Goal: Task Accomplishment & Management: Manage account settings

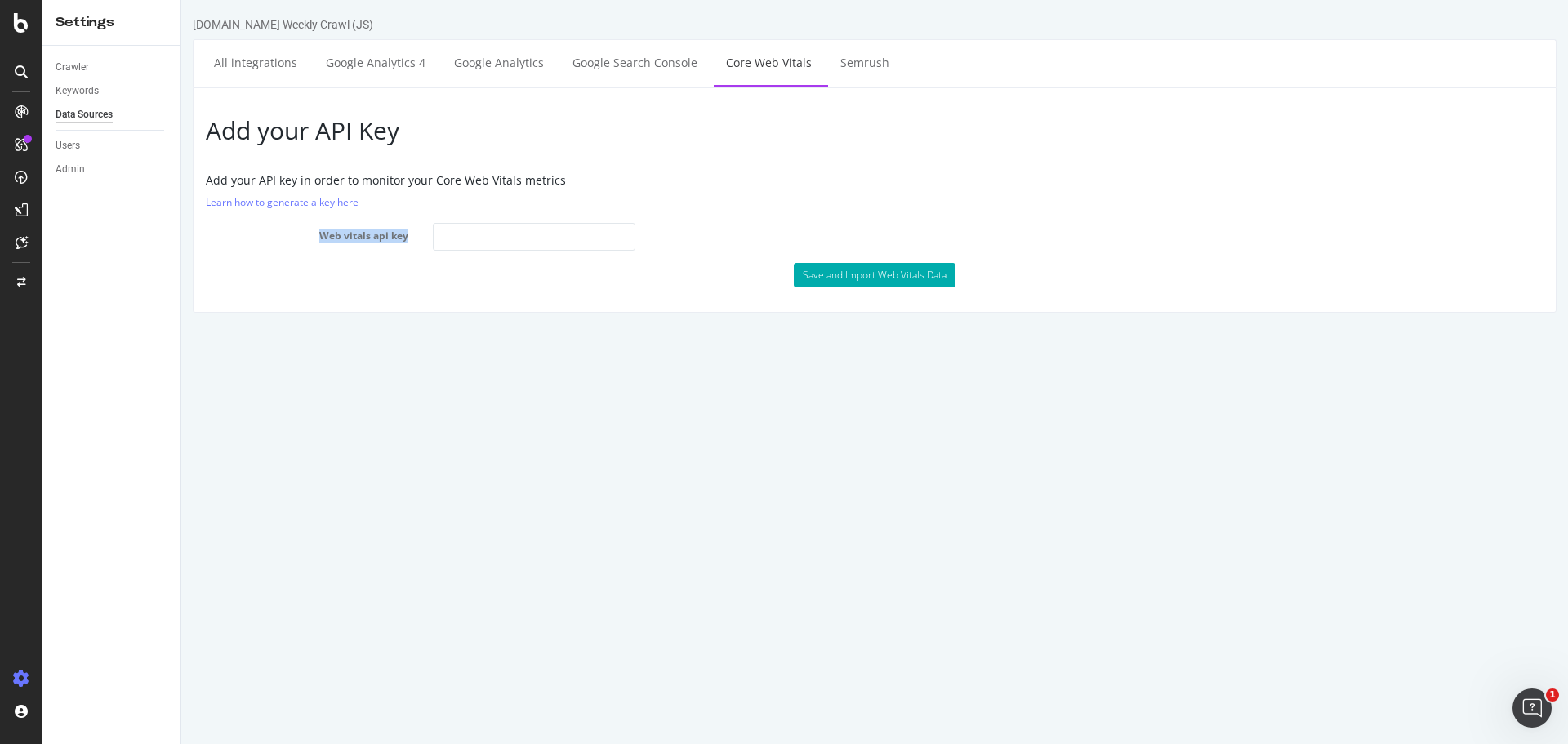
drag, startPoint x: 313, startPoint y: 230, endPoint x: 413, endPoint y: 240, distance: 100.5
click at [413, 240] on label "Web vitals api key" at bounding box center [306, 232] width 227 height 19
copy label "Web vitals api key"
click at [255, 198] on link "Learn how to generate a key here" at bounding box center [282, 202] width 153 height 14
click at [241, 58] on link "All integrations" at bounding box center [255, 62] width 108 height 45
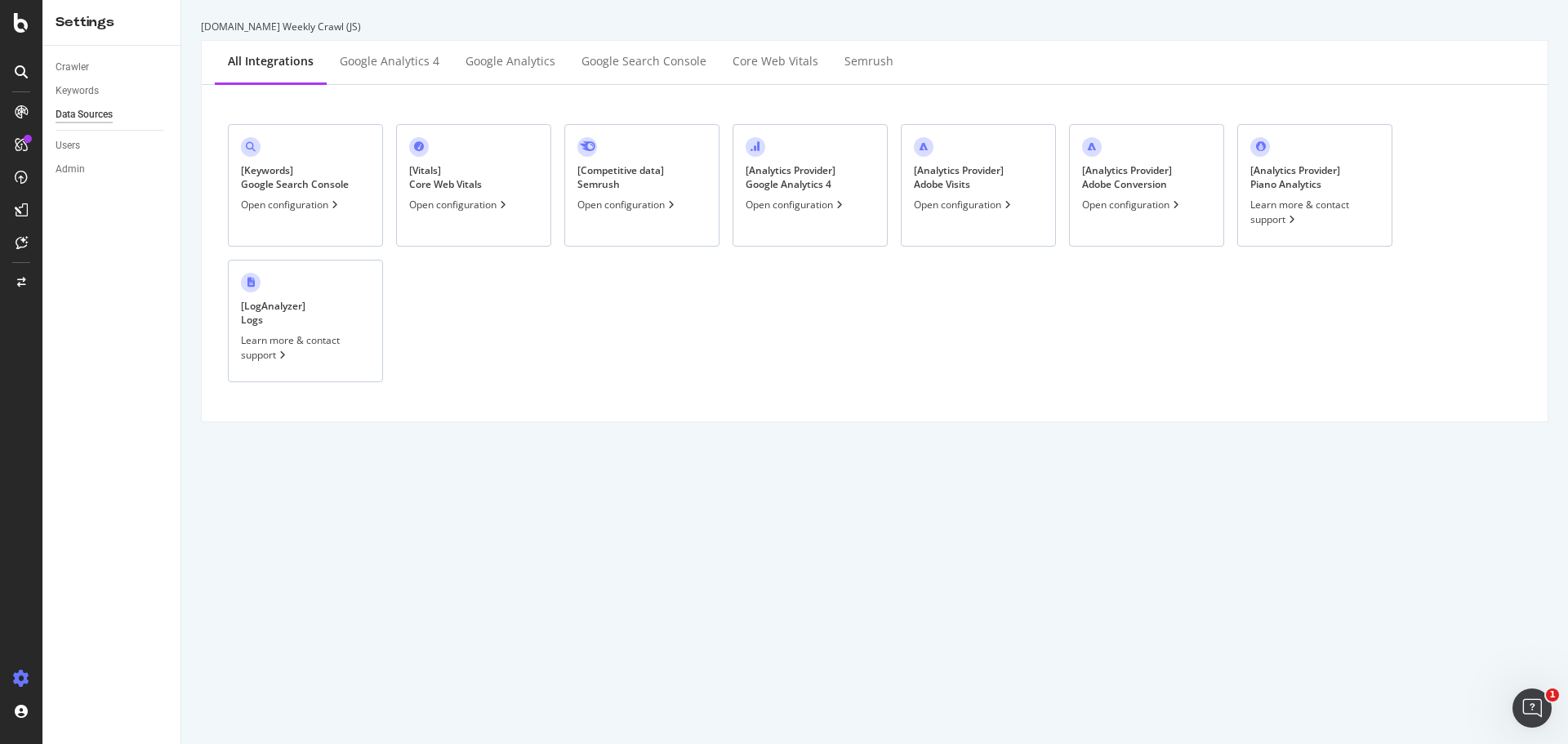
click at [1092, 205] on div "Open configuration" at bounding box center [1133, 204] width 100 height 14
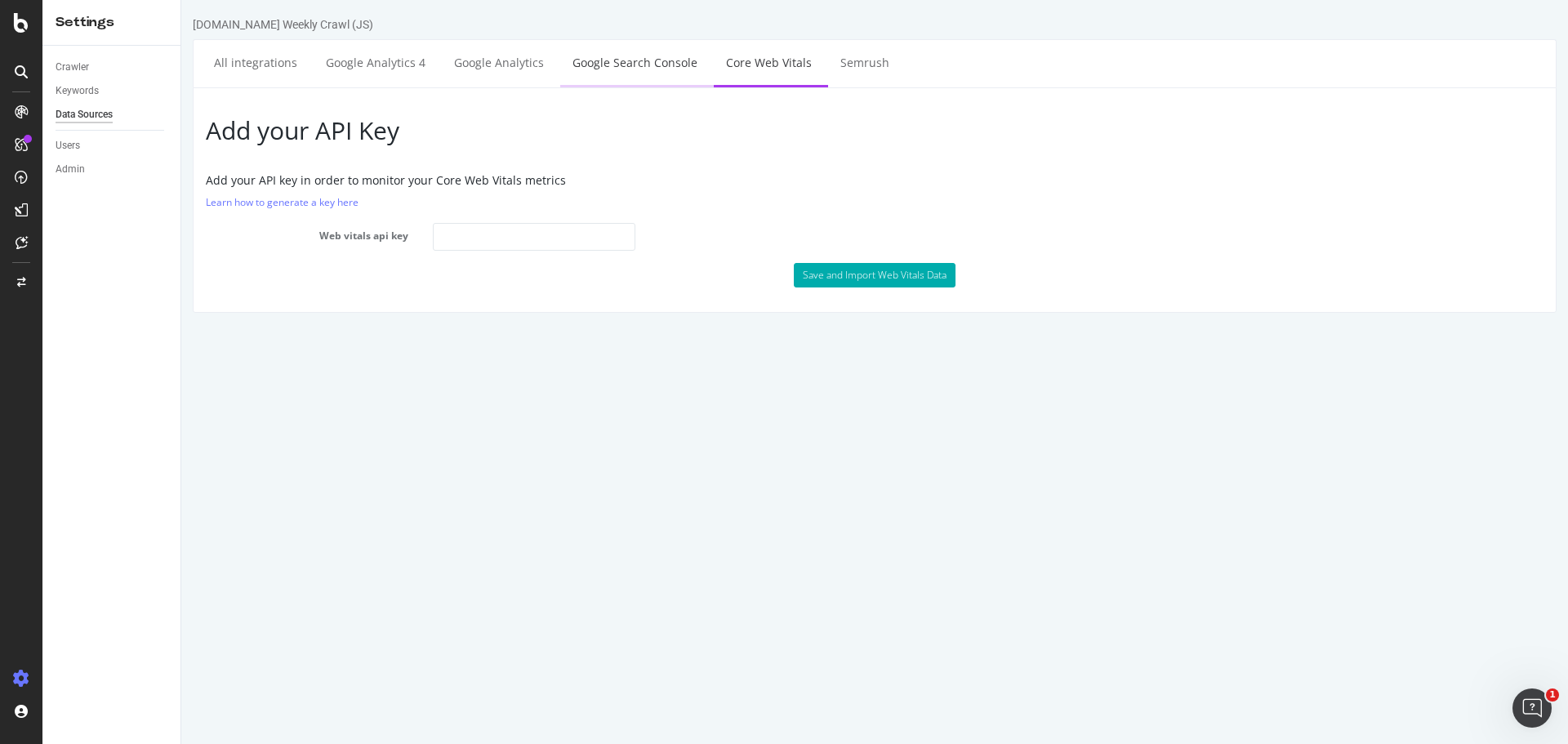
click at [644, 62] on link "Google Search Console" at bounding box center [635, 62] width 149 height 45
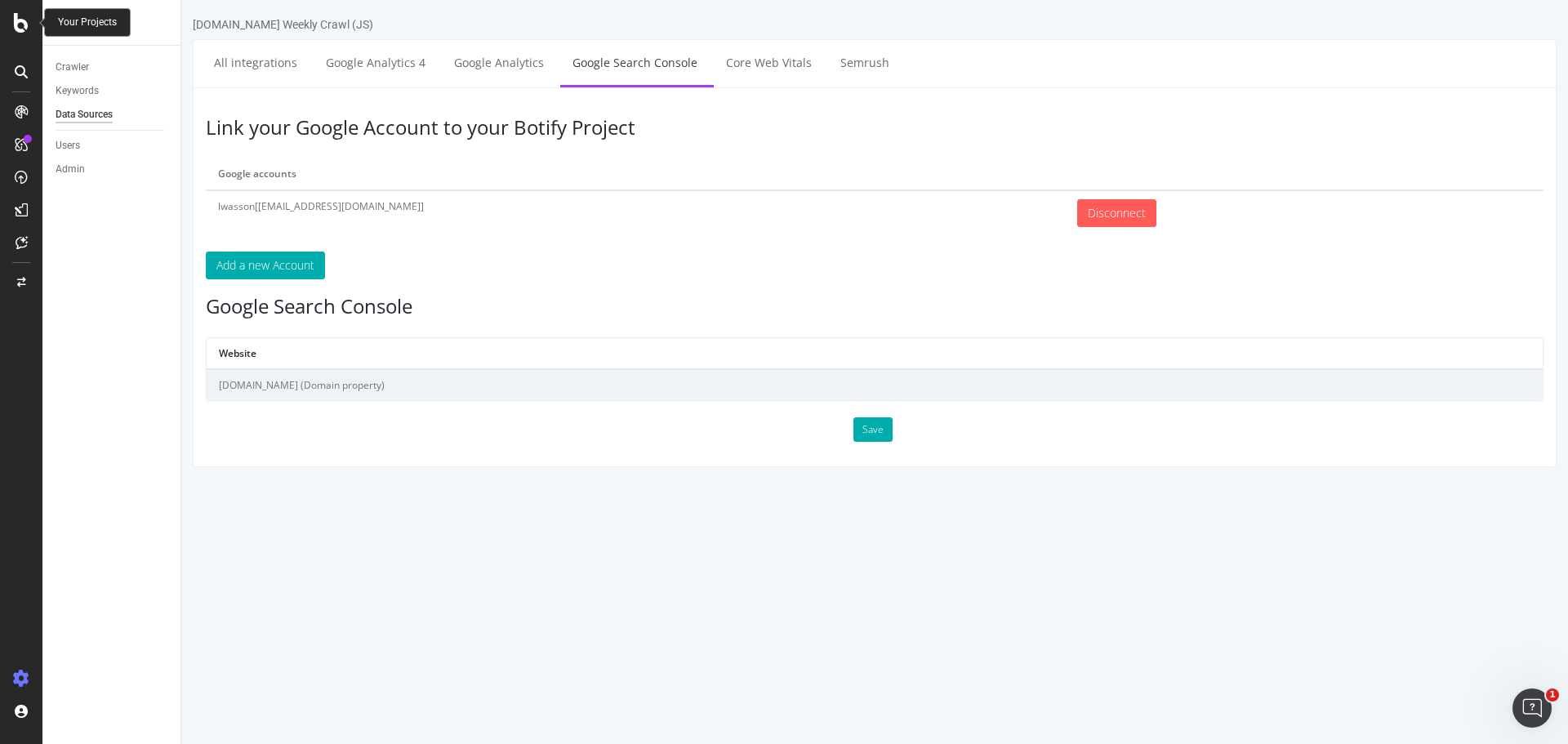
click at [24, 26] on icon at bounding box center [21, 23] width 15 height 19
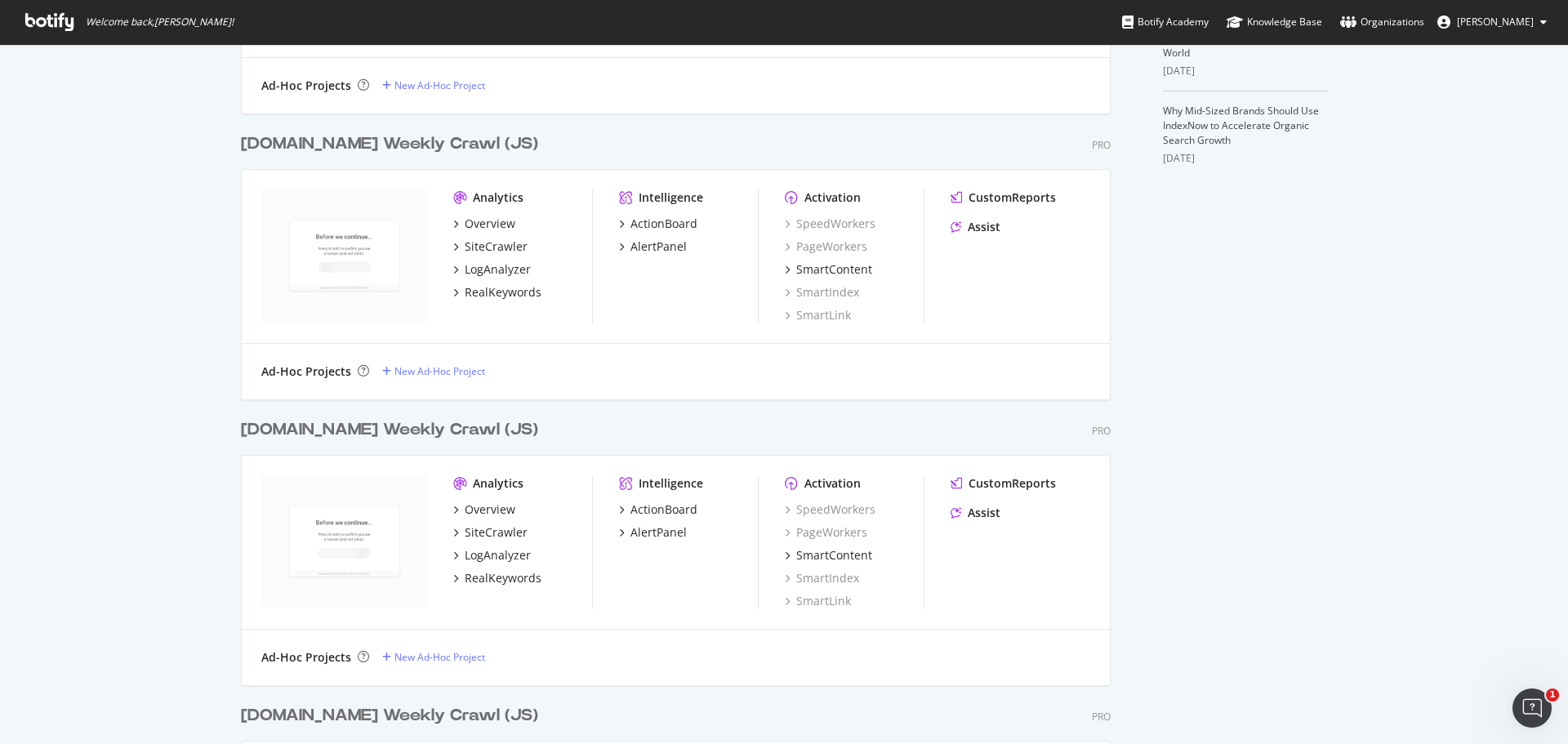
scroll to position [653, 0]
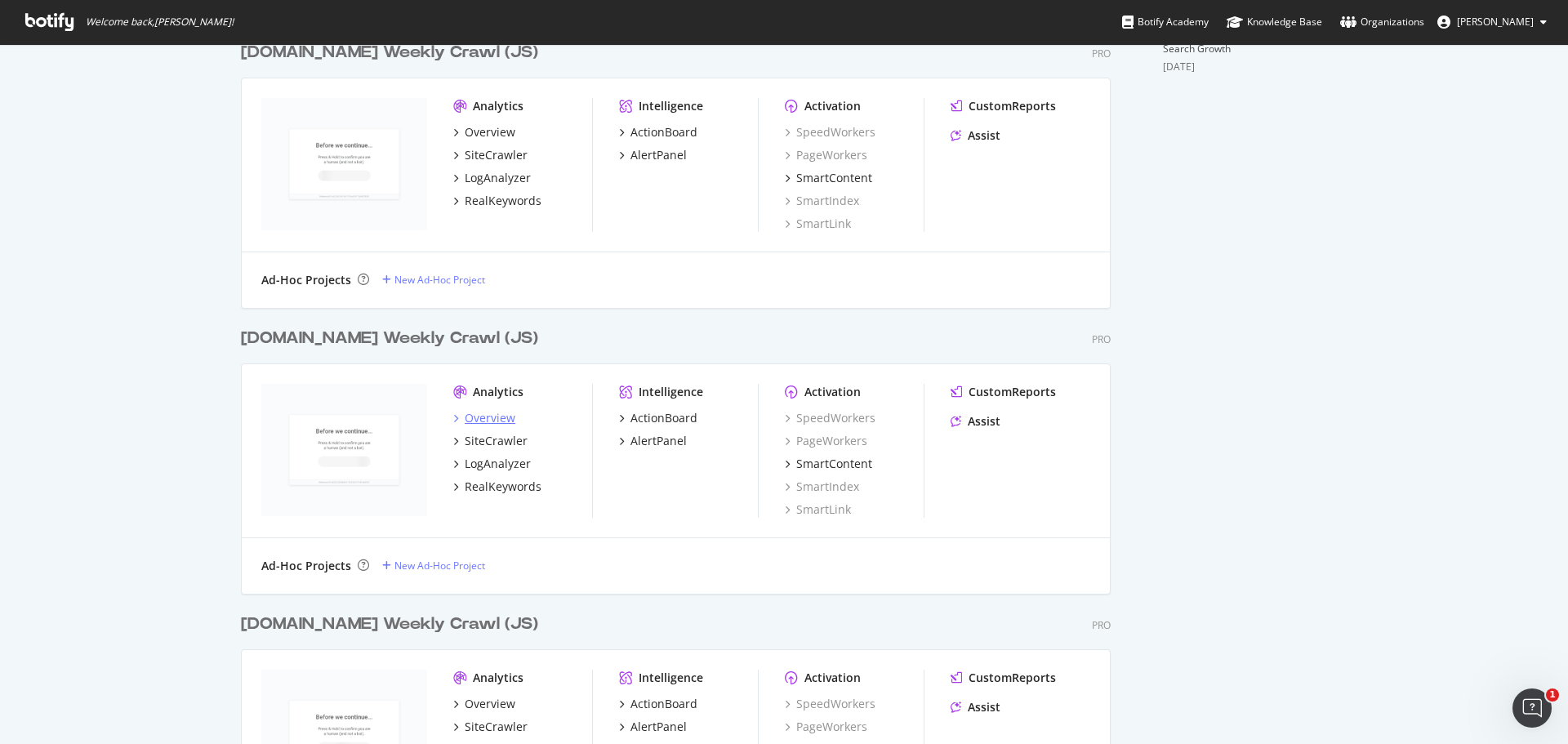
click at [479, 413] on div "Overview" at bounding box center [490, 418] width 51 height 17
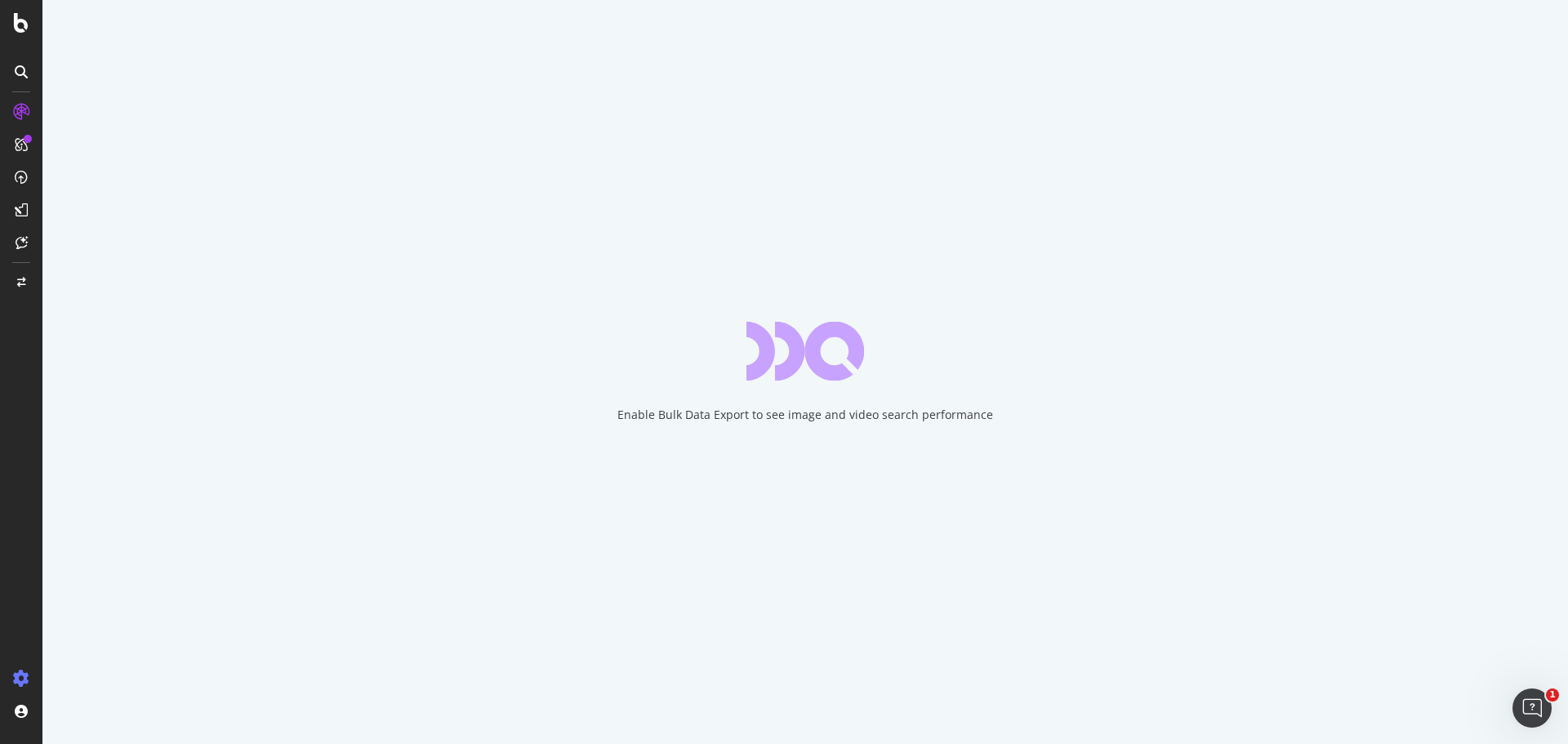
click at [18, 673] on icon at bounding box center [21, 678] width 17 height 17
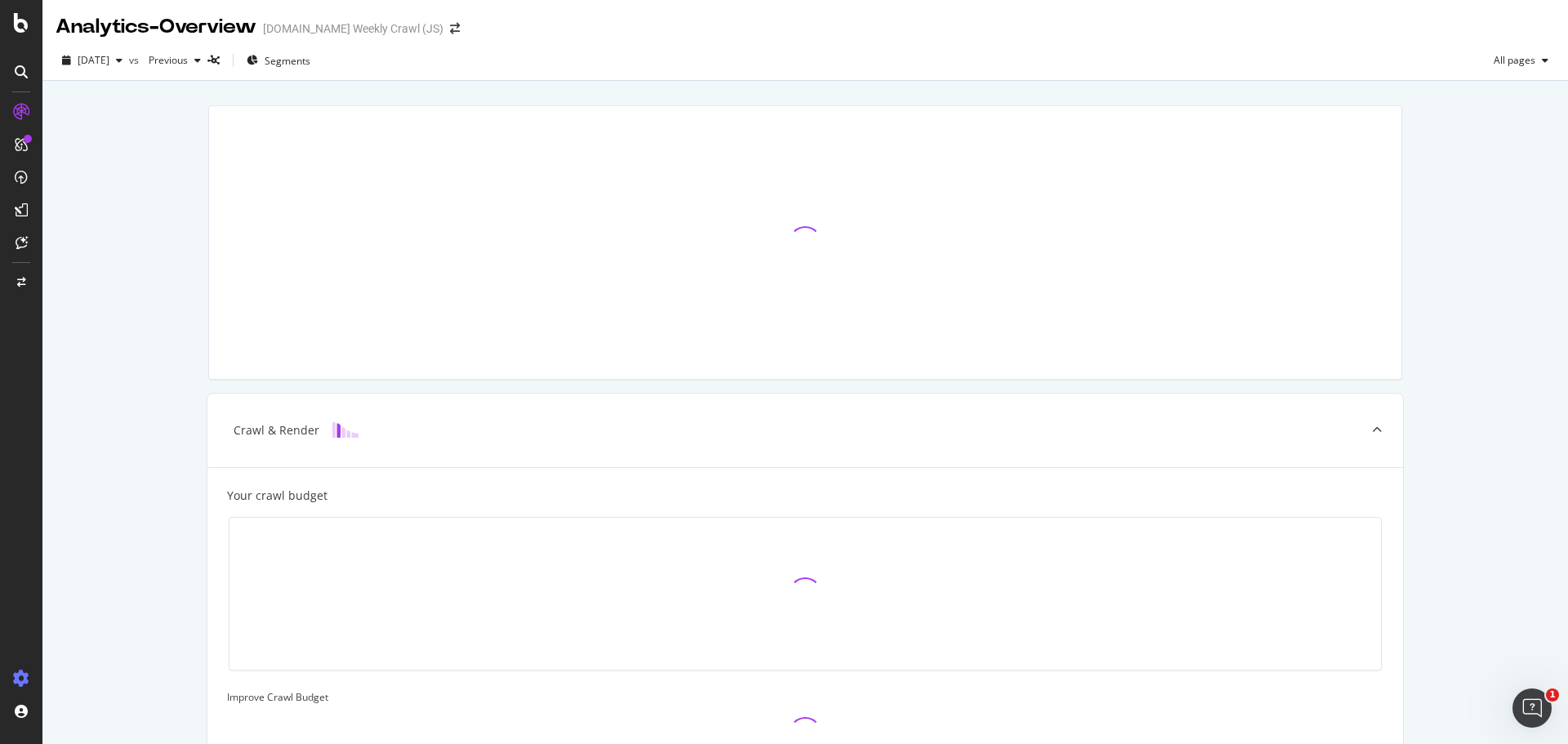
click at [18, 680] on icon at bounding box center [21, 678] width 17 height 17
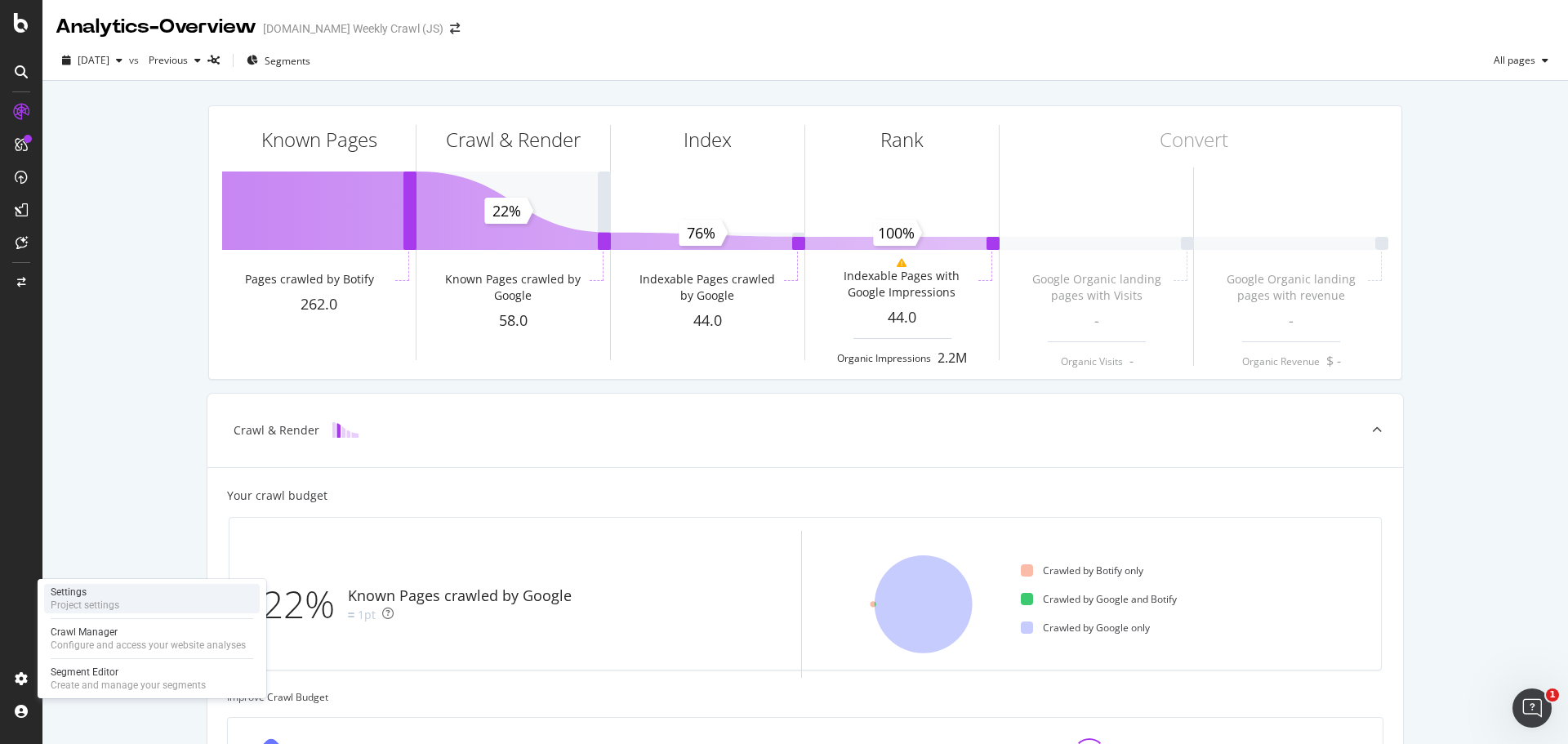
click at [86, 597] on div "Settings" at bounding box center [85, 591] width 68 height 13
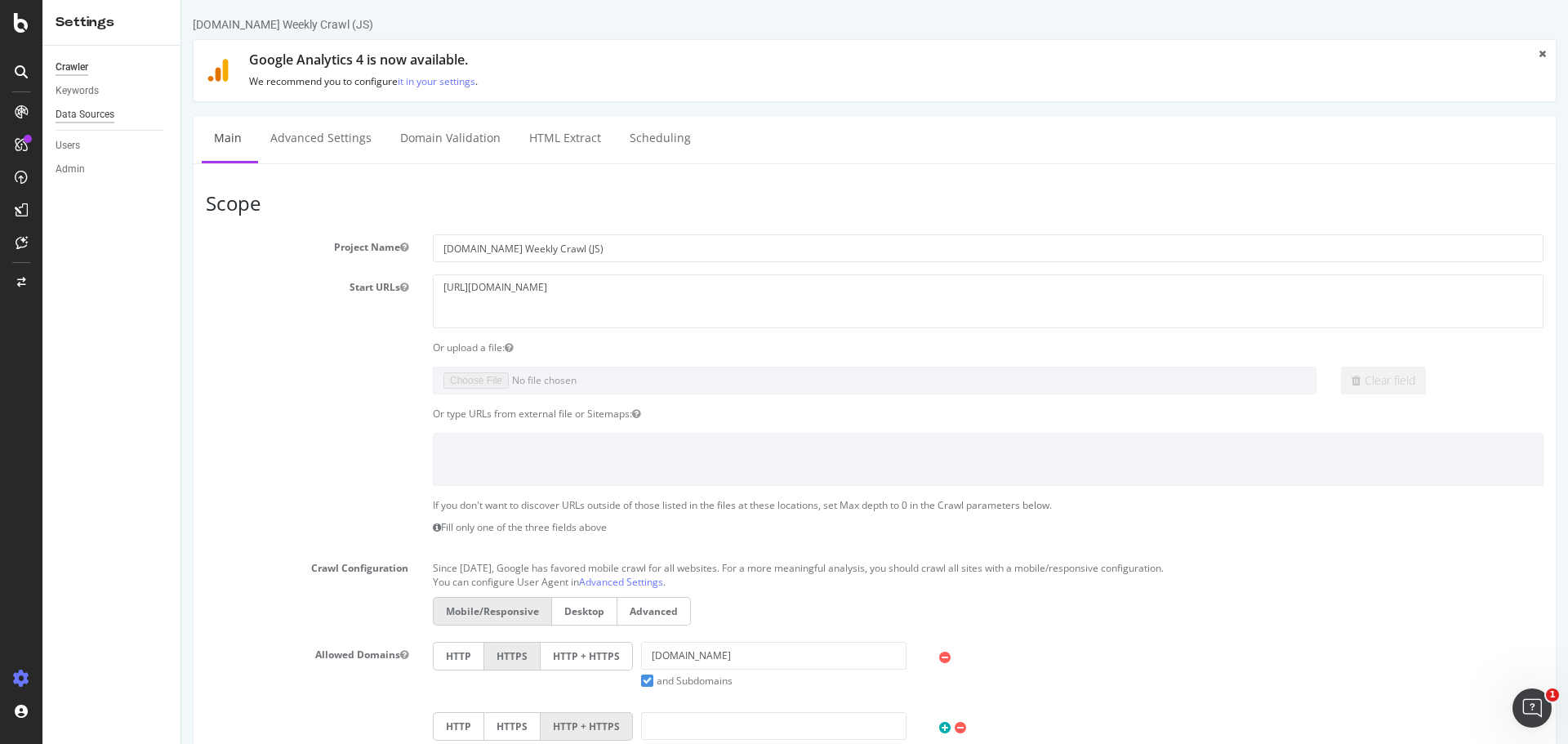
click at [61, 110] on div "Data Sources" at bounding box center [84, 115] width 59 height 18
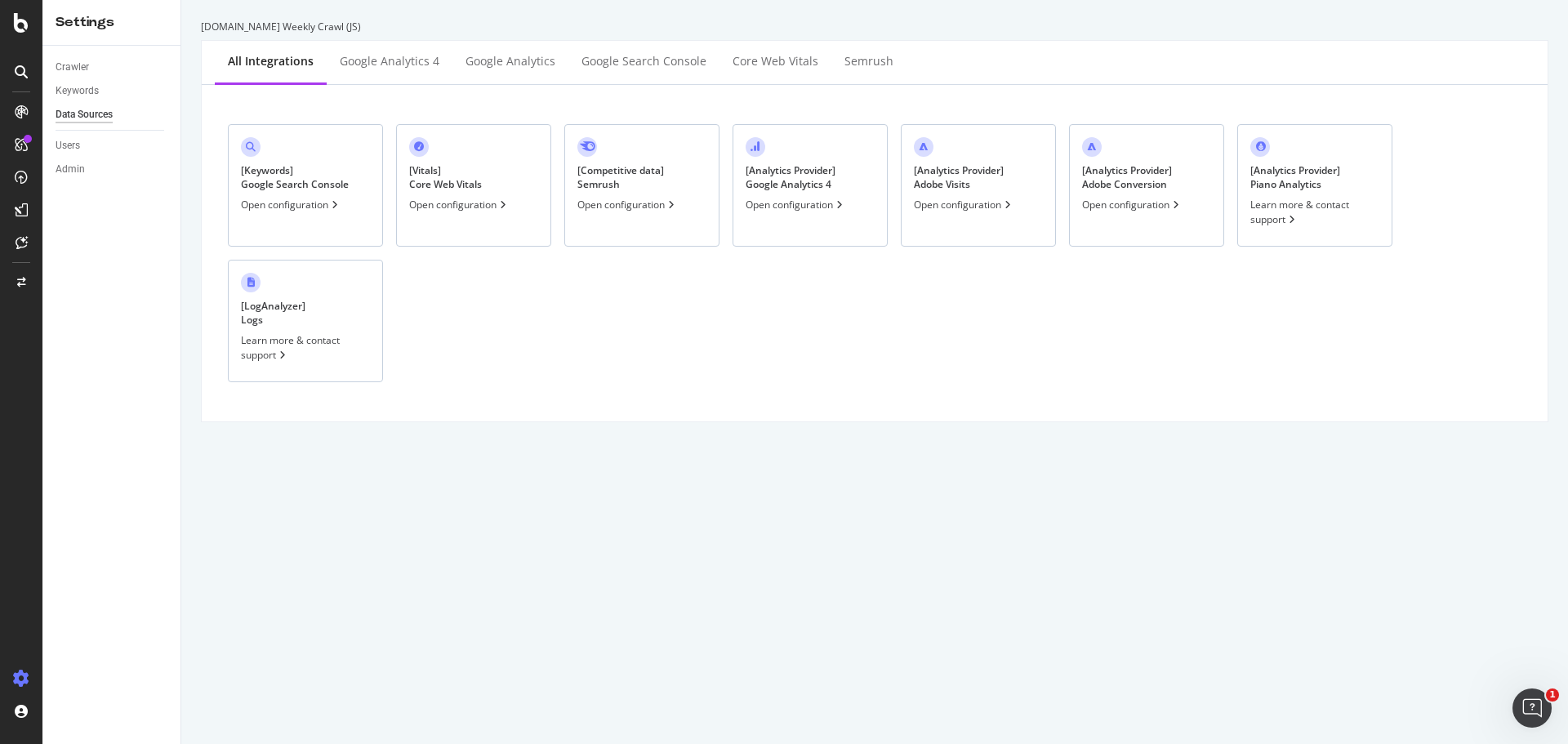
click at [451, 200] on div "Open configuration" at bounding box center [459, 204] width 100 height 14
click at [958, 208] on div "Open configuration" at bounding box center [964, 204] width 100 height 14
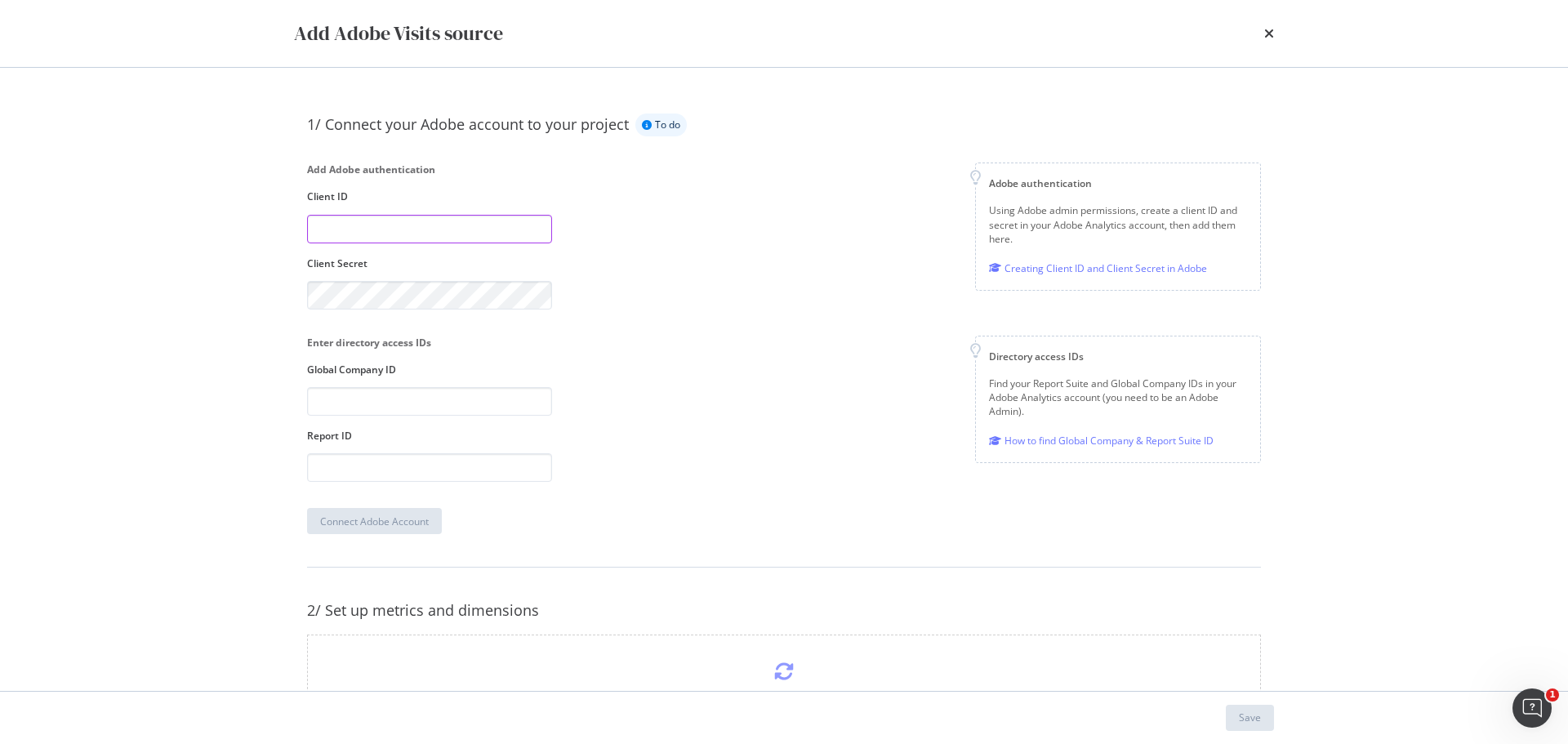
paste input "7d446a32262149359f4150330ba0b1cf"
type input "7d446a32262149359f4150330ba0b1cf"
click at [364, 404] on input "modal" at bounding box center [429, 401] width 245 height 29
type input "amersp1"
click at [387, 476] on input "modal" at bounding box center [429, 467] width 245 height 29
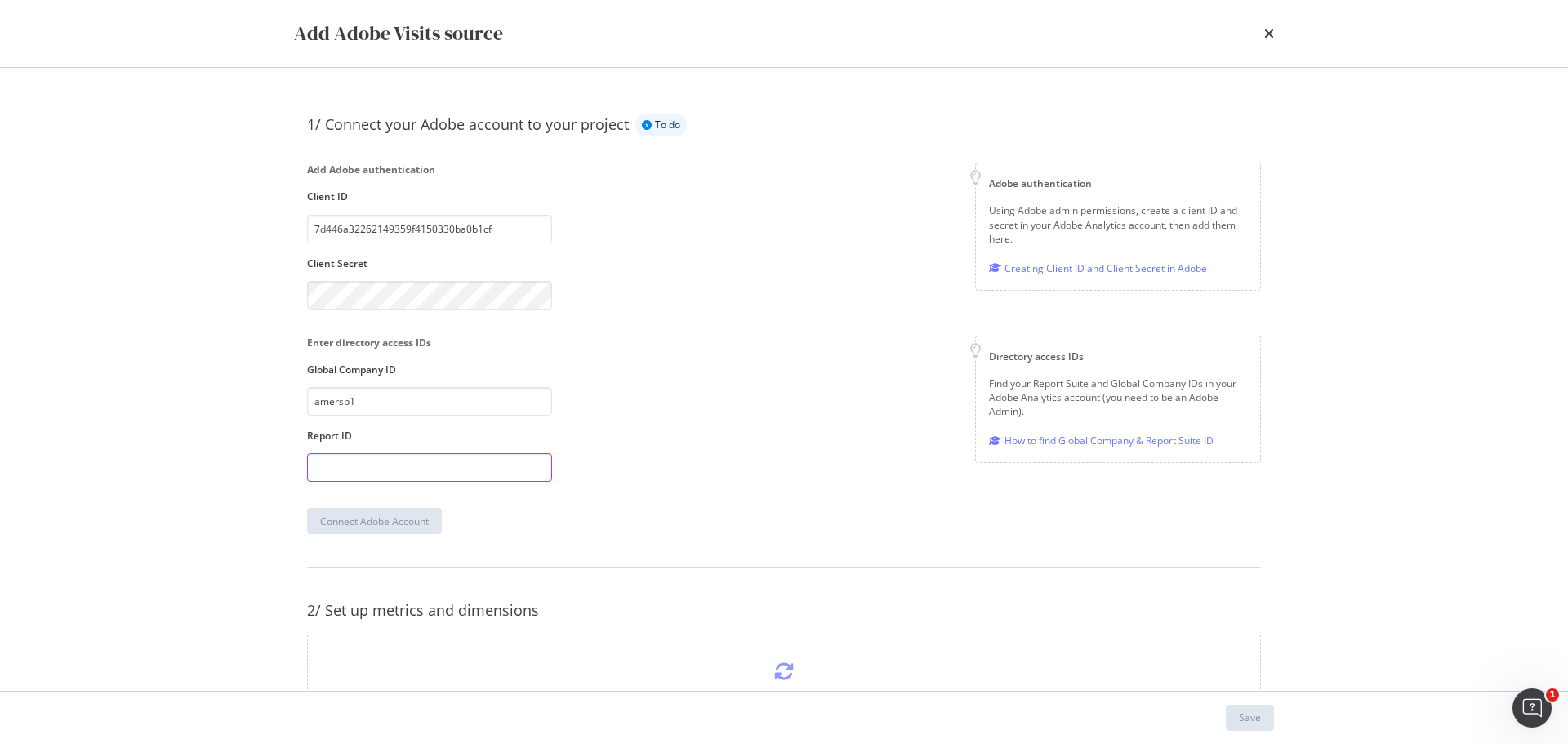
paste input "[DOMAIN_NAME][PERSON_NAME]"
type input "[DOMAIN_NAME][PERSON_NAME]"
click at [367, 529] on div "Connect Adobe Account" at bounding box center [375, 521] width 109 height 25
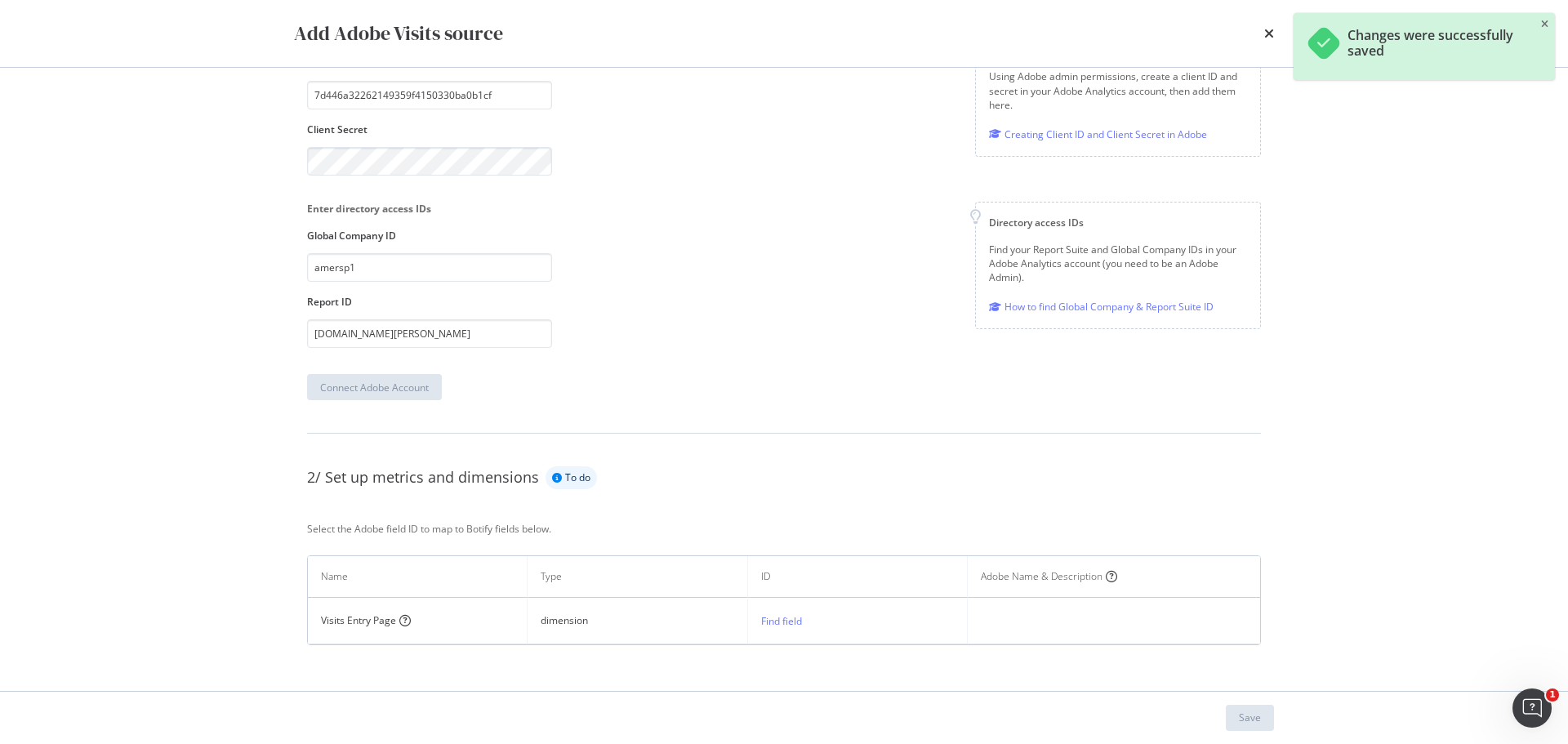
scroll to position [140, 0]
click at [784, 613] on div "Find field" at bounding box center [781, 614] width 41 height 14
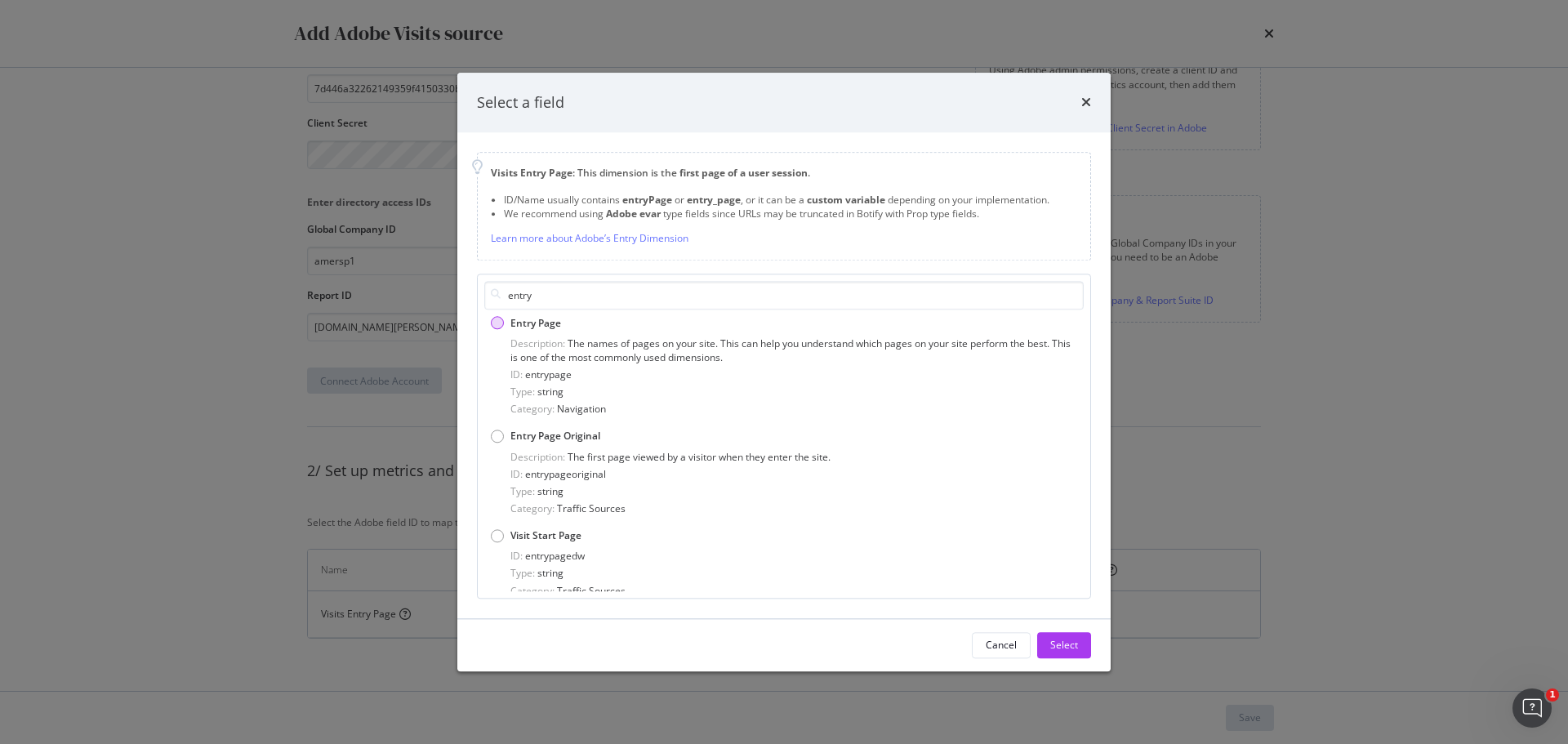
type input "entry"
click at [496, 318] on div "Entry Page" at bounding box center [497, 323] width 13 height 13
click at [1057, 650] on div "Select" at bounding box center [1064, 646] width 28 height 14
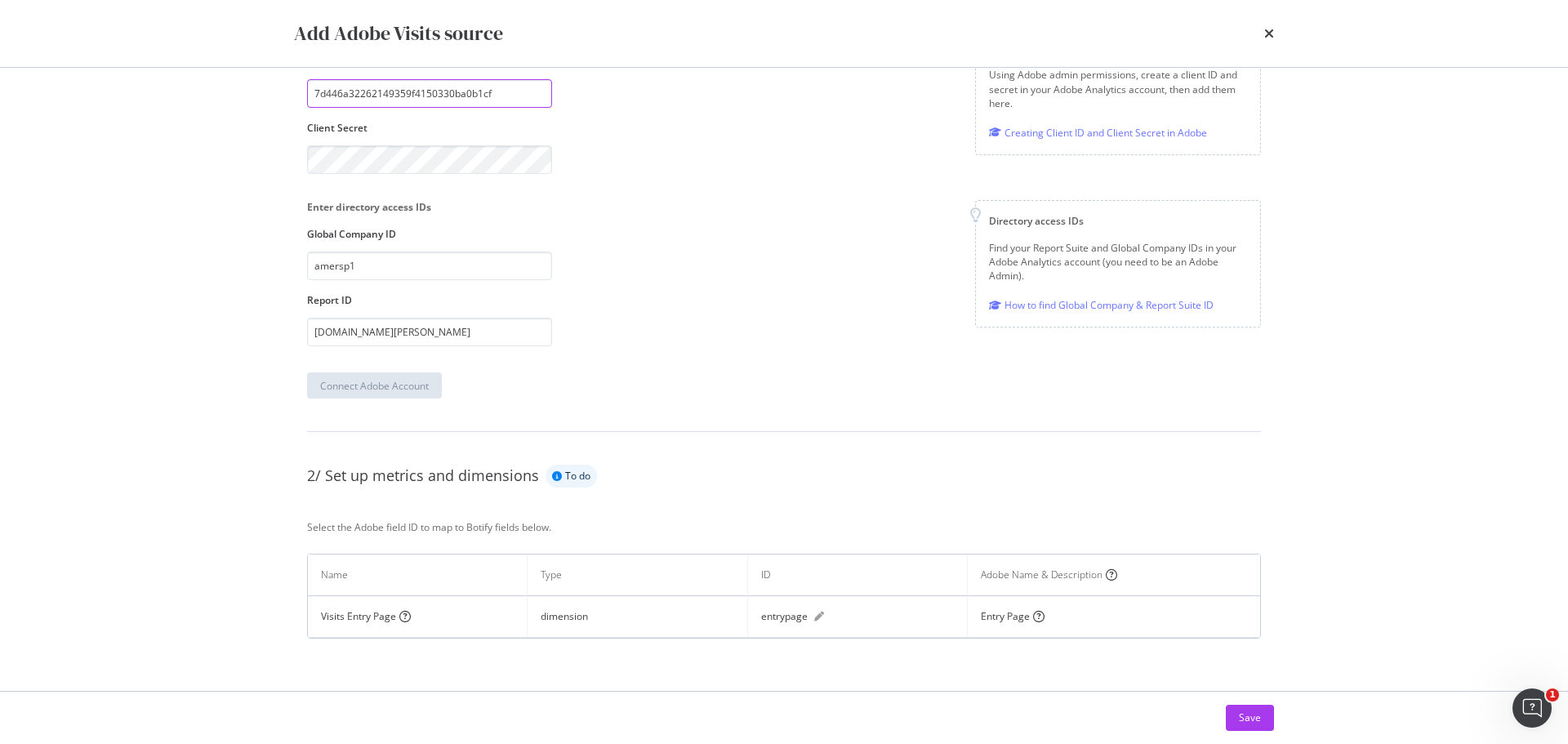
scroll to position [135, 0]
click at [1270, 713] on button "Save" at bounding box center [1249, 718] width 48 height 26
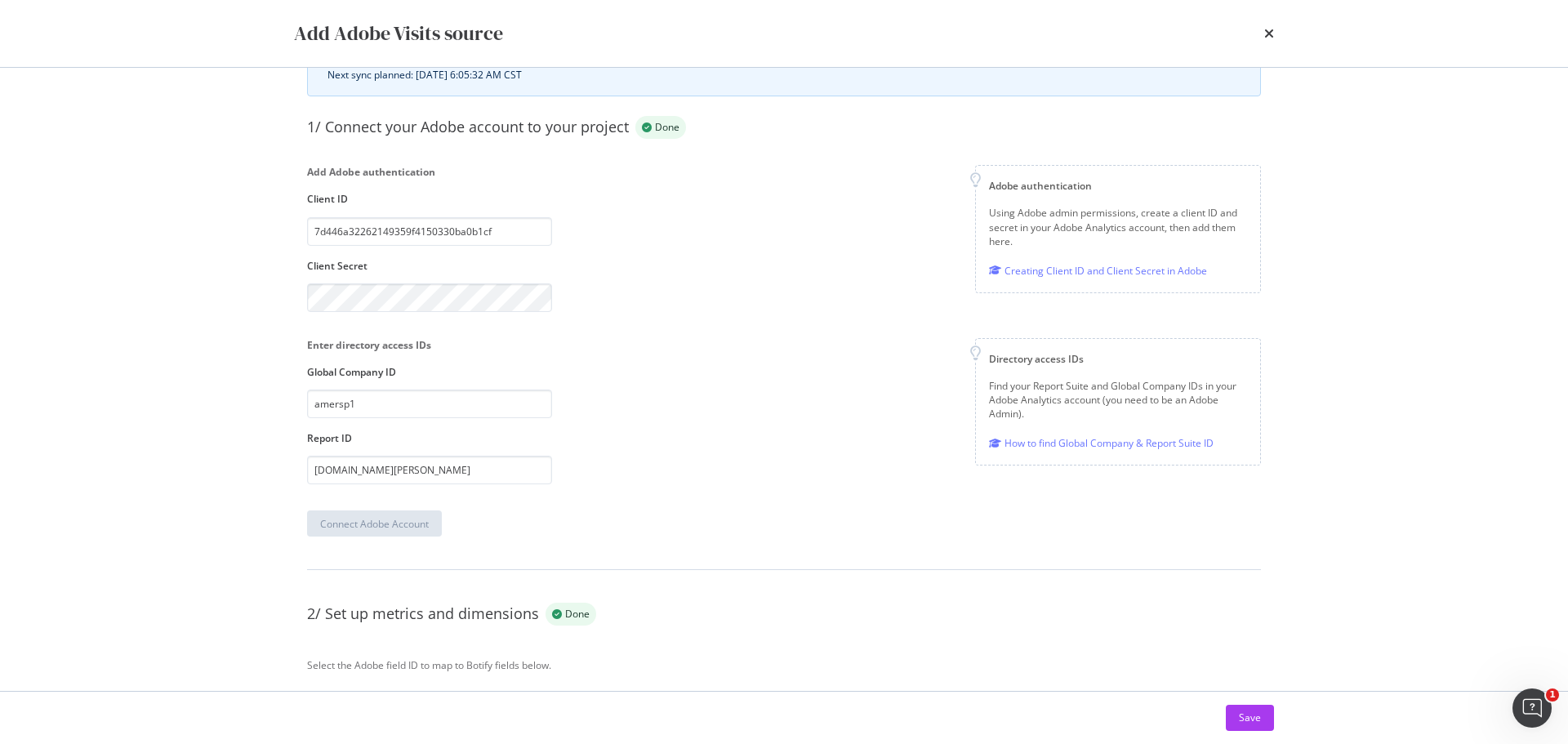
scroll to position [0, 0]
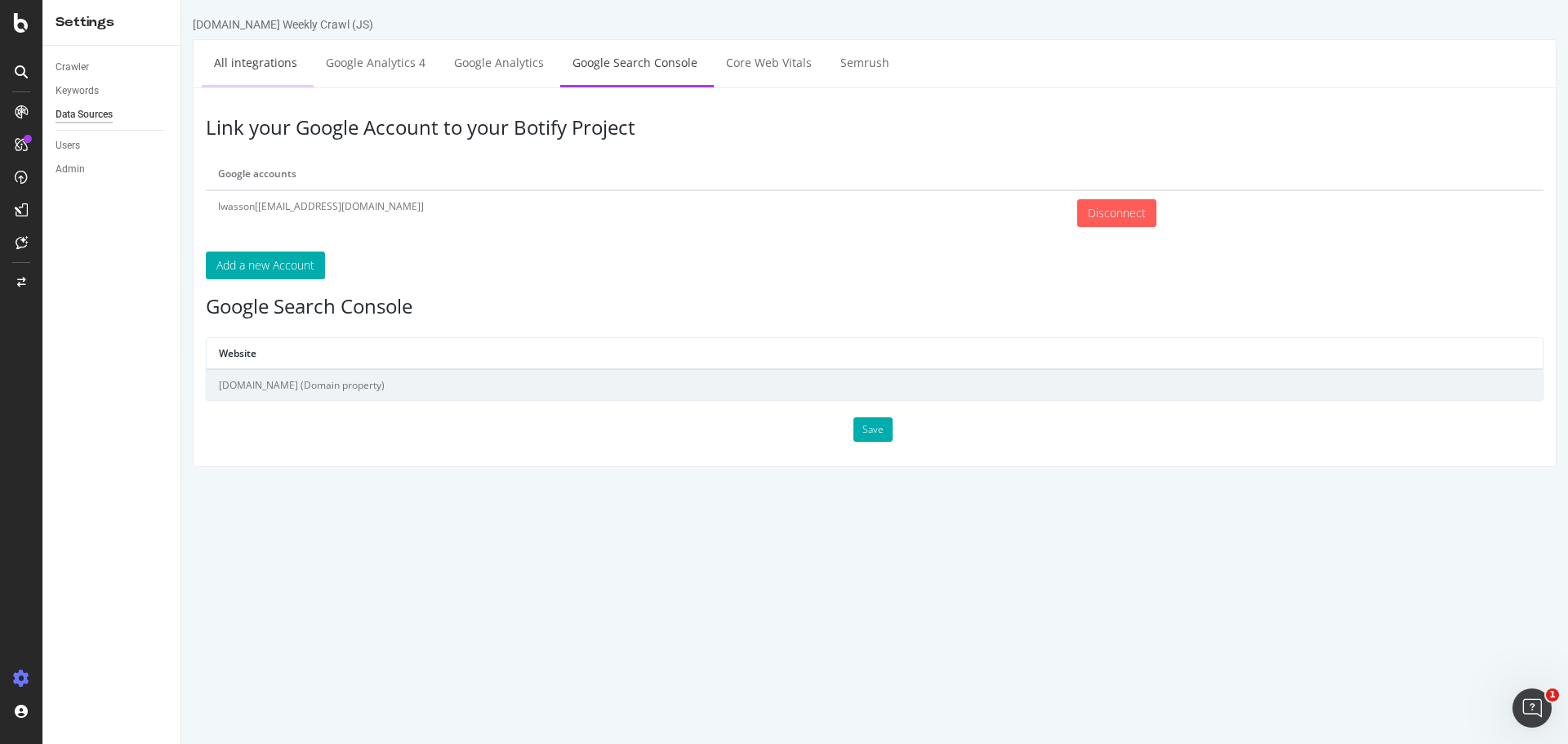
click at [247, 64] on link "All integrations" at bounding box center [255, 62] width 108 height 45
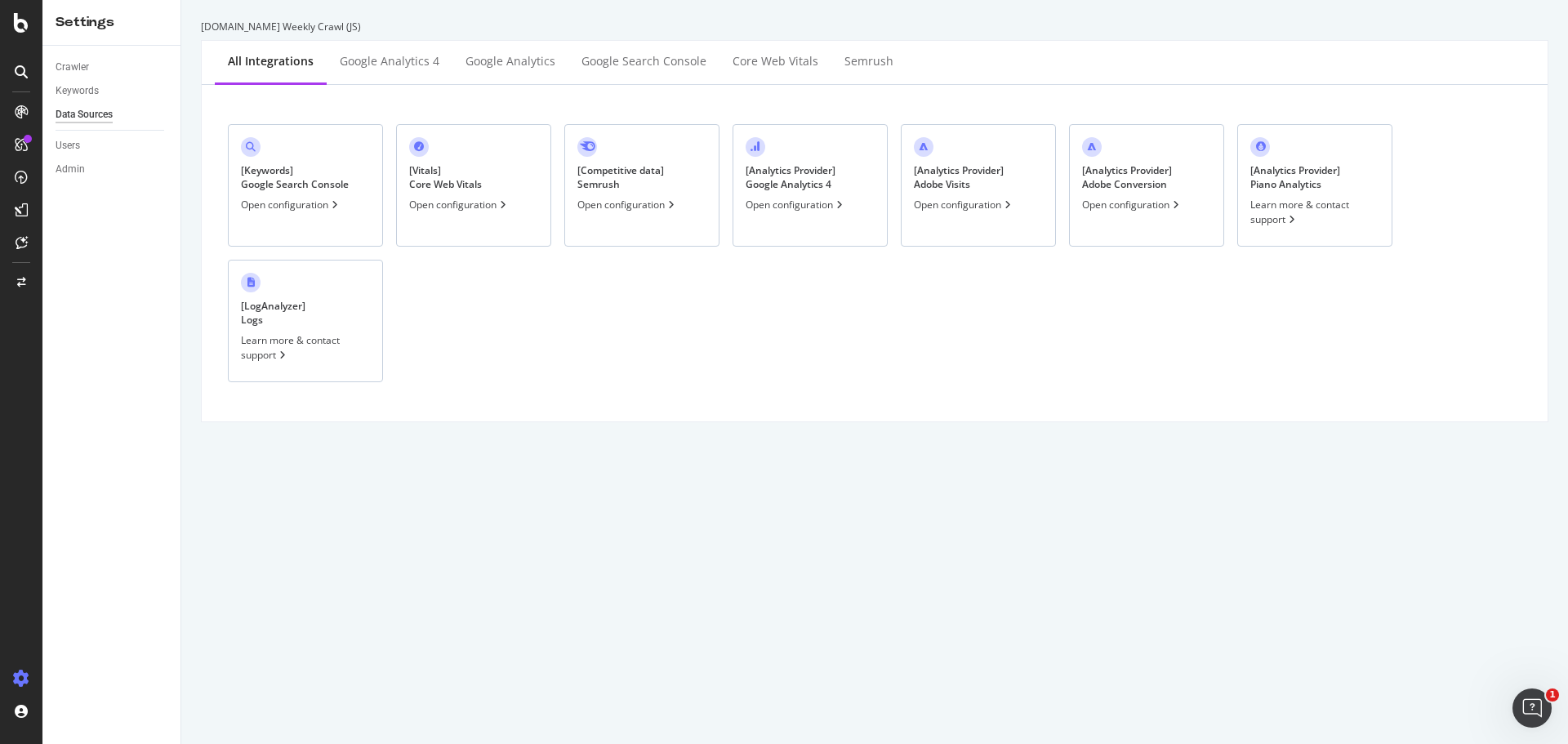
click at [1004, 198] on div "Open configuration" at bounding box center [964, 204] width 100 height 14
click at [1107, 203] on div "Open configuration" at bounding box center [1133, 204] width 100 height 14
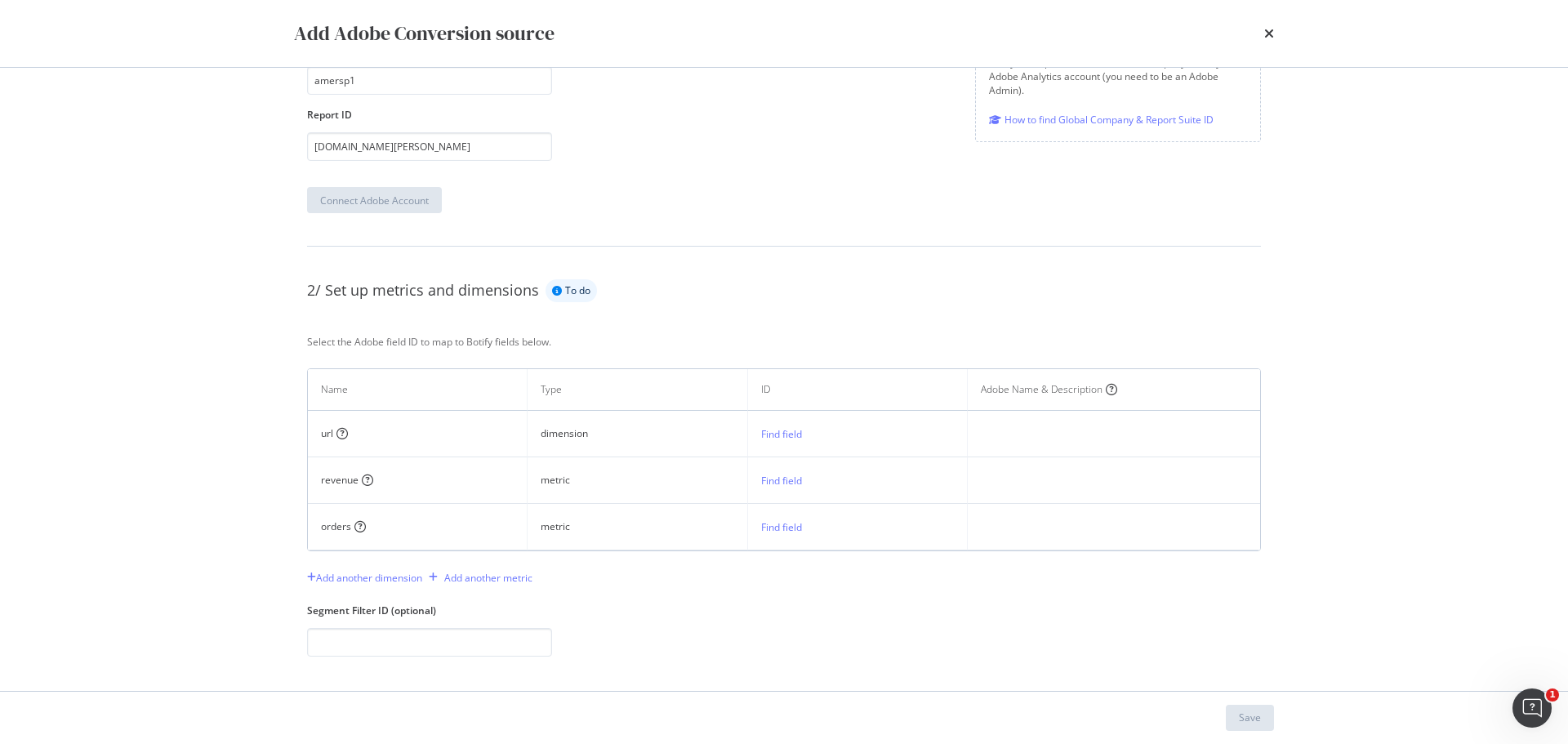
scroll to position [333, 0]
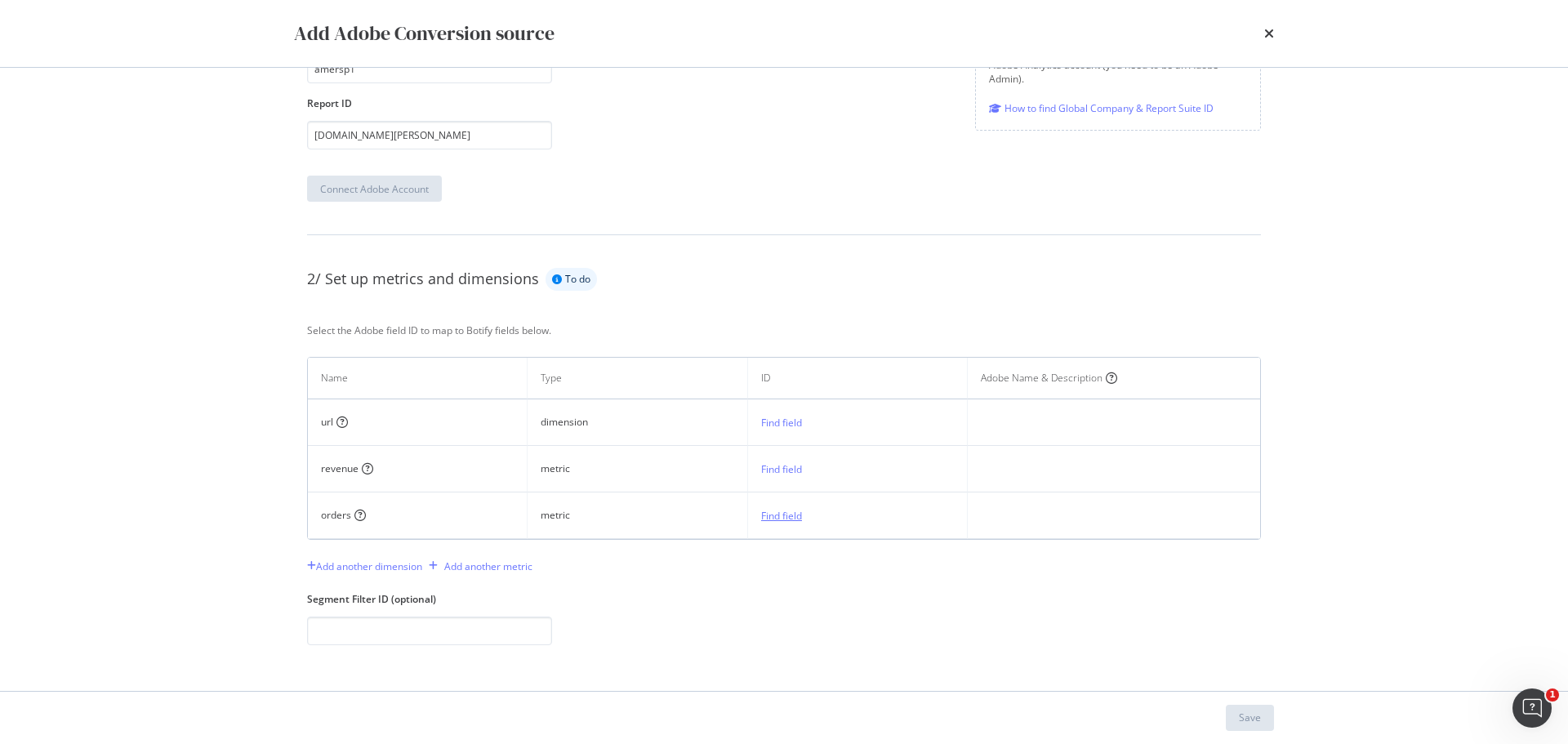
click at [777, 519] on div "Find field" at bounding box center [781, 516] width 41 height 14
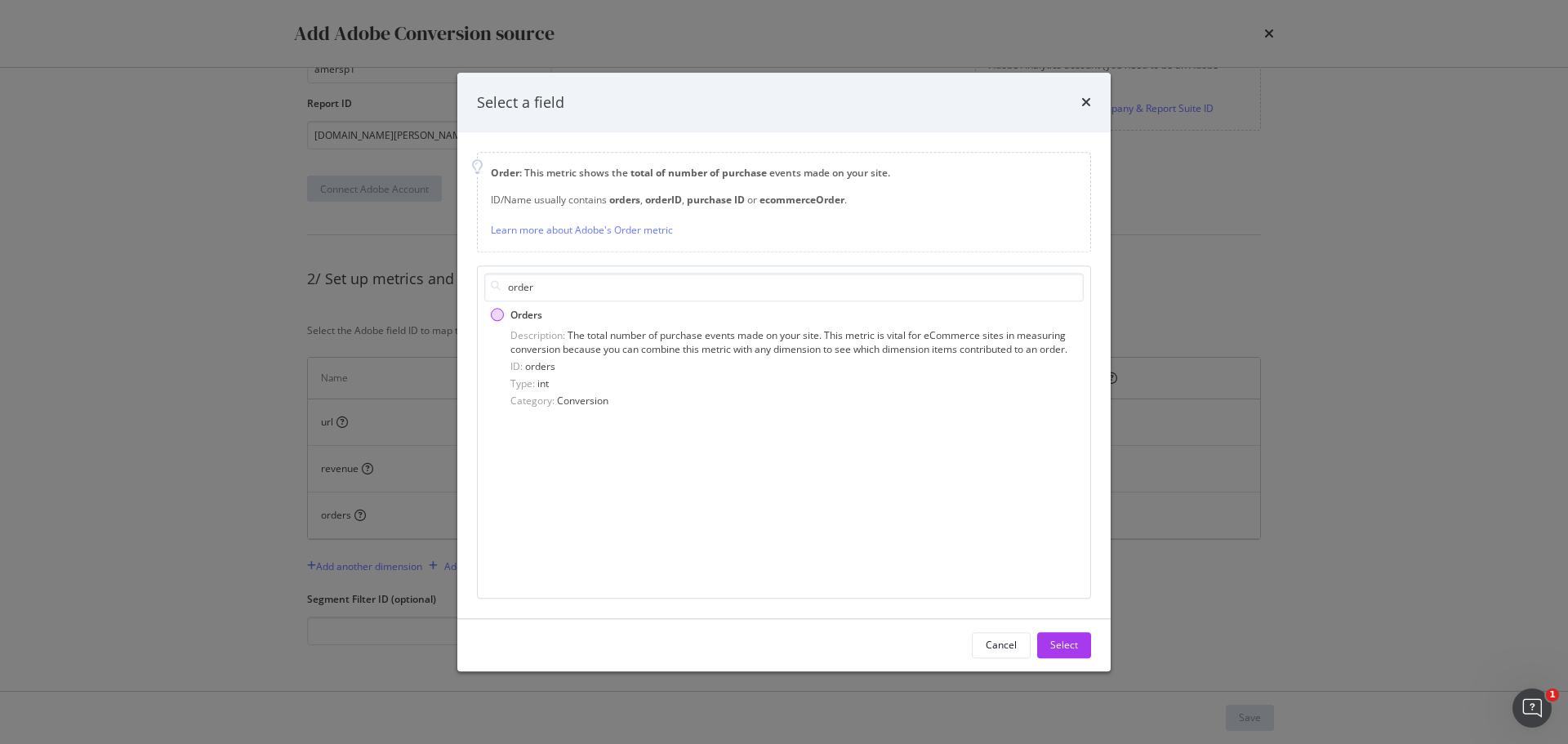
type input "order"
click at [500, 314] on div "Orders" at bounding box center [497, 315] width 13 height 13
click at [1064, 645] on div "Select" at bounding box center [1064, 646] width 28 height 14
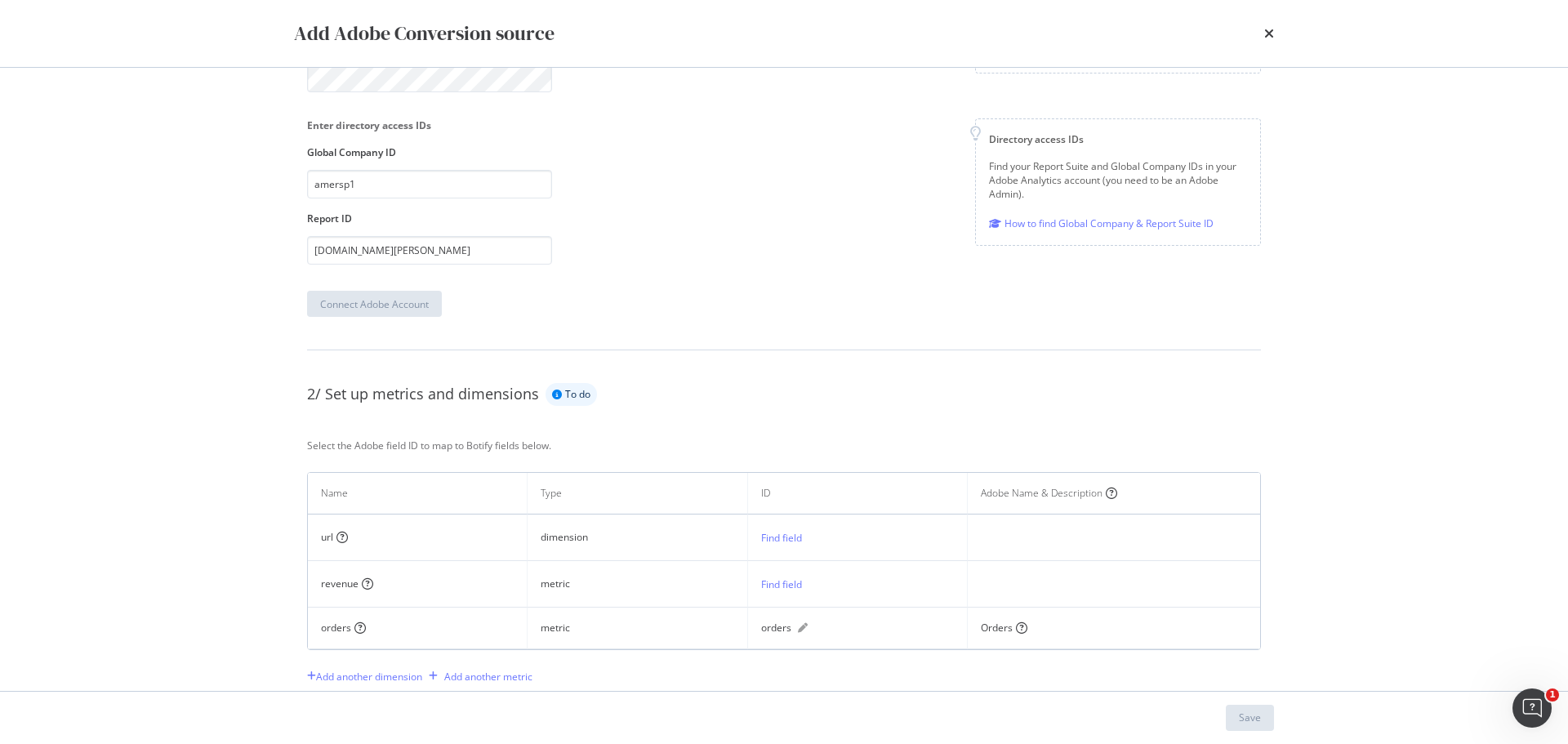
scroll to position [327, 0]
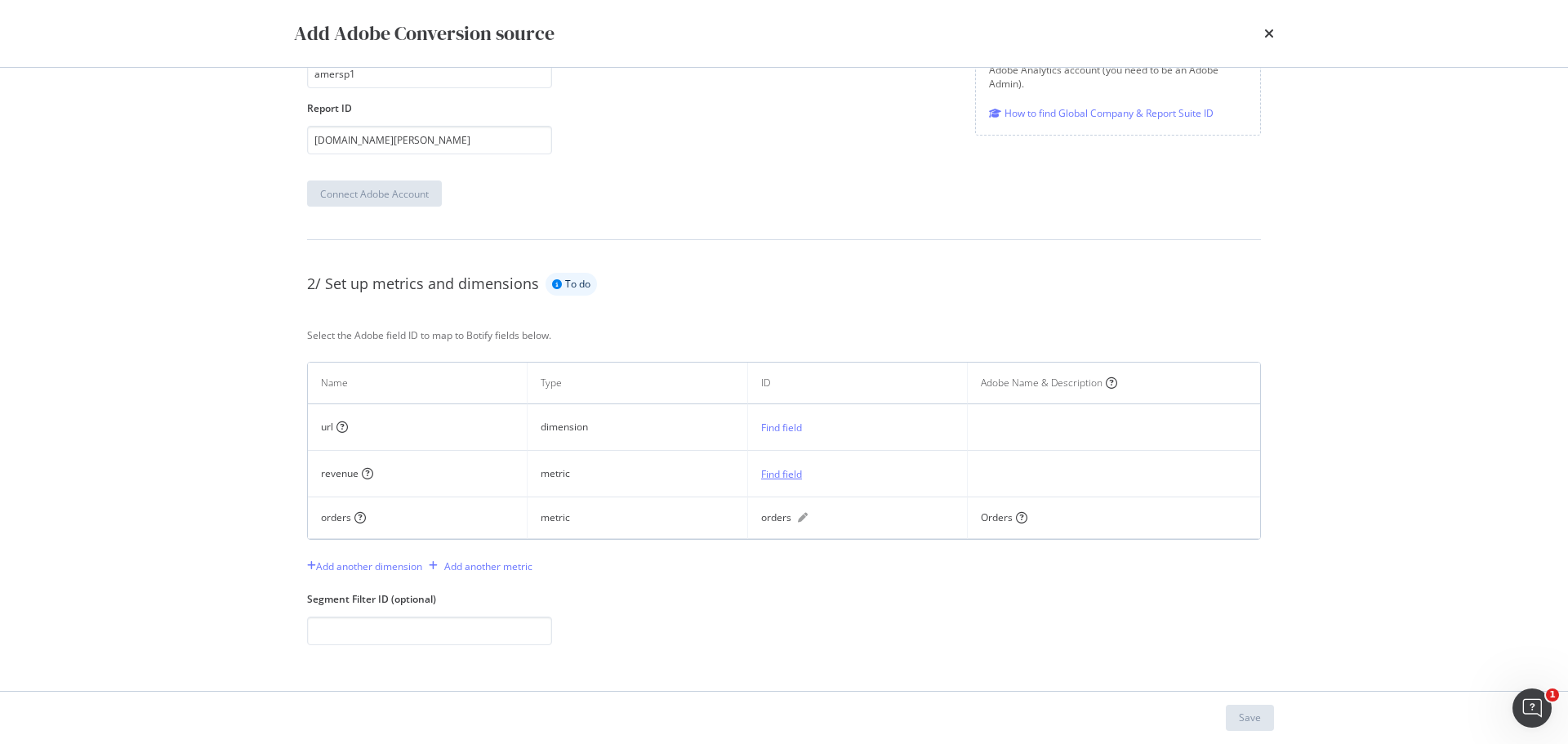
click at [770, 469] on div "Find field" at bounding box center [781, 474] width 41 height 14
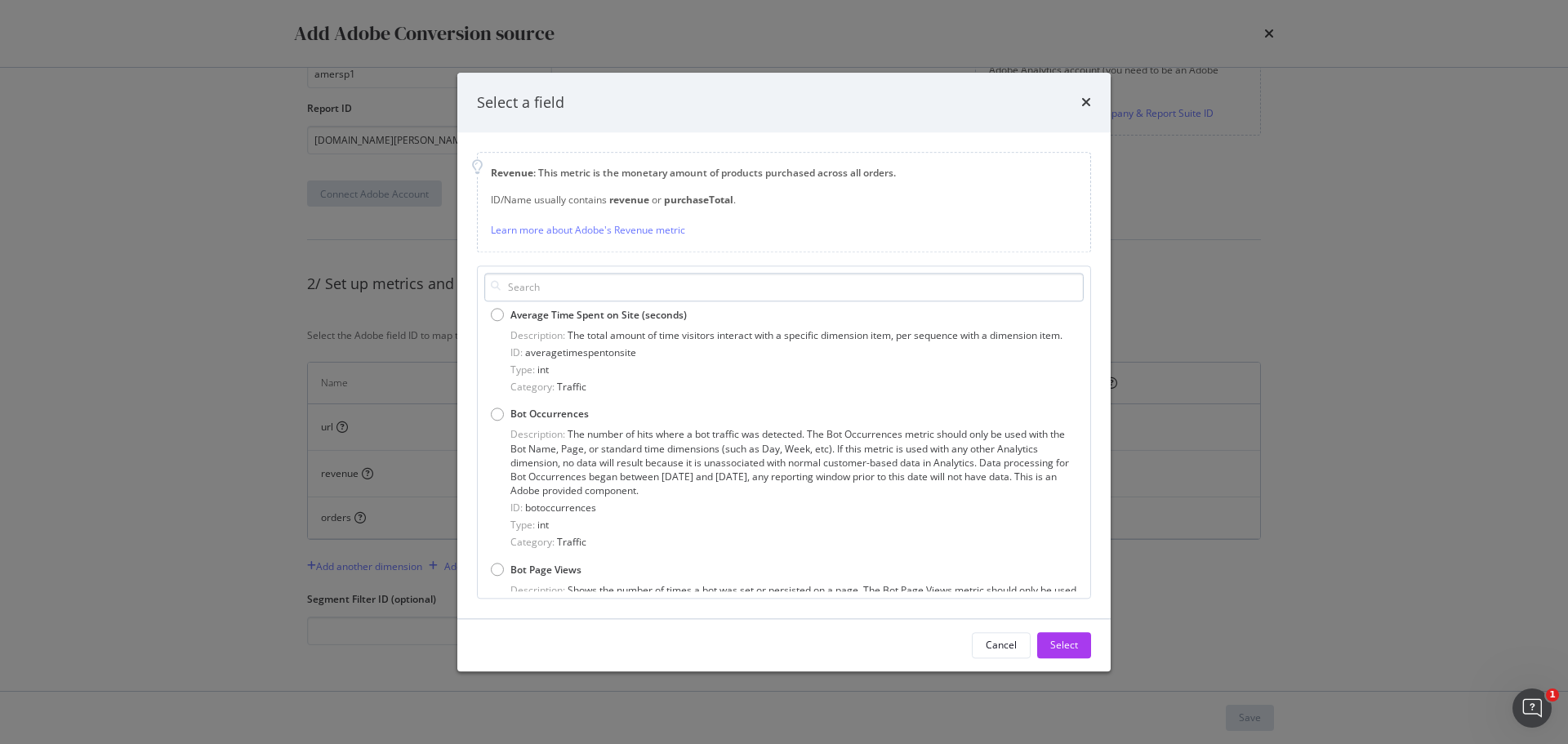
click at [694, 294] on input "modal" at bounding box center [784, 287] width 600 height 29
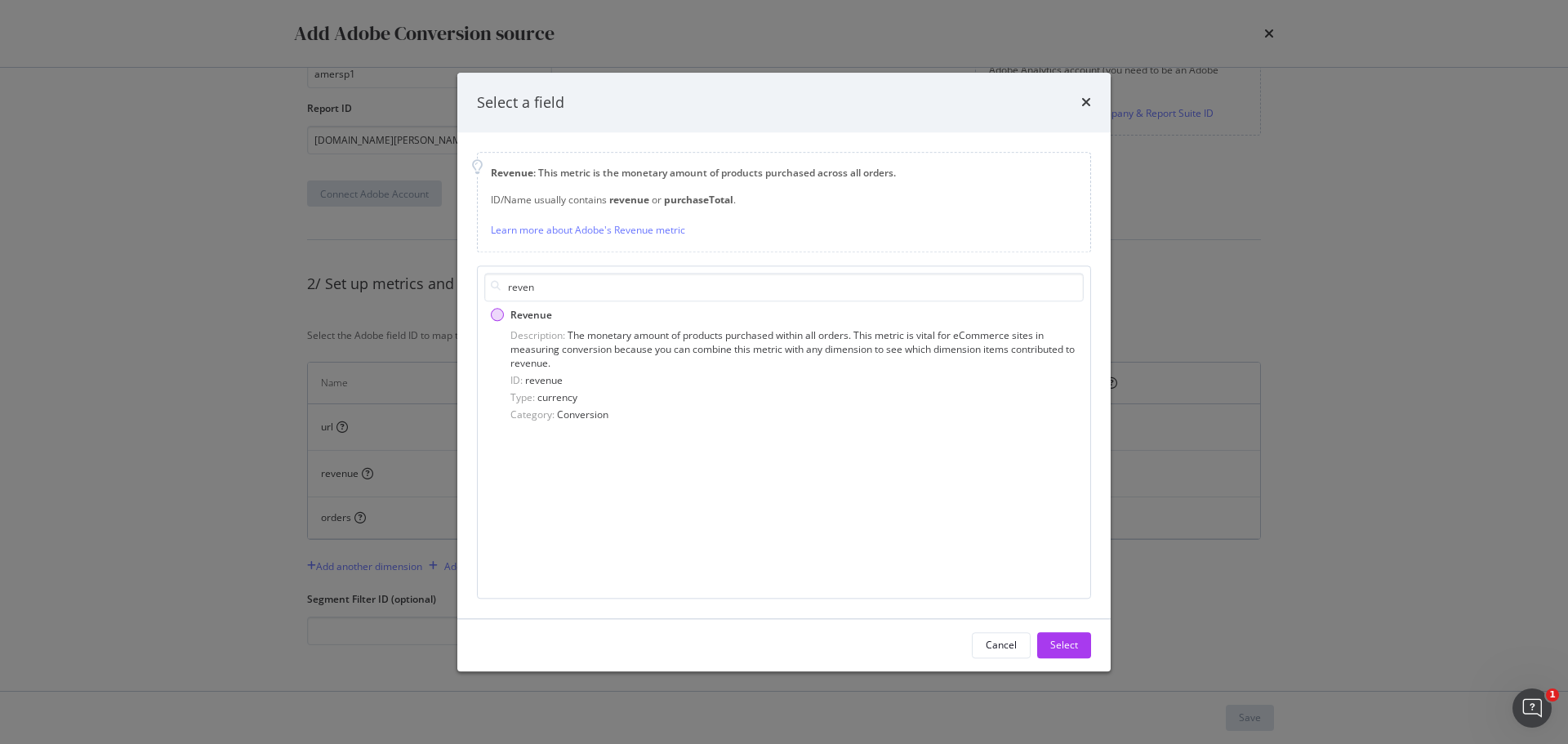
type input "reven"
click at [500, 317] on div "Revenue" at bounding box center [497, 315] width 13 height 13
click at [1070, 641] on div "Select" at bounding box center [1064, 646] width 28 height 14
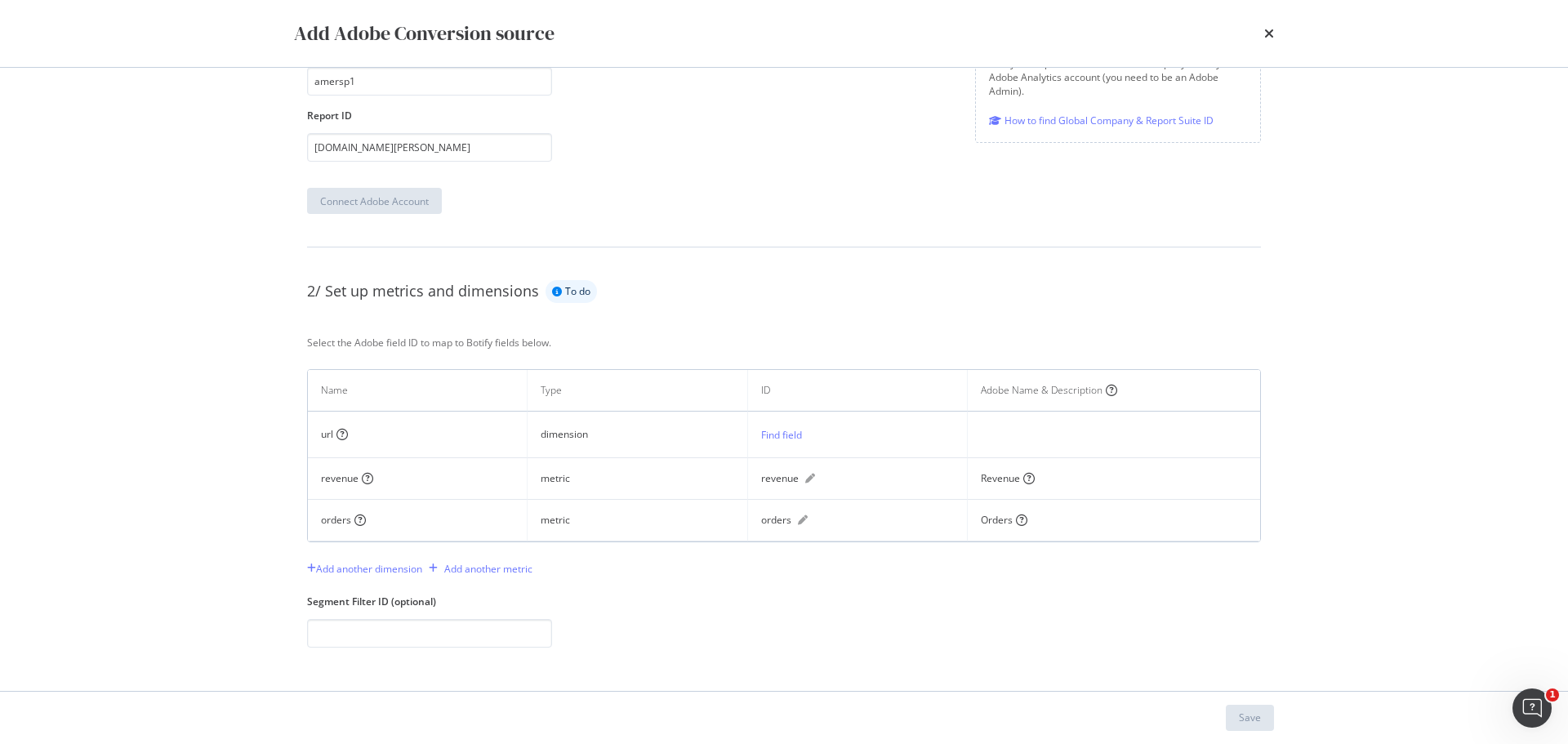
scroll to position [322, 0]
click at [773, 431] on div "Find field" at bounding box center [781, 433] width 41 height 14
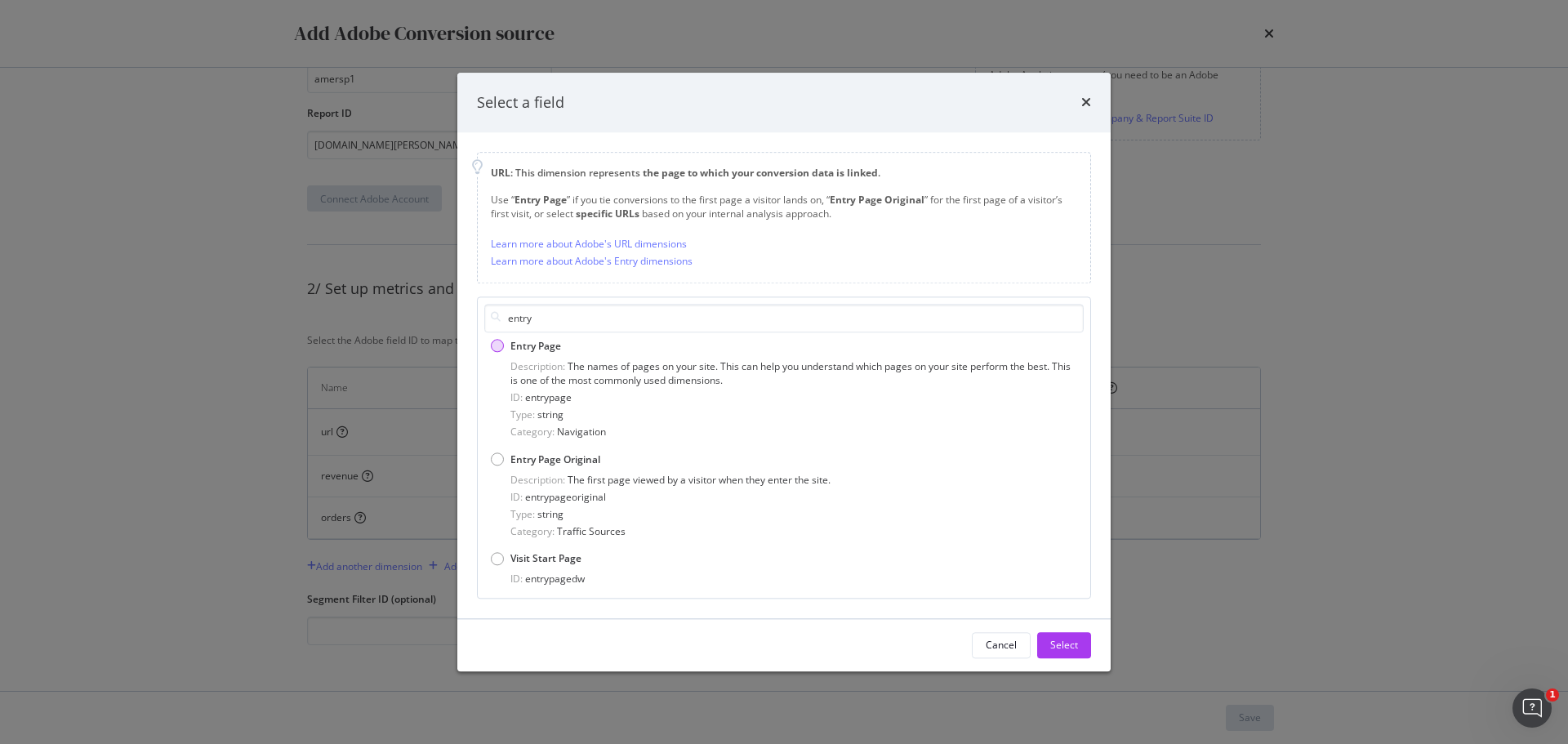
click at [507, 345] on div "Entry Page" at bounding box center [784, 346] width 586 height 14
drag, startPoint x: 556, startPoint y: 322, endPoint x: 537, endPoint y: 320, distance: 19.1
click at [537, 320] on input "entry" at bounding box center [784, 318] width 600 height 29
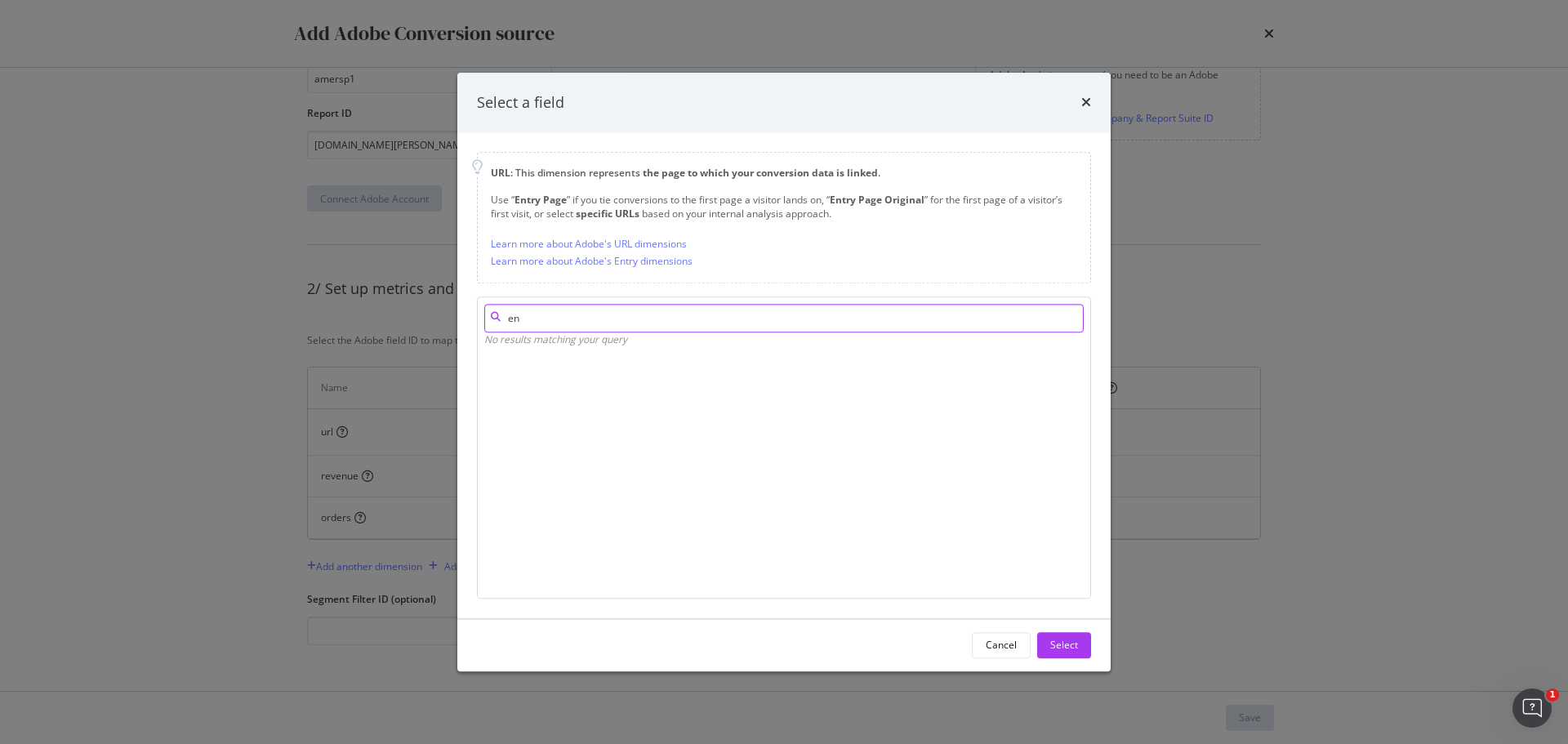
type input "e"
type input "url"
click at [497, 523] on div "Entry Page Url (v50)" at bounding box center [497, 523] width 13 height 13
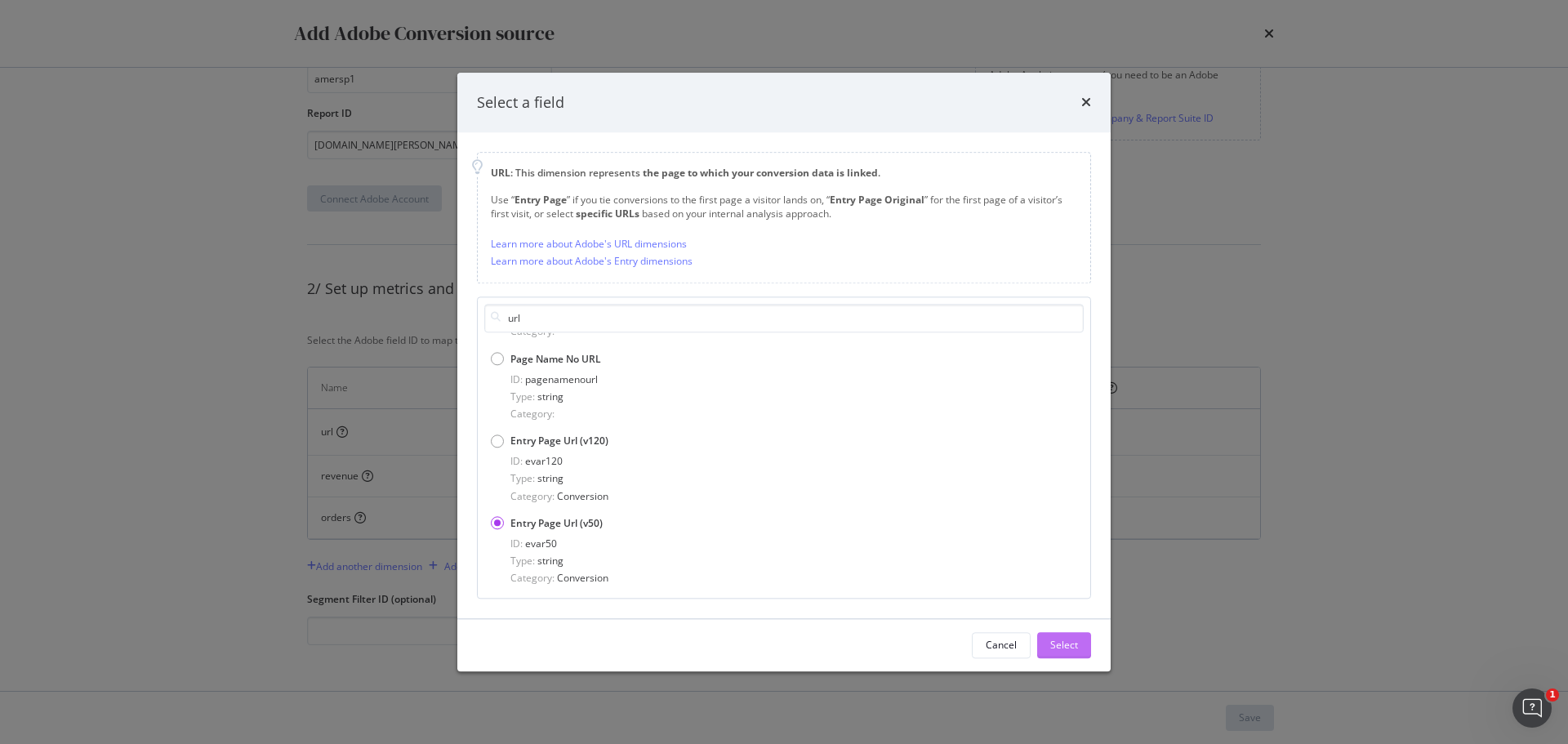
click at [1064, 647] on div "Select" at bounding box center [1064, 646] width 28 height 14
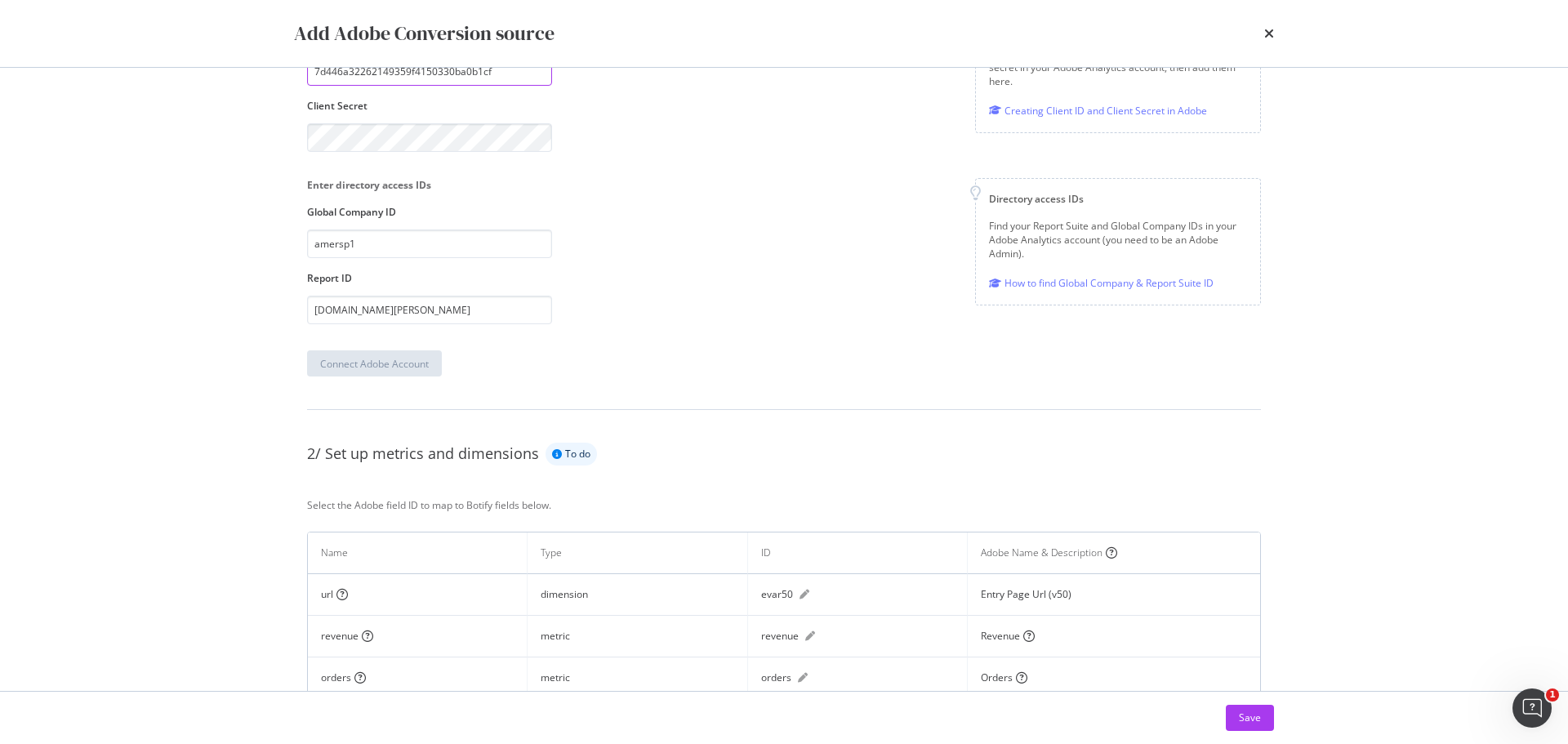
scroll to position [318, 0]
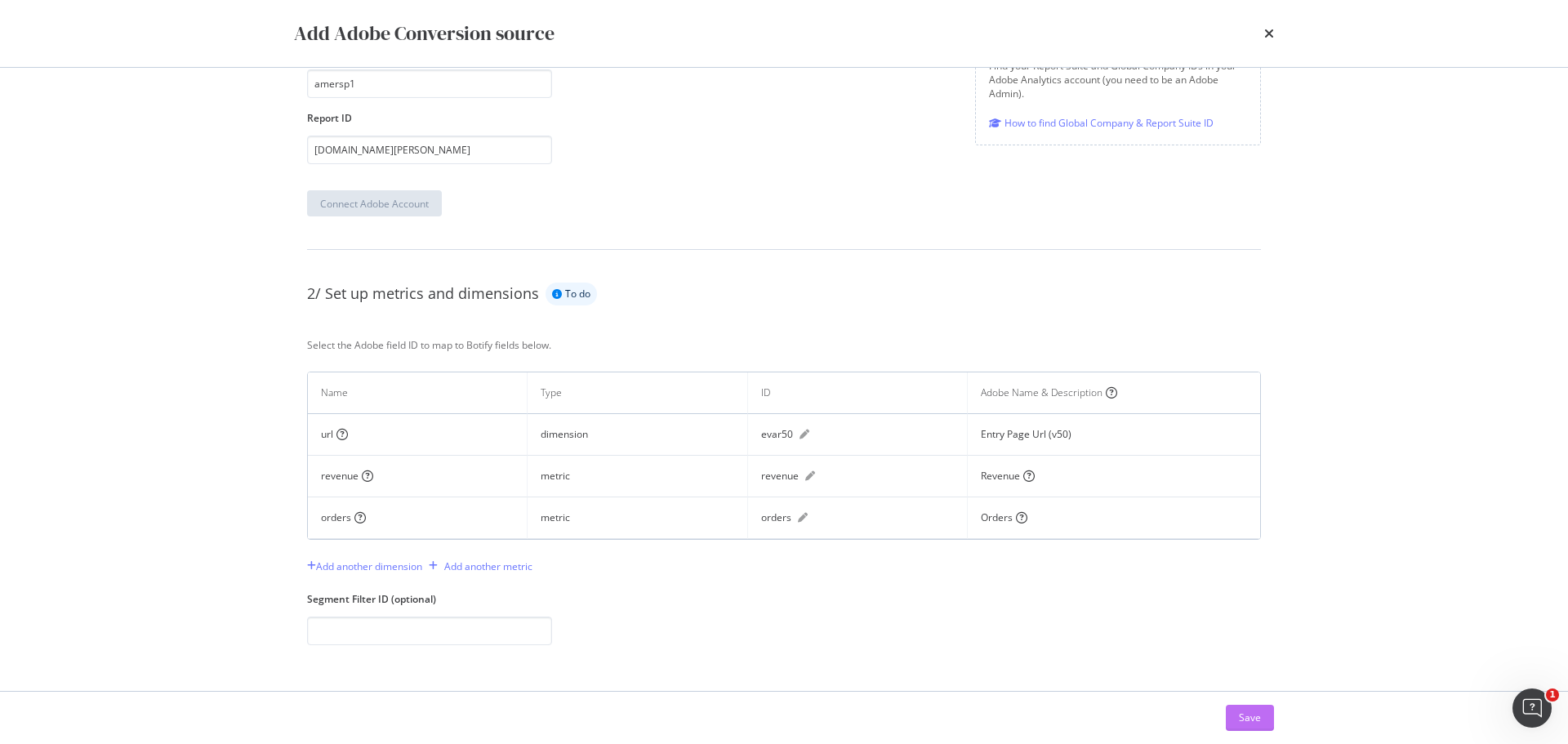
click at [1257, 713] on div "Save" at bounding box center [1249, 717] width 22 height 14
click at [329, 630] on input "modal" at bounding box center [429, 630] width 245 height 29
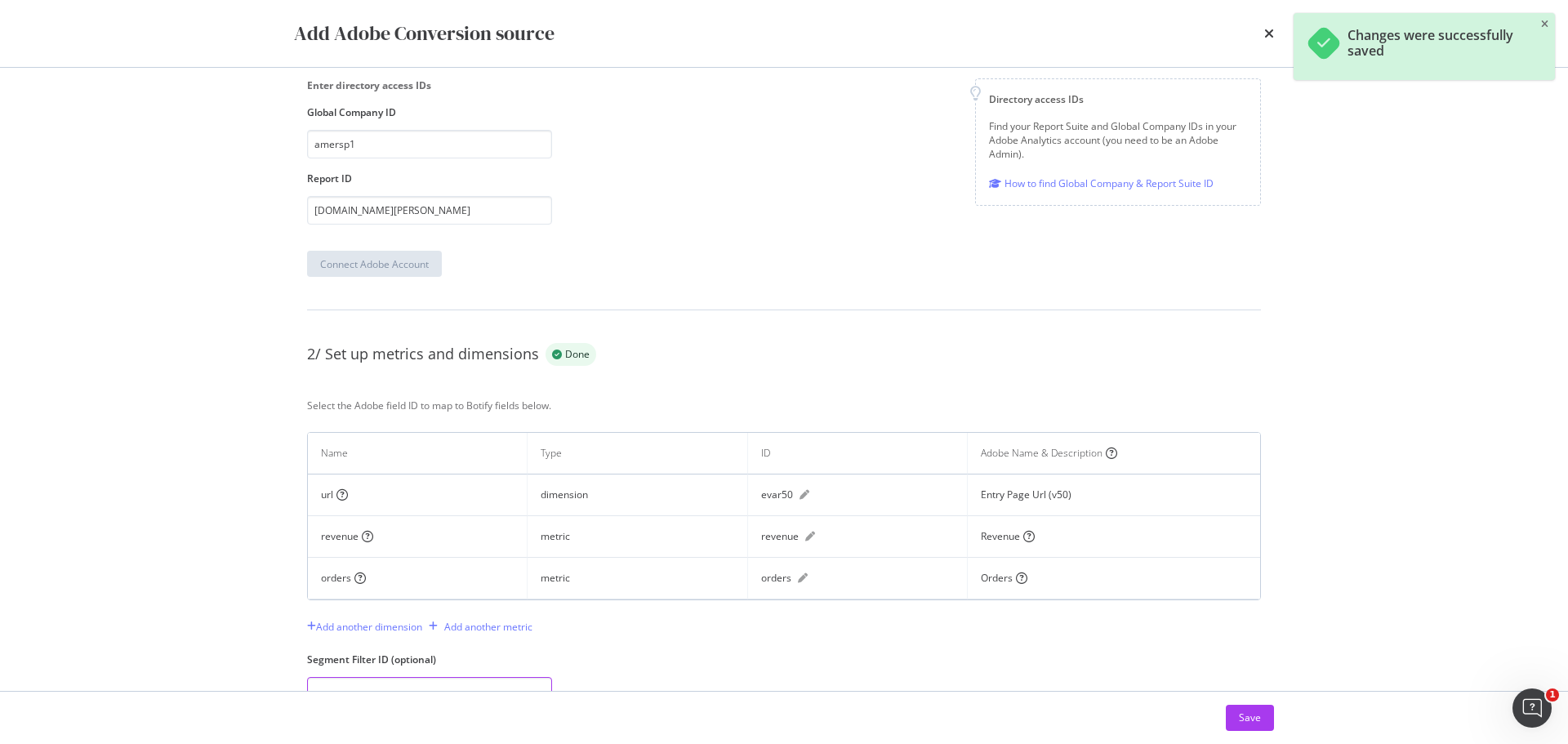
scroll to position [319, 0]
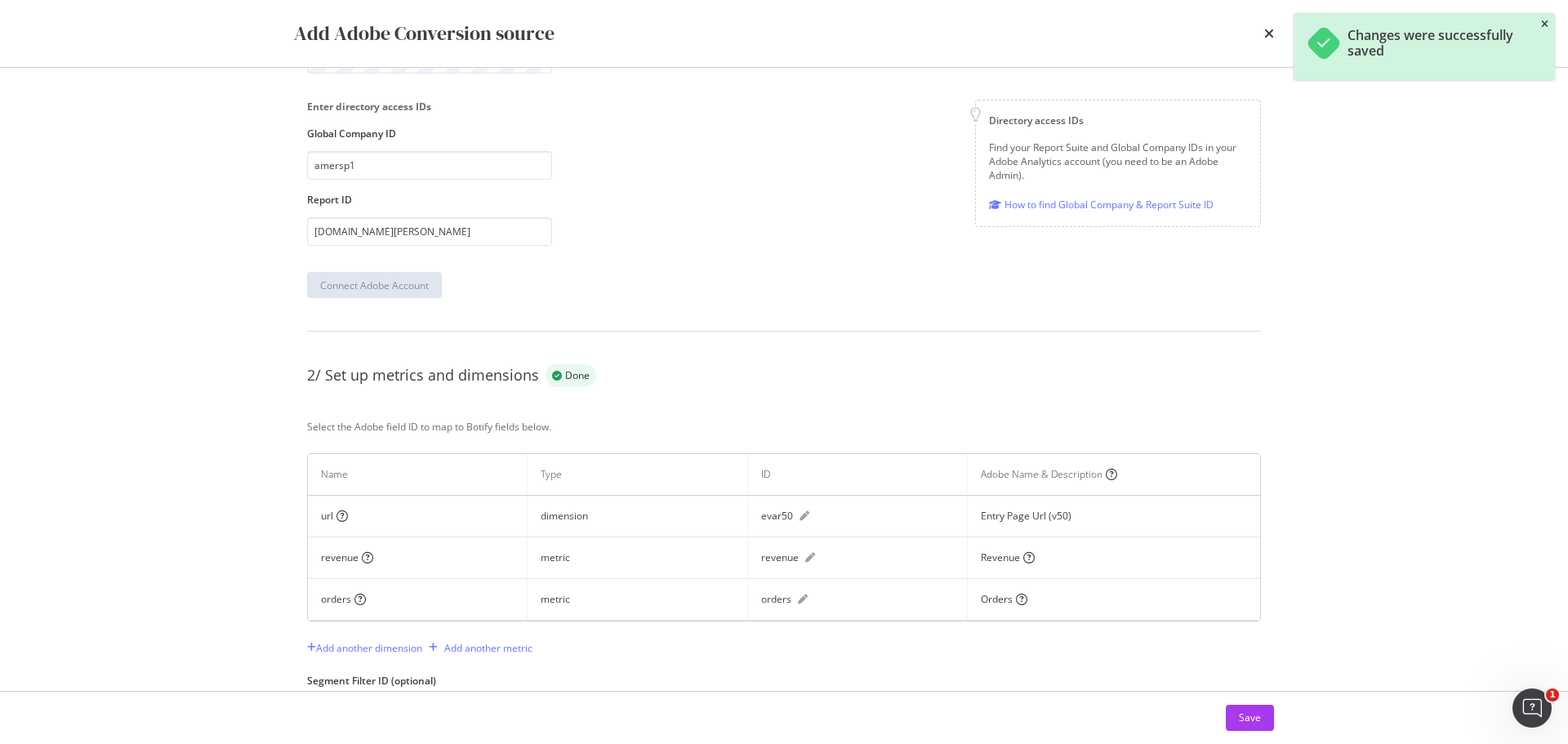
click at [1544, 20] on icon "close toast" at bounding box center [1545, 24] width 7 height 10
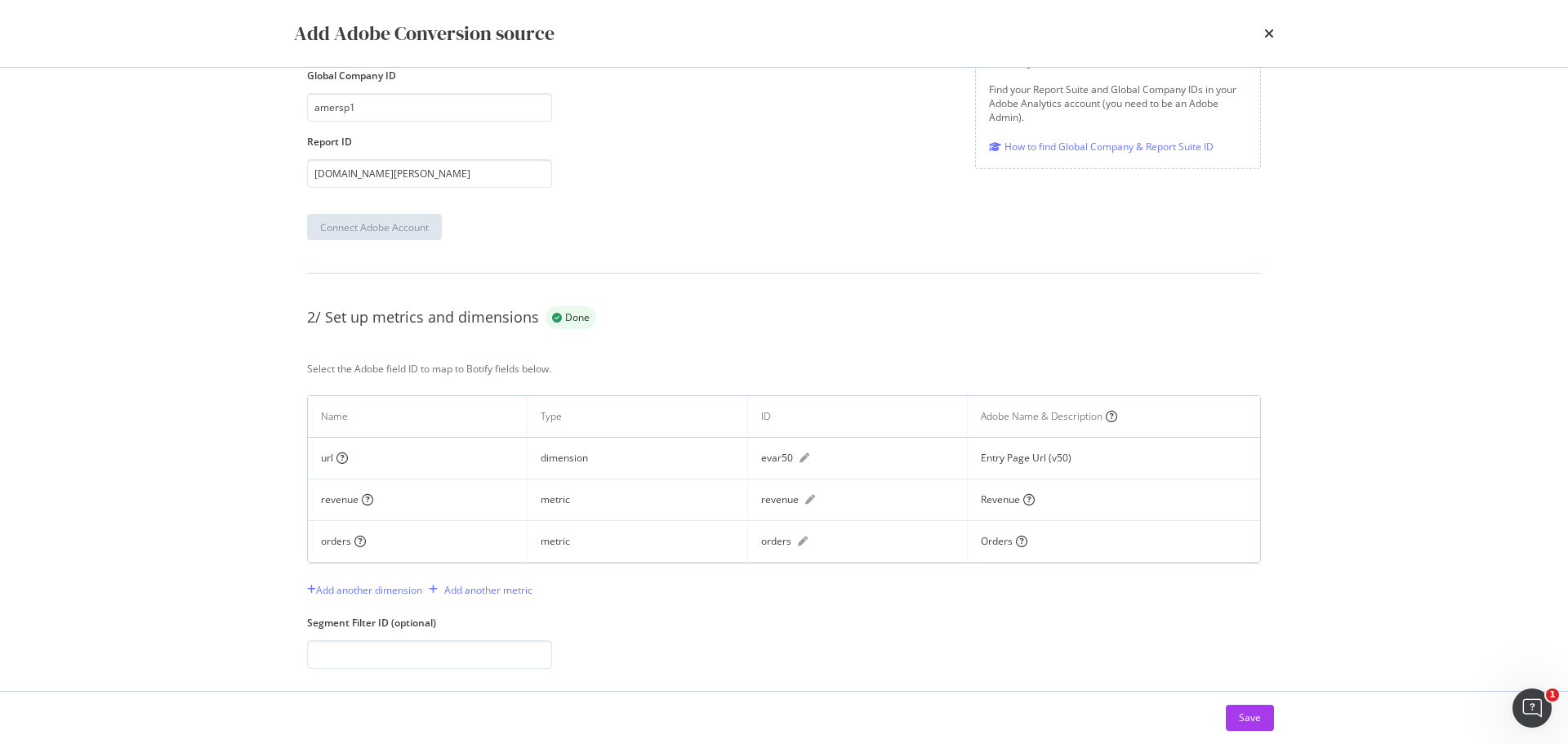
scroll to position [401, 0]
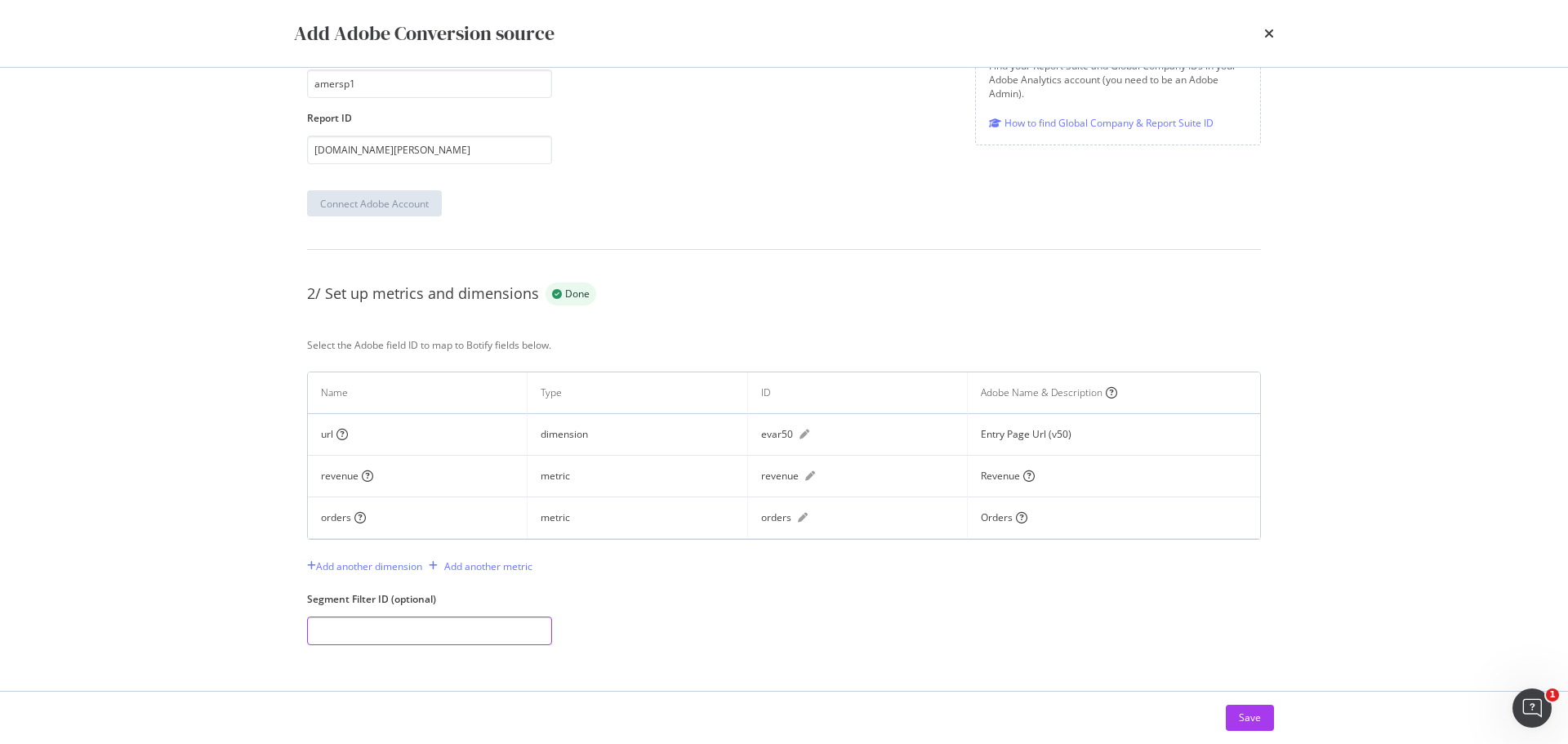
click at [383, 635] on input "modal" at bounding box center [429, 630] width 245 height 29
type input "site-"
click at [416, 633] on input "site-" at bounding box center [429, 630] width 245 height 29
drag, startPoint x: 405, startPoint y: 631, endPoint x: 234, endPoint y: 622, distance: 171.2
click at [234, 622] on div "Add Adobe Conversion source All steps are complete. The status will be updated …" at bounding box center [784, 372] width 1568 height 744
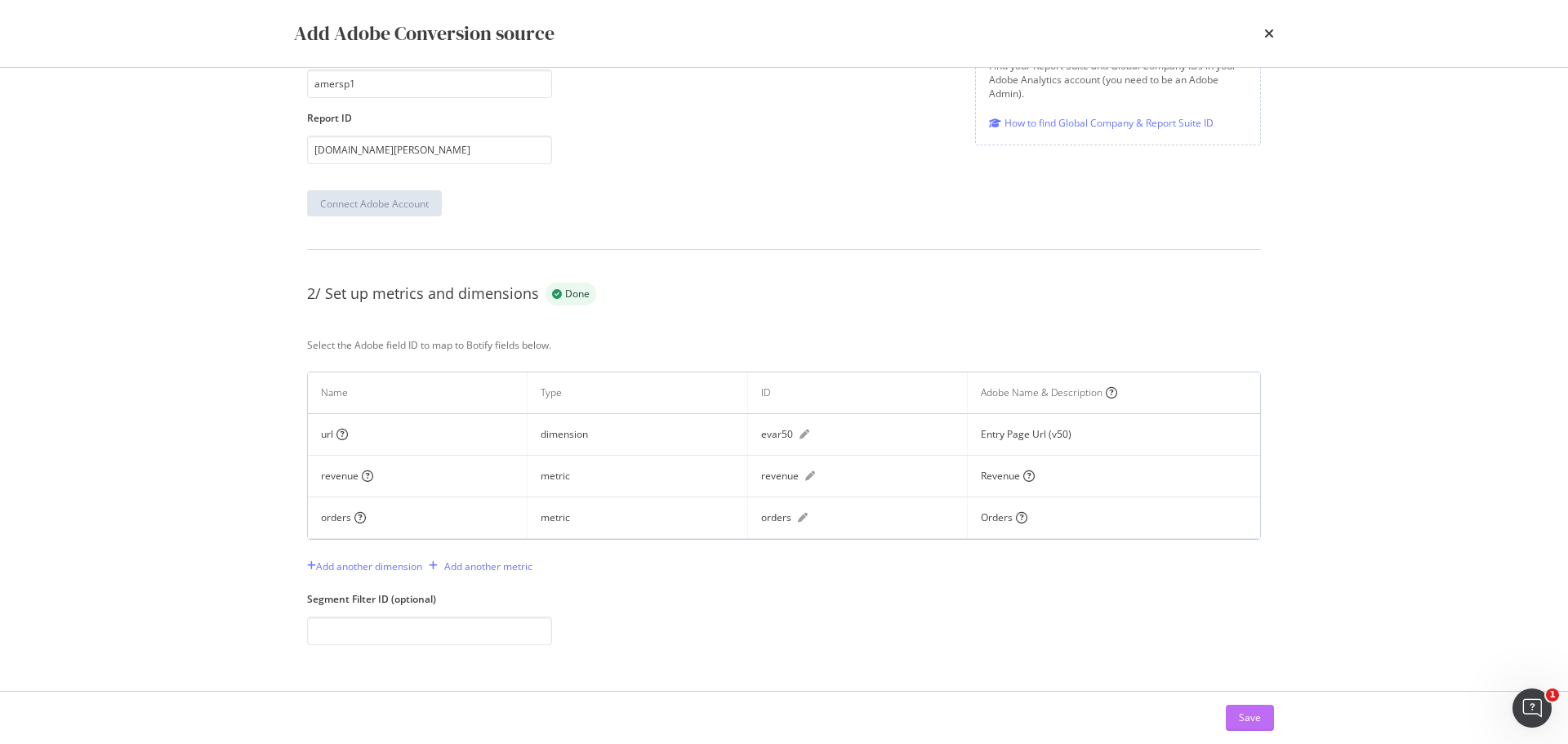
click at [1240, 720] on button "Save" at bounding box center [1249, 718] width 48 height 26
click at [141, 425] on div "Add Adobe Conversion source All steps are complete. The status will be updated …" at bounding box center [784, 372] width 1568 height 744
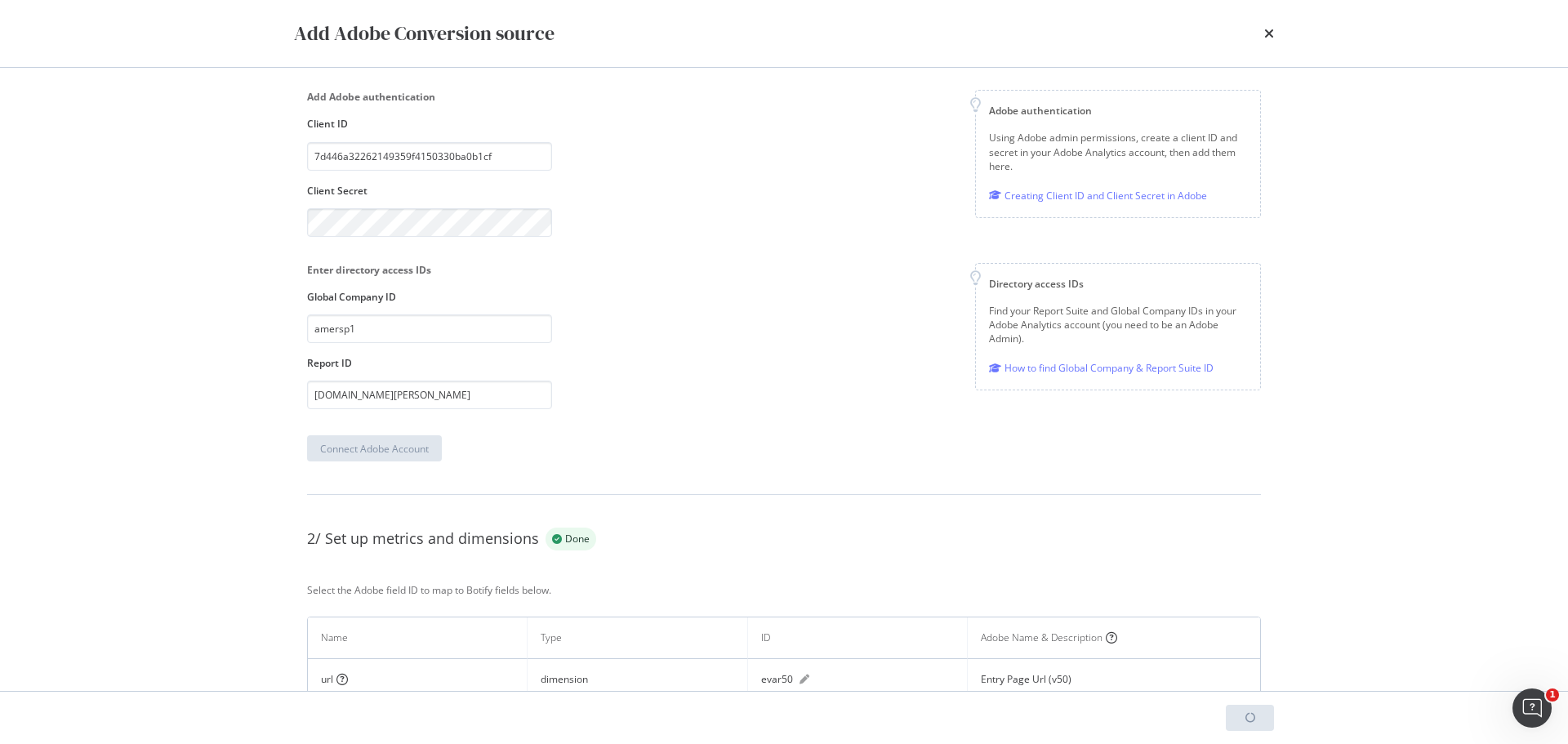
scroll to position [0, 0]
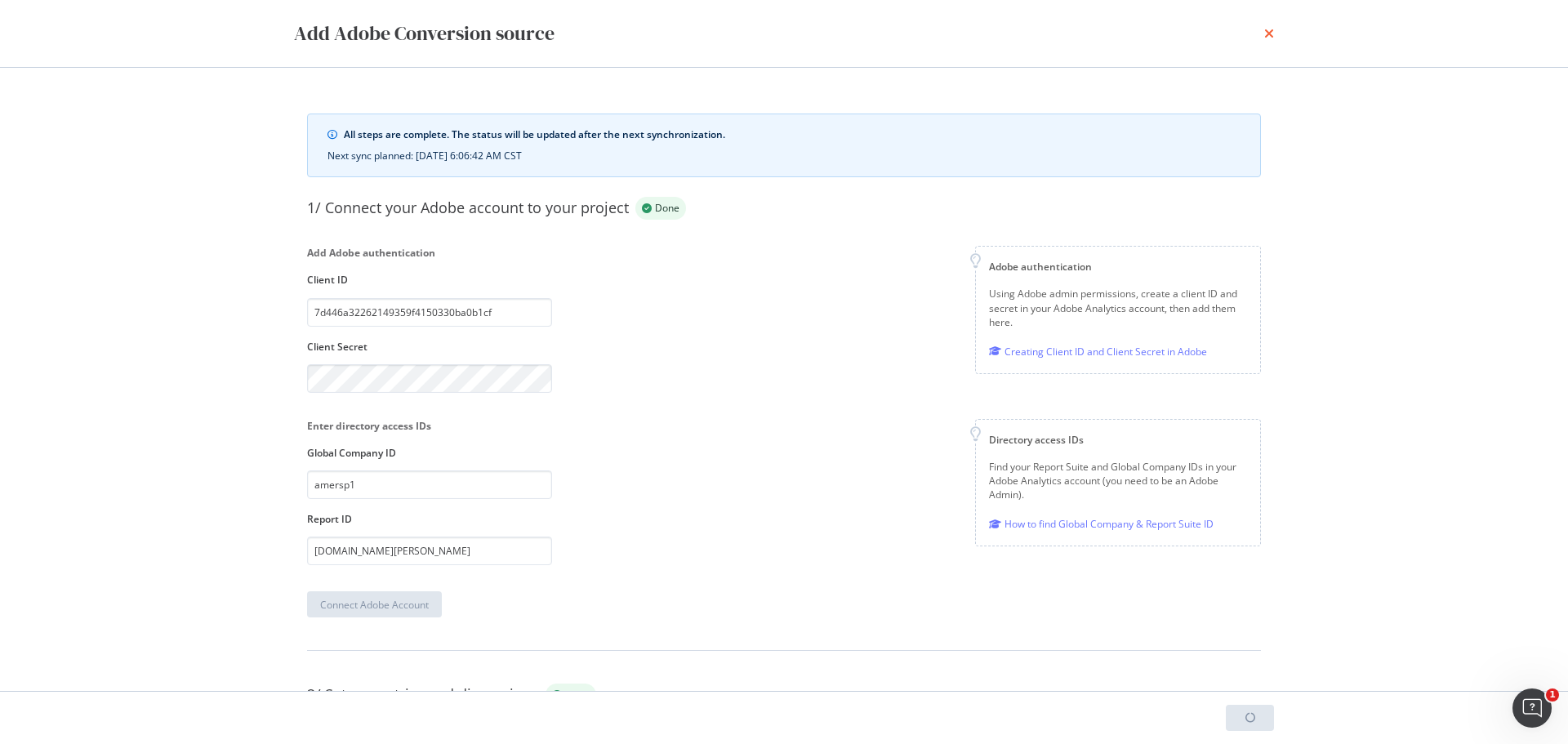
click at [1273, 33] on icon "times" at bounding box center [1269, 33] width 10 height 13
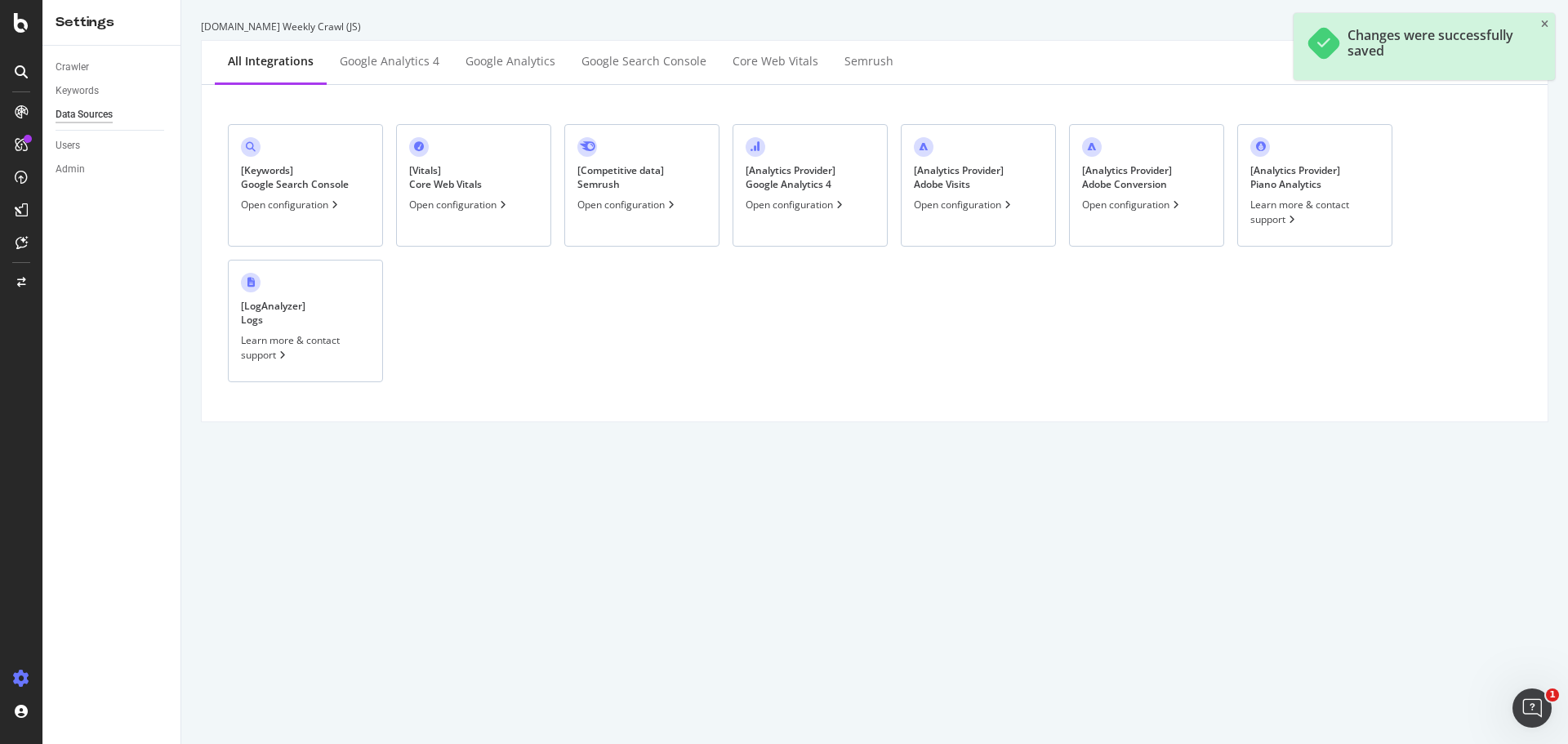
click at [321, 199] on div "Open configuration" at bounding box center [291, 204] width 100 height 14
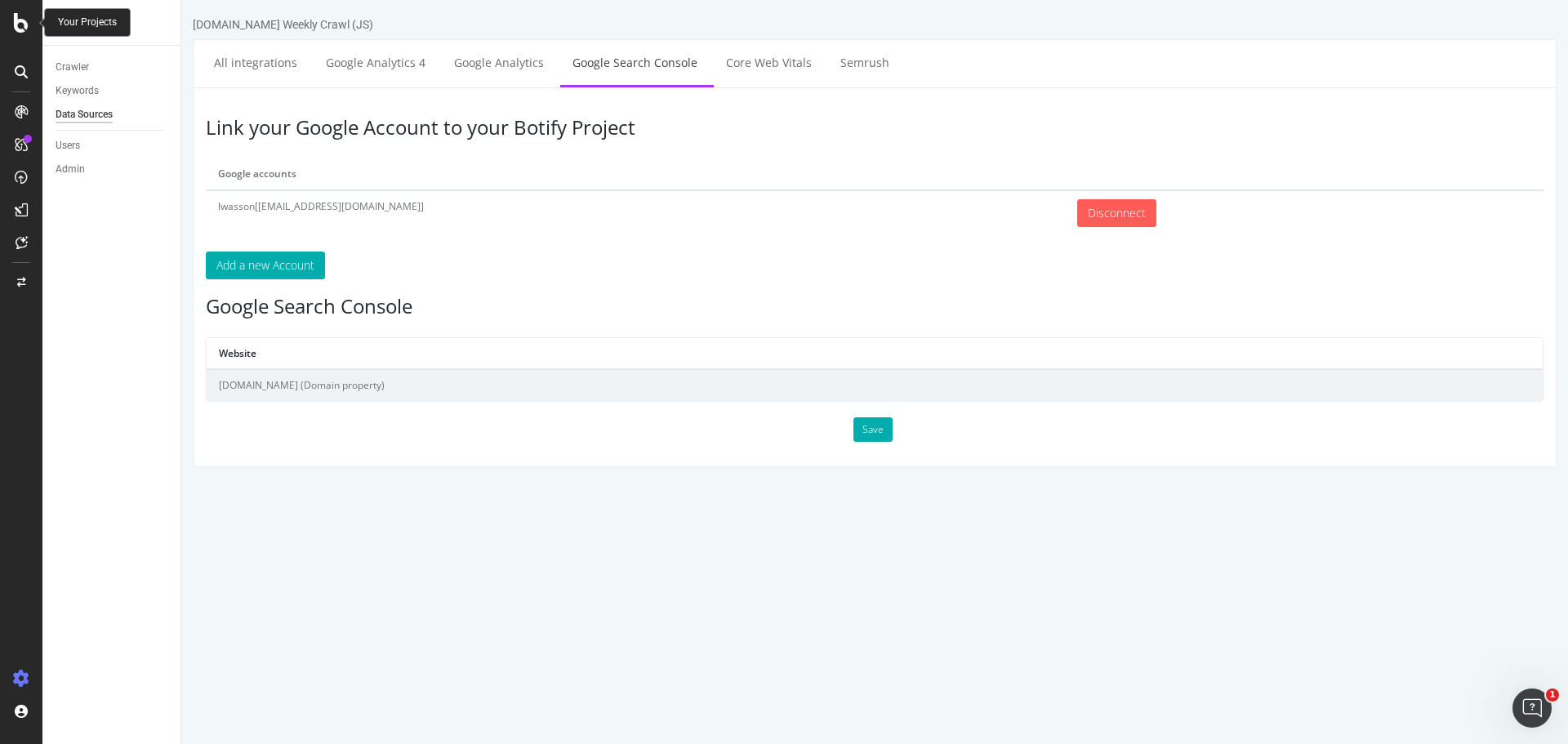
click at [17, 13] on icon at bounding box center [21, 23] width 15 height 19
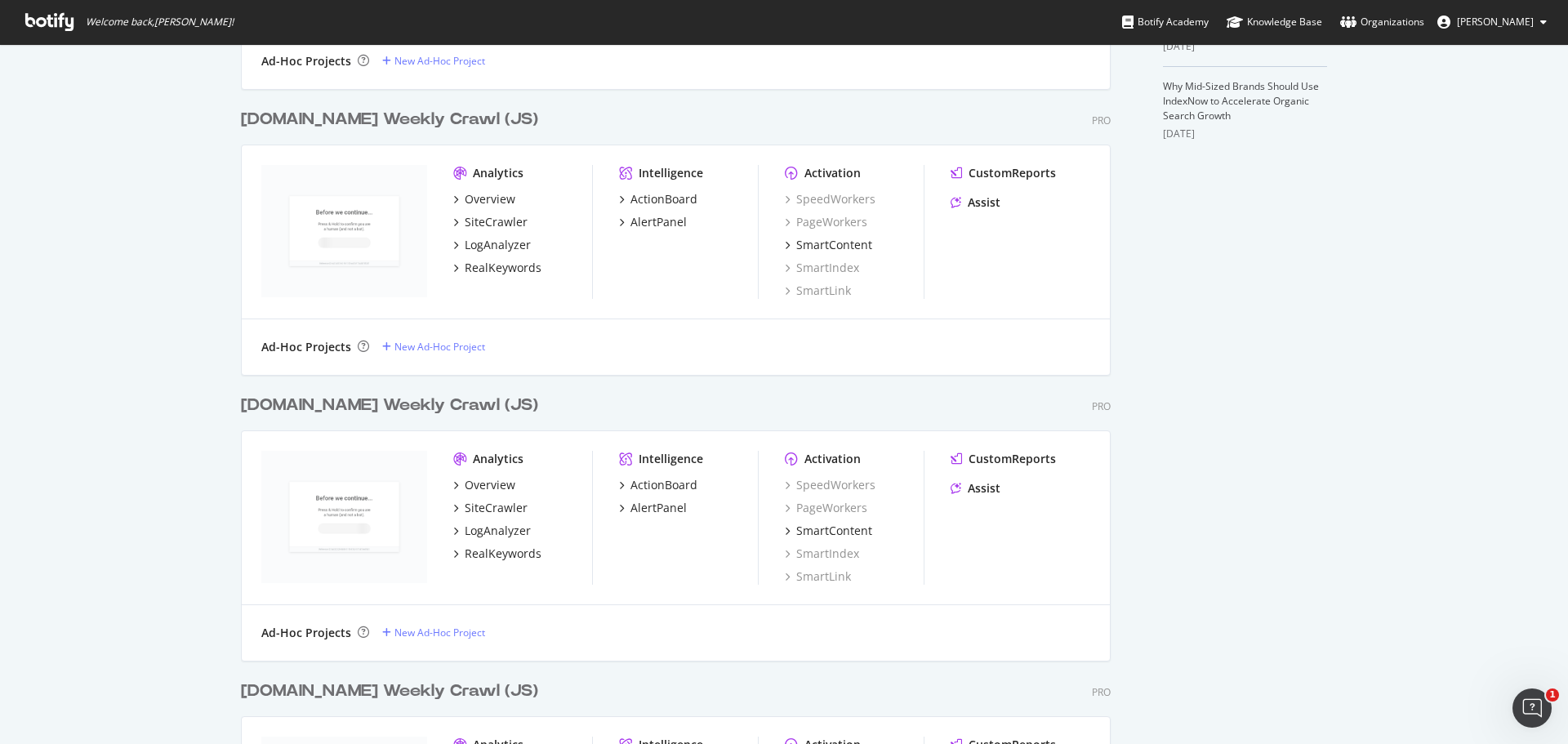
scroll to position [571, 0]
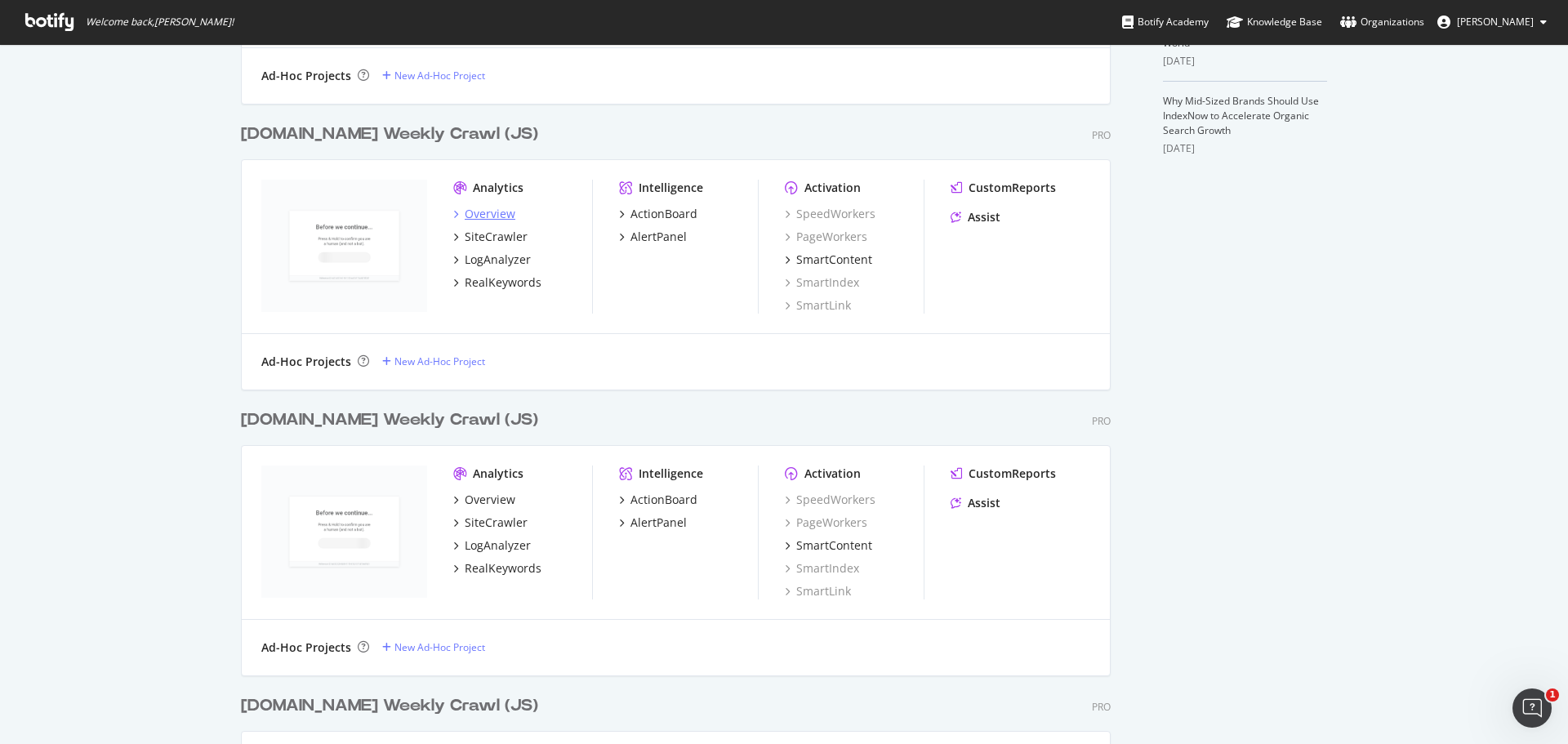
click at [491, 212] on div "Overview" at bounding box center [490, 213] width 51 height 17
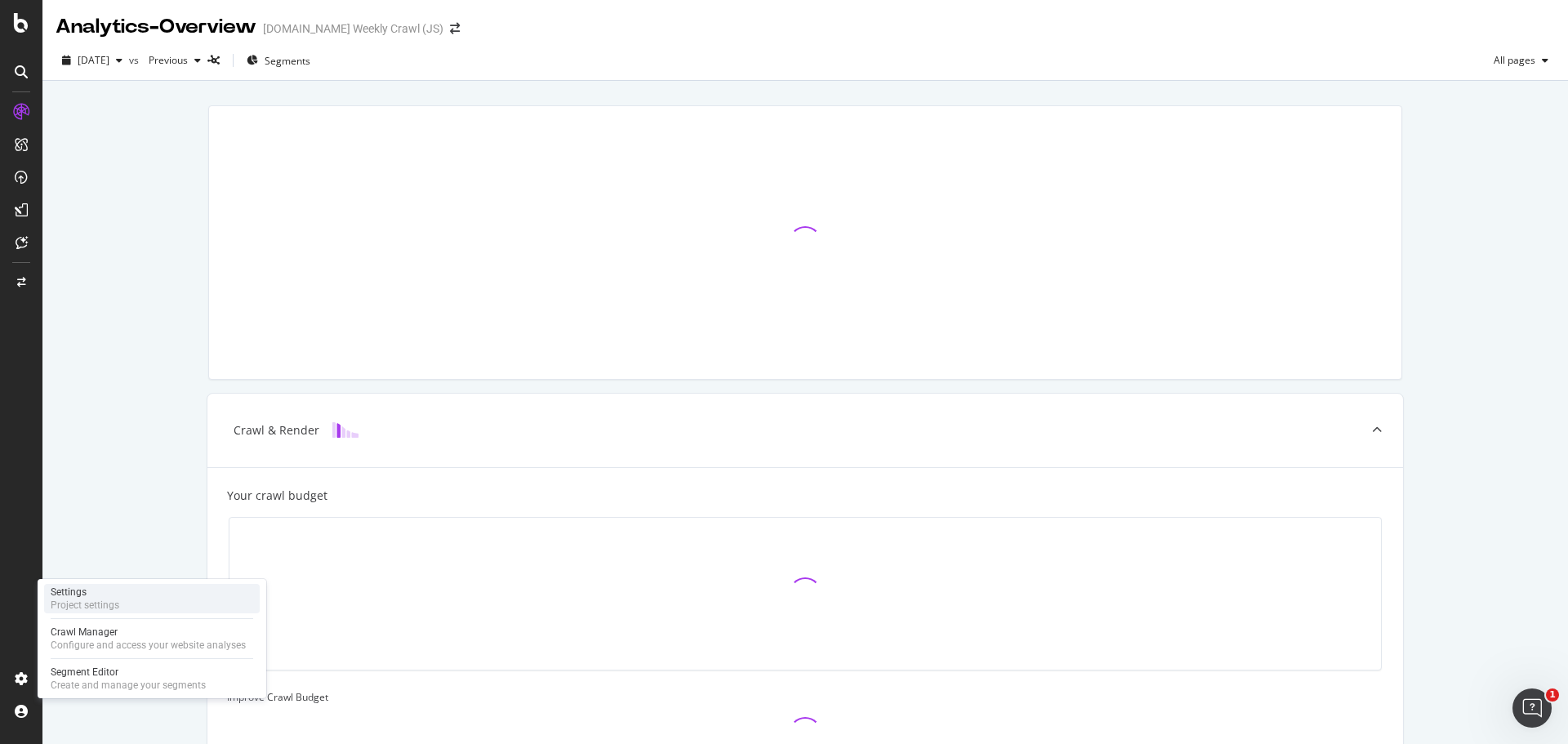
click at [114, 600] on div "Project settings" at bounding box center [85, 604] width 68 height 13
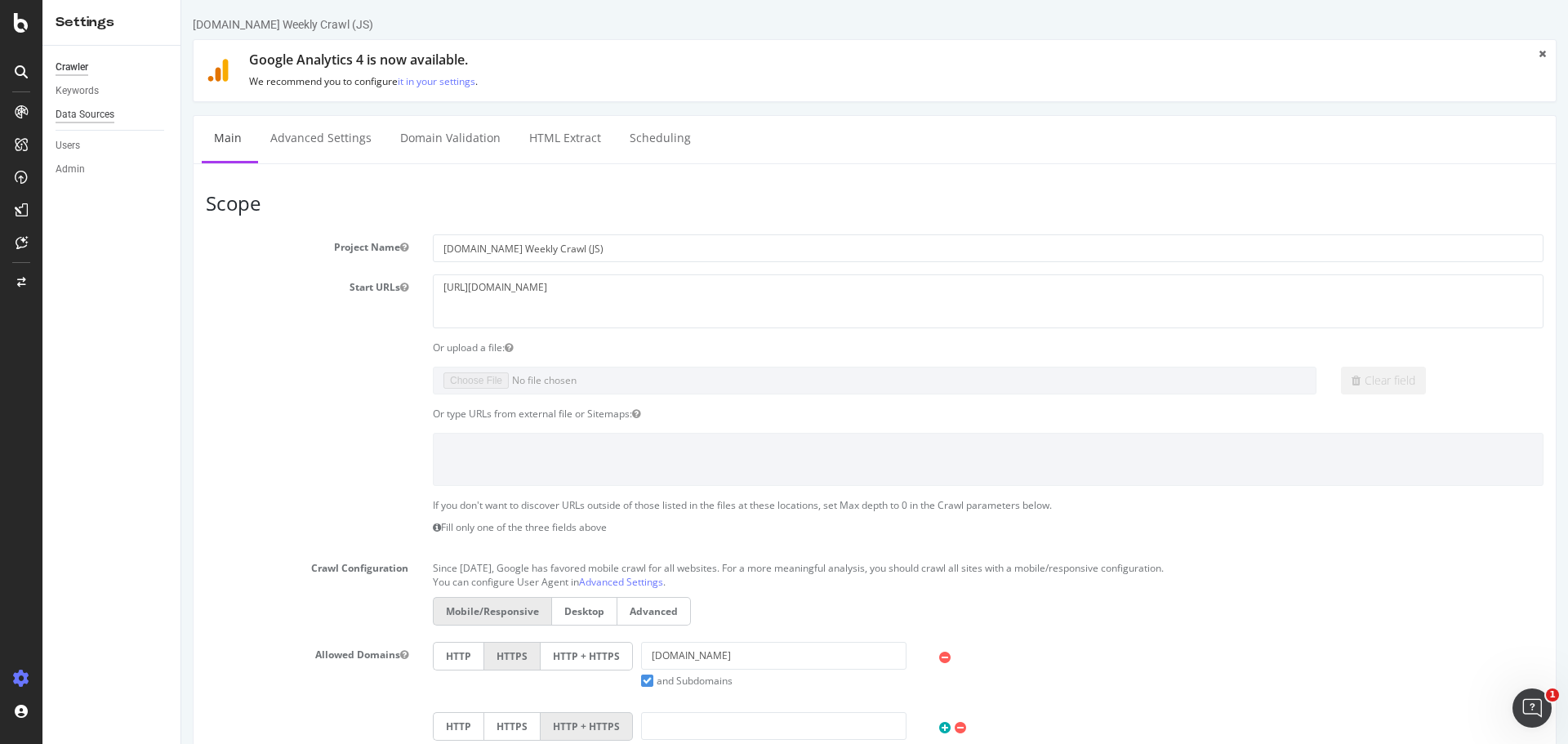
click at [97, 116] on div "Data Sources" at bounding box center [84, 115] width 59 height 18
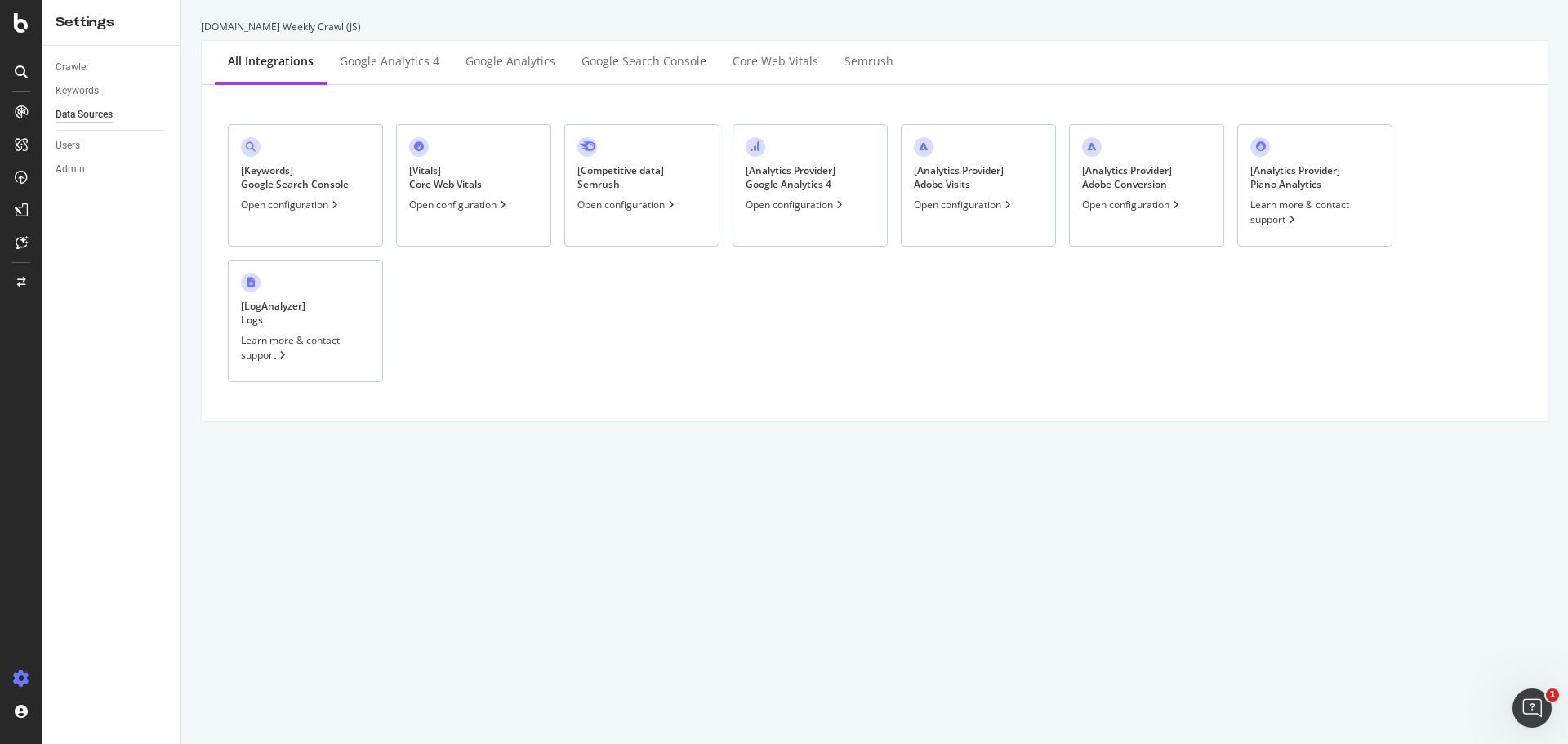
click at [450, 182] on div "[ Vitals ] Core Web Vitals" at bounding box center [445, 177] width 73 height 28
click at [278, 185] on div "[ Keywords ] Google Search Console" at bounding box center [294, 177] width 108 height 28
click at [968, 193] on div "[ Analytics Provider ] Adobe Visits Open configuration" at bounding box center [978, 185] width 155 height 123
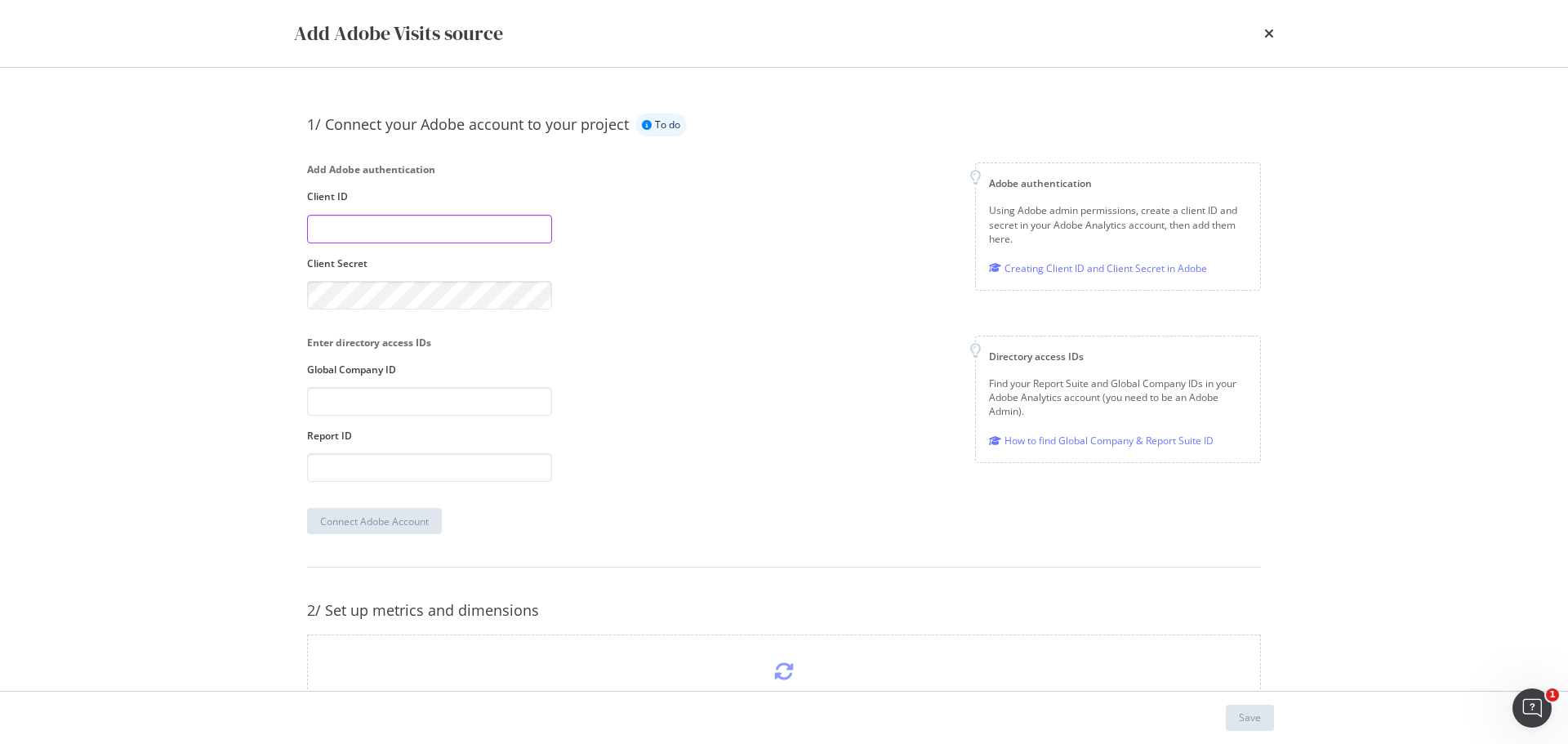
paste input "7d446a32262149359f4150330ba0b1cf"
type input "7d446a32262149359f4150330ba0b1cf"
click at [428, 472] on input "modal" at bounding box center [429, 467] width 245 height 29
paste input "[DOMAIN_NAME][PERSON_NAME]"
type input "[DOMAIN_NAME][PERSON_NAME]"
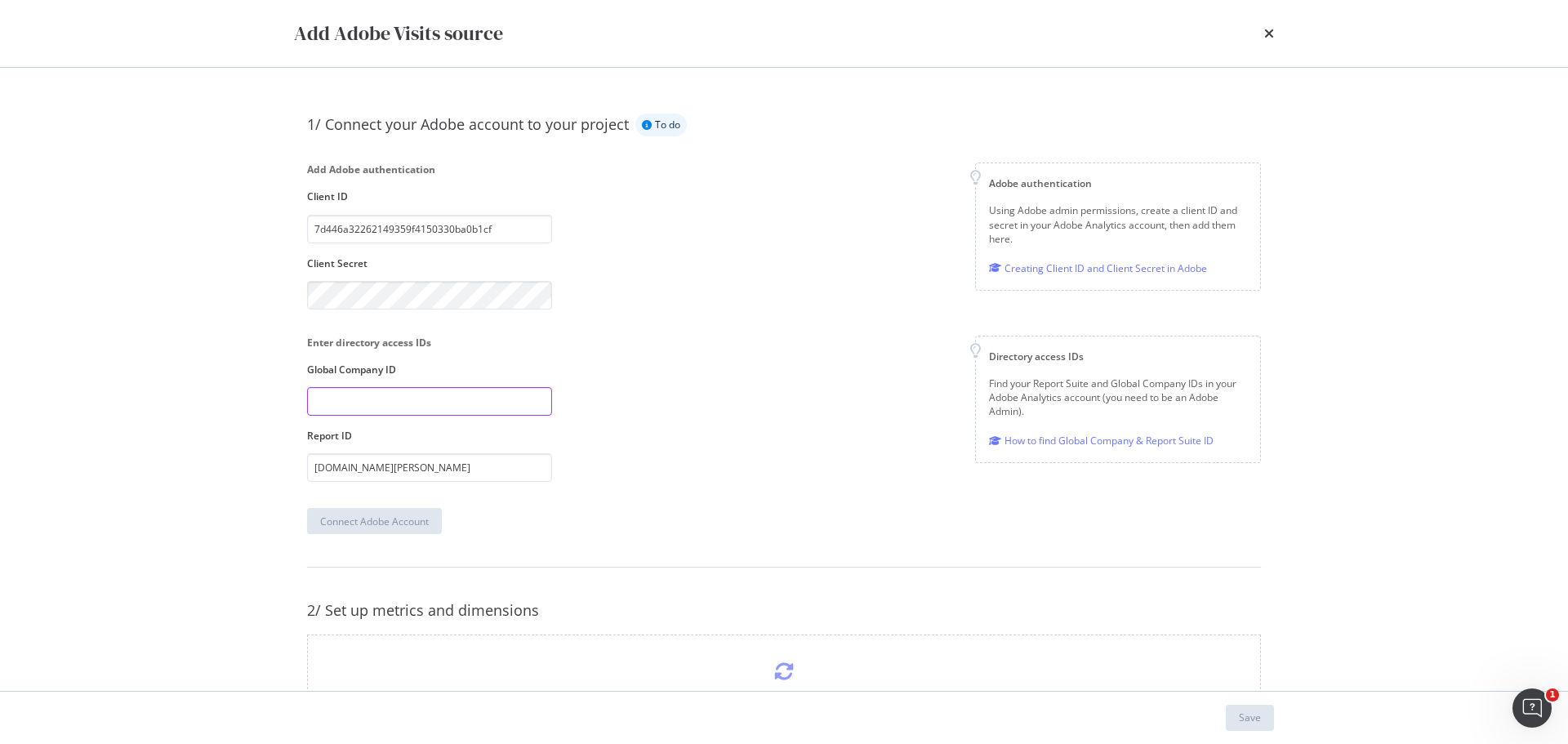
click at [368, 404] on input "modal" at bounding box center [429, 401] width 245 height 29
paste input "amersp1"
type input "amersp1"
click at [369, 522] on div "Connect Adobe Account" at bounding box center [375, 521] width 109 height 14
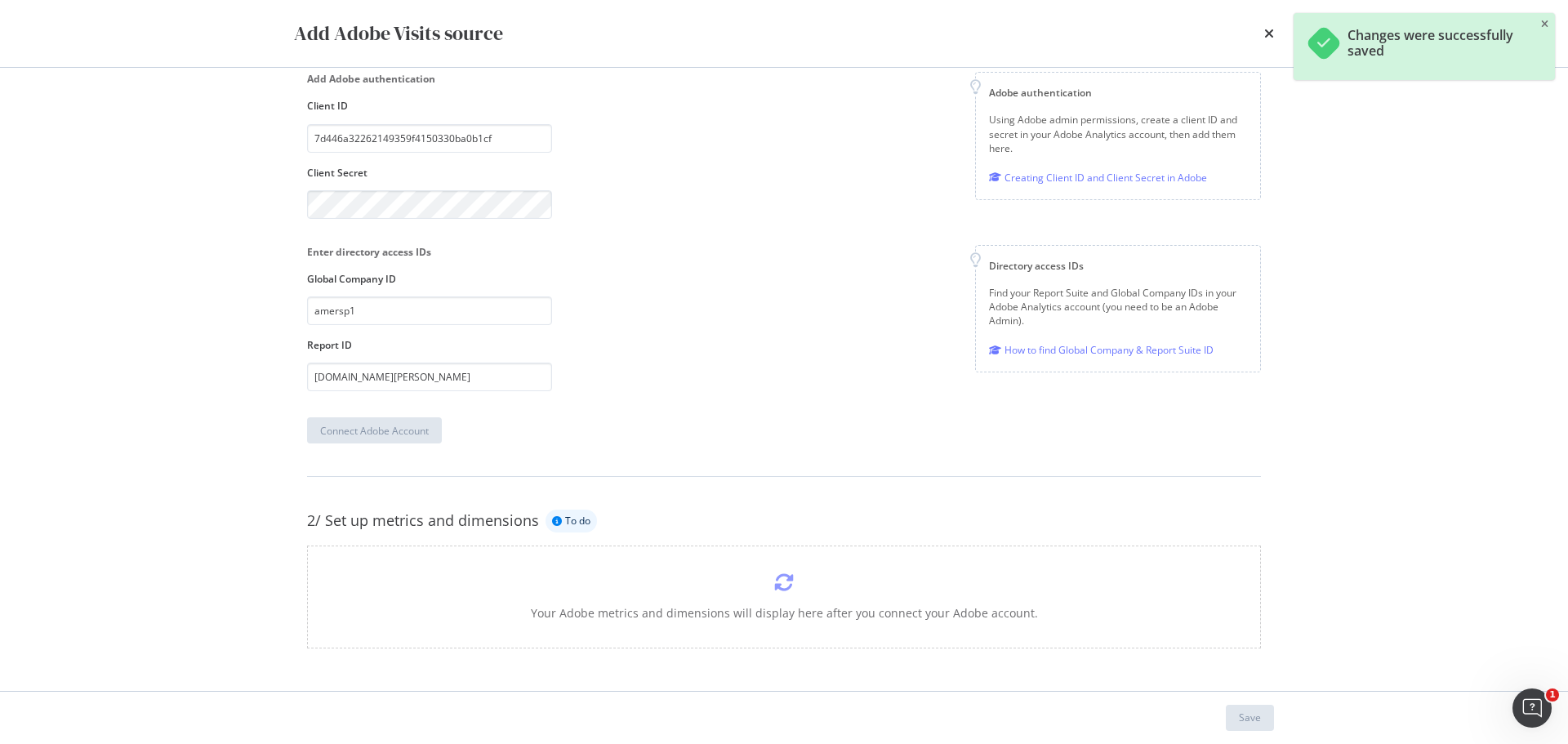
scroll to position [94, 0]
click at [800, 593] on div "Your Adobe metrics and dimensions will display here after you connect your Adob…" at bounding box center [784, 593] width 954 height 103
click at [774, 580] on icon "modal" at bounding box center [784, 578] width 19 height 19
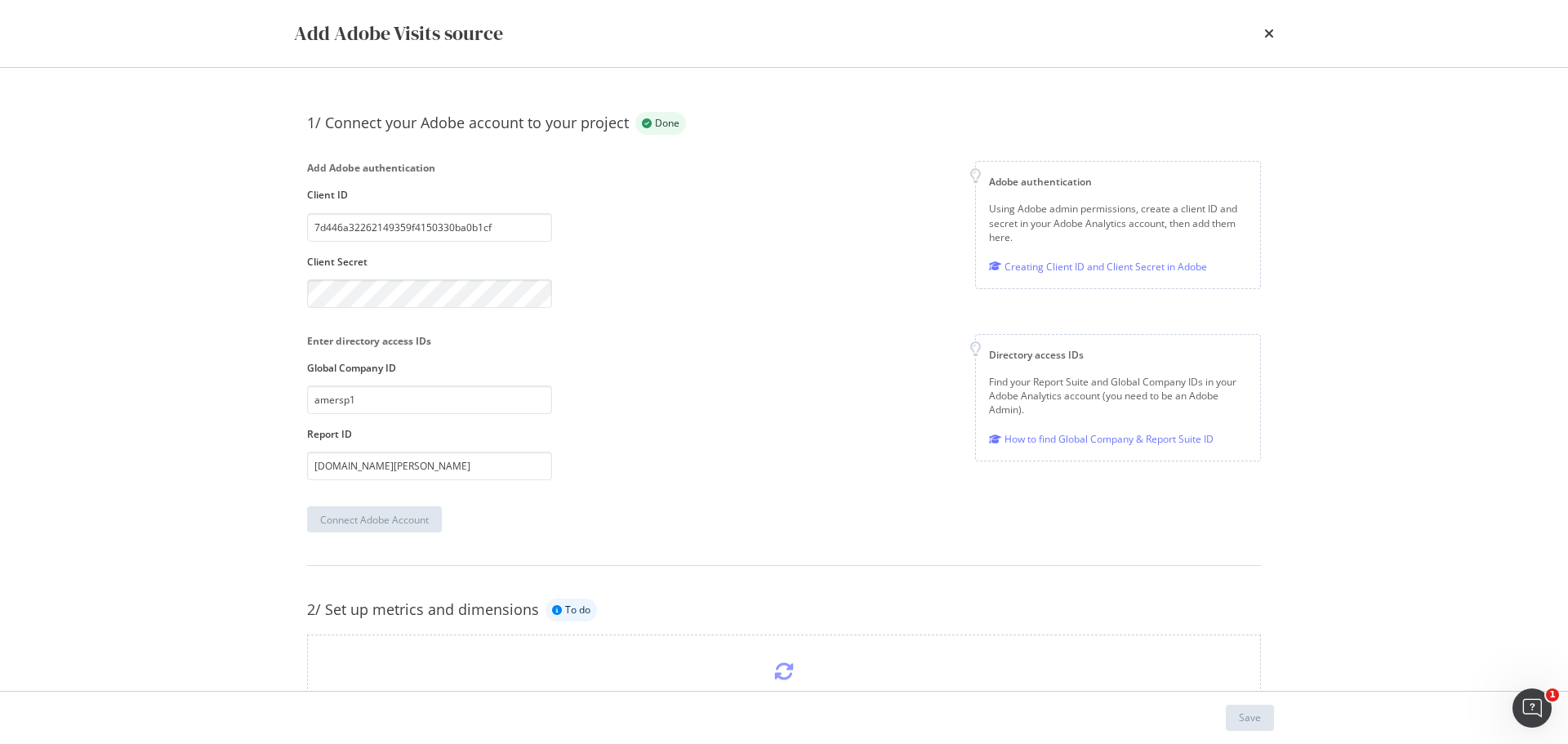
scroll to position [0, 0]
click at [571, 610] on span "To do" at bounding box center [578, 611] width 25 height 10
click at [782, 669] on icon "modal" at bounding box center [784, 672] width 19 height 19
click at [521, 234] on input "7d446a32262149359f4150330ba0b1cf" at bounding box center [429, 229] width 245 height 29
click at [356, 396] on input "amersp1" at bounding box center [429, 401] width 245 height 29
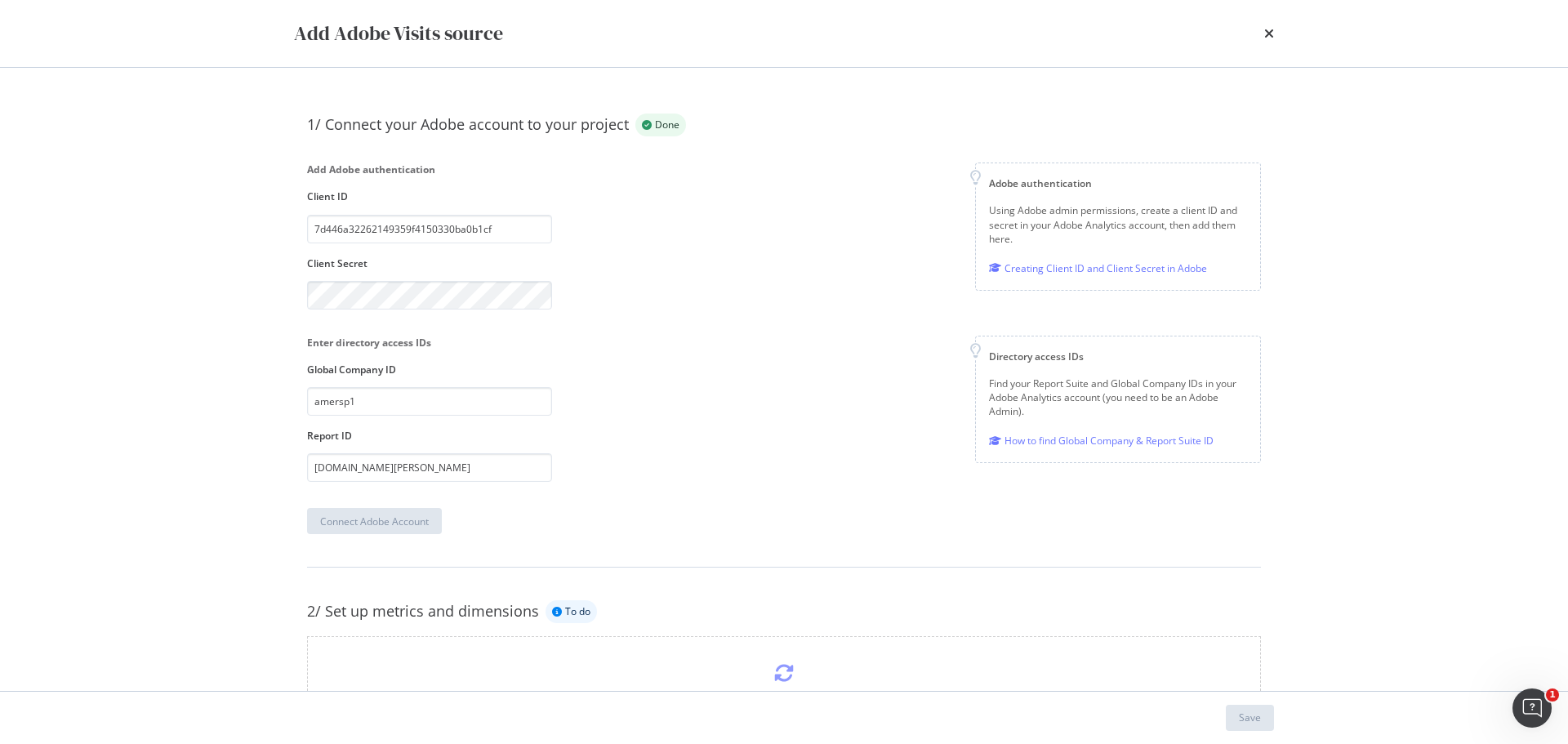
click at [458, 486] on div "1/ Connect your Adobe account to your project Done Add Adobe authentication Cli…" at bounding box center [784, 323] width 954 height 420
click at [461, 465] on input "[DOMAIN_NAME][PERSON_NAME]" at bounding box center [429, 467] width 245 height 29
click at [381, 411] on input "amersp1" at bounding box center [429, 401] width 245 height 29
click at [444, 311] on div "1/ Connect your Adobe account to your project Done Add Adobe authentication Cli…" at bounding box center [784, 323] width 954 height 420
click at [370, 522] on div "Connect Adobe Account" at bounding box center [375, 521] width 109 height 14
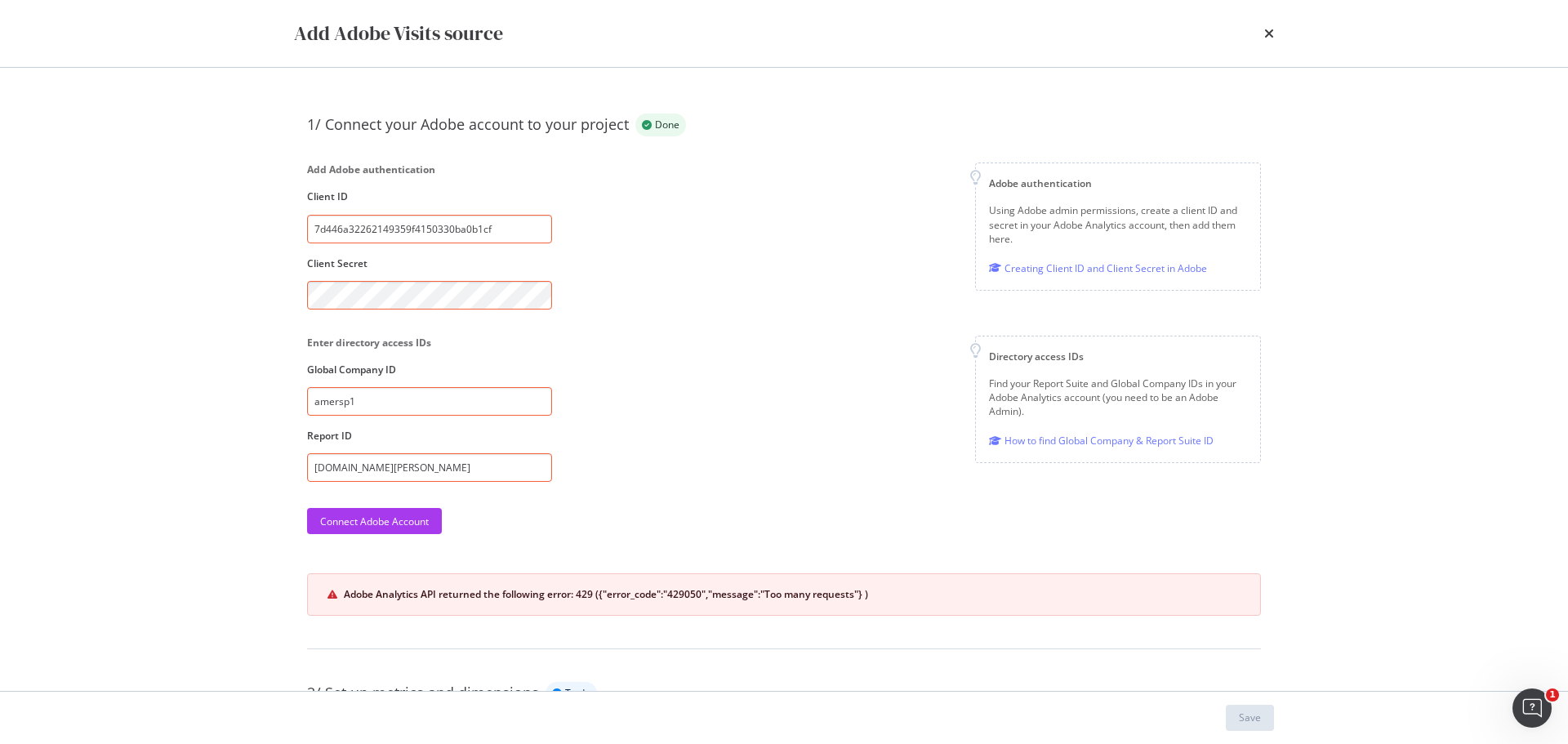
click at [507, 231] on input "7d446a32262149359f4150330ba0b1cf" at bounding box center [429, 229] width 245 height 29
click at [508, 231] on input "7d446a32262149359f4150330ba0b1cf" at bounding box center [429, 229] width 245 height 29
click at [643, 373] on div "Enter directory access IDs Global Company ID amersp1 Report ID [DOMAIN_NAME][PE…" at bounding box center [784, 408] width 954 height 147
click at [435, 404] on input "amersp1" at bounding box center [429, 401] width 245 height 29
click at [486, 469] on input "[DOMAIN_NAME][PERSON_NAME]" at bounding box center [429, 467] width 245 height 29
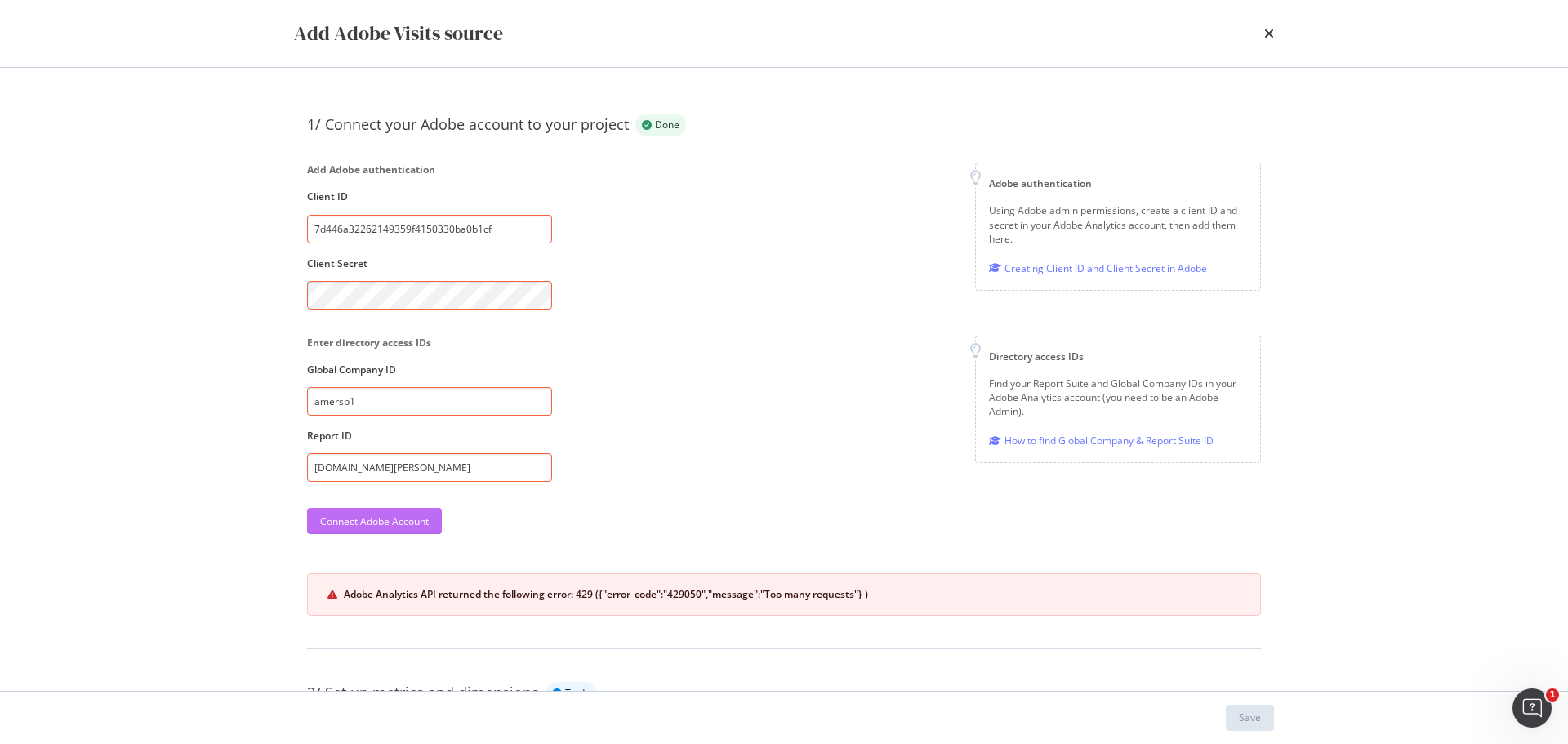
click at [393, 520] on div "Connect Adobe Account" at bounding box center [375, 521] width 109 height 14
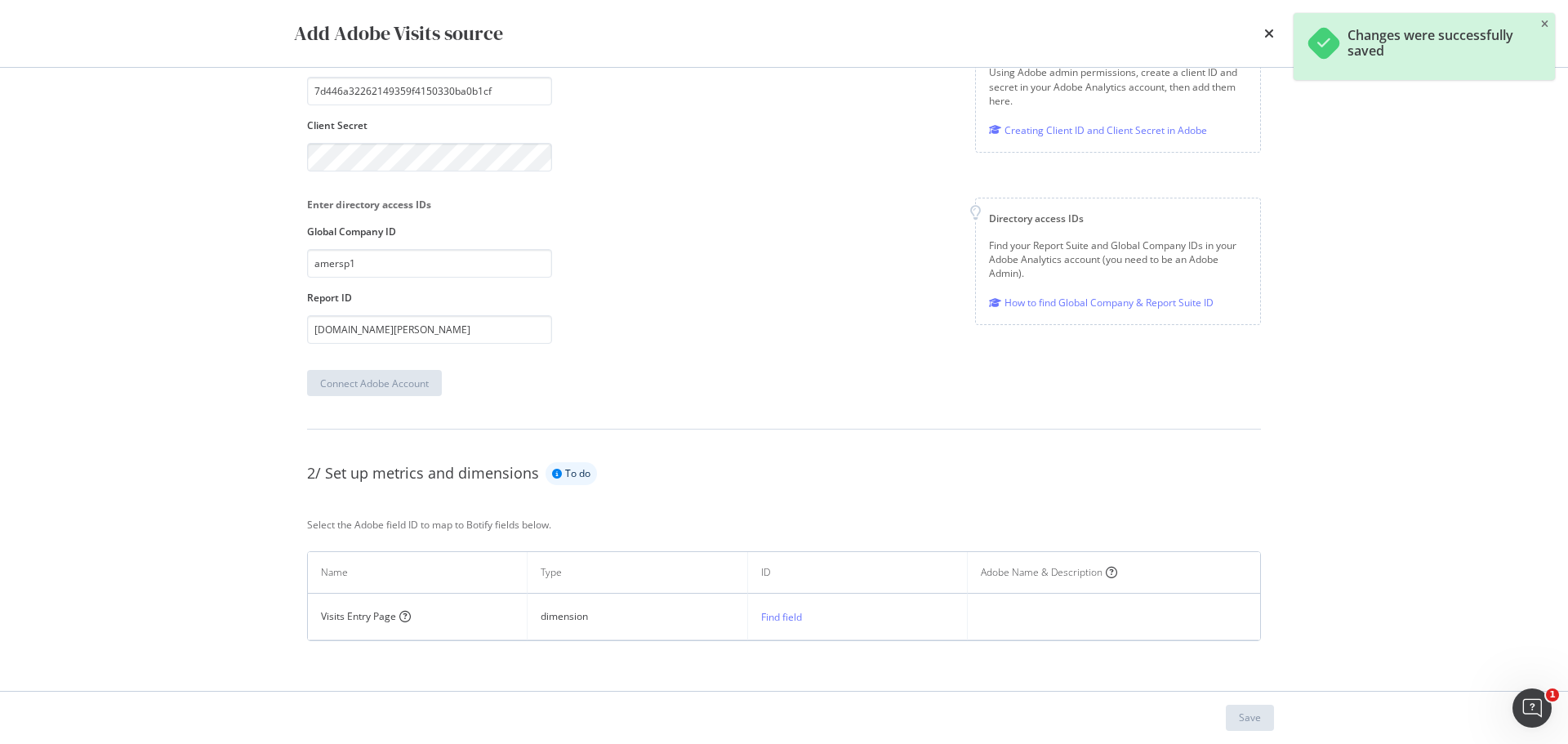
scroll to position [140, 0]
click at [786, 617] on div "Find field" at bounding box center [781, 614] width 41 height 14
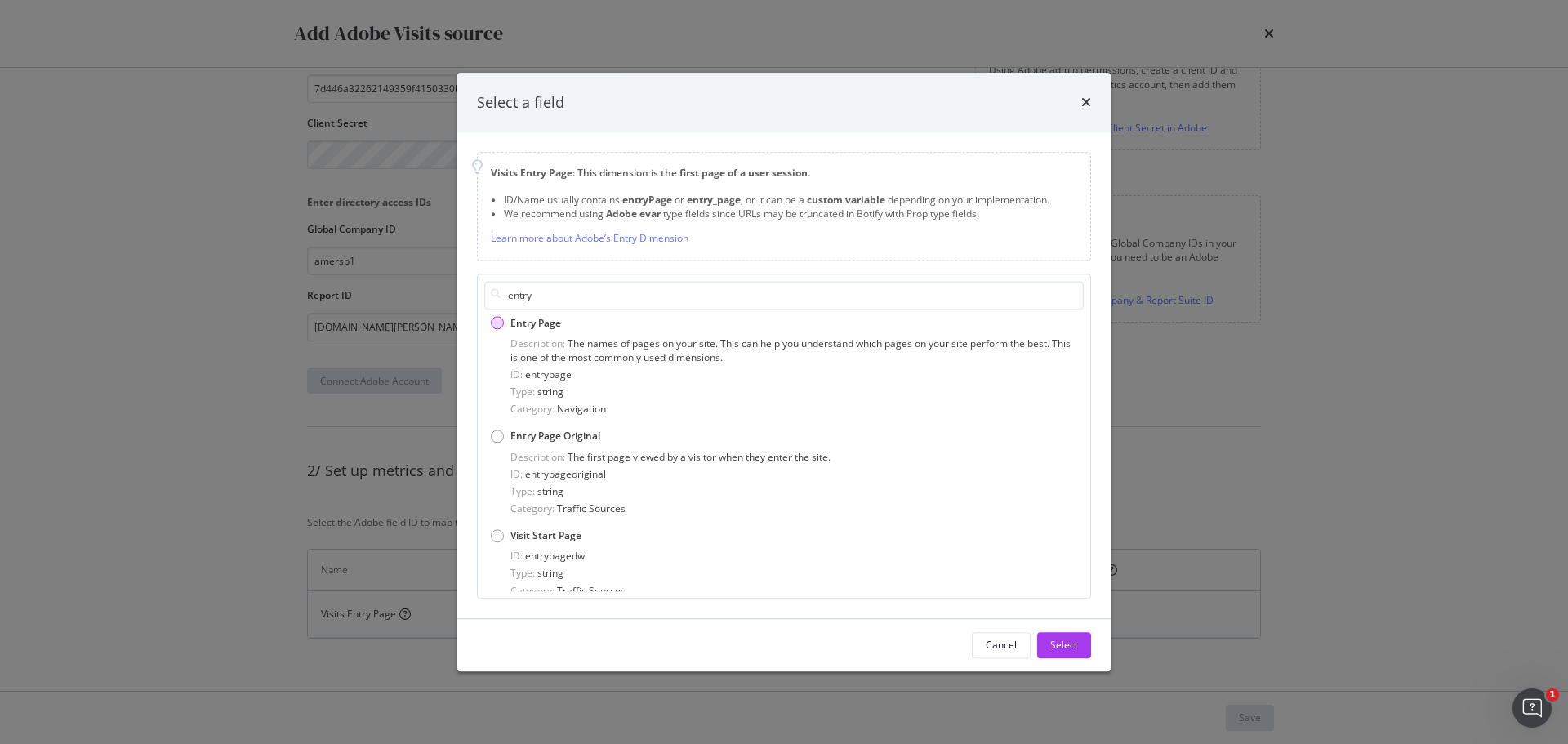
type input "entry"
click at [534, 324] on span "Entry Page" at bounding box center [536, 323] width 51 height 14
click at [1063, 648] on div "Select" at bounding box center [1064, 646] width 28 height 14
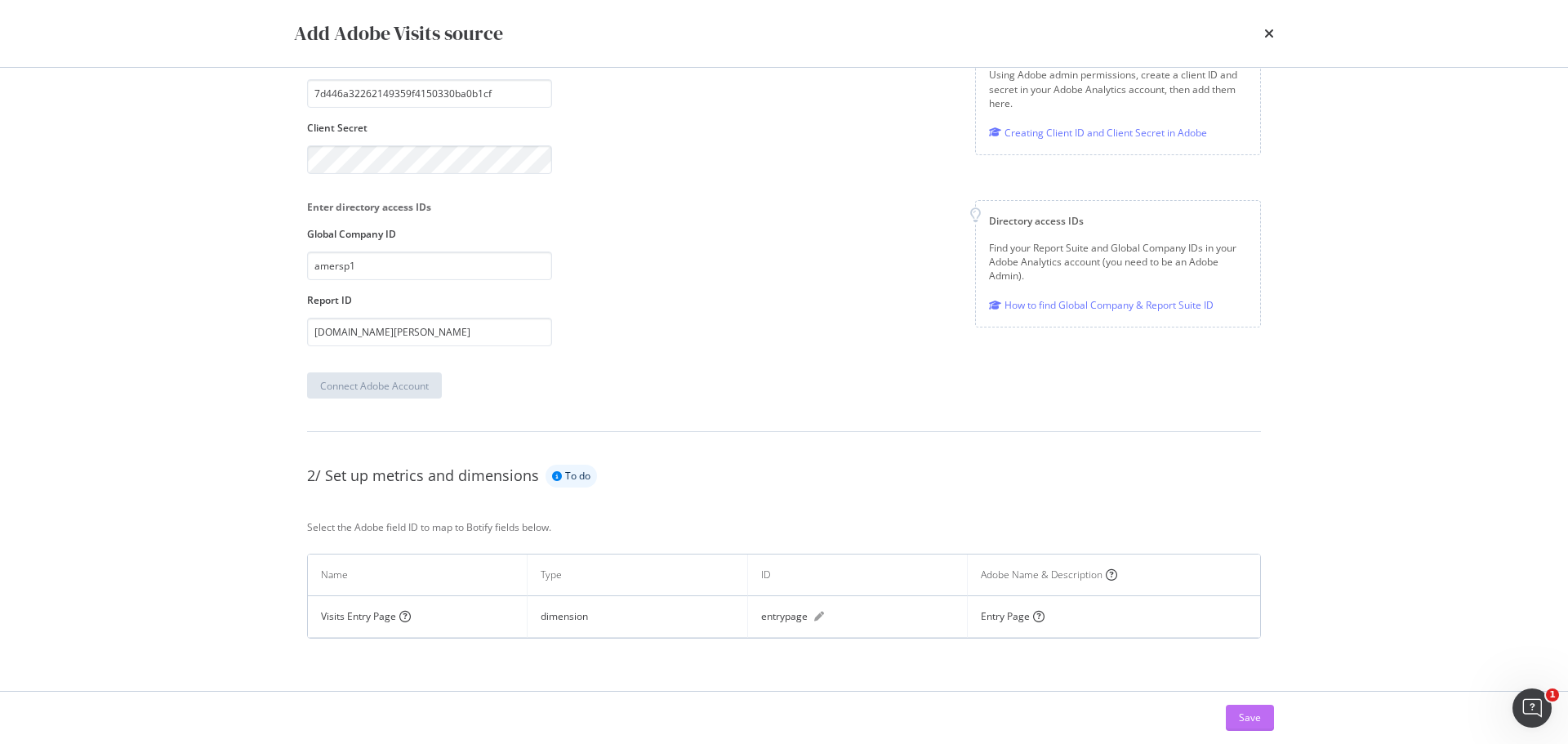
click at [1257, 723] on div "Save" at bounding box center [1249, 717] width 22 height 14
click at [421, 650] on div "1/ Connect your Adobe account to your project Done Add Adobe authentication Cli…" at bounding box center [784, 311] width 980 height 693
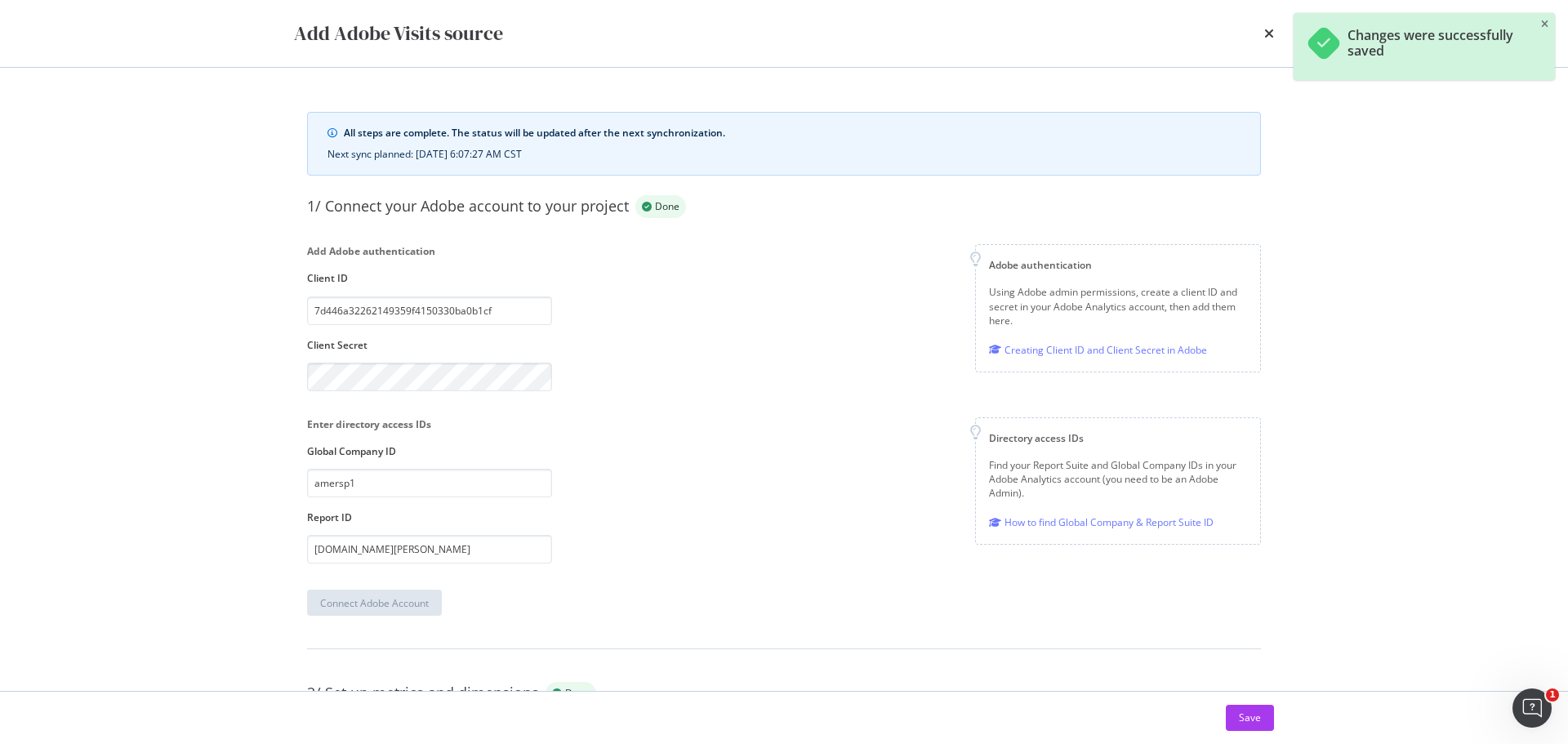
scroll to position [0, 0]
click at [1277, 31] on div "Add Adobe Visits source" at bounding box center [784, 33] width 1046 height 67
click at [1269, 29] on icon "times" at bounding box center [1269, 33] width 10 height 13
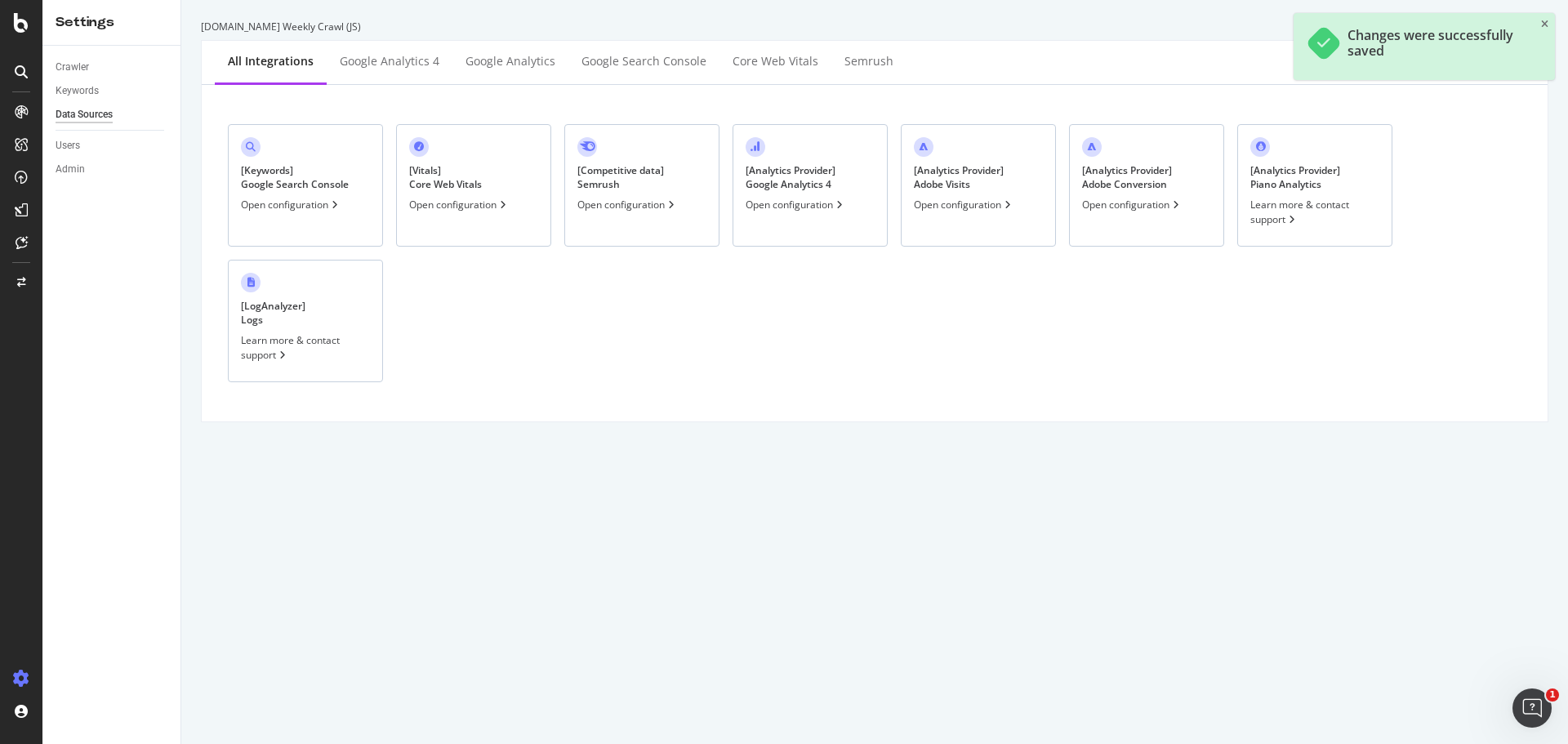
click at [1145, 211] on div "Open configuration" at bounding box center [1133, 204] width 100 height 14
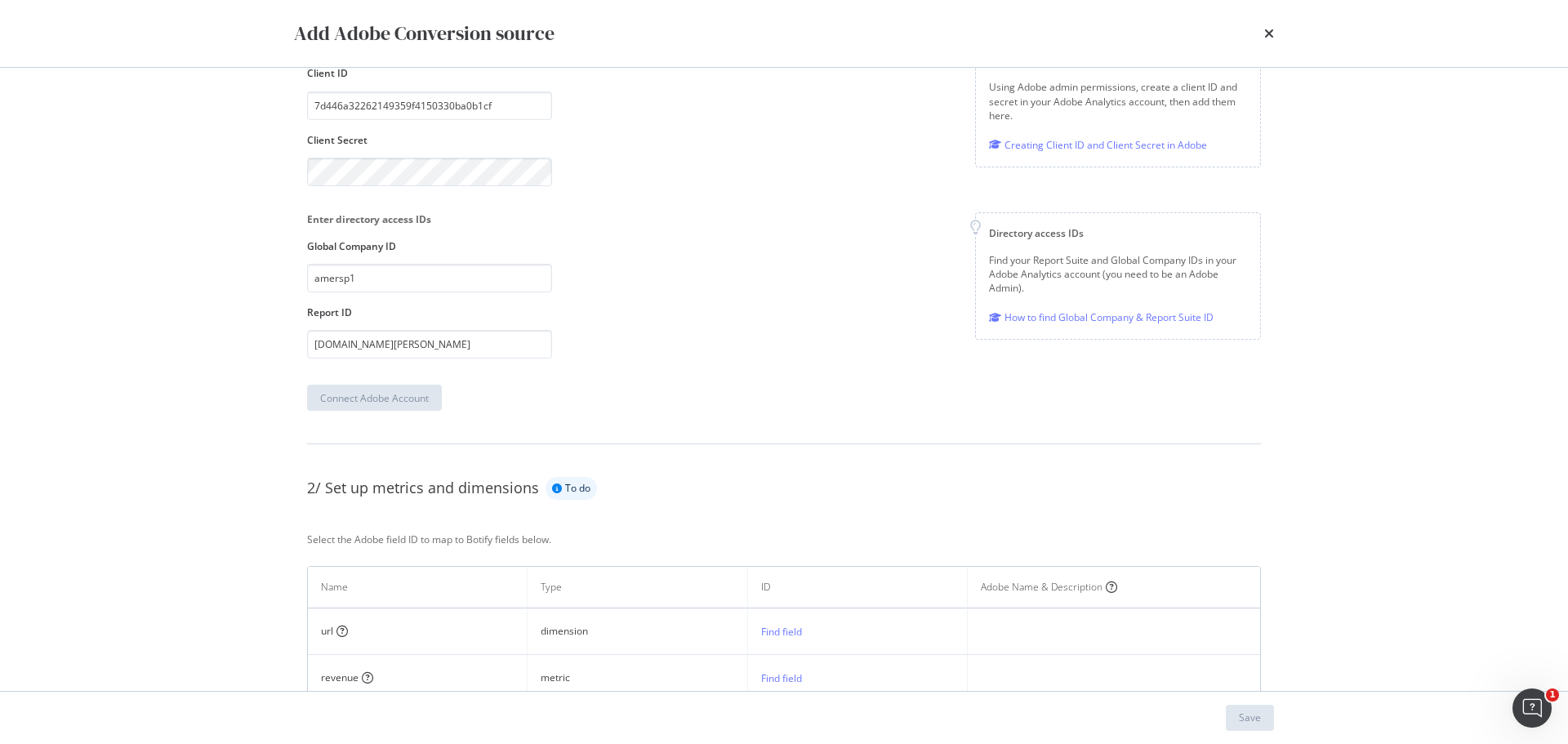
scroll to position [245, 0]
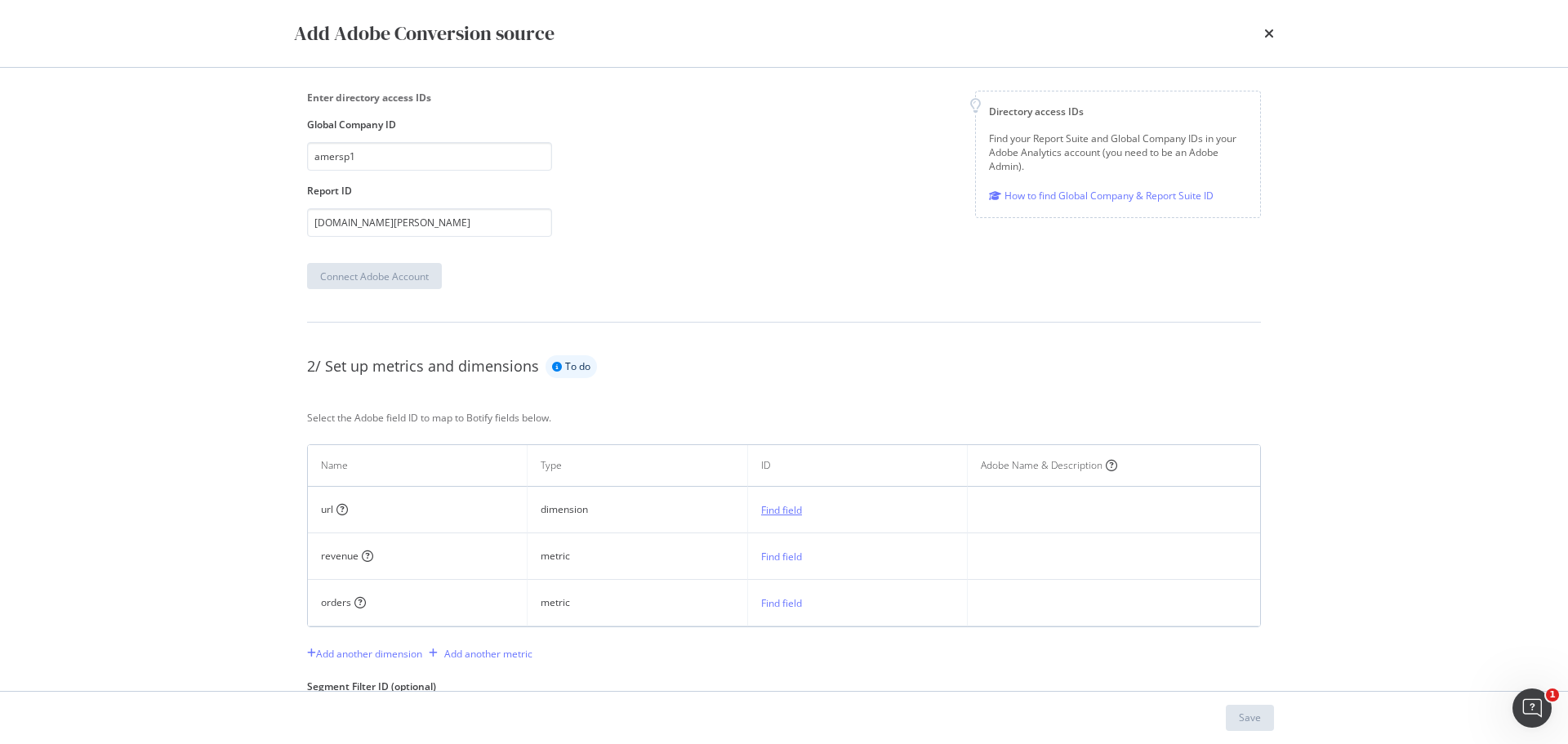
click at [788, 507] on div "Find field" at bounding box center [781, 510] width 41 height 14
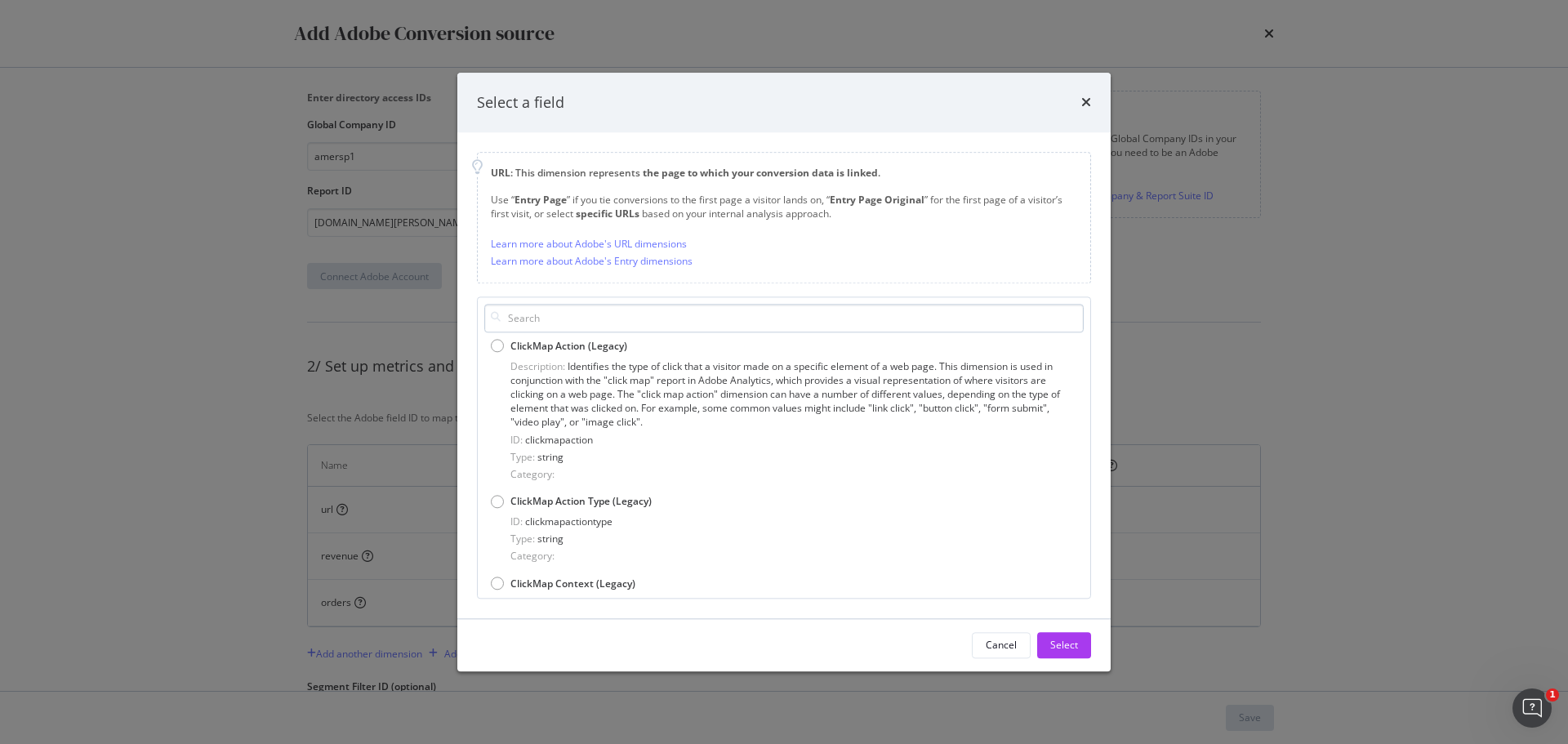
click at [629, 310] on input "modal" at bounding box center [784, 318] width 600 height 29
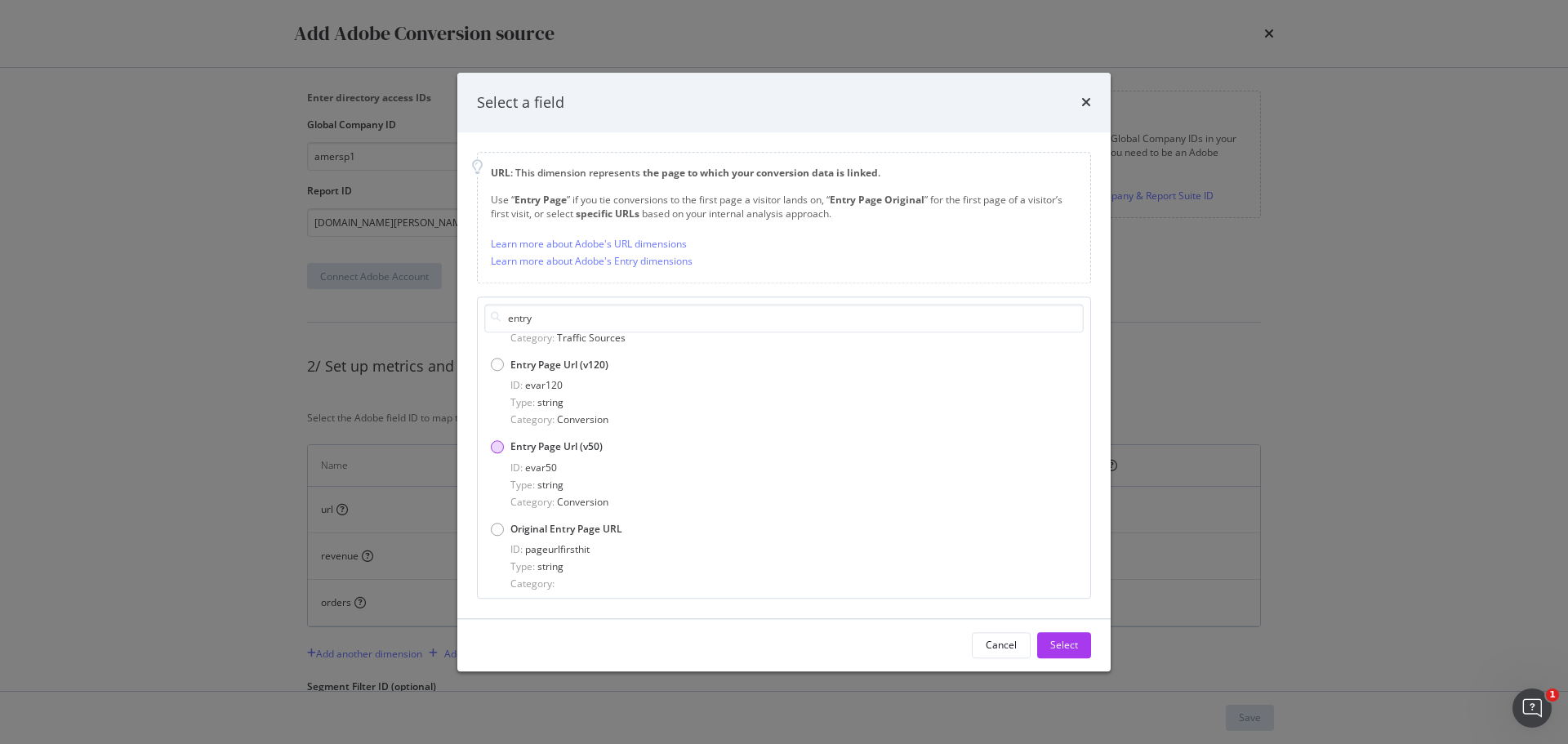
scroll to position [283, 0]
type input "entry"
click at [496, 441] on div "Entry Page Url (v50)" at bounding box center [497, 440] width 13 height 13
click at [1069, 645] on div "Select" at bounding box center [1064, 646] width 28 height 14
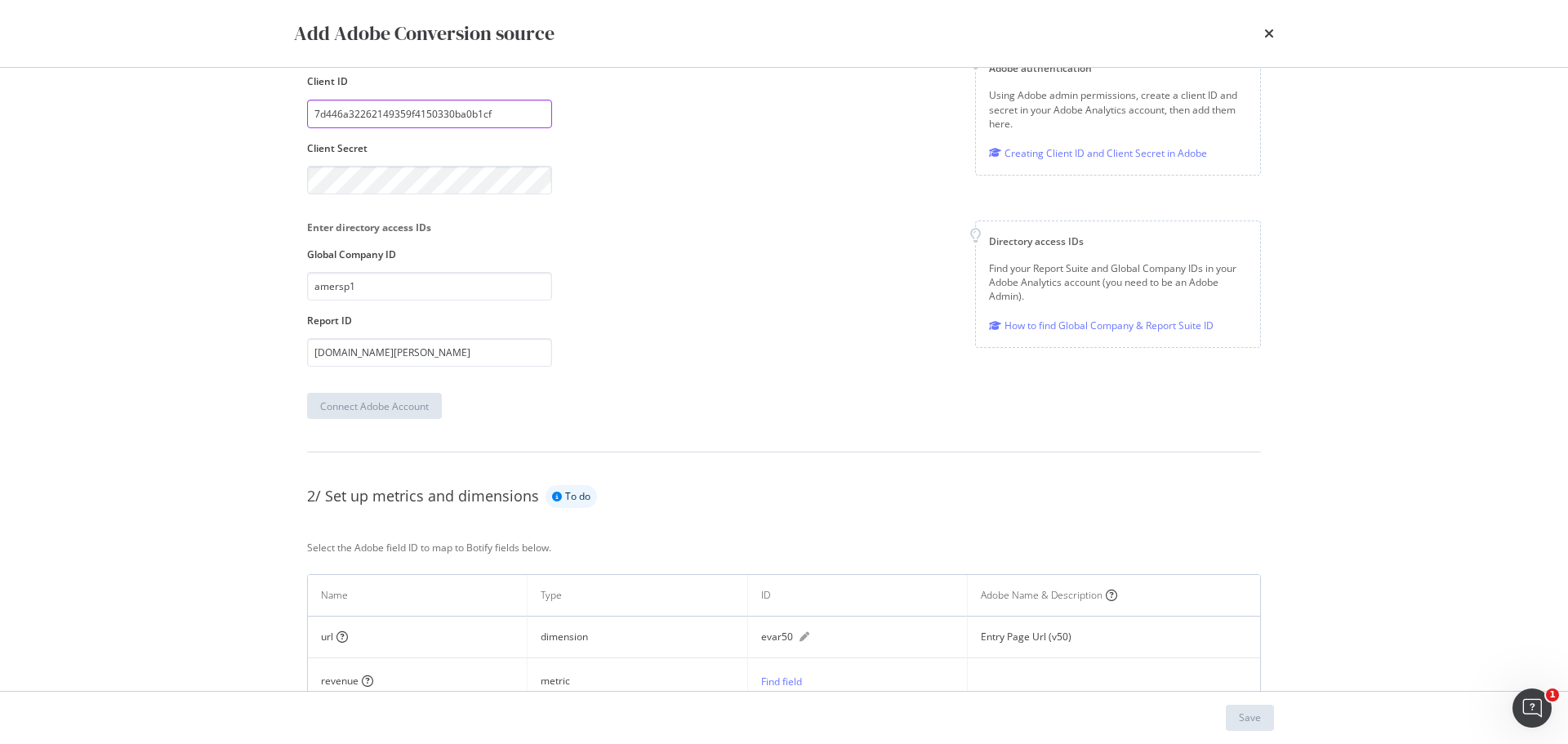
scroll to position [245, 0]
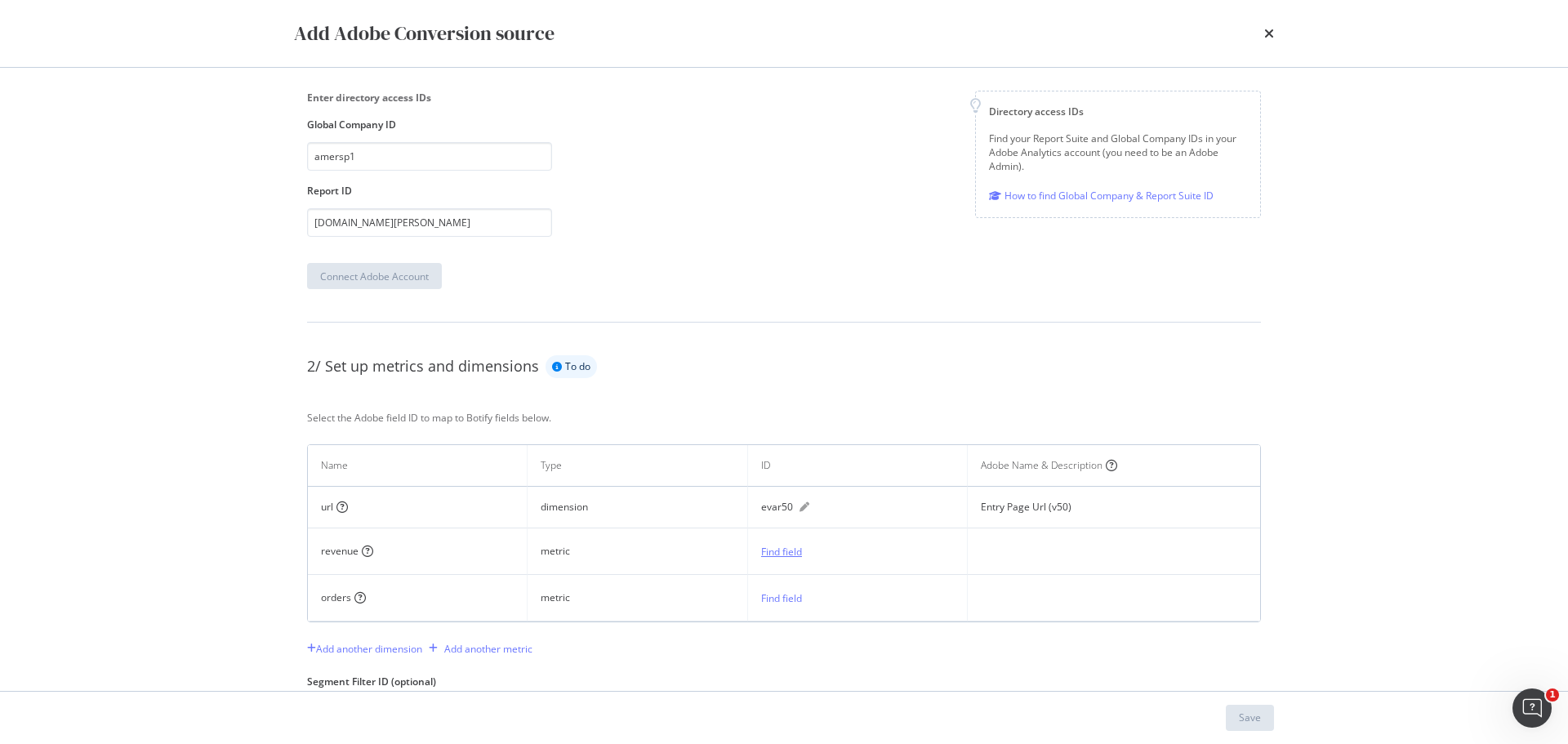
click at [776, 548] on div "Find field" at bounding box center [781, 552] width 41 height 14
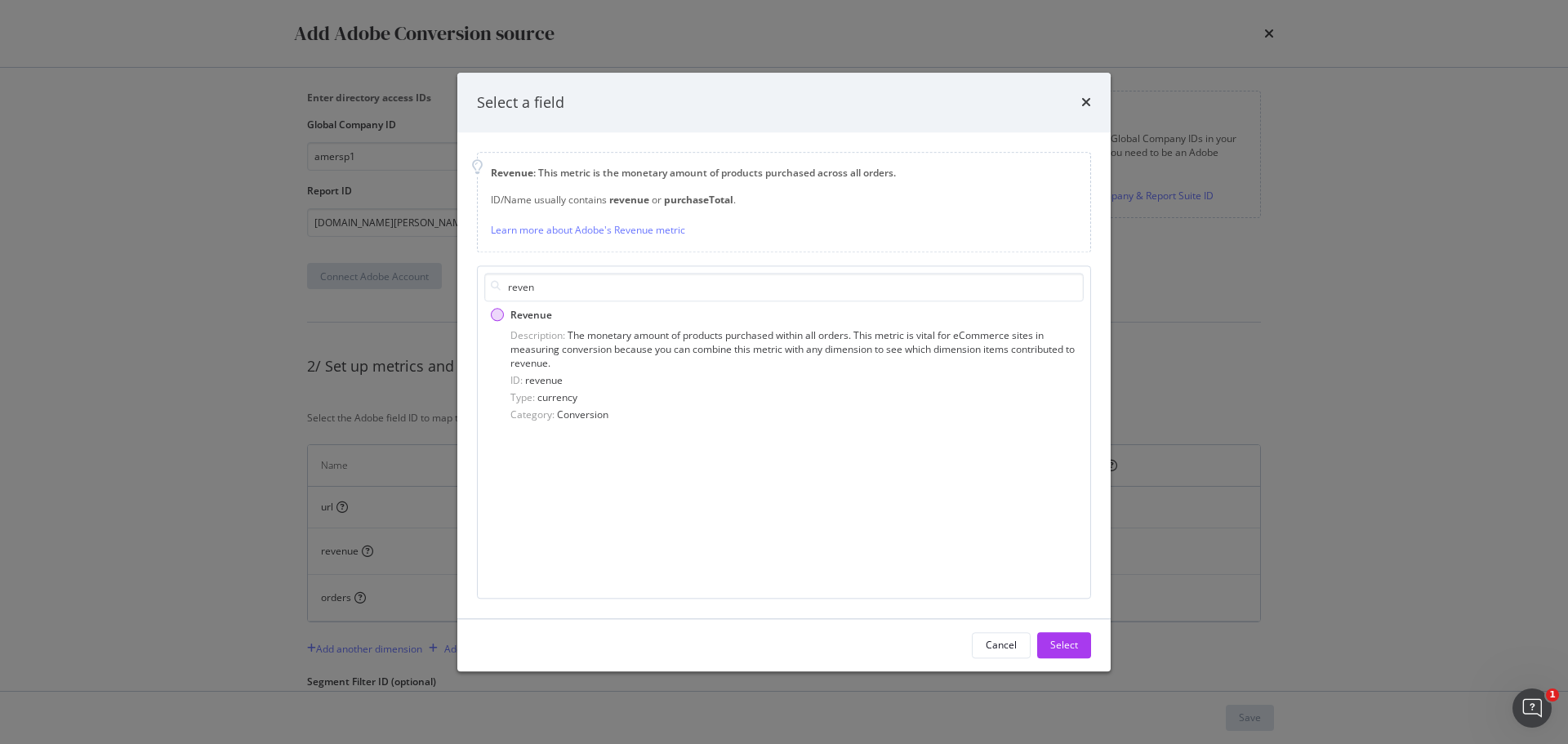
type input "reven"
click at [497, 313] on div "Revenue" at bounding box center [497, 315] width 13 height 13
click at [1069, 642] on div "Select" at bounding box center [1064, 646] width 28 height 14
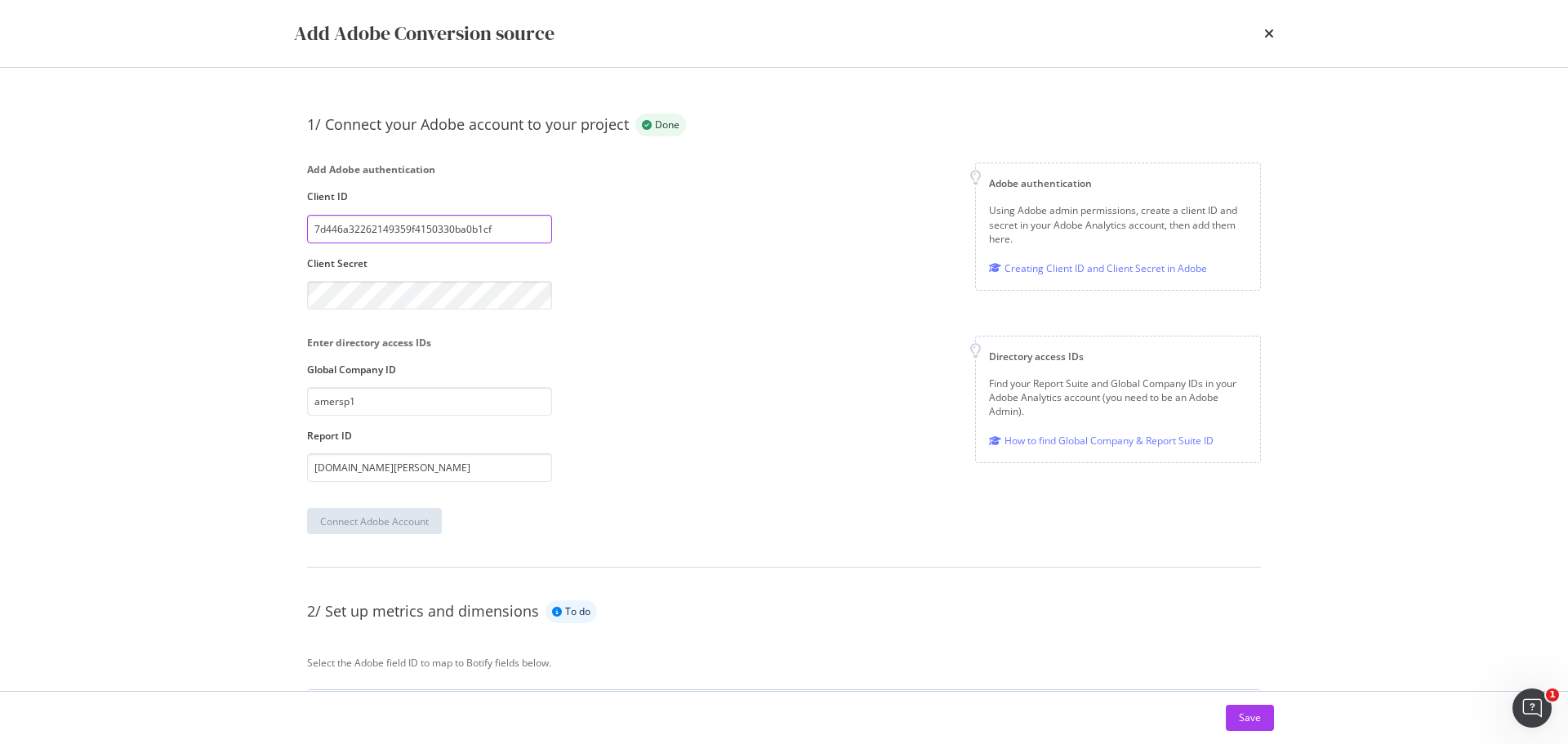
scroll to position [322, 0]
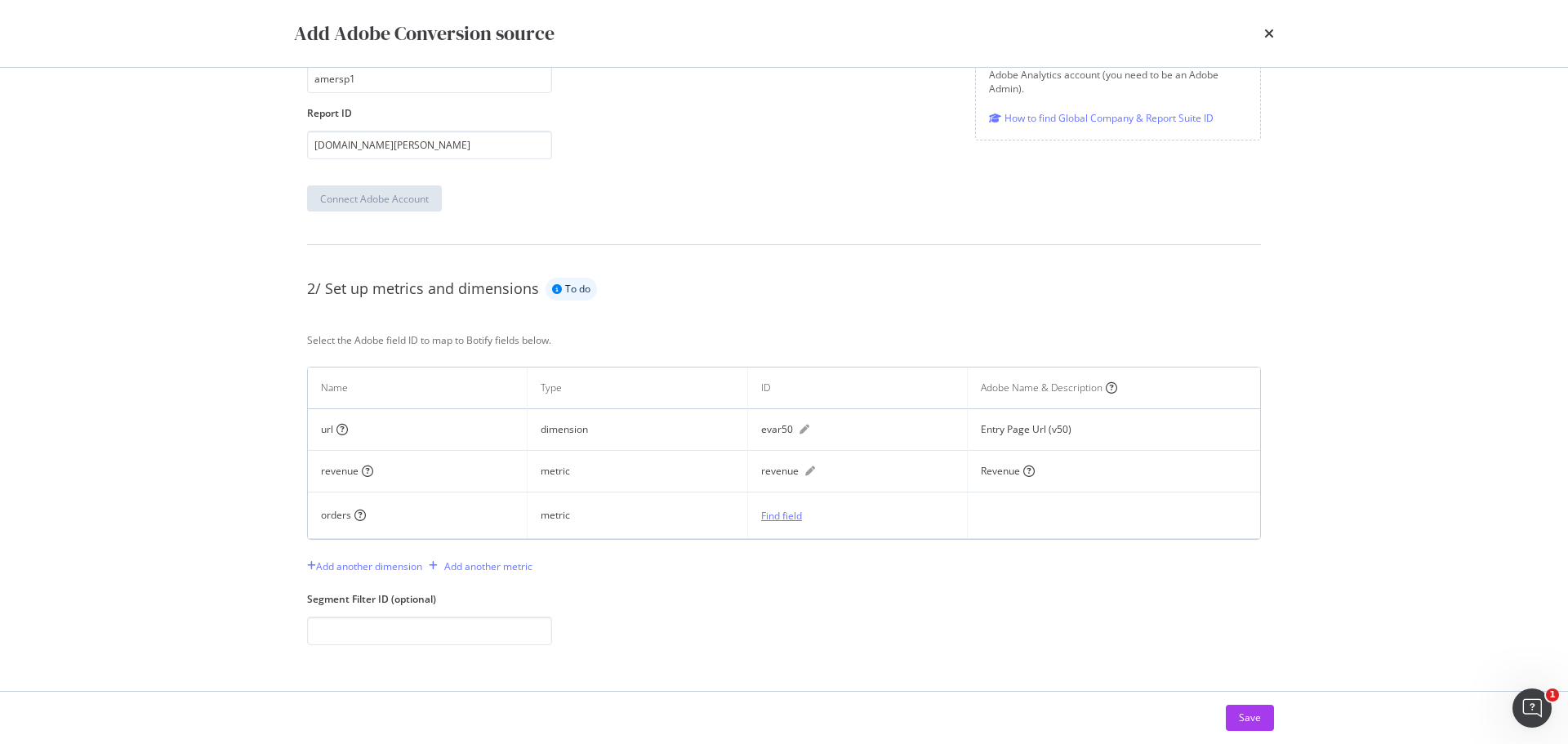
click at [797, 519] on div "Find field" at bounding box center [781, 516] width 41 height 14
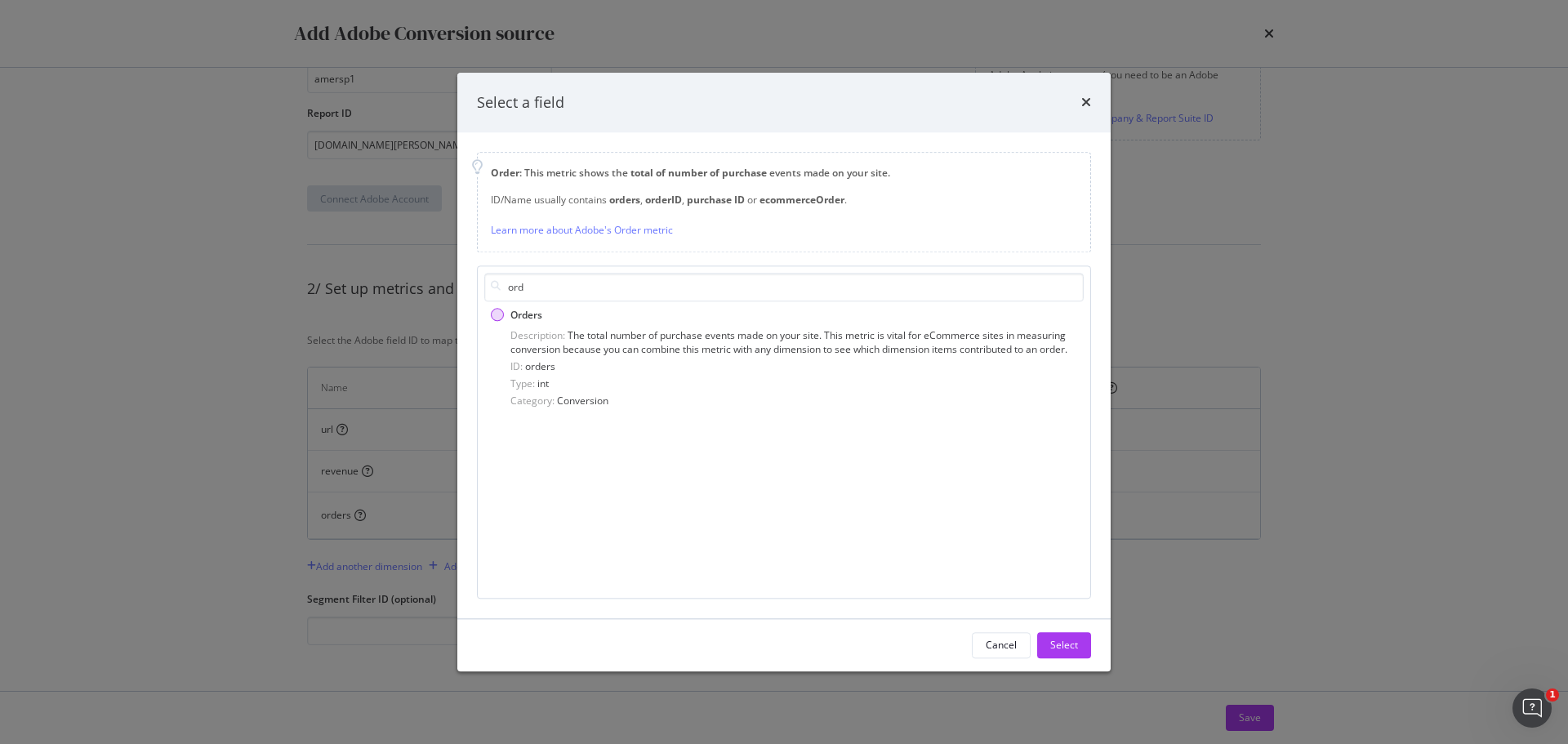
type input "ord"
click at [501, 315] on div "Orders" at bounding box center [497, 315] width 13 height 13
click at [1048, 648] on button "Select" at bounding box center [1064, 645] width 54 height 26
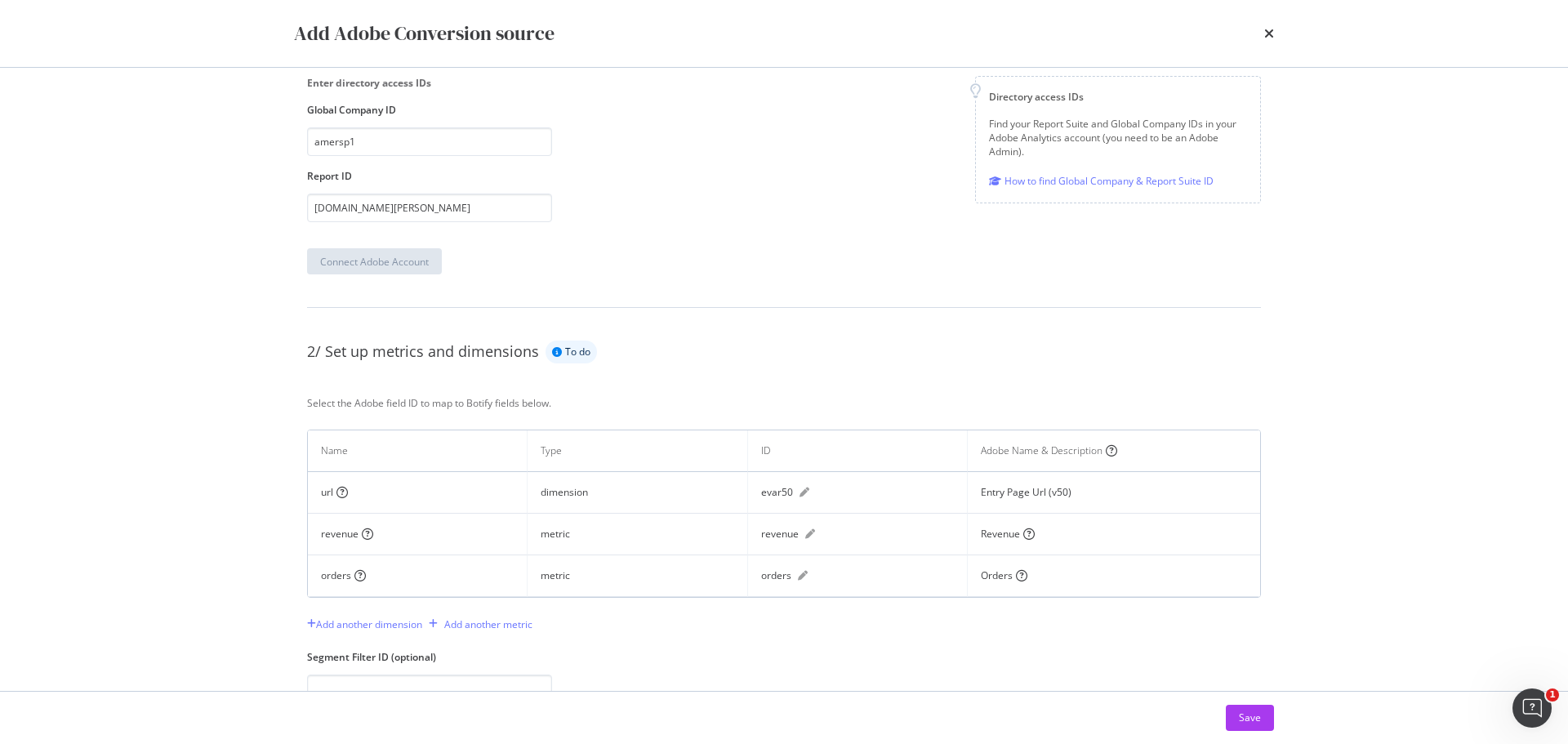
scroll to position [318, 0]
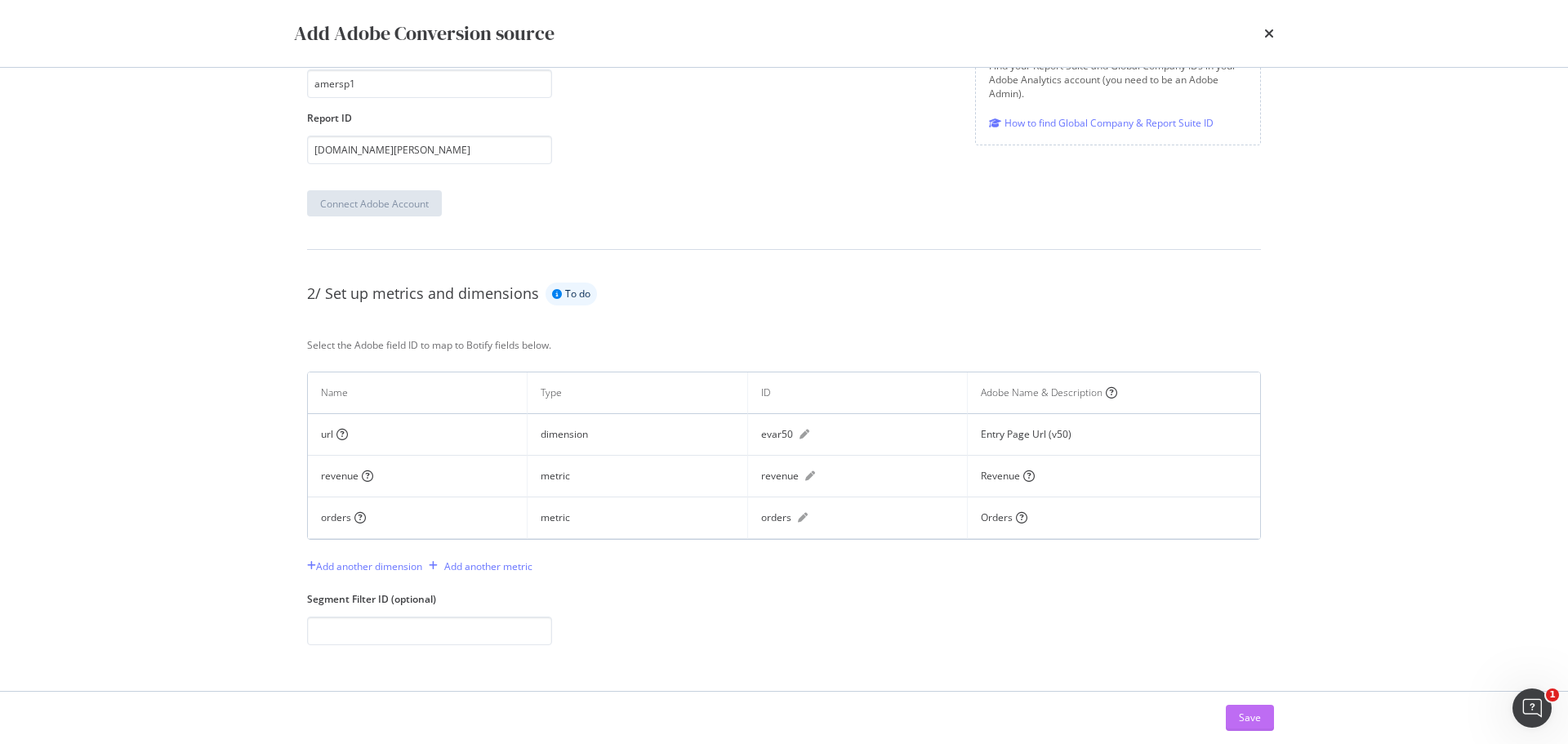
click at [1261, 712] on button "Save" at bounding box center [1249, 718] width 48 height 26
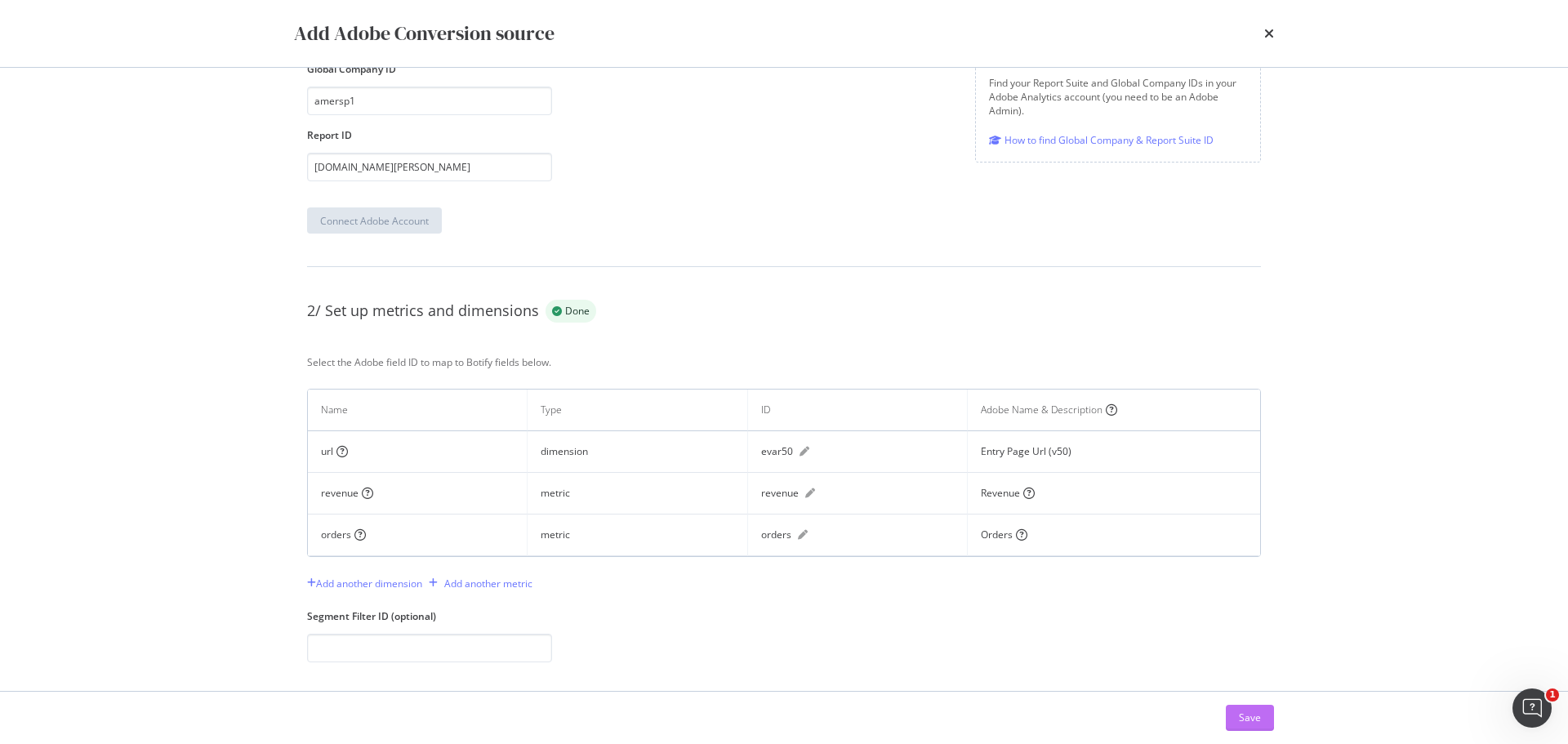
scroll to position [401, 0]
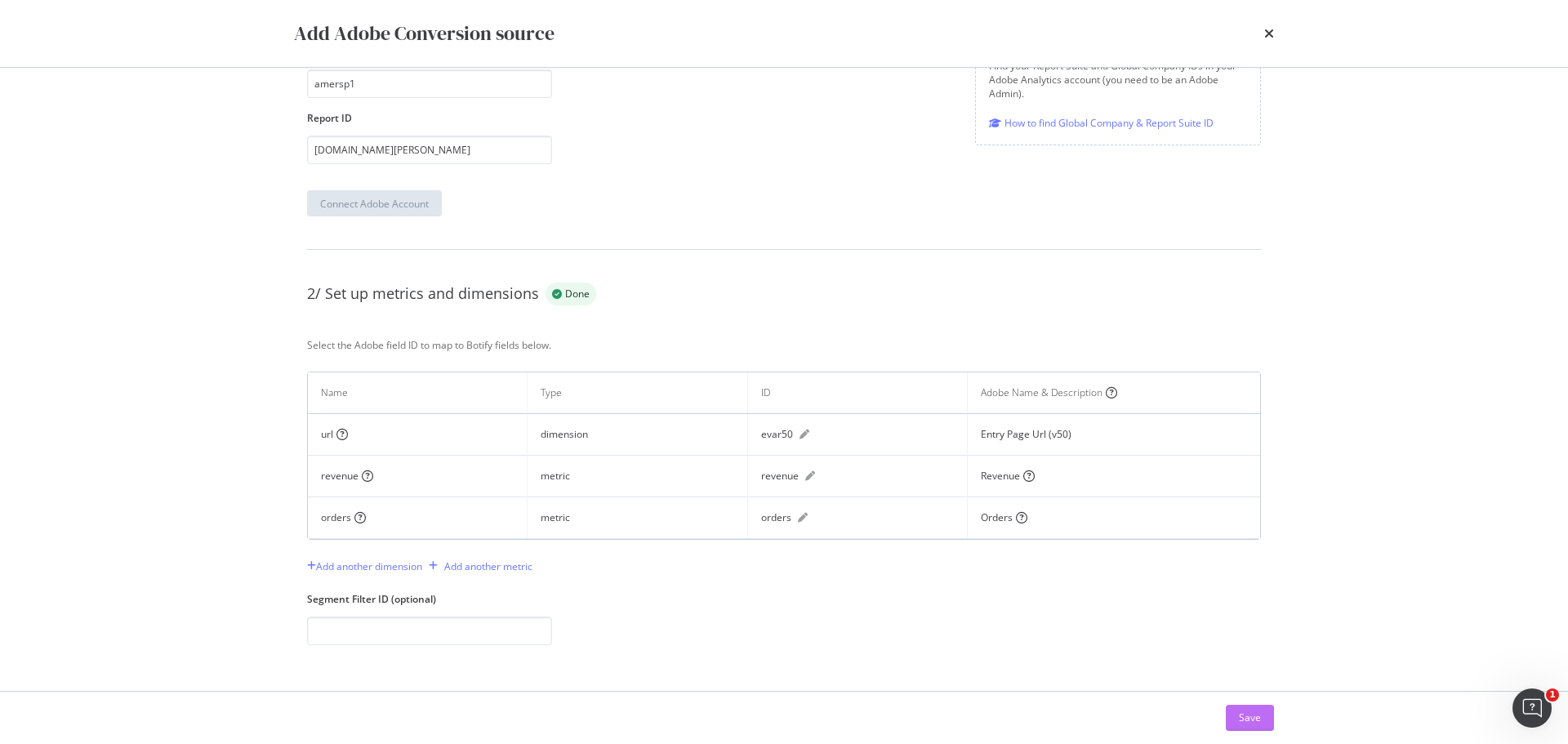
click at [1255, 723] on div "Save" at bounding box center [1249, 717] width 22 height 14
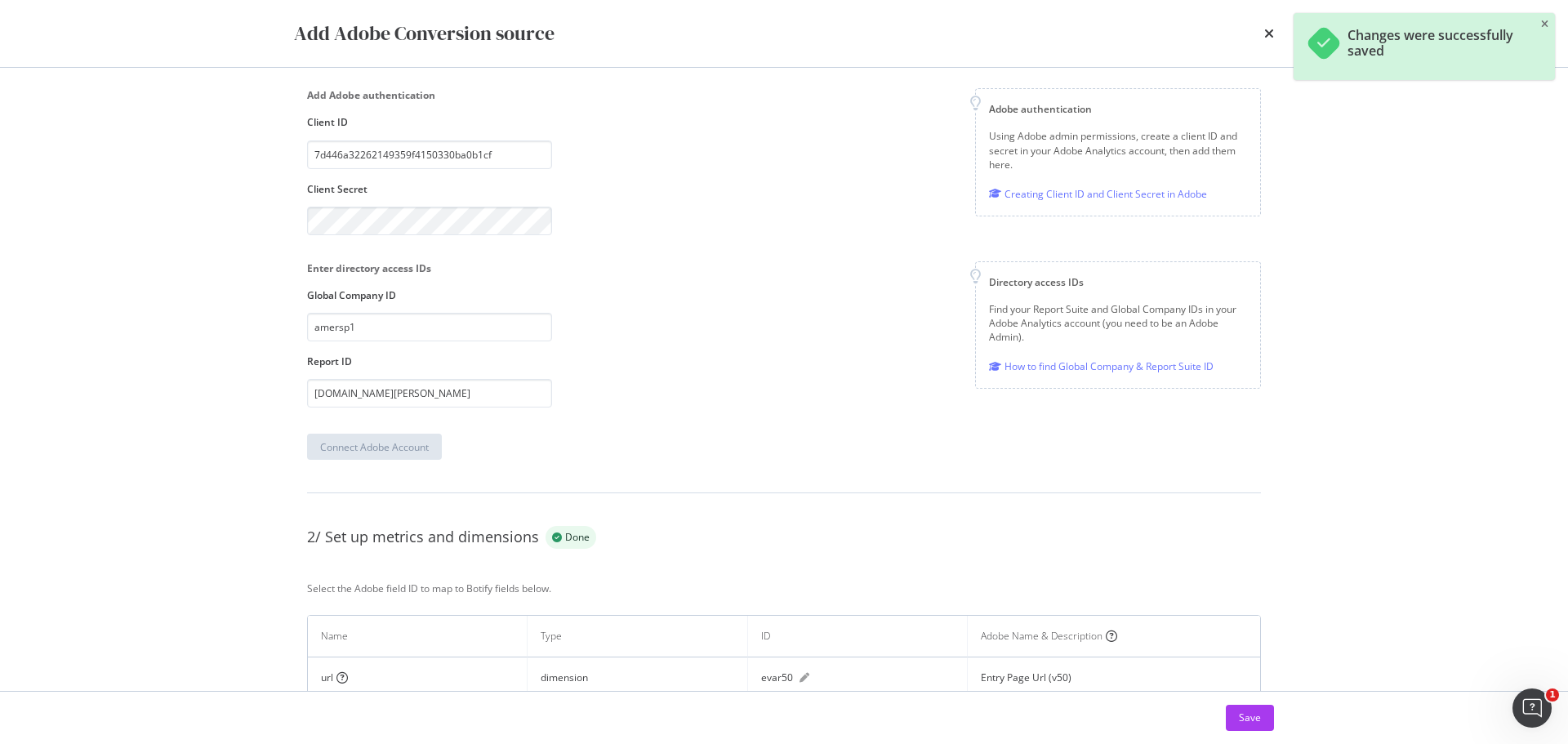
scroll to position [156, 0]
click at [1266, 29] on icon "times" at bounding box center [1269, 33] width 10 height 13
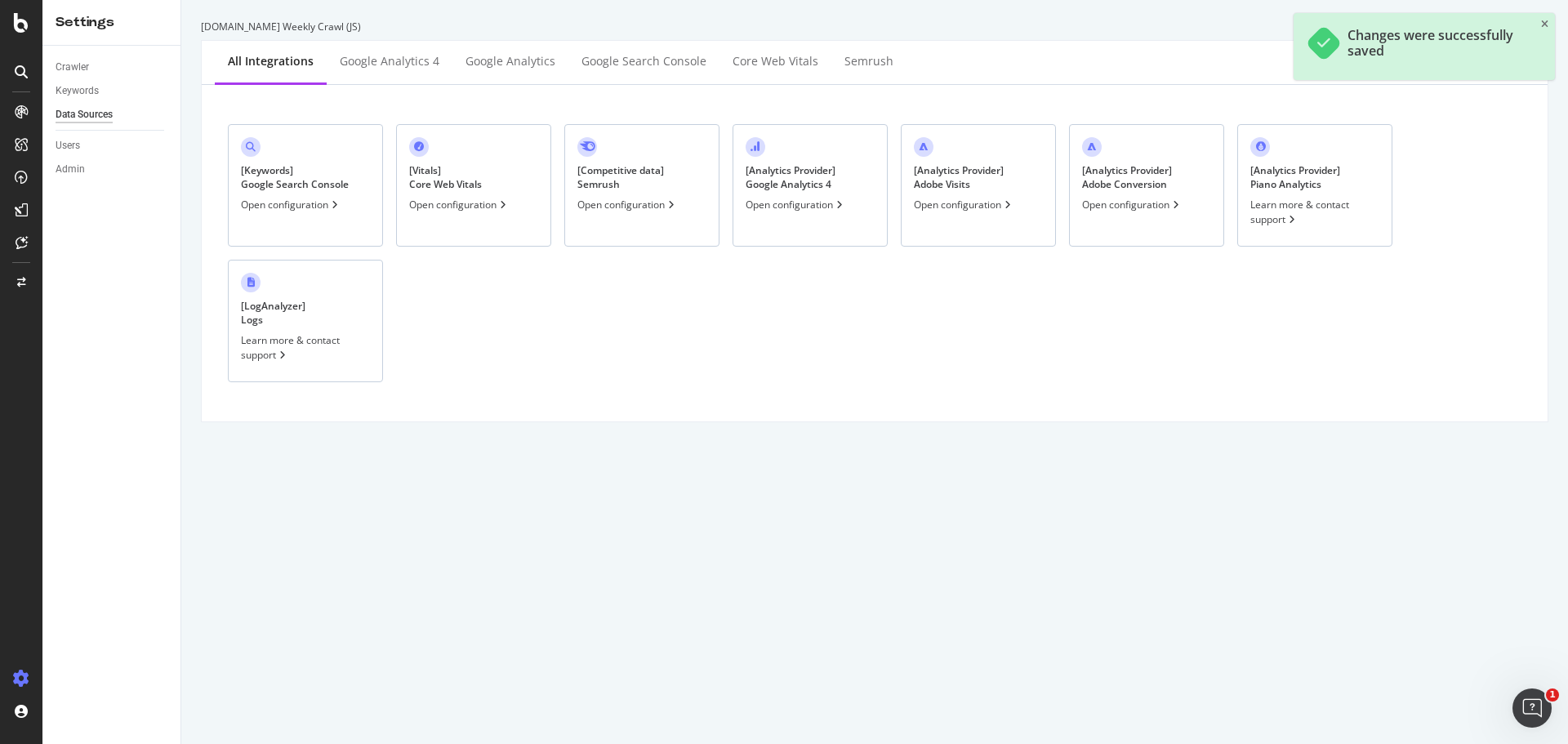
click at [20, 29] on icon at bounding box center [21, 23] width 15 height 19
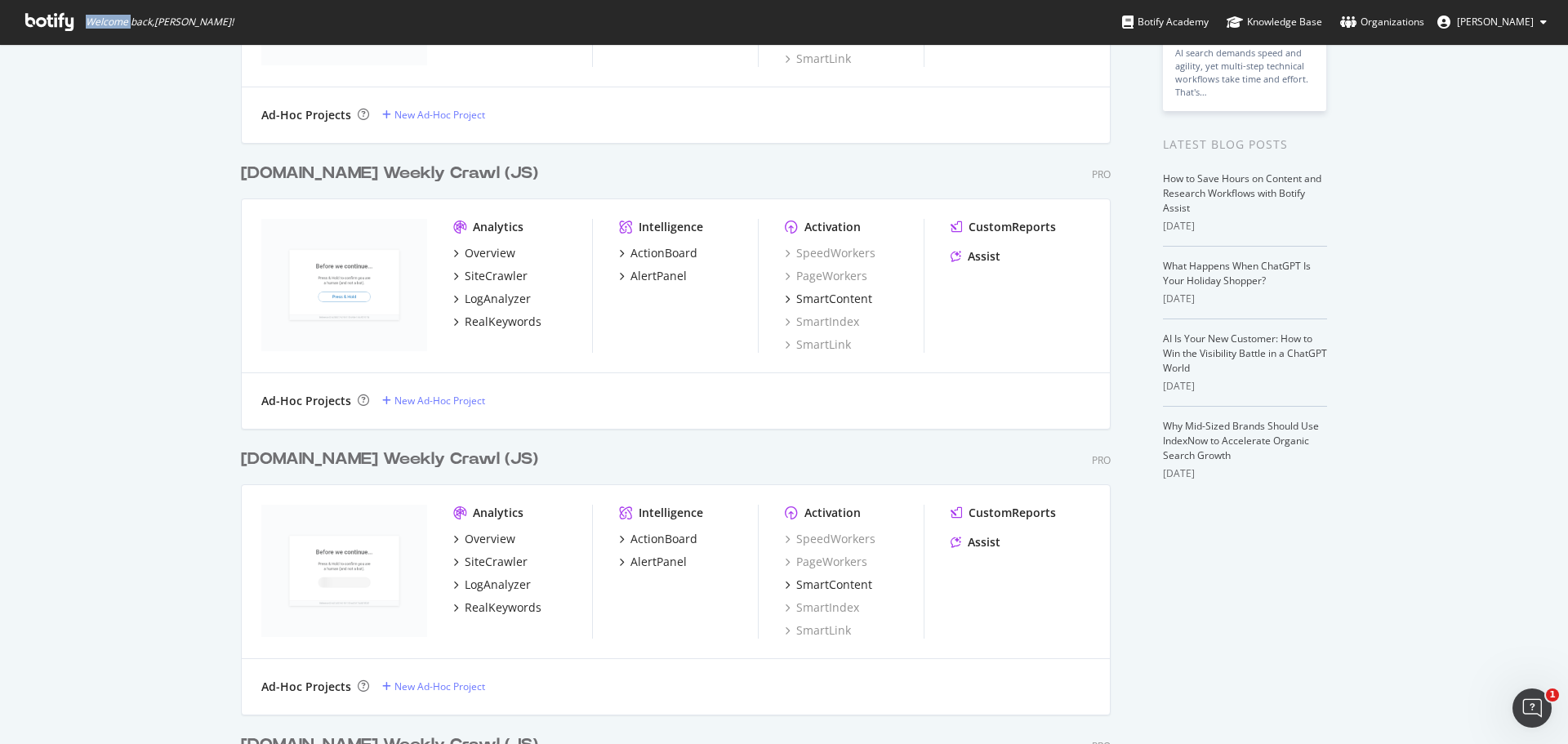
scroll to position [245, 0]
click at [471, 254] on div "Overview" at bounding box center [490, 254] width 51 height 17
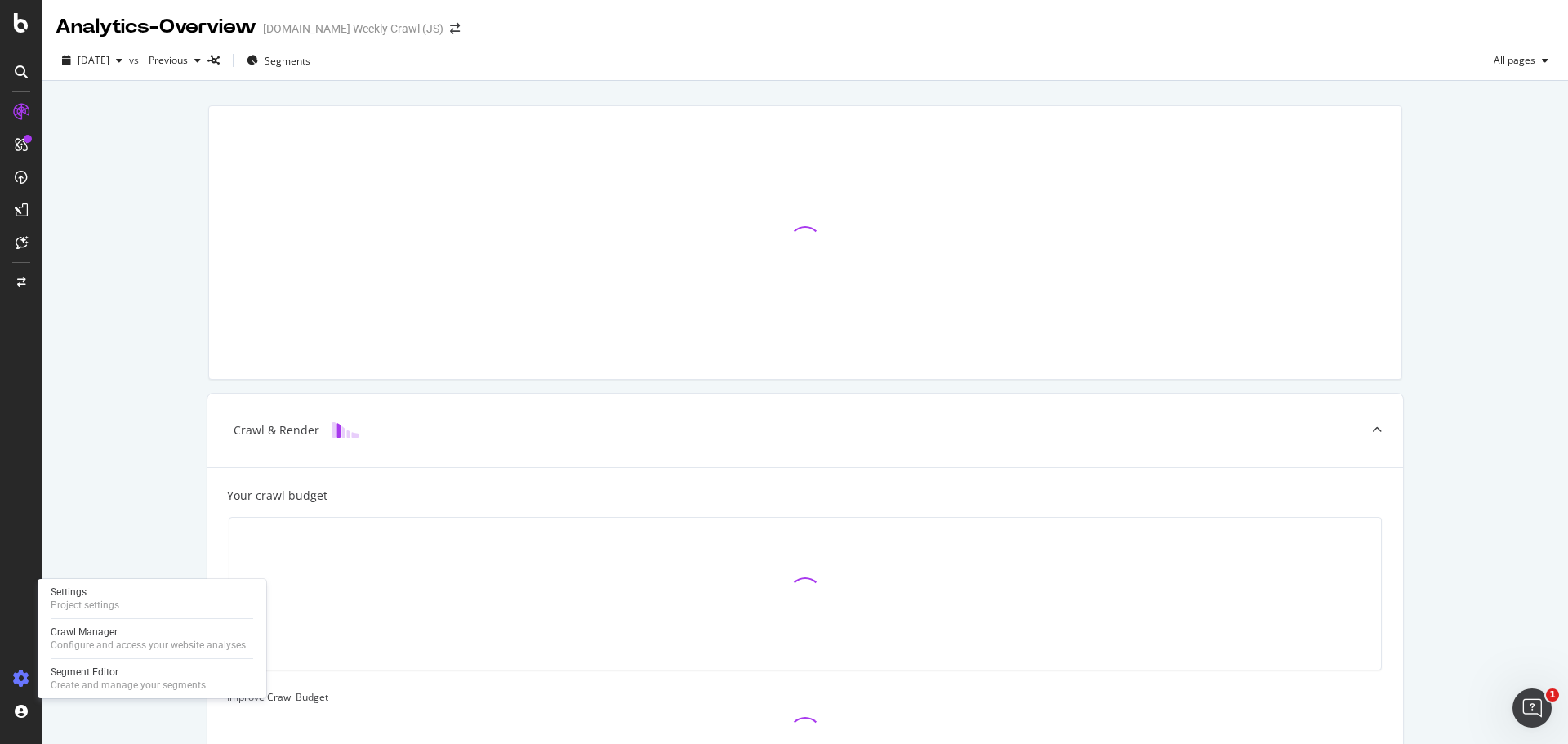
click at [20, 671] on icon at bounding box center [21, 678] width 17 height 17
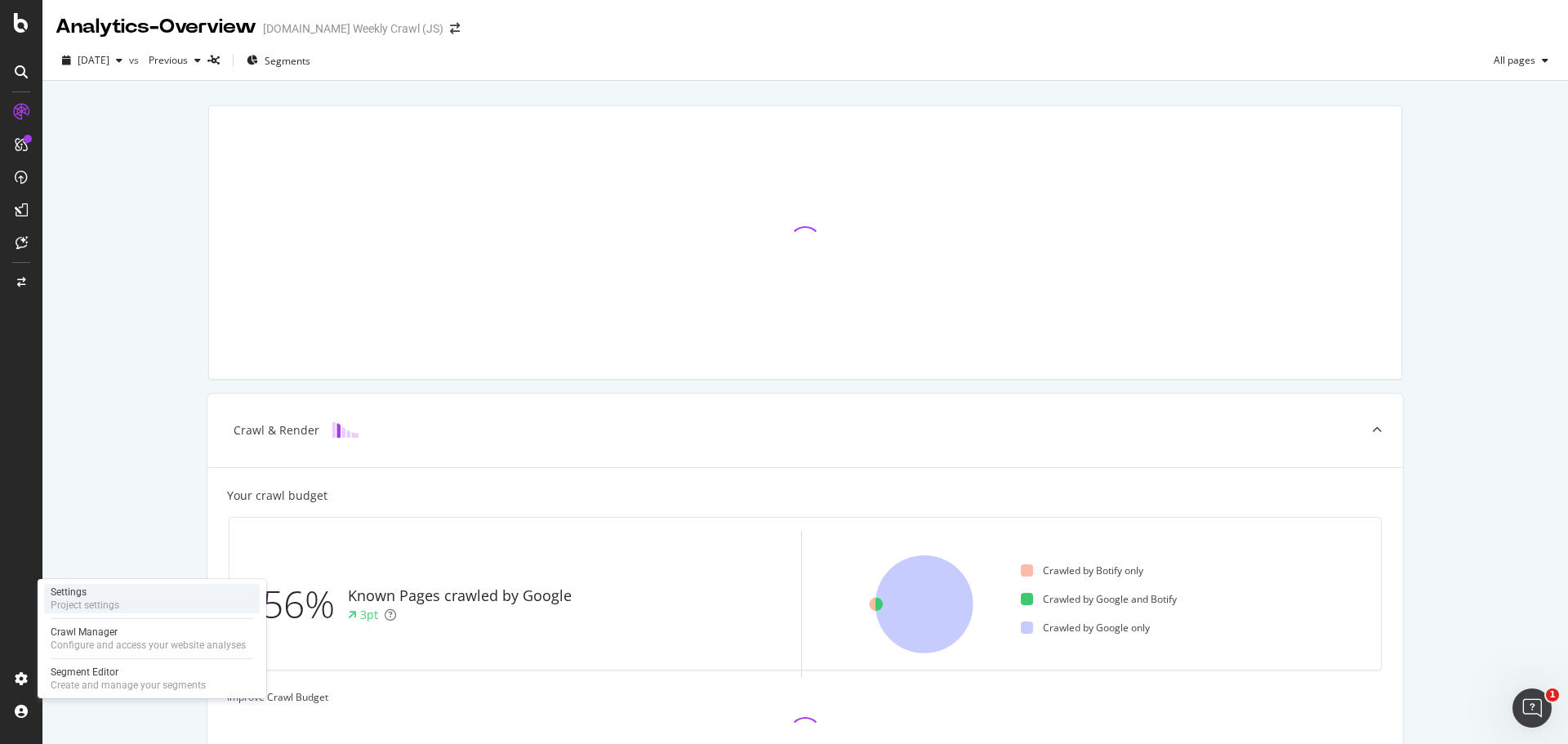
click at [114, 602] on div "Project settings" at bounding box center [85, 604] width 68 height 13
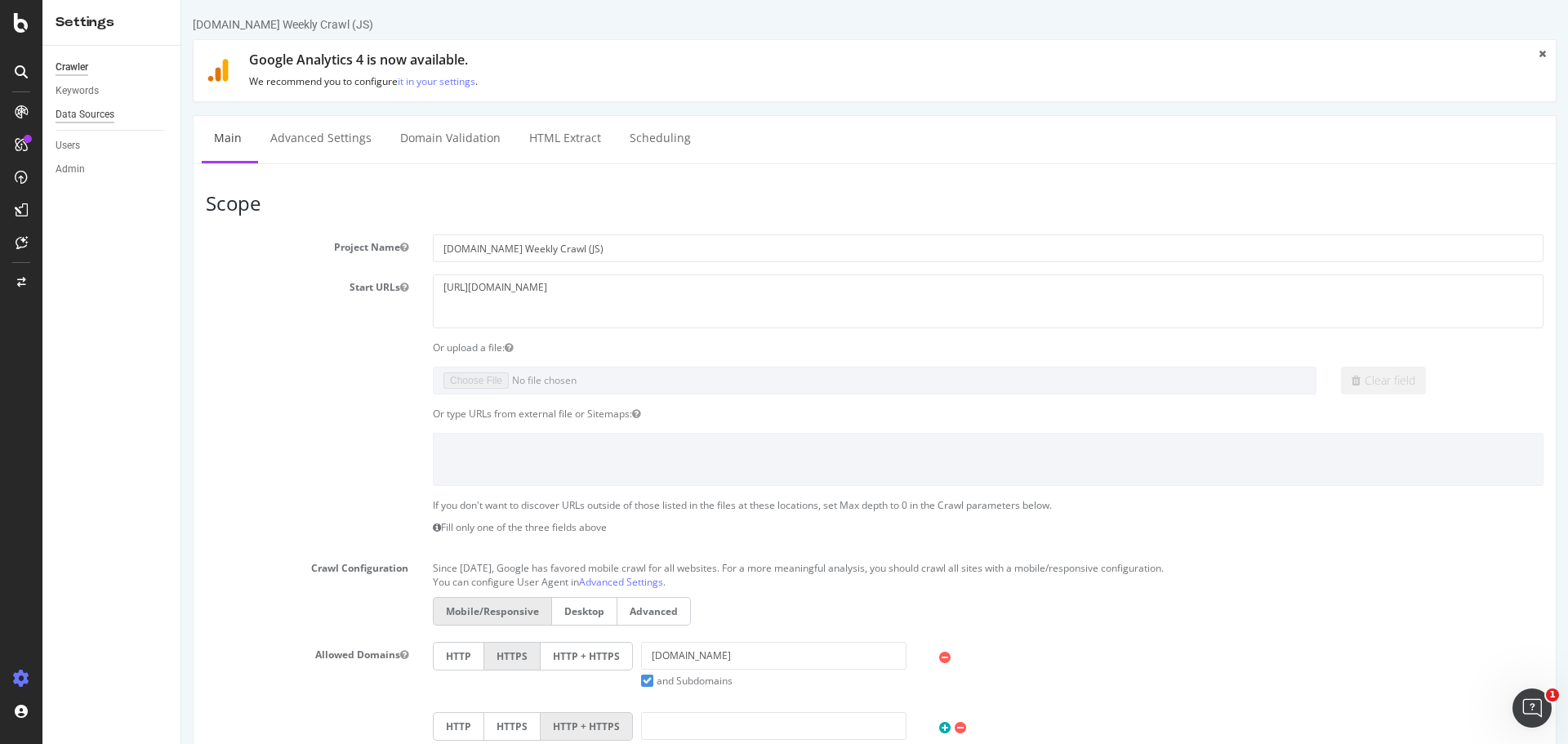
click at [99, 111] on div "Data Sources" at bounding box center [84, 115] width 59 height 18
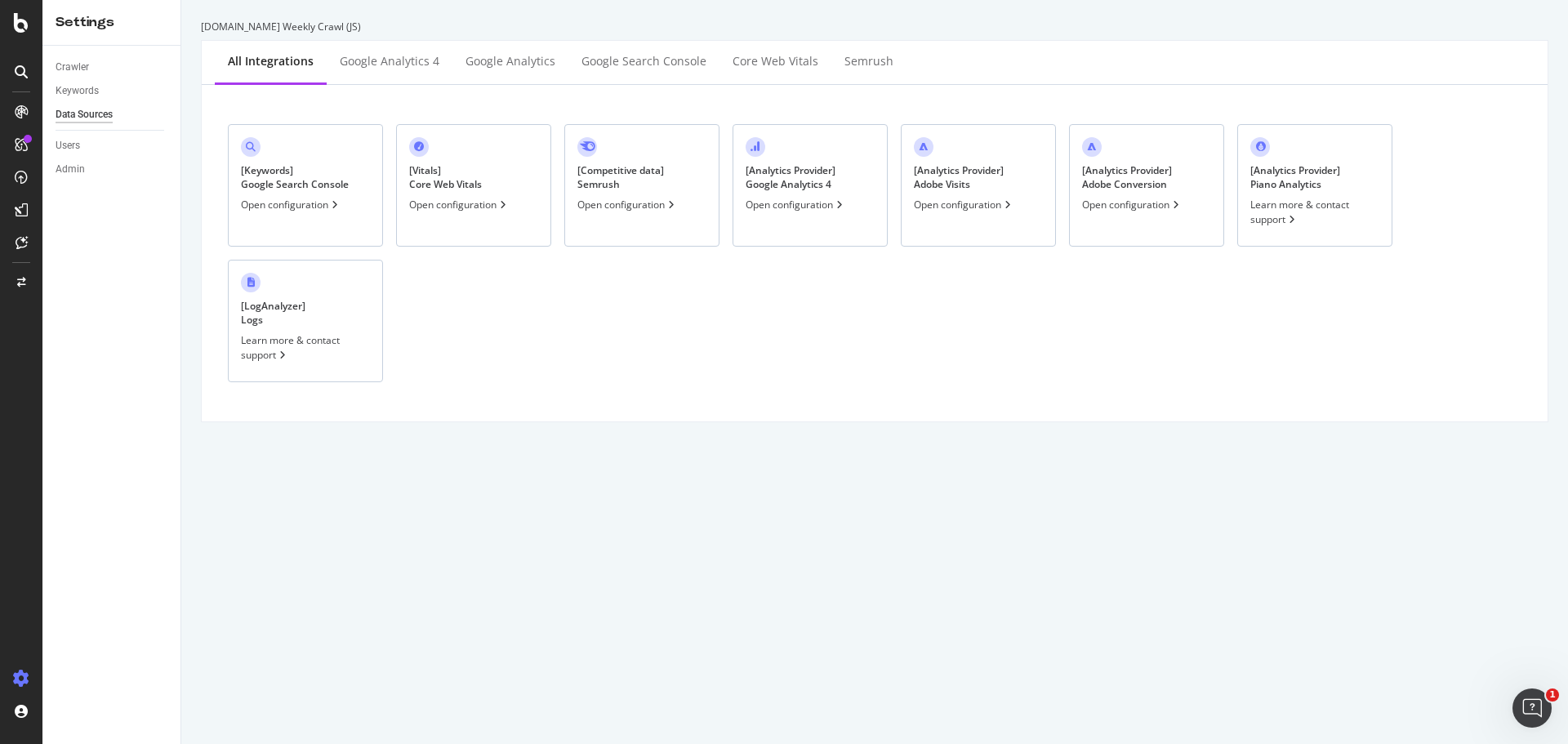
click at [975, 180] on div "[ Analytics Provider ] Adobe Visits" at bounding box center [959, 177] width 90 height 28
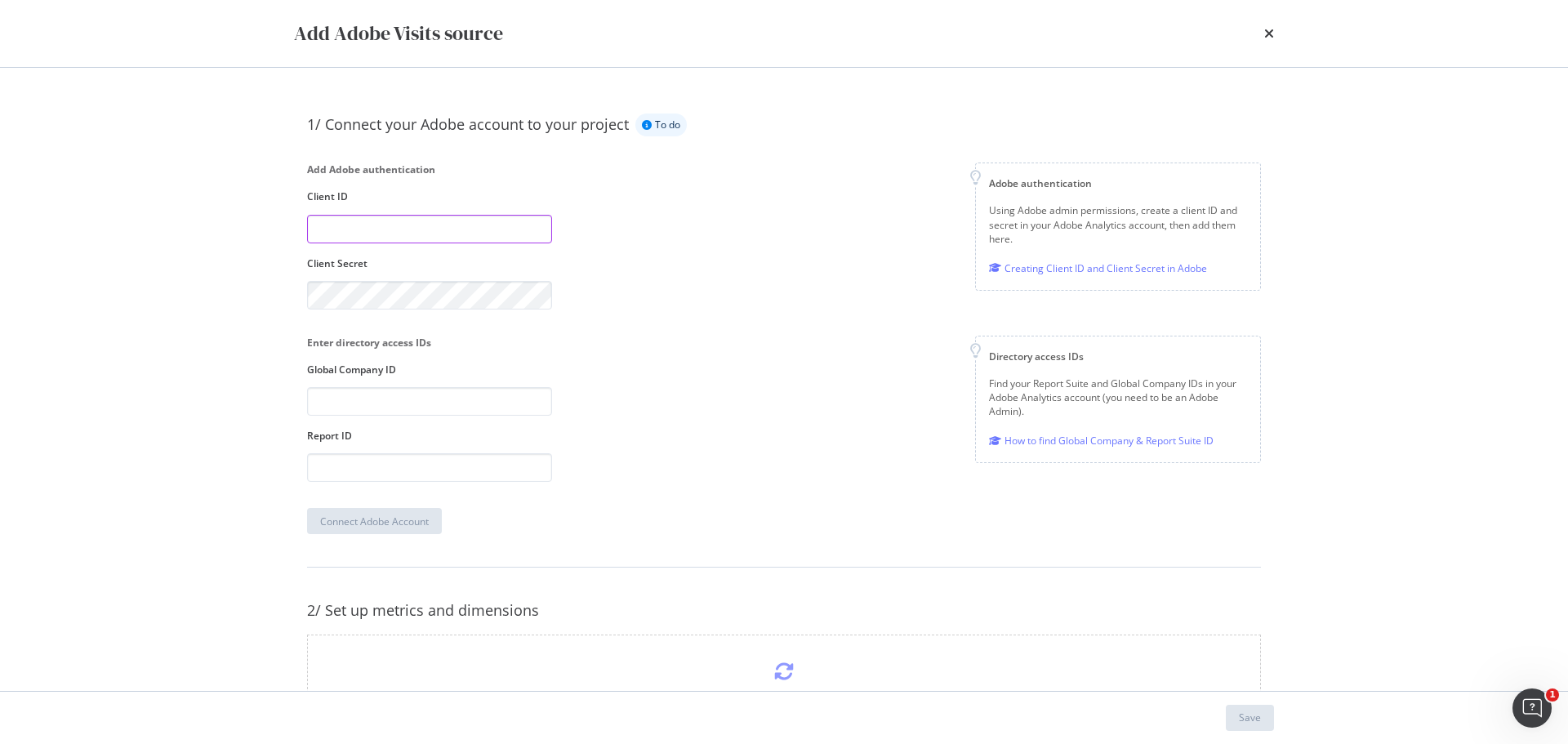
paste input "7d446a32262149359f4150330ba0b1cf"
type input "7d446a32262149359f4150330ba0b1cf"
click at [334, 408] on input "modal" at bounding box center [429, 401] width 245 height 29
type input "amersp1"
paste input "p8e-FVLT20Foc2t4_u7KJQLBdYuxorm_7dKR"
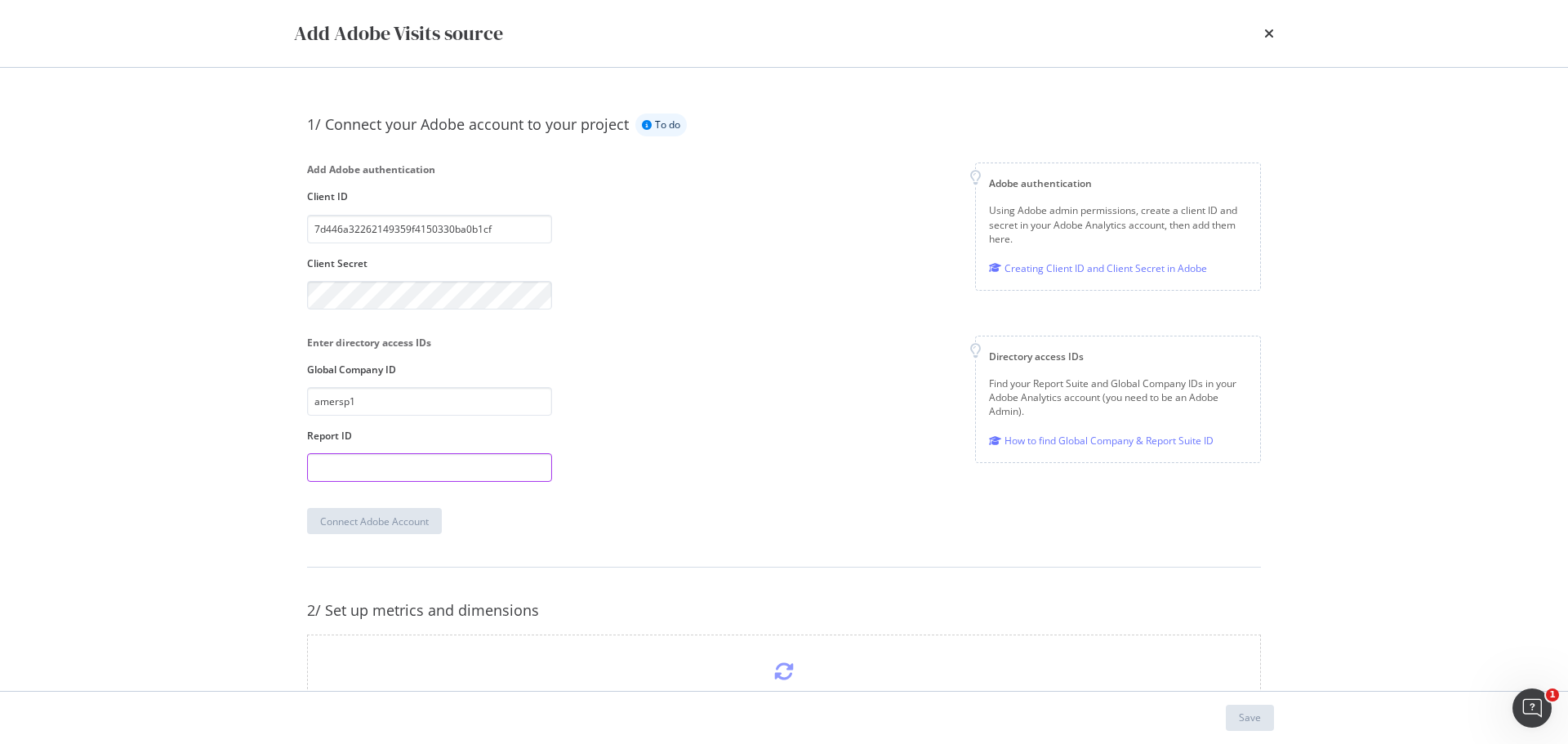
type input "p8e-FVLT20Foc2t4_u7KJQLBdYuxorm_7dKR"
click at [363, 471] on input "modal" at bounding box center [429, 467] width 245 height 29
paste input "[DOMAIN_NAME][PERSON_NAME]"
type input "[DOMAIN_NAME][PERSON_NAME]"
click at [334, 520] on div "Connect Adobe Account" at bounding box center [375, 521] width 109 height 14
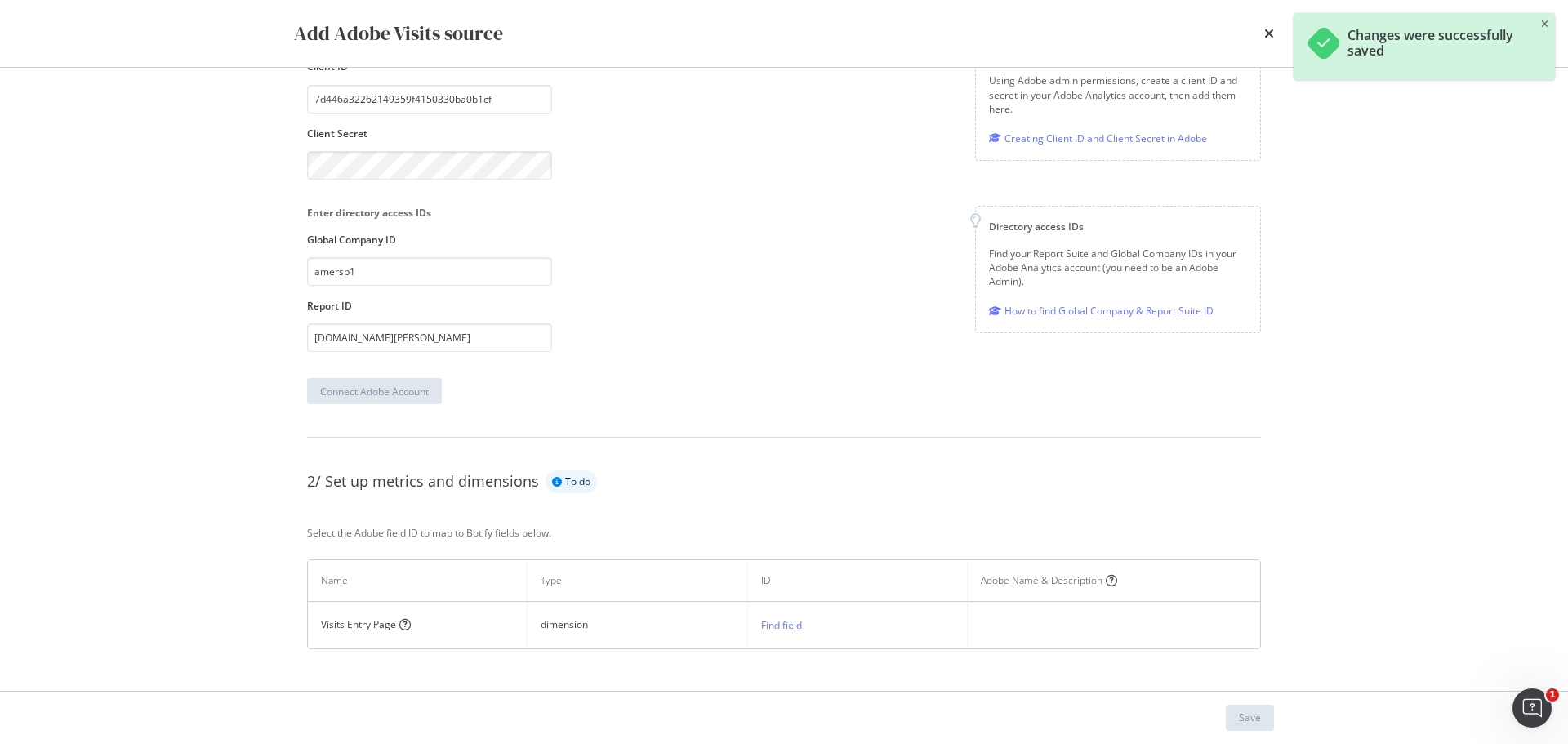
scroll to position [140, 0]
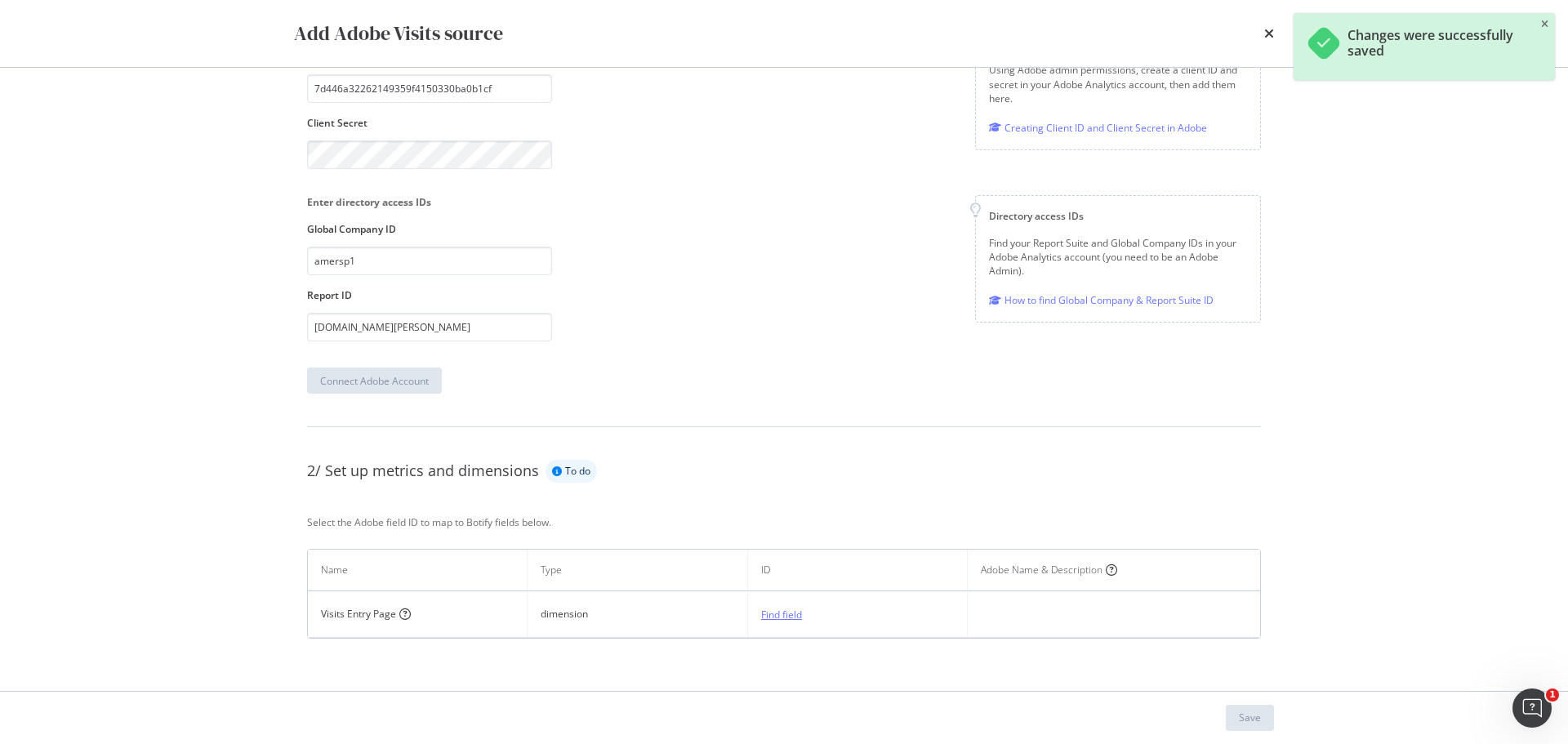
click at [773, 619] on div "Find field" at bounding box center [781, 614] width 41 height 14
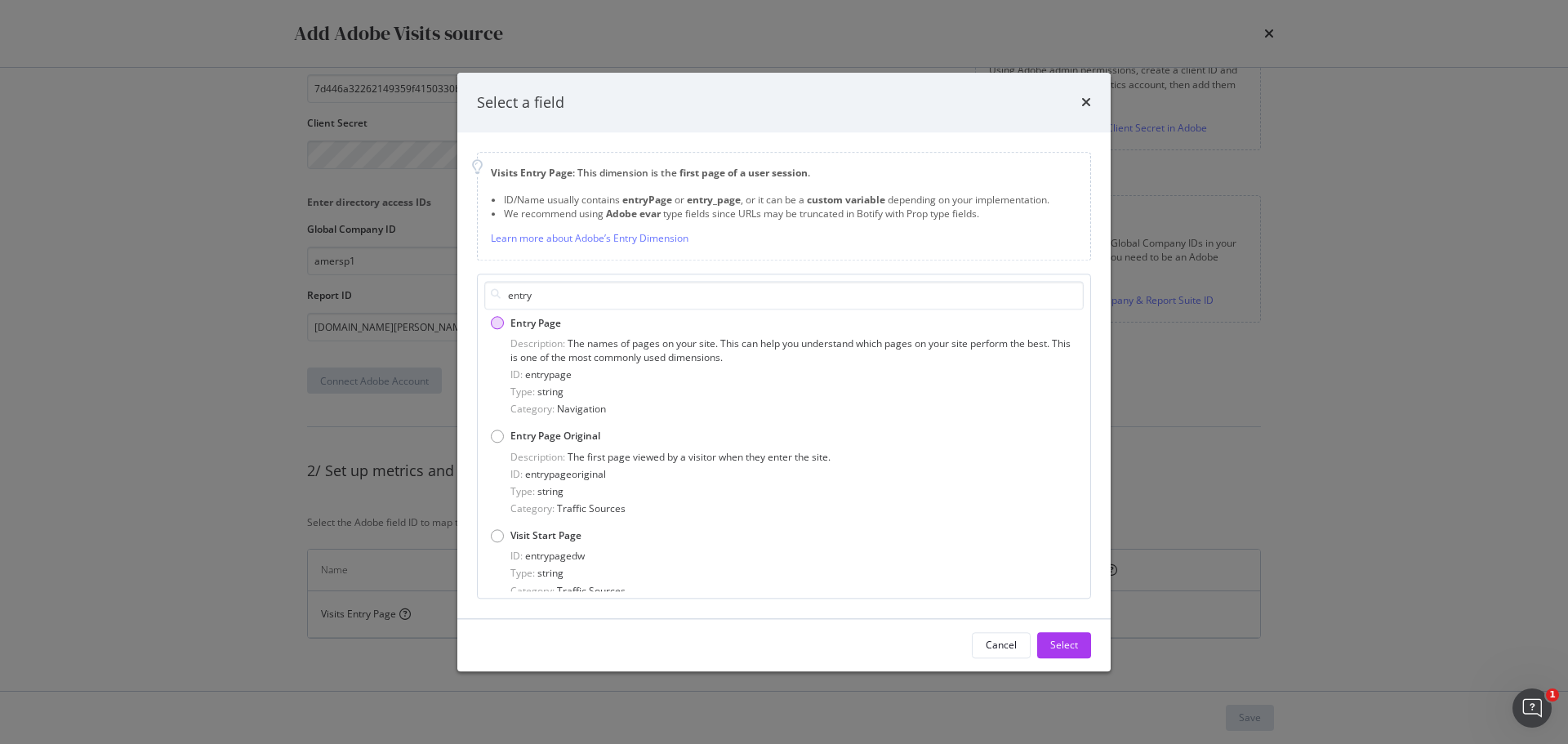
type input "entry"
click at [502, 323] on div "Entry Page" at bounding box center [497, 323] width 13 height 13
click at [1074, 652] on div "Select" at bounding box center [1064, 645] width 28 height 25
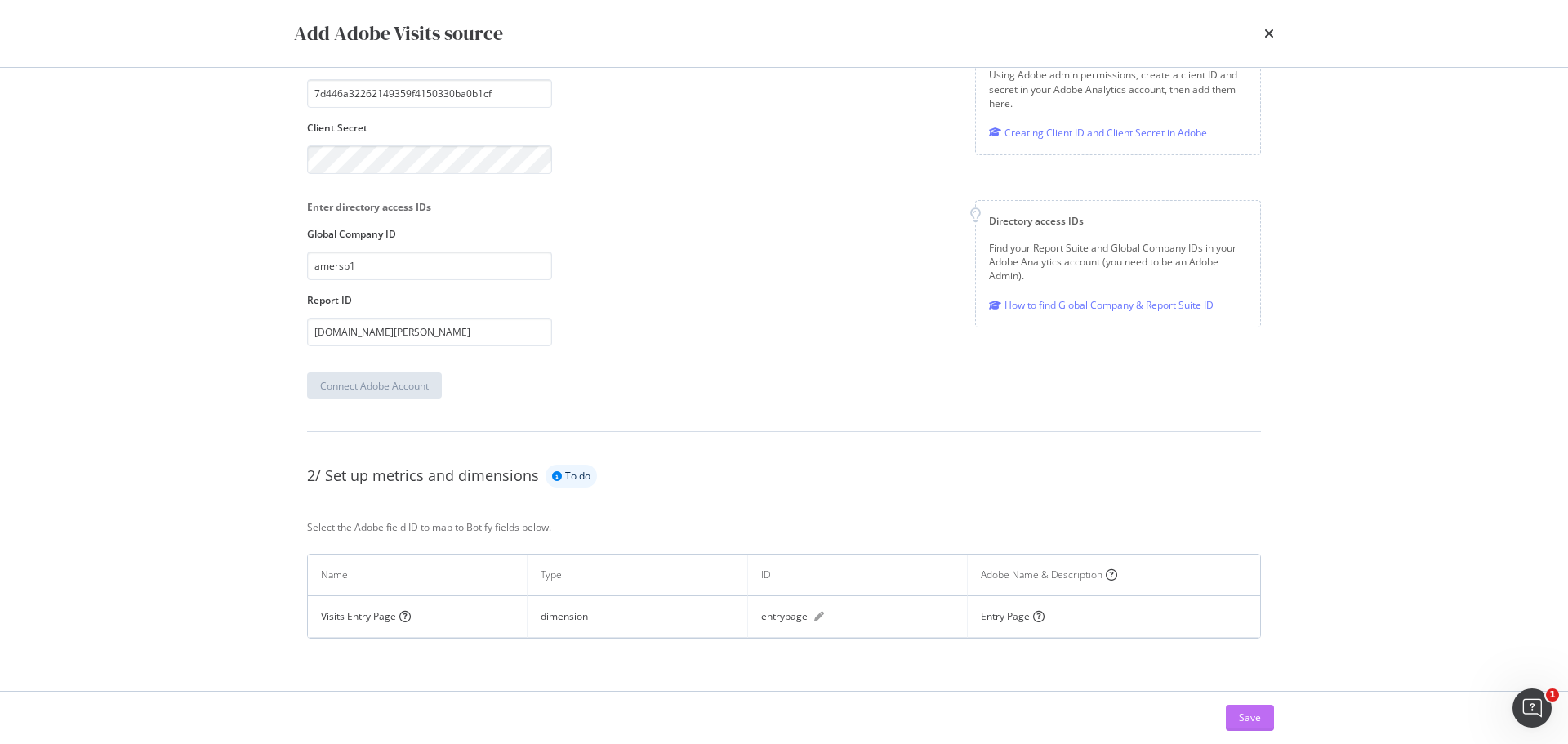
click at [1236, 710] on button "Save" at bounding box center [1249, 718] width 48 height 26
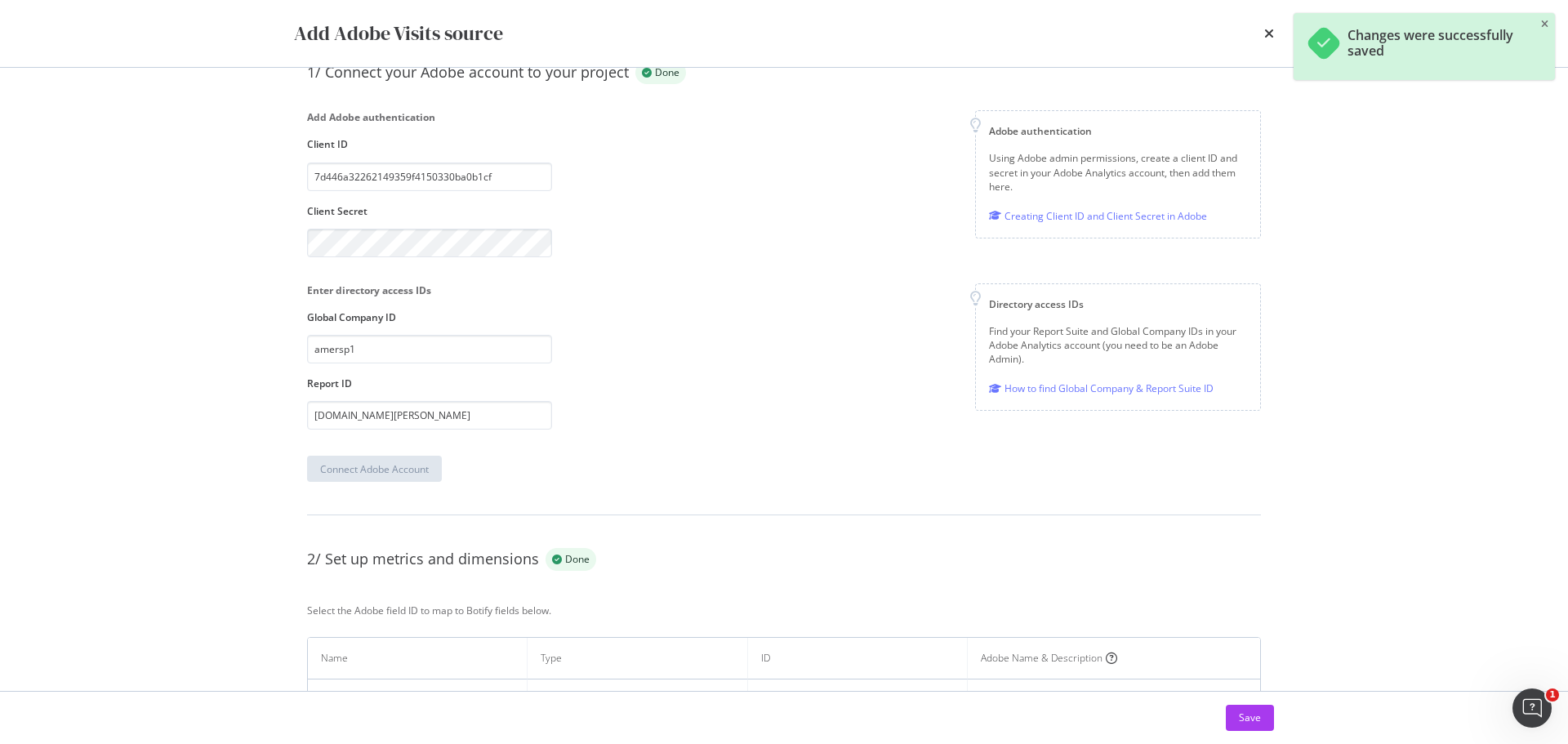
scroll to position [218, 0]
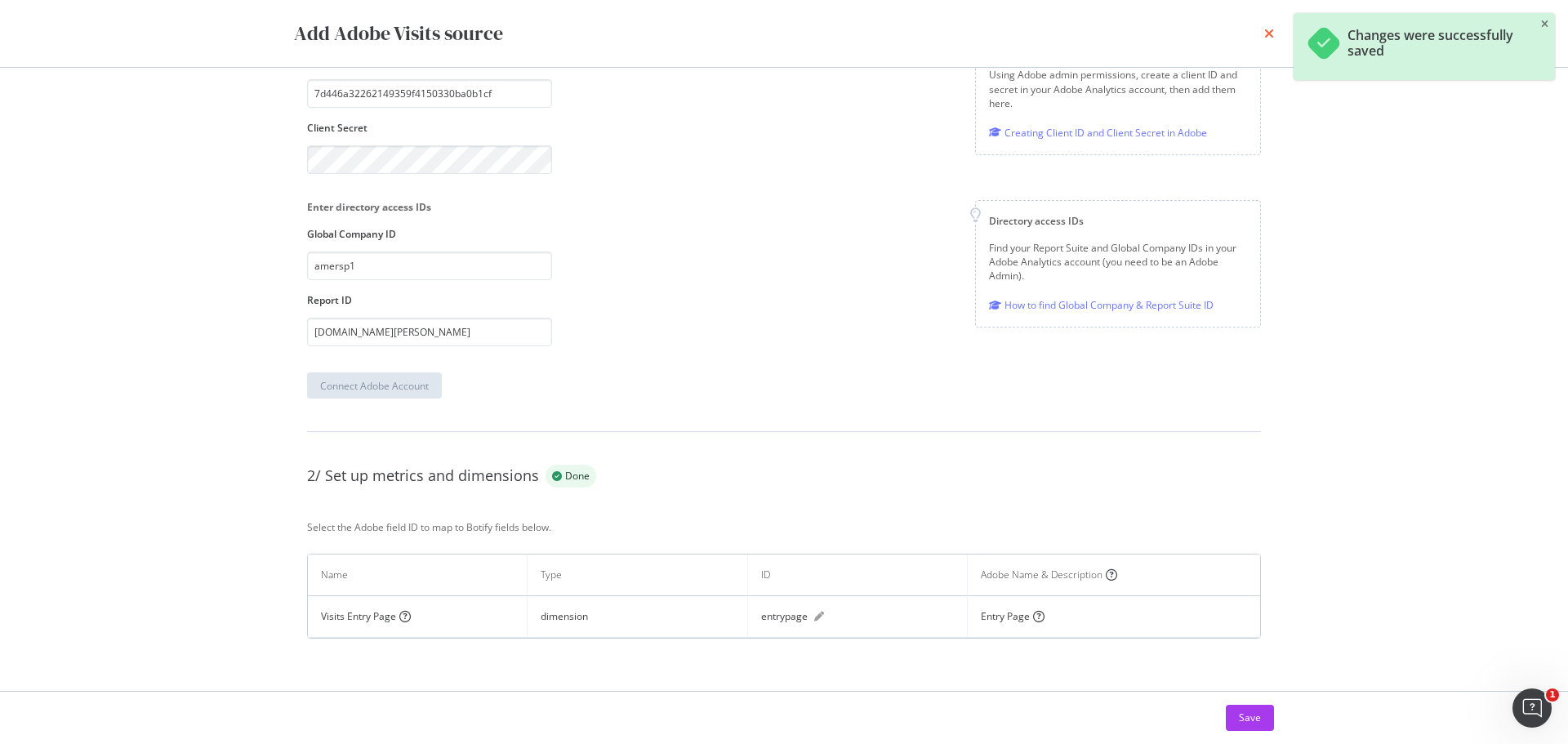
click at [1264, 34] on icon "times" at bounding box center [1269, 33] width 10 height 13
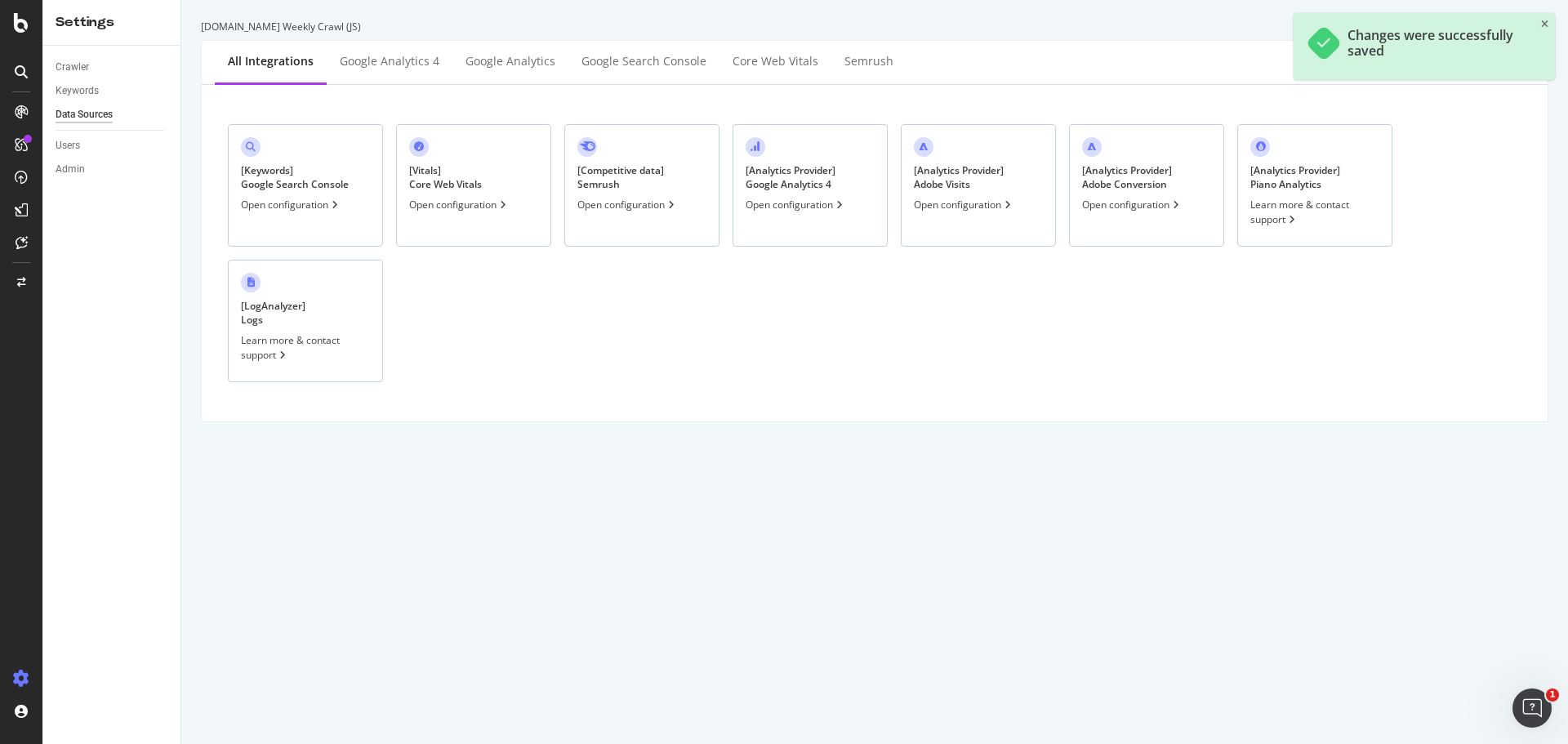
click at [1132, 210] on div "Open configuration" at bounding box center [1133, 204] width 100 height 14
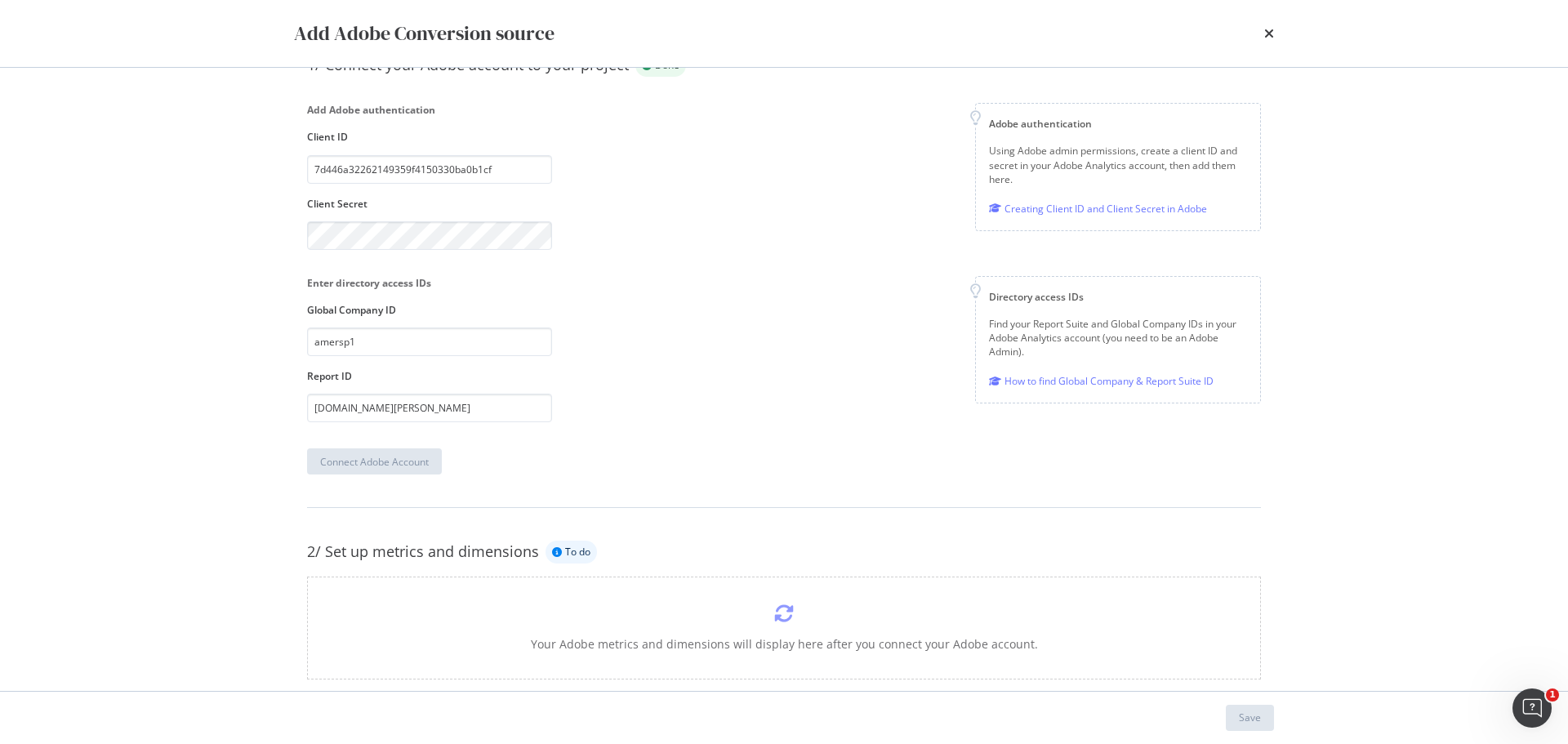
scroll to position [0, 0]
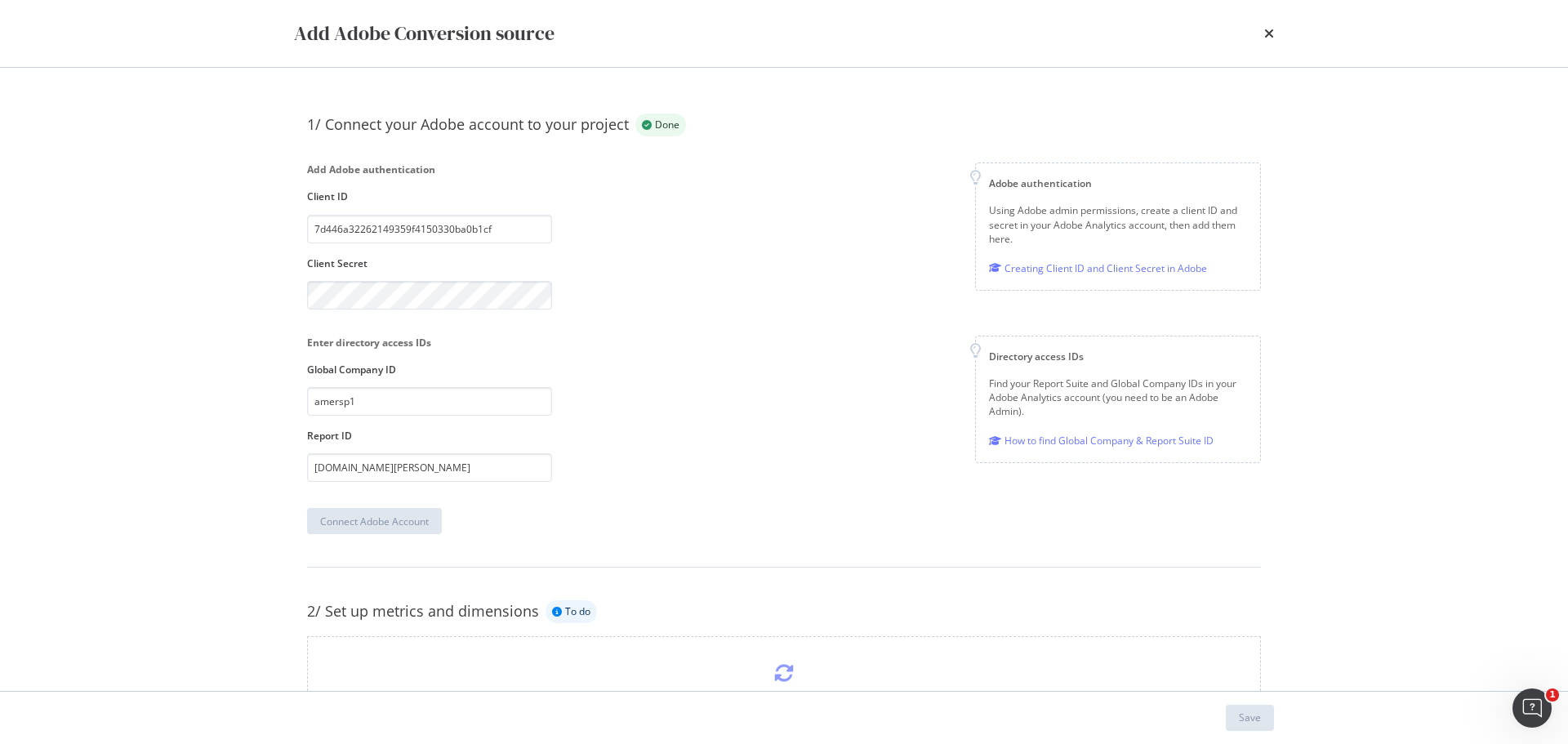
click at [485, 279] on div "Add Adobe authentication Client ID 7d446a32262149359f4150330ba0b1cf Client Secr…" at bounding box center [429, 235] width 245 height 147
click at [410, 451] on div "Enter directory access IDs Global Company ID amersp1 Report ID [DOMAIN_NAME][PE…" at bounding box center [429, 408] width 245 height 147
click at [261, 271] on div "Add Adobe Conversion source 1/ Connect your Adobe account to your project Done …" at bounding box center [784, 372] width 1568 height 744
click at [644, 335] on div "Enter directory access IDs Global Company ID amersp1 Report ID [DOMAIN_NAME][PE…" at bounding box center [784, 408] width 954 height 147
click at [360, 523] on div "Connect Adobe Account" at bounding box center [375, 521] width 109 height 14
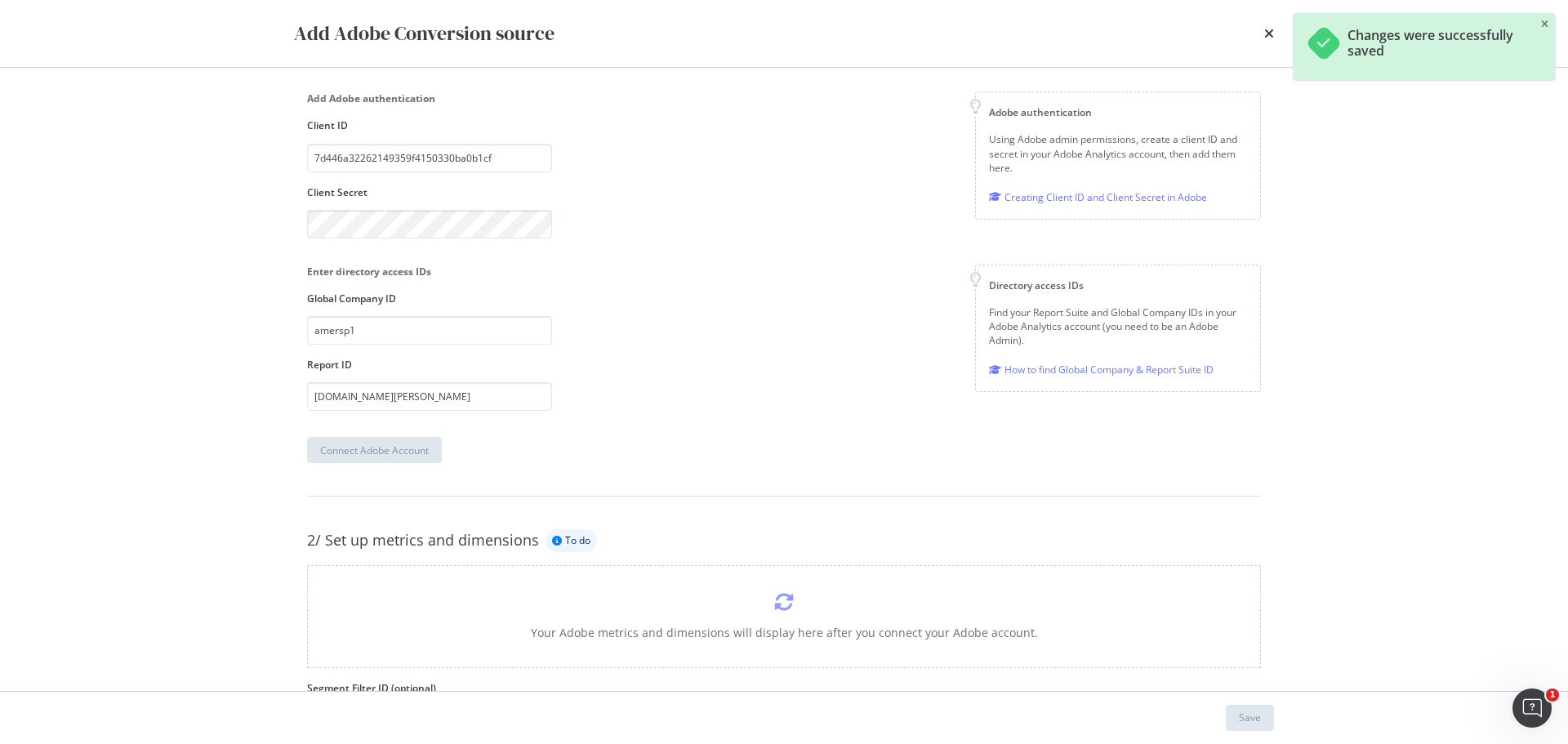
scroll to position [160, 0]
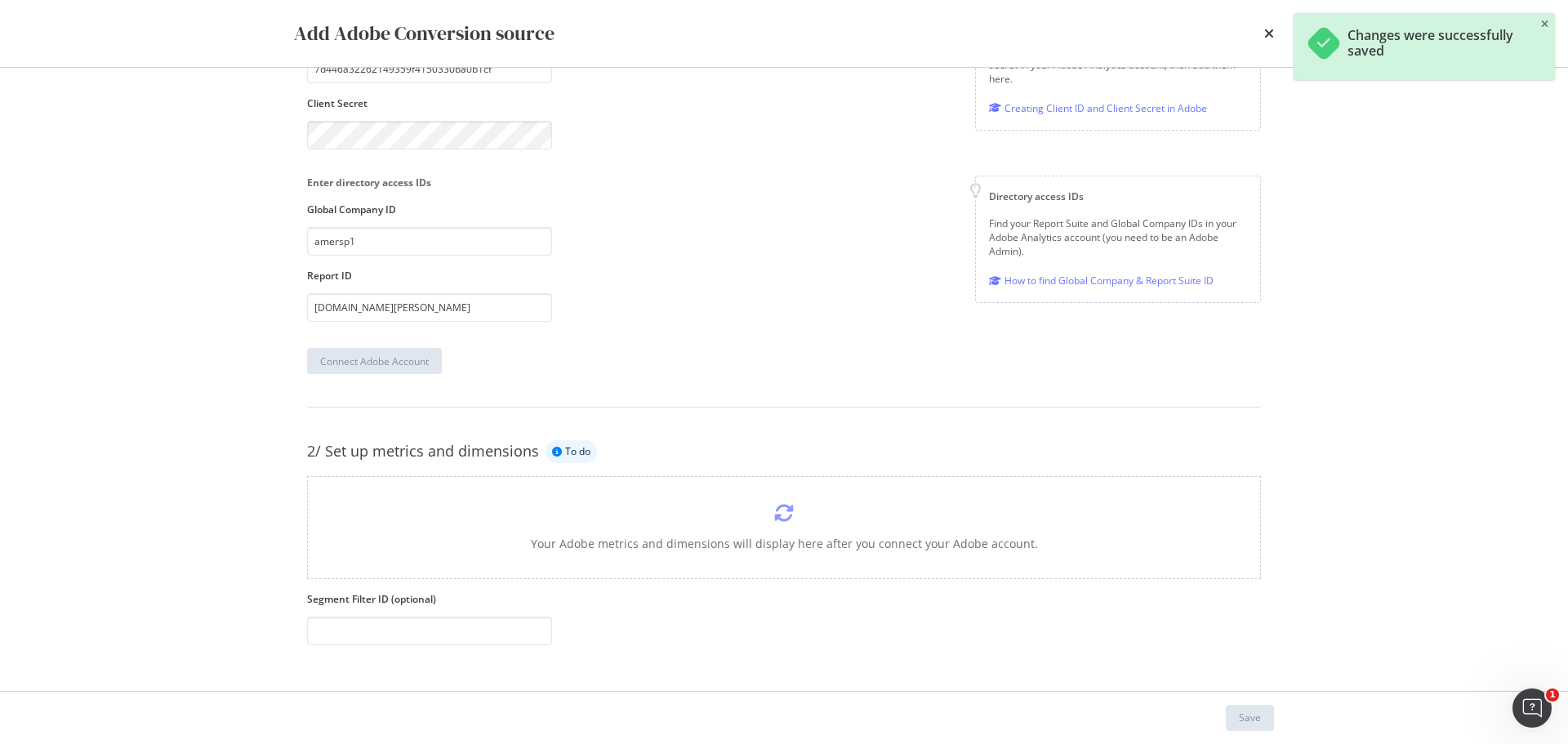
click at [786, 526] on div "Your Adobe metrics and dimensions will display here after you connect your Adob…" at bounding box center [784, 526] width 954 height 103
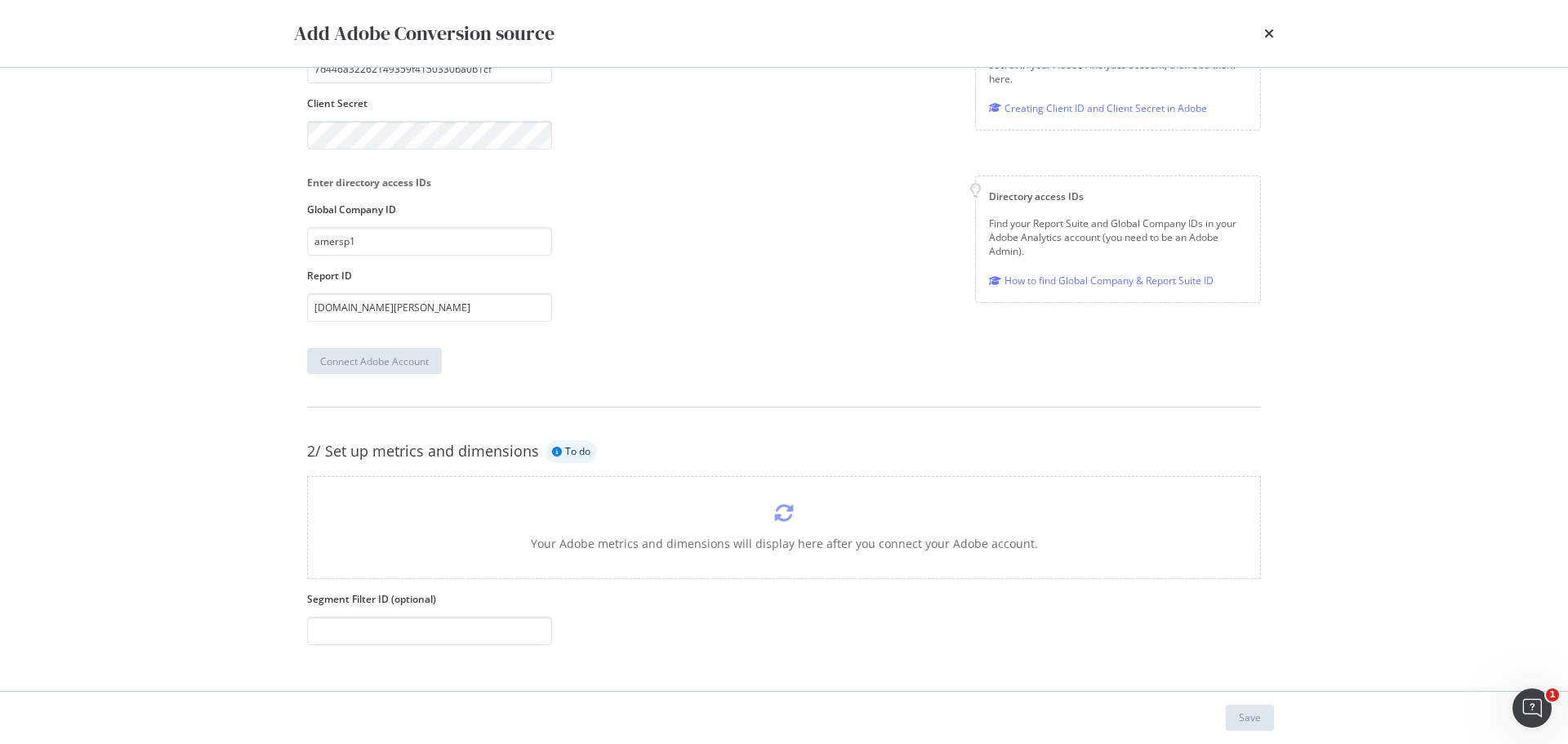
scroll to position [78, 0]
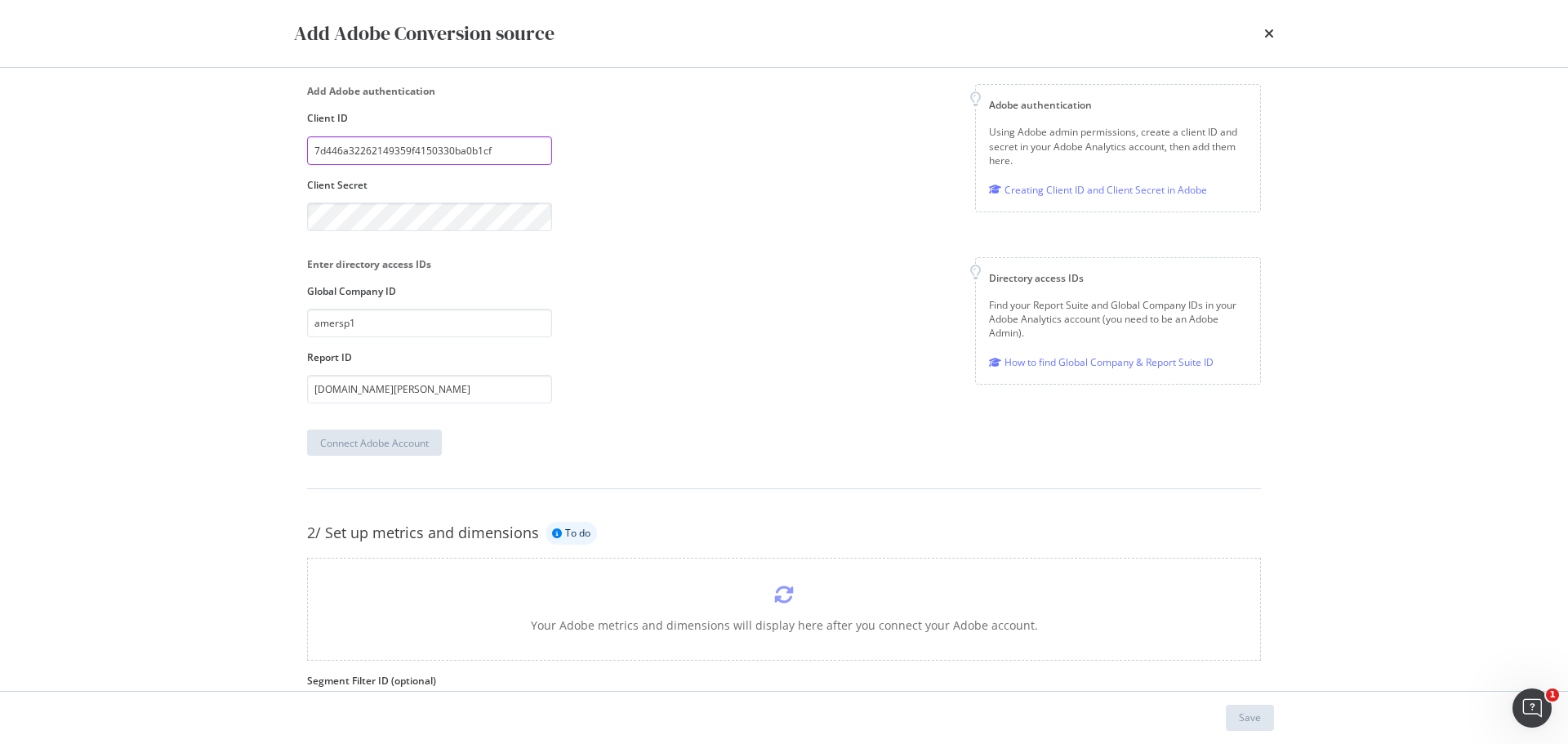
click at [520, 154] on input "7d446a32262149359f4150330ba0b1cf" at bounding box center [429, 150] width 245 height 29
click at [520, 153] on input "7d446a32262149359f4150330ba0b1cf" at bounding box center [429, 150] width 245 height 29
click at [663, 287] on div "Enter directory access IDs Global Company ID amersp1 Report ID [DOMAIN_NAME][PE…" at bounding box center [784, 330] width 954 height 147
click at [217, 214] on div "Add Adobe Conversion source 1/ Connect your Adobe account to your project Done …" at bounding box center [784, 372] width 1568 height 744
click at [335, 440] on div "Connect Adobe Account" at bounding box center [375, 443] width 109 height 14
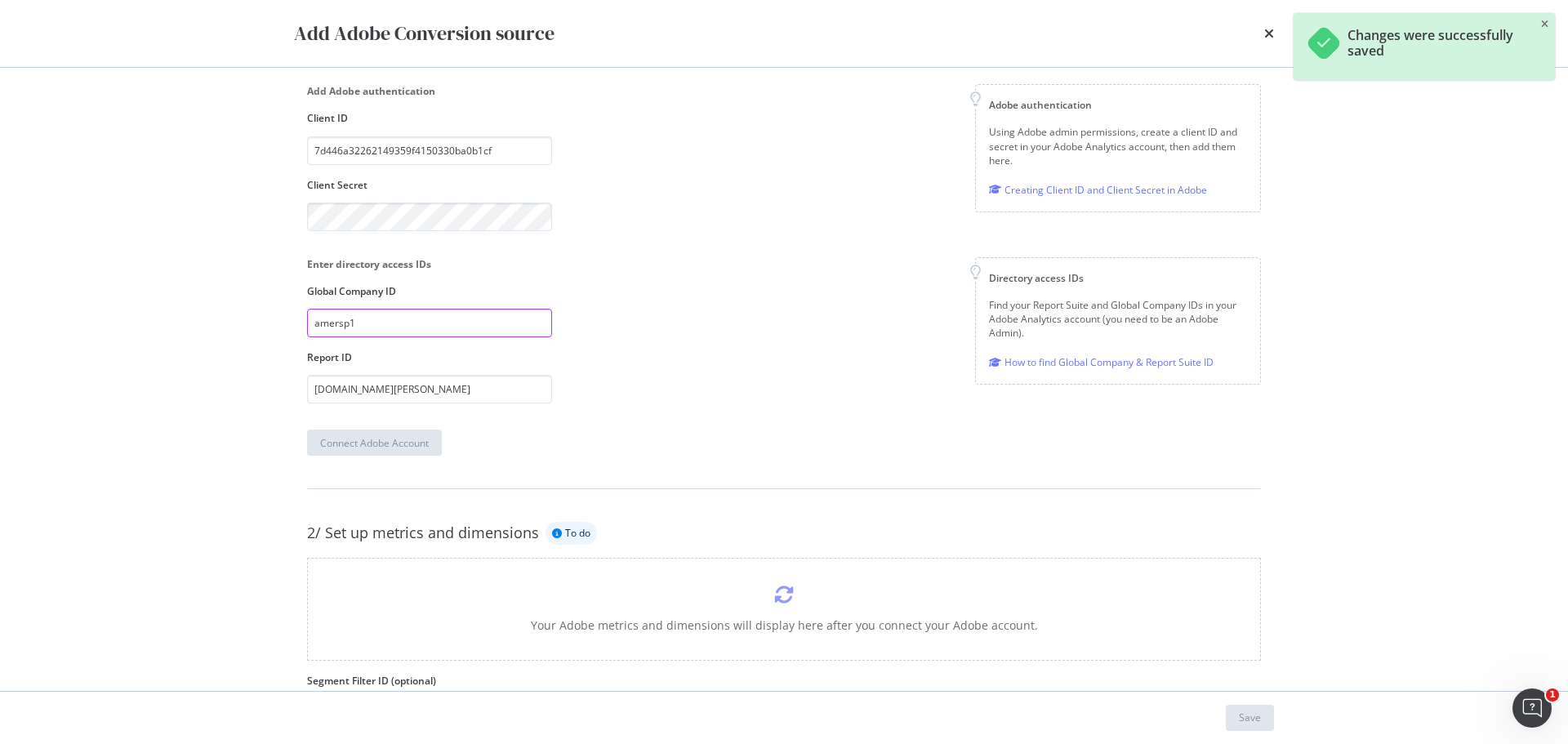
click at [409, 330] on input "amersp1" at bounding box center [429, 323] width 245 height 29
click at [499, 388] on input "[DOMAIN_NAME][PERSON_NAME]" at bounding box center [429, 389] width 245 height 29
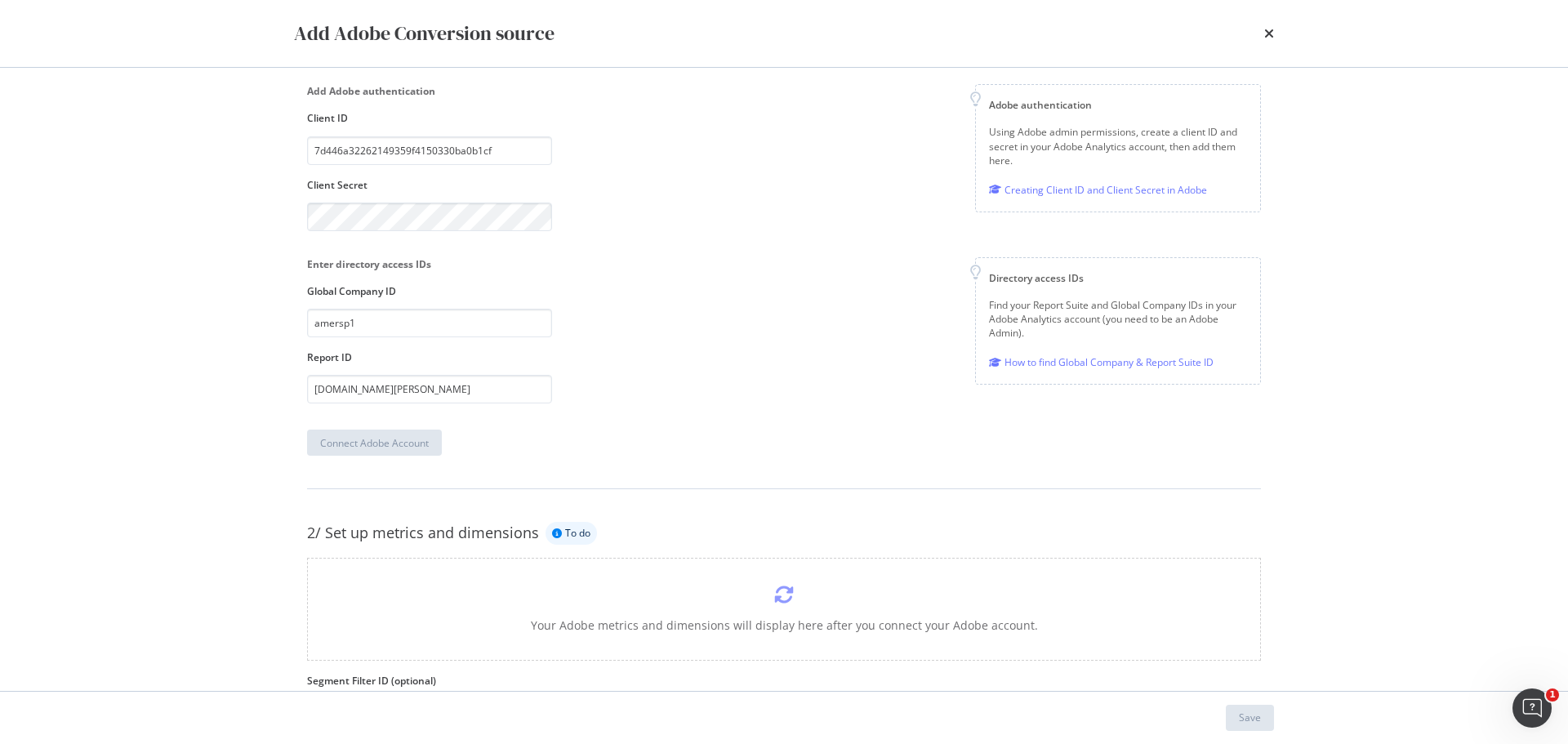
click at [830, 343] on div "Enter directory access IDs Global Company ID amersp1 Report ID [DOMAIN_NAME][PE…" at bounding box center [784, 330] width 954 height 147
click at [441, 328] on input "amersp1" at bounding box center [429, 323] width 245 height 29
drag, startPoint x: 713, startPoint y: 366, endPoint x: 684, endPoint y: 369, distance: 29.2
click at [713, 366] on div "Enter directory access IDs Global Company ID amersp1 Report ID [DOMAIN_NAME][PE…" at bounding box center [784, 330] width 954 height 147
click at [520, 147] on input "7d446a32262149359f4150330ba0b1cf" at bounding box center [429, 150] width 245 height 29
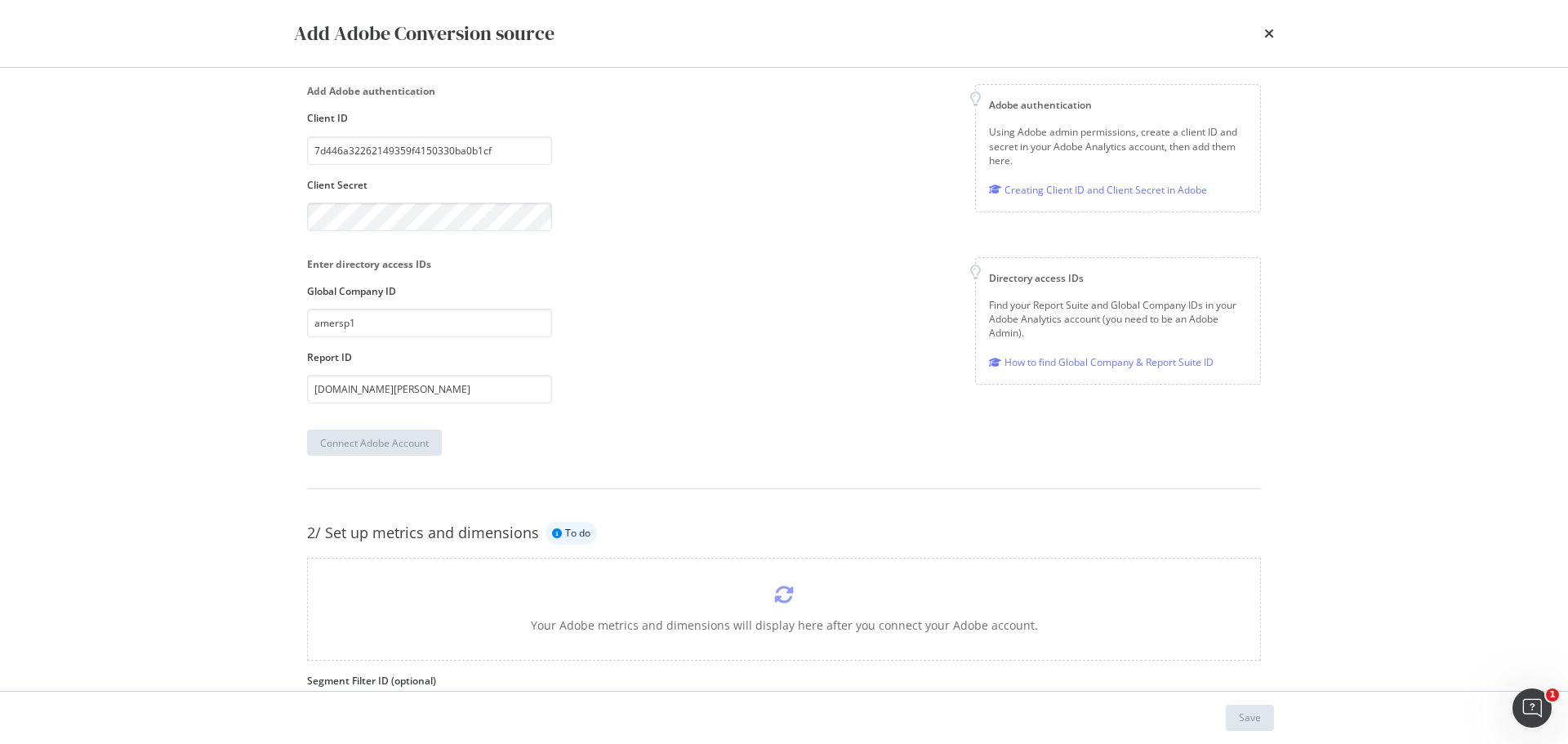
click at [730, 288] on div "Enter directory access IDs Global Company ID amersp1 Report ID [DOMAIN_NAME][PE…" at bounding box center [784, 330] width 954 height 147
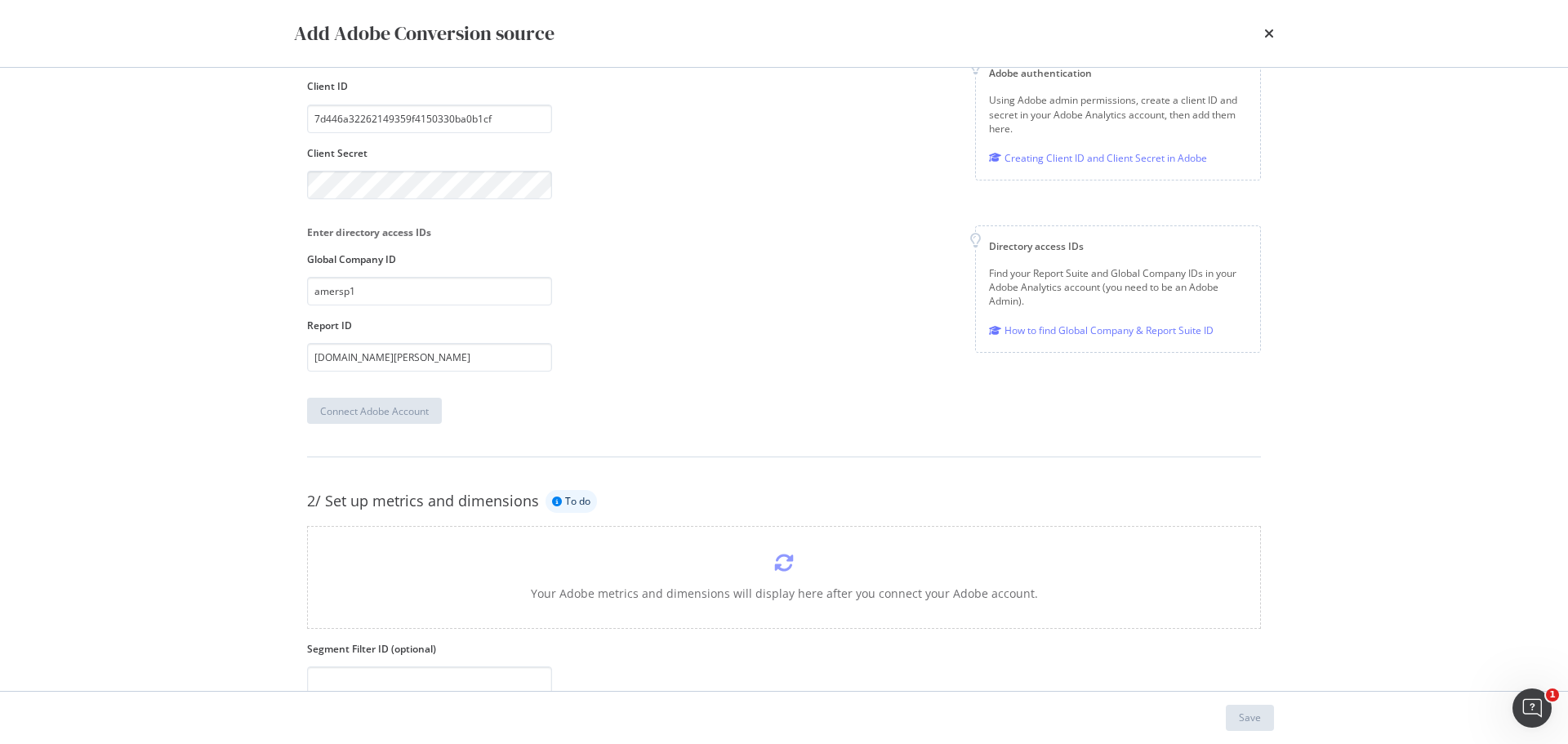
scroll to position [160, 0]
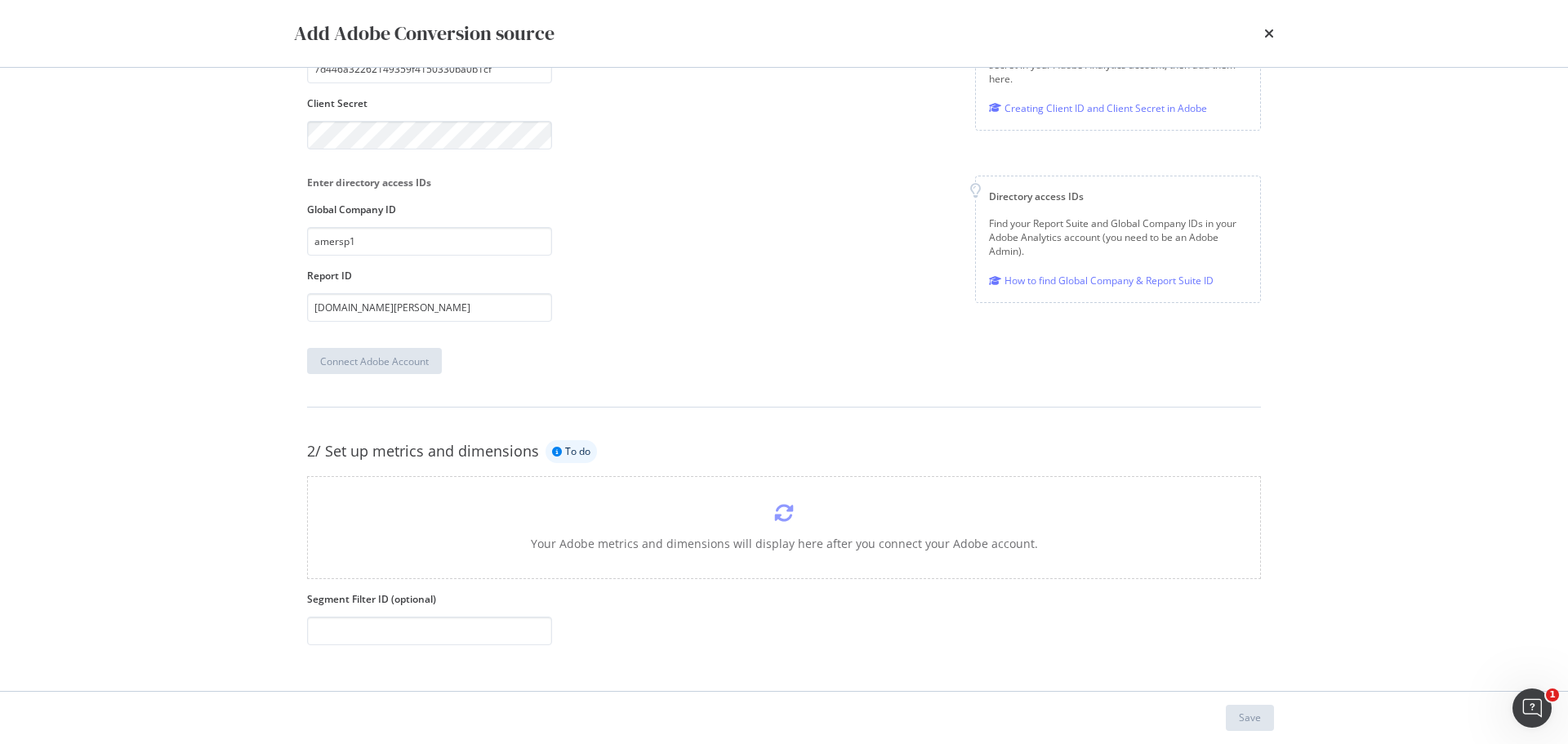
click at [491, 359] on div "Connect Adobe Account" at bounding box center [784, 361] width 954 height 26
click at [496, 312] on input "[DOMAIN_NAME][PERSON_NAME]" at bounding box center [429, 307] width 245 height 29
click at [276, 132] on div "1/ Connect your Adobe account to your project Done Add Adobe authentication Cli…" at bounding box center [784, 379] width 1046 height 623
click at [769, 147] on div "Add Adobe authentication Client ID 7d446a32262149359f4150330ba0b1cf Client Secr…" at bounding box center [784, 75] width 954 height 147
click at [256, 128] on div "Add Adobe Conversion source 1/ Connect your Adobe account to your project Done …" at bounding box center [784, 372] width 1568 height 744
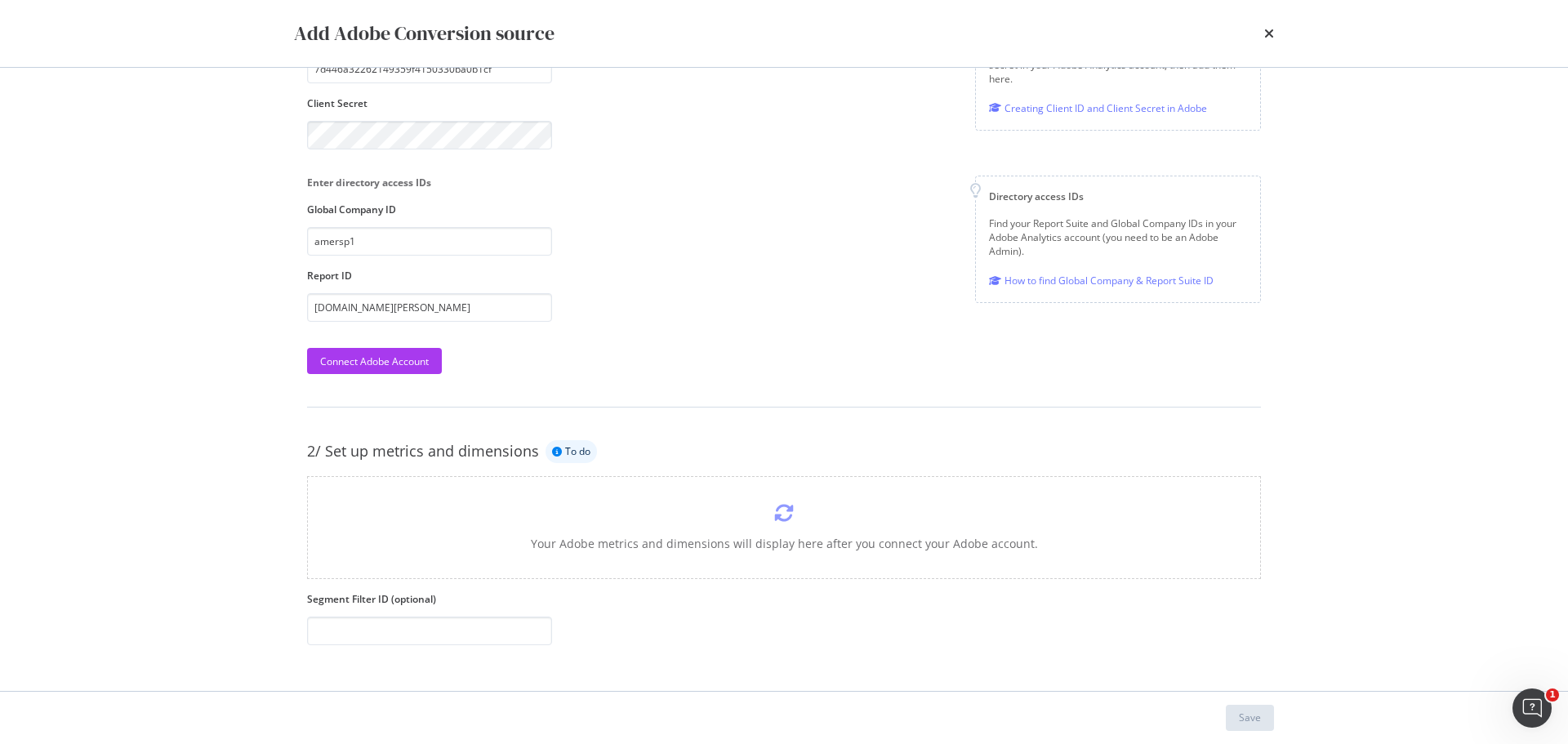
click at [652, 251] on div "Enter directory access IDs Global Company ID amersp1 Report ID [DOMAIN_NAME][PE…" at bounding box center [784, 248] width 954 height 147
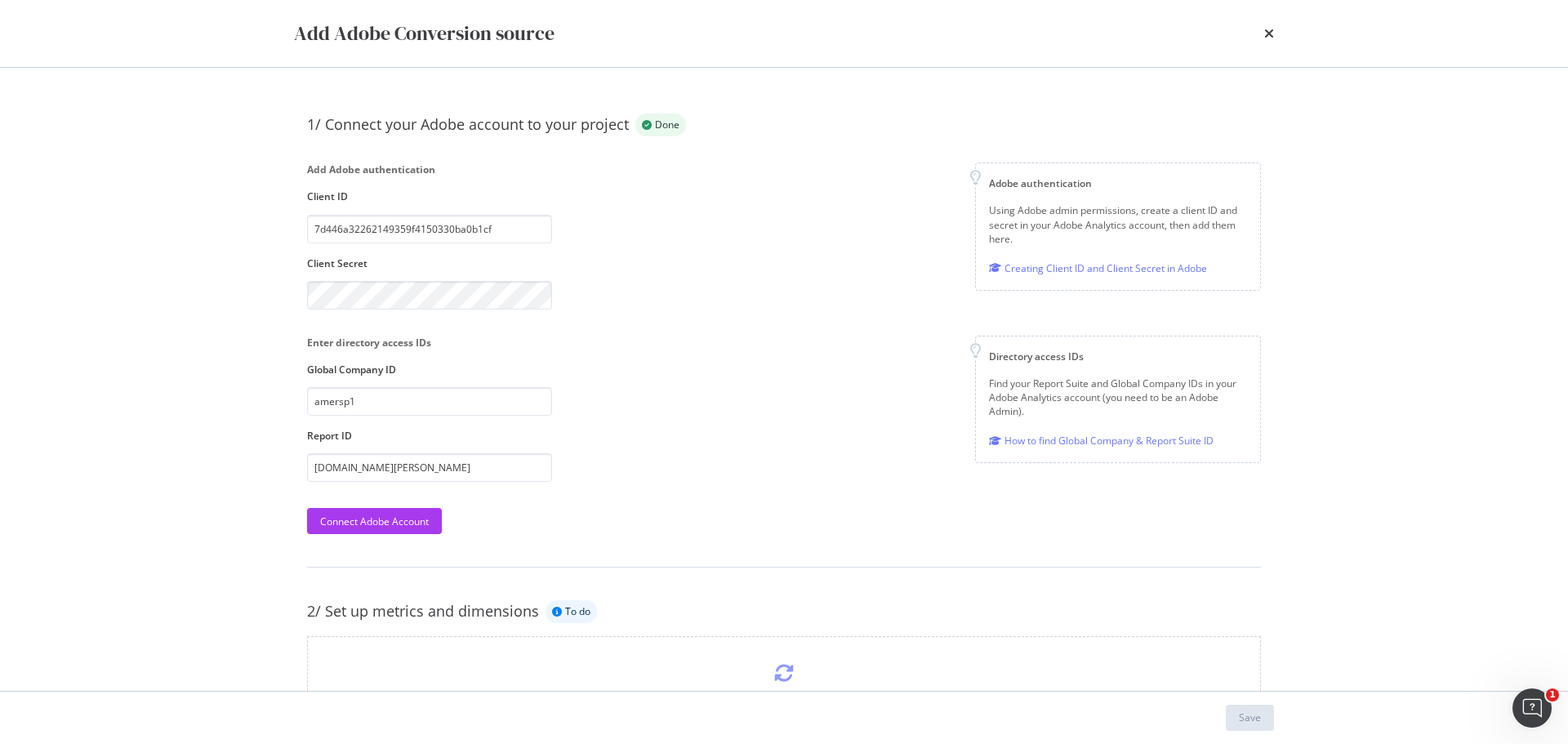
click at [393, 534] on div "1/ Connect your Adobe account to your project Done Add Adobe authentication Cli…" at bounding box center [784, 459] width 980 height 718
click at [394, 526] on div "Connect Adobe Account" at bounding box center [375, 521] width 109 height 14
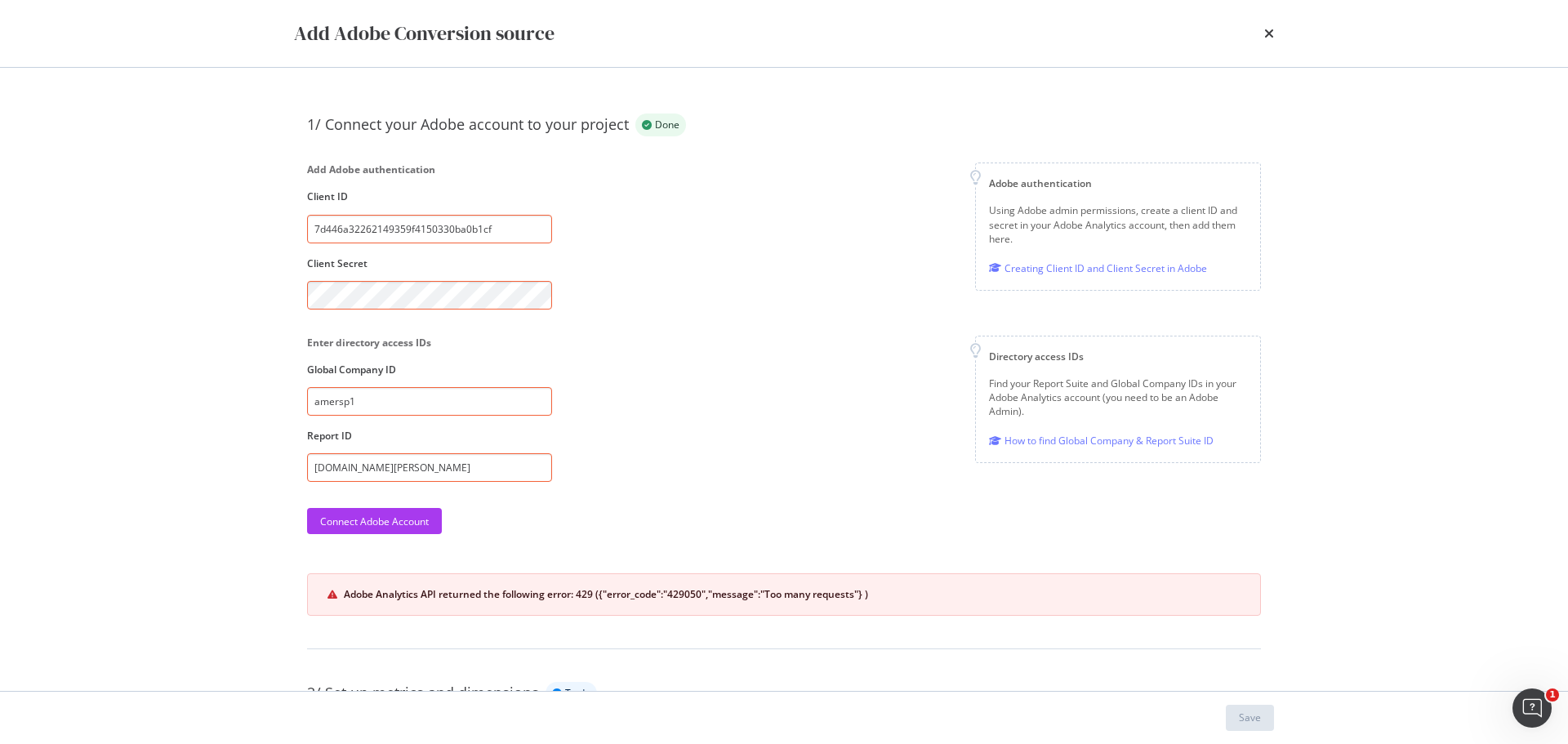
click at [724, 432] on div "Enter directory access IDs Global Company ID amersp1 Report ID [DOMAIN_NAME][PE…" at bounding box center [784, 408] width 954 height 147
click at [519, 222] on input "7d446a32262149359f4150330ba0b1cf" at bounding box center [429, 229] width 245 height 29
drag, startPoint x: 522, startPoint y: 225, endPoint x: 158, endPoint y: 197, distance: 365.1
click at [158, 197] on div "Add Adobe Conversion source 1/ Connect your Adobe account to your project Done …" at bounding box center [784, 372] width 1568 height 744
click at [381, 516] on div "Connect Adobe Account" at bounding box center [375, 521] width 109 height 14
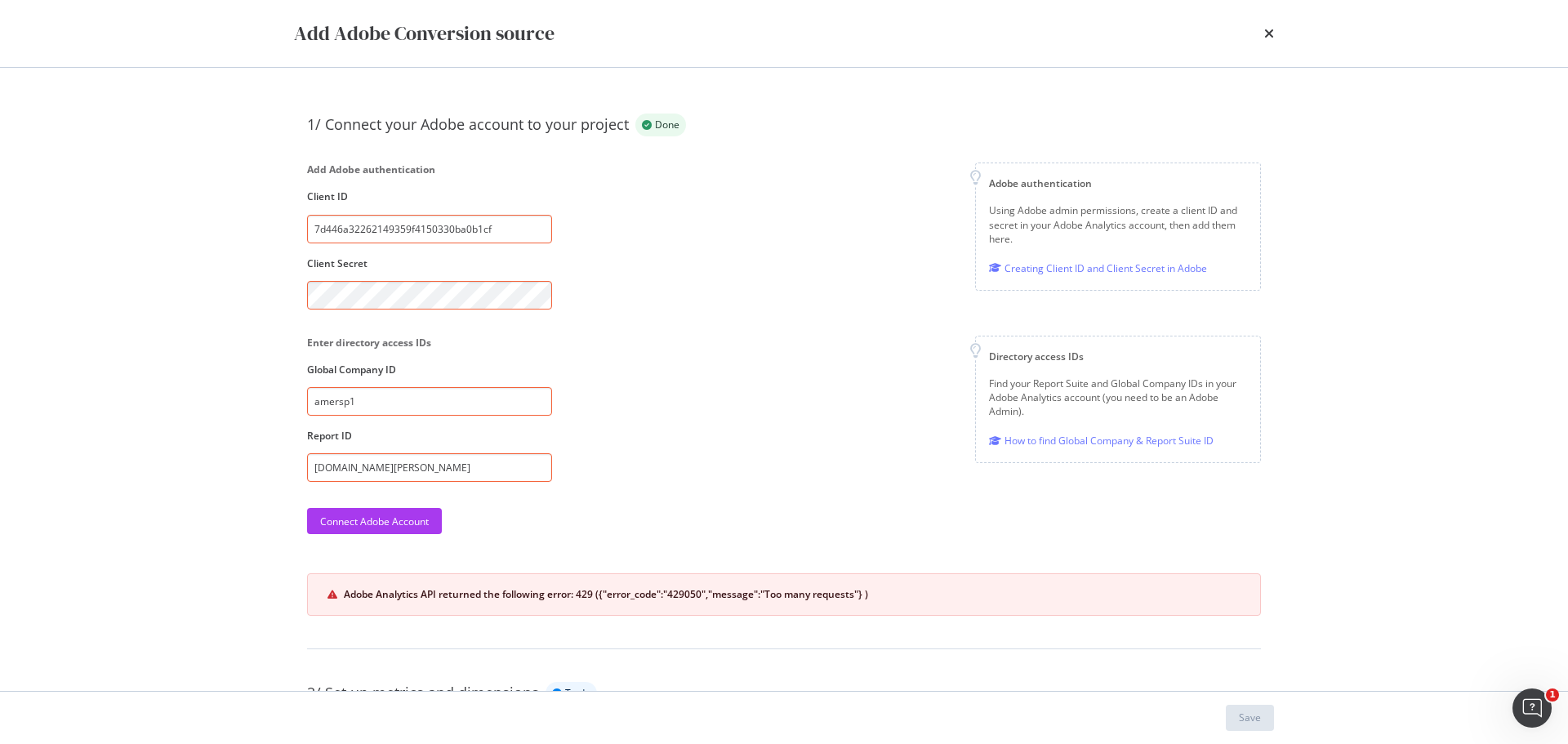
click at [602, 485] on div "1/ Connect your Adobe account to your project Done Add Adobe authentication Cli…" at bounding box center [784, 364] width 954 height 502
click at [639, 291] on div "Add Adobe authentication Client ID 7d446a32262149359f4150330ba0b1cf Client Secr…" at bounding box center [784, 235] width 954 height 147
click at [397, 524] on div "Connect Adobe Account" at bounding box center [375, 521] width 109 height 14
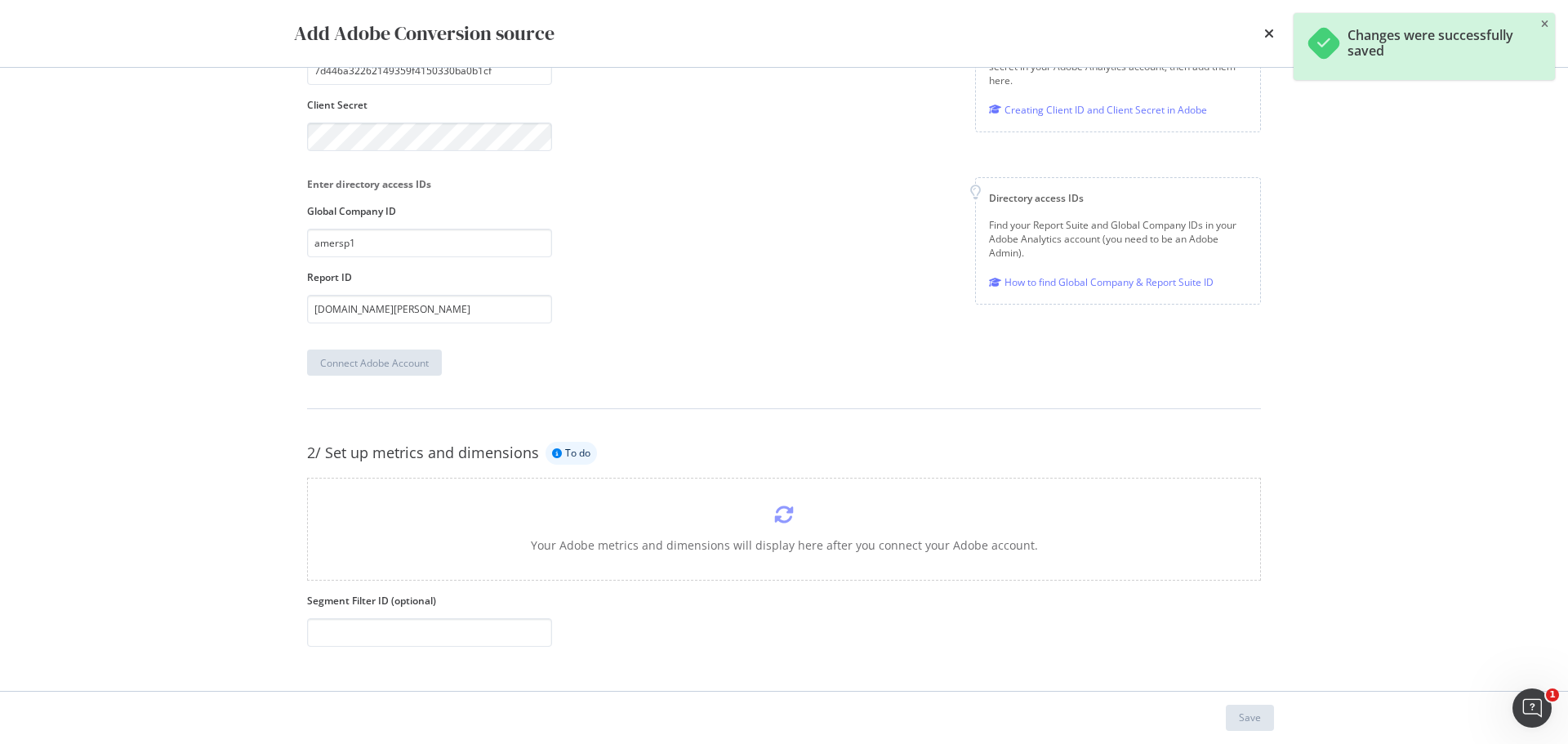
scroll to position [160, 0]
click at [774, 514] on icon "modal" at bounding box center [784, 512] width 19 height 19
click at [1548, 25] on icon "close toast" at bounding box center [1545, 24] width 7 height 10
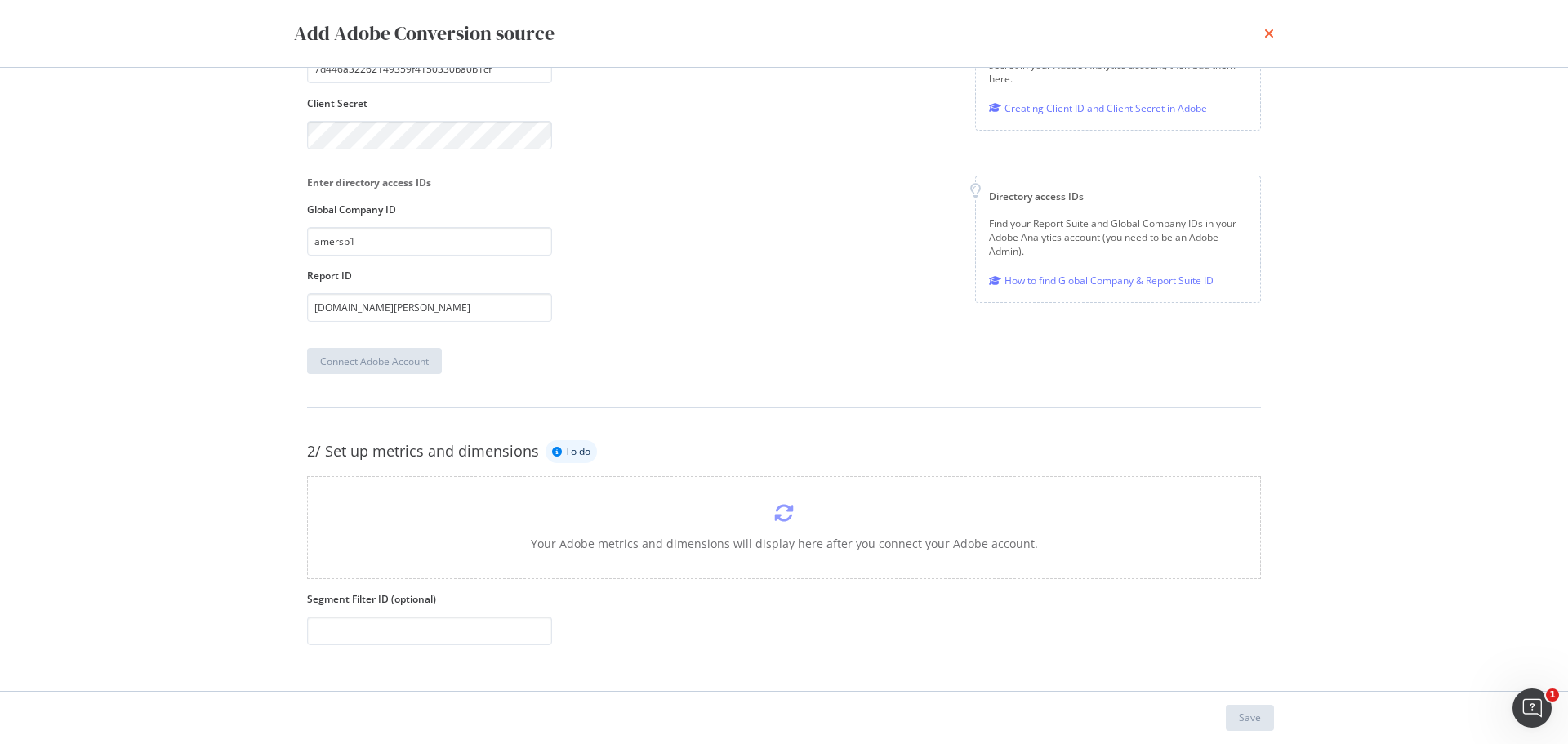
click at [1266, 34] on icon "times" at bounding box center [1269, 33] width 10 height 13
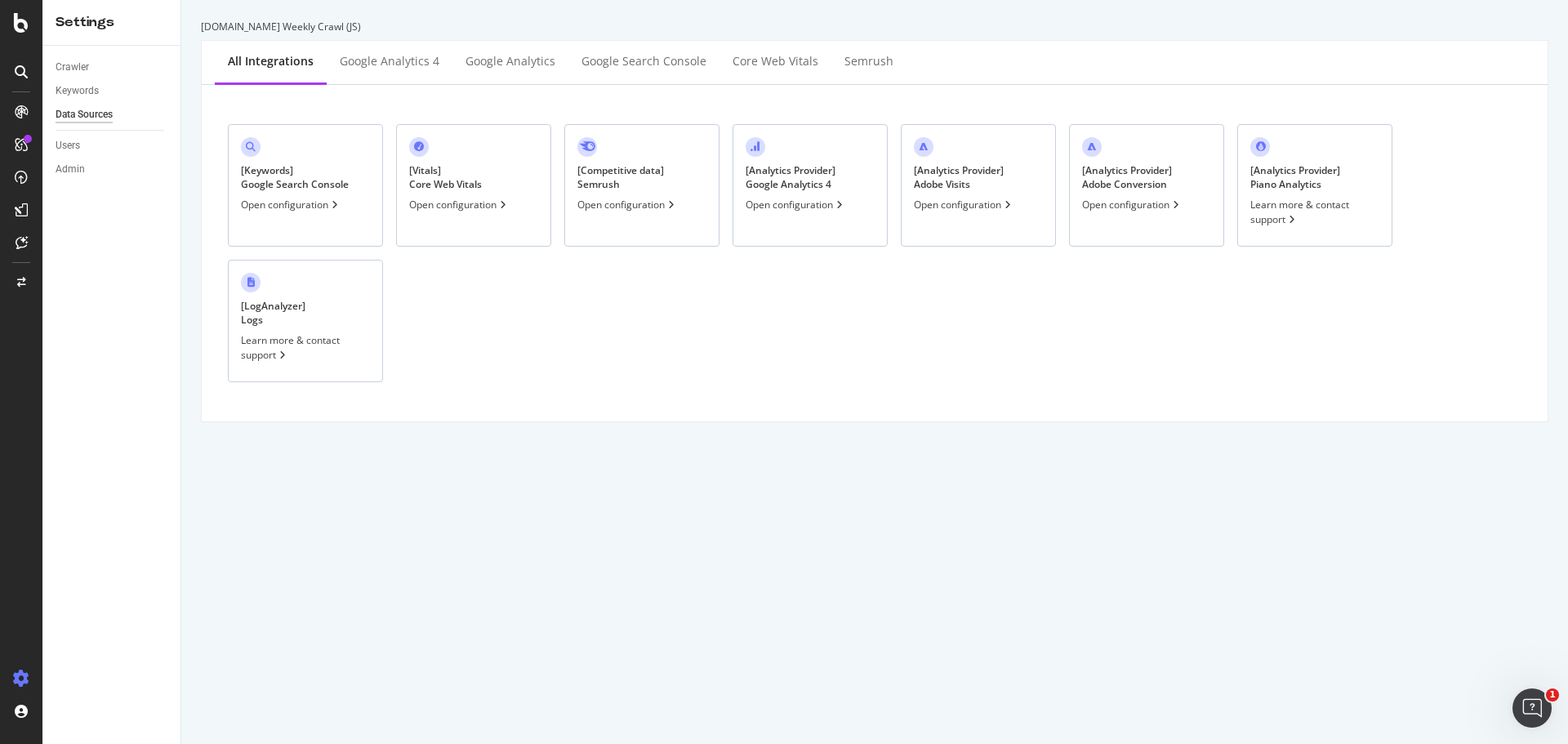
click at [949, 204] on div "Open configuration" at bounding box center [964, 204] width 100 height 14
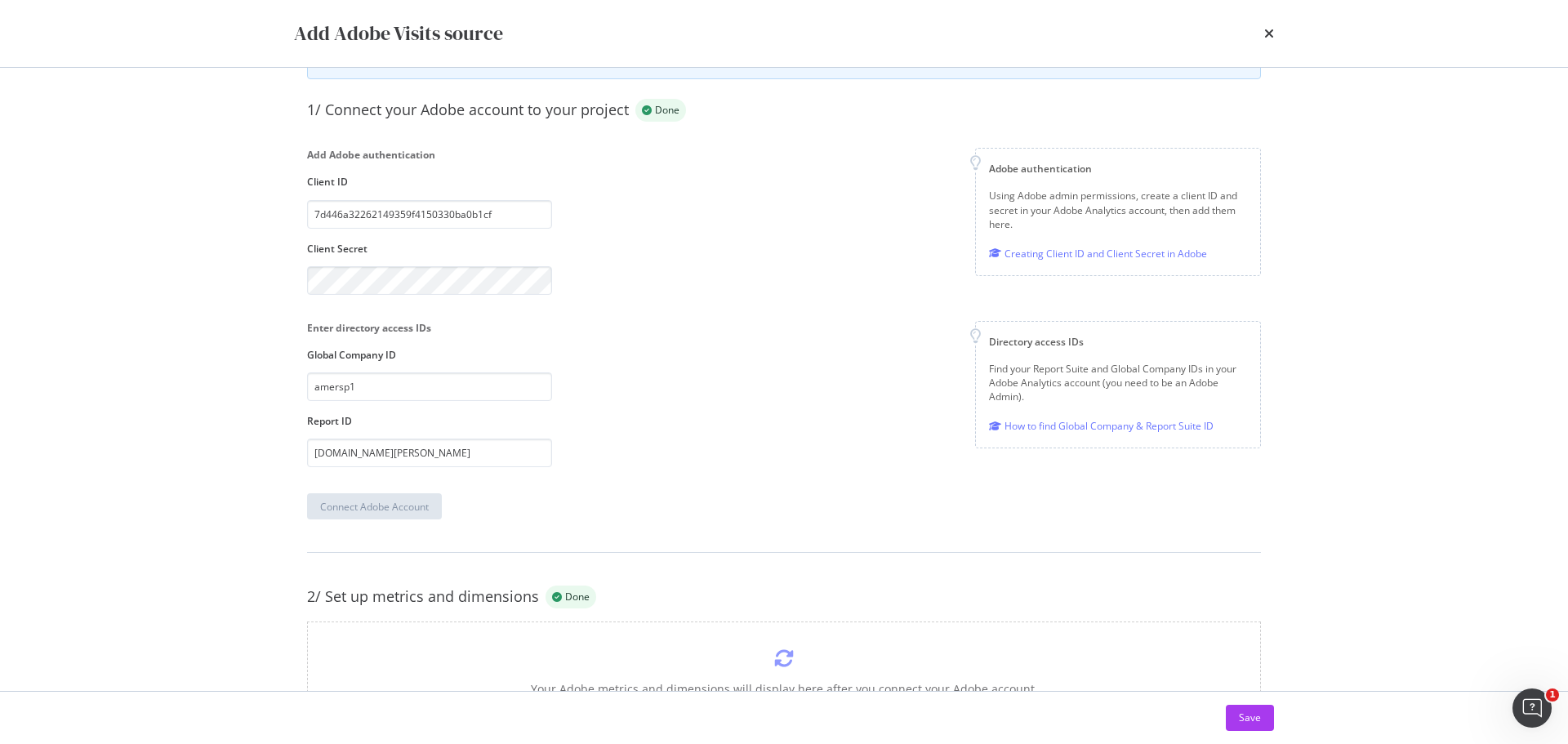
scroll to position [0, 0]
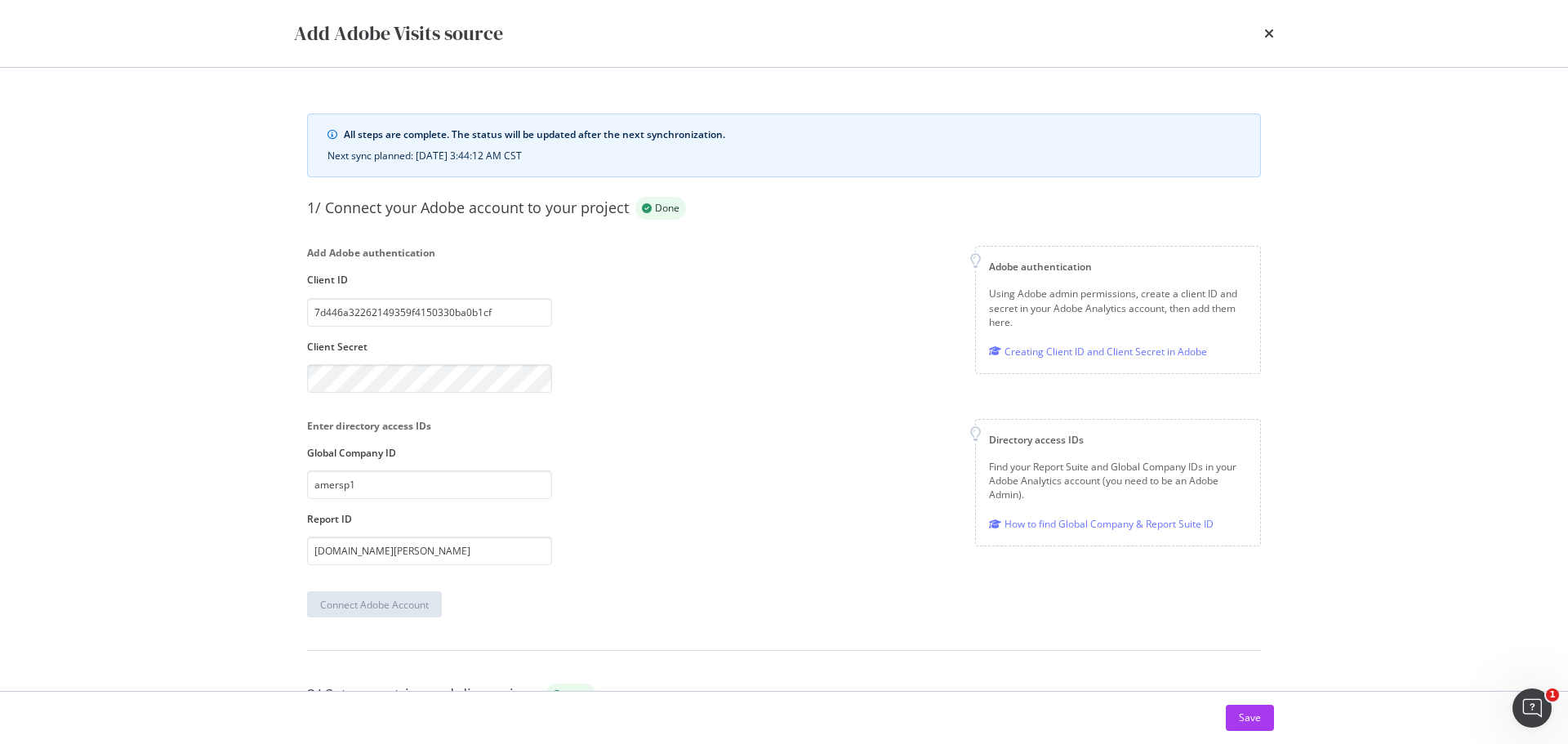
click at [885, 588] on div "1/ Connect your Adobe account to your project Done Add Adobe authentication Cli…" at bounding box center [784, 406] width 954 height 420
click at [1270, 31] on icon "times" at bounding box center [1269, 33] width 10 height 13
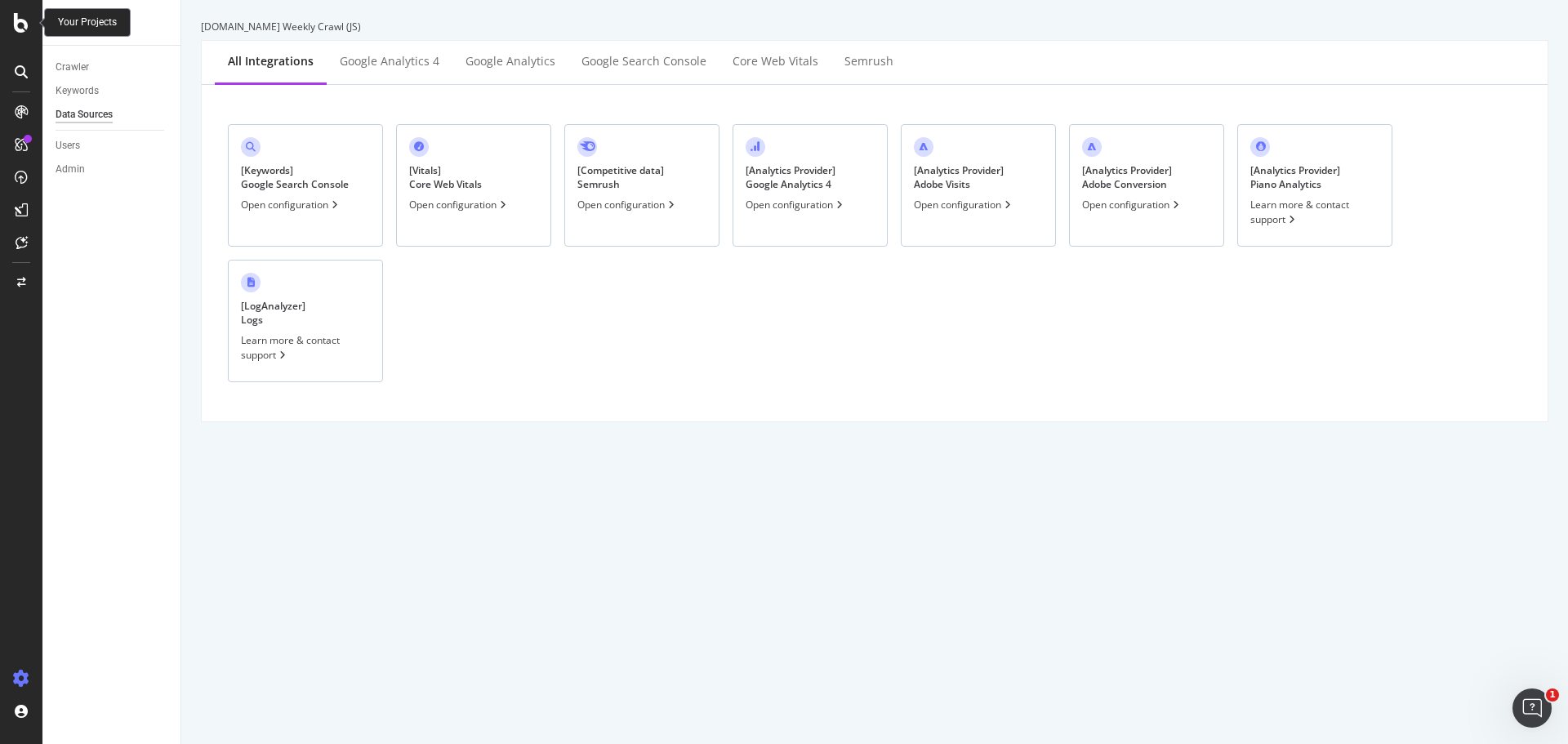
click at [20, 20] on icon at bounding box center [21, 23] width 15 height 19
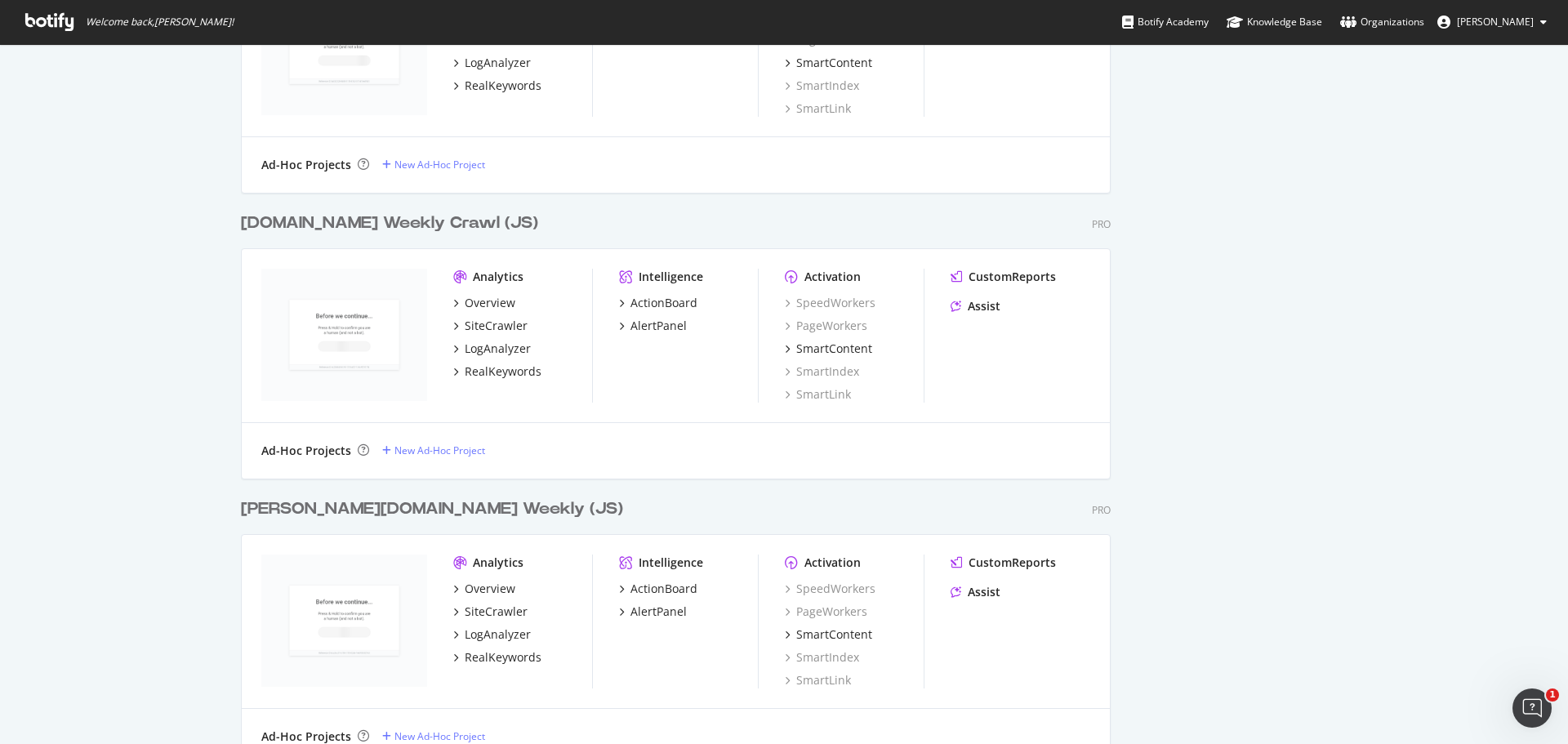
scroll to position [1061, 0]
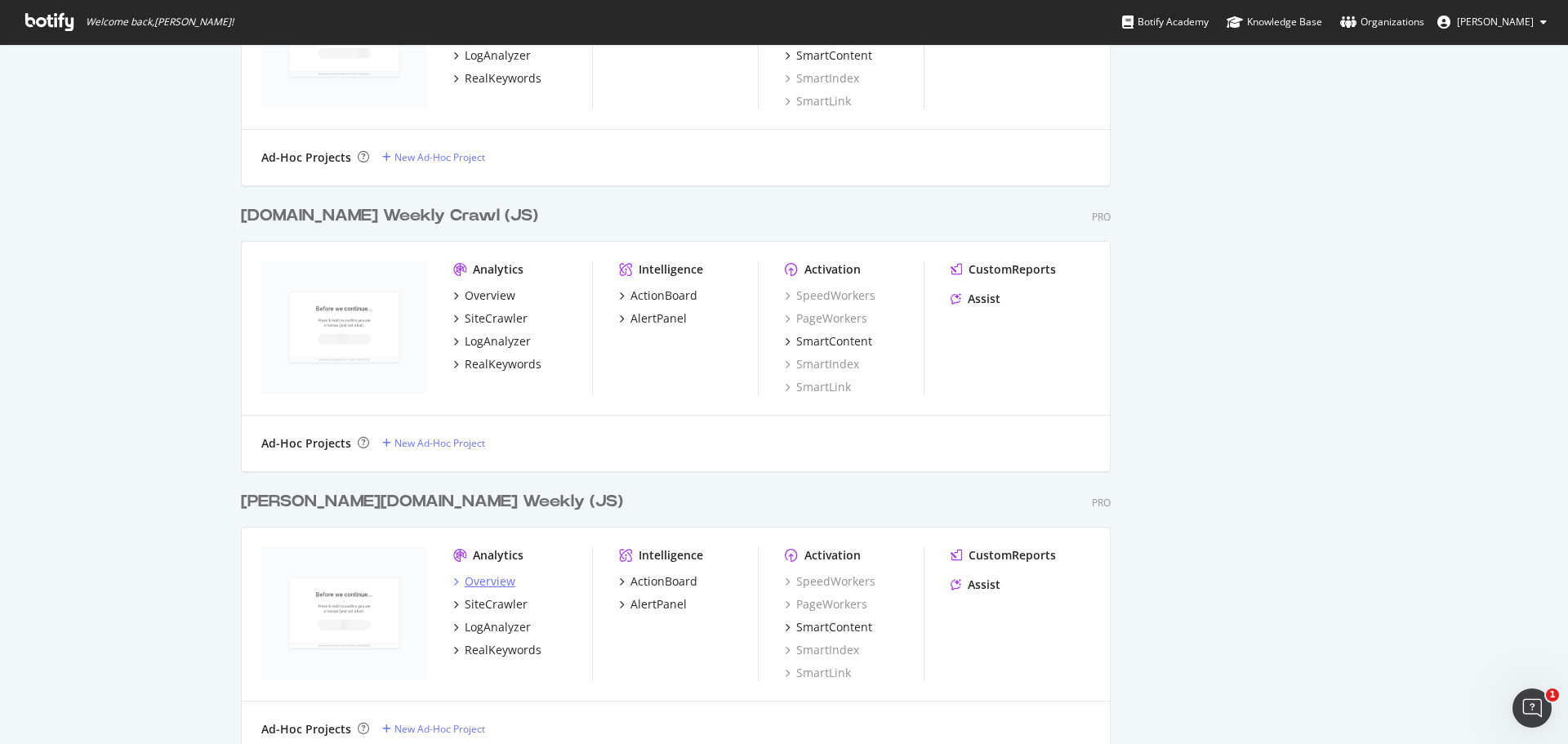
click at [486, 581] on div "Overview" at bounding box center [490, 581] width 51 height 17
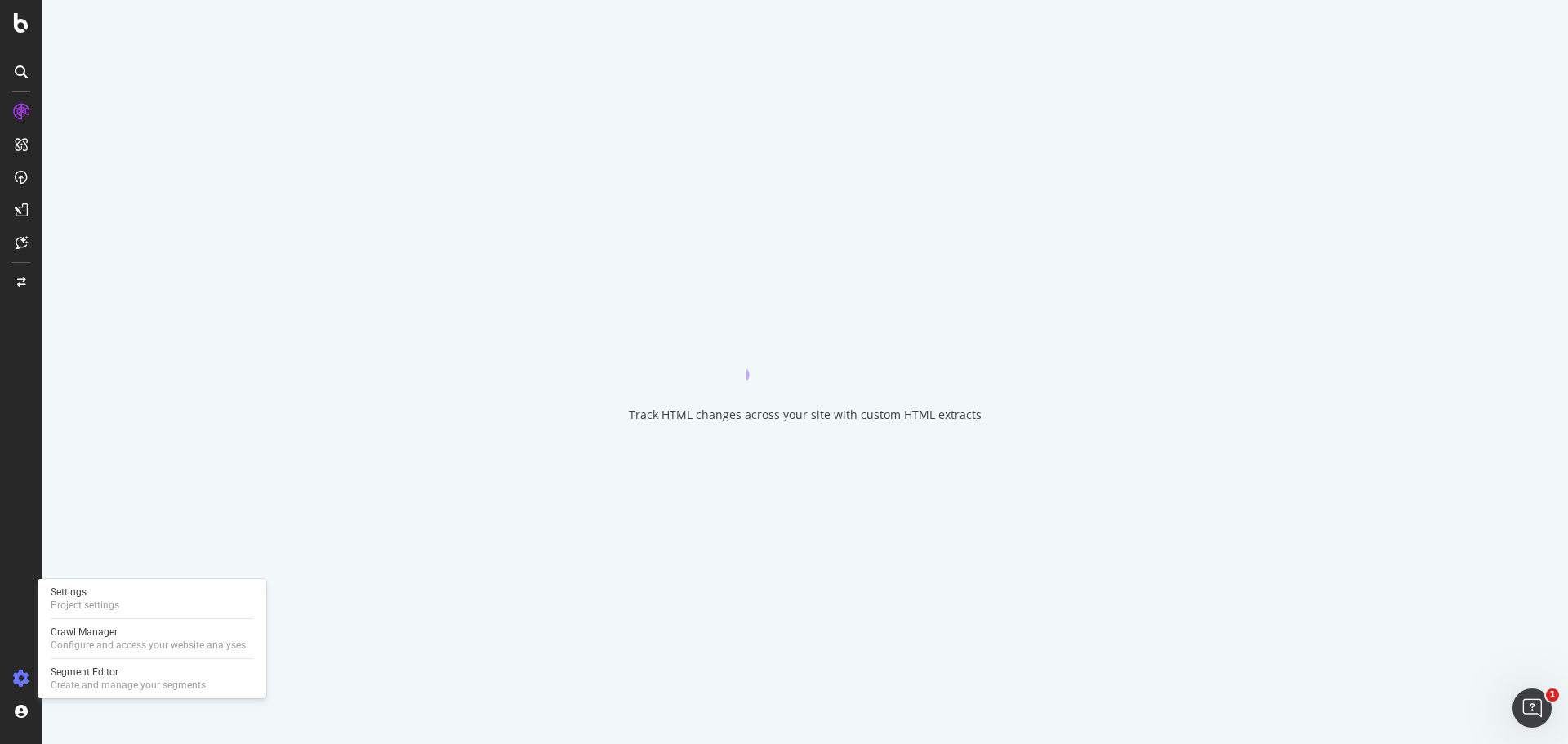
click at [19, 674] on icon at bounding box center [21, 678] width 17 height 17
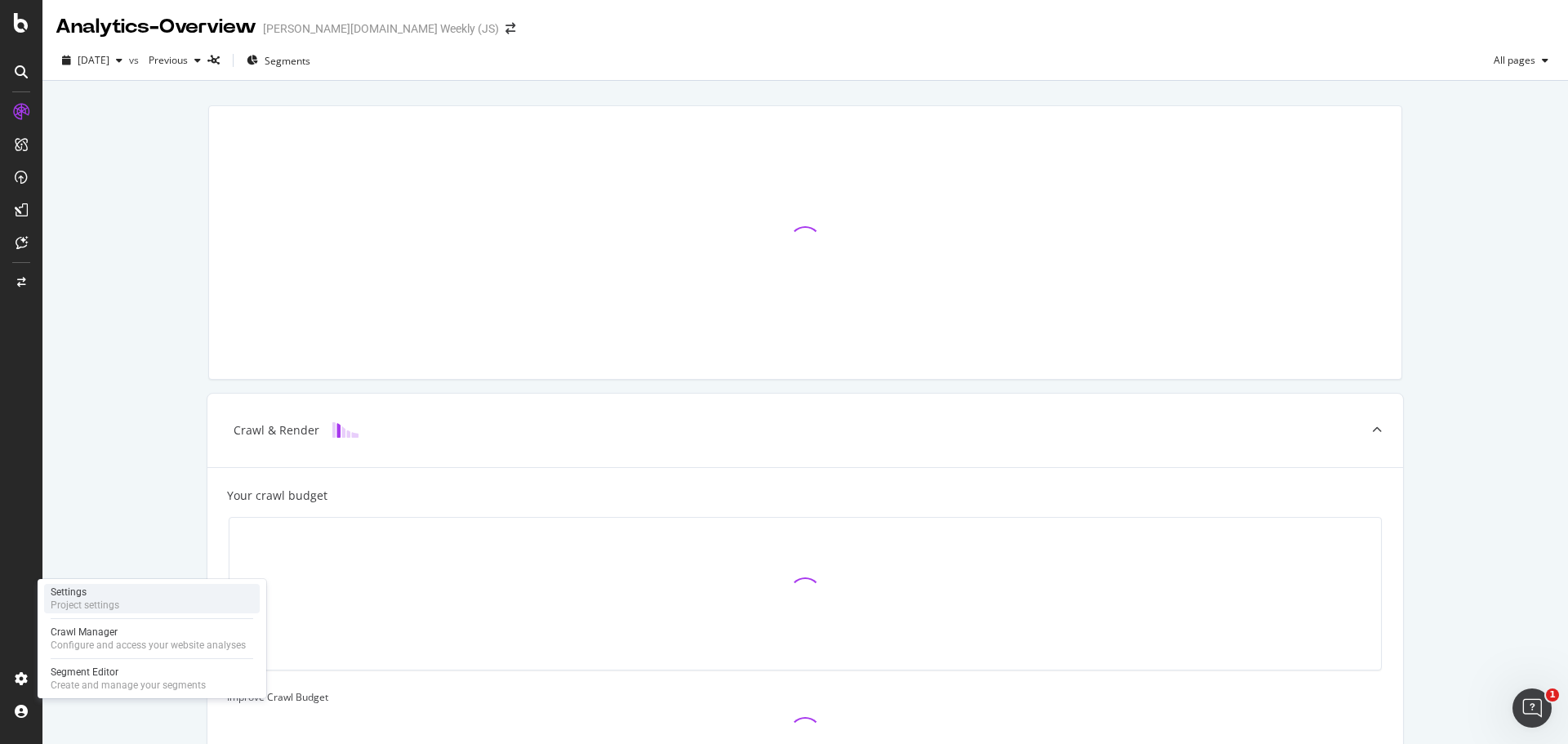
click at [87, 603] on div "Project settings" at bounding box center [85, 604] width 68 height 13
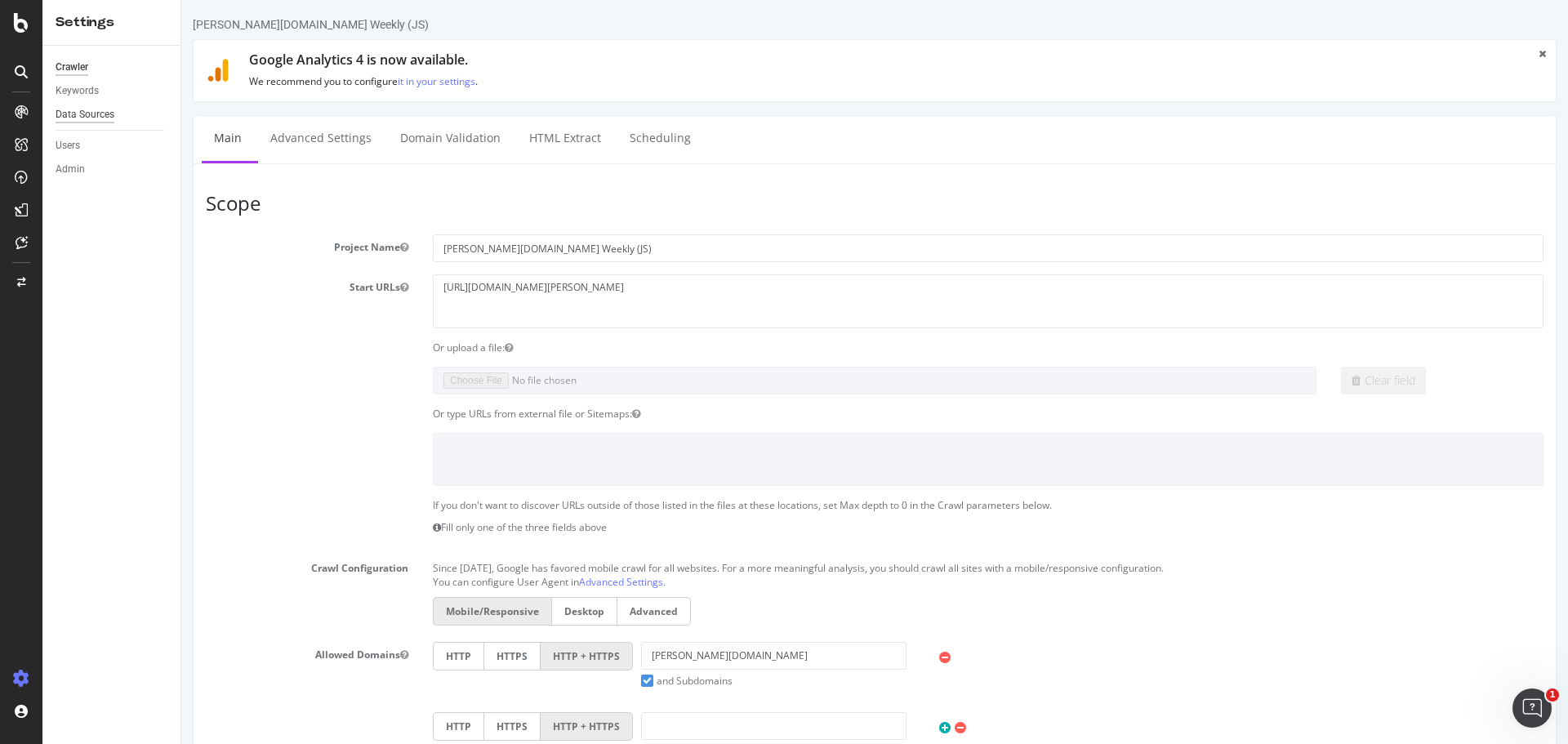
click at [107, 111] on div "Data Sources" at bounding box center [84, 115] width 59 height 18
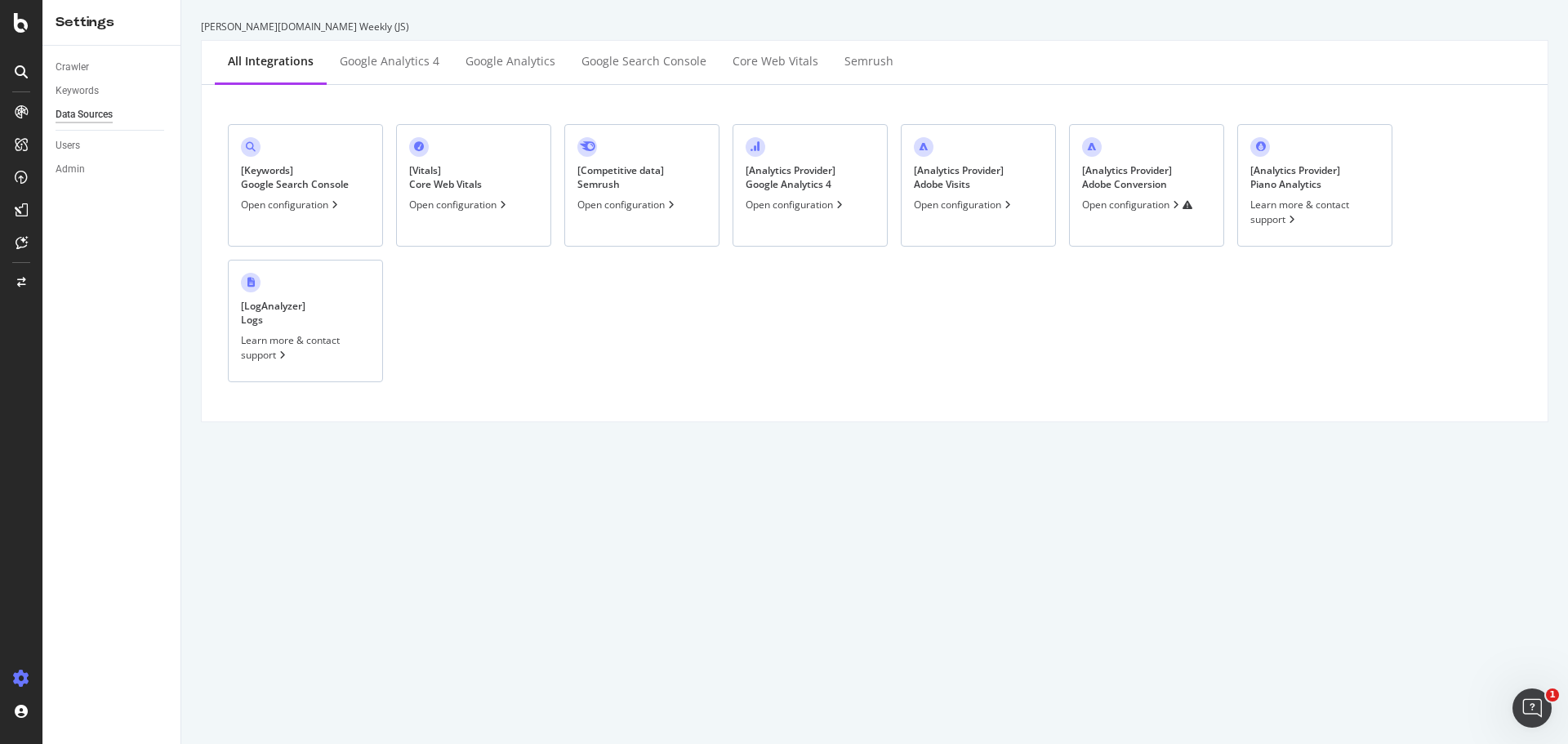
click at [975, 188] on div "[ Analytics Provider ] Adobe Visits" at bounding box center [959, 177] width 90 height 28
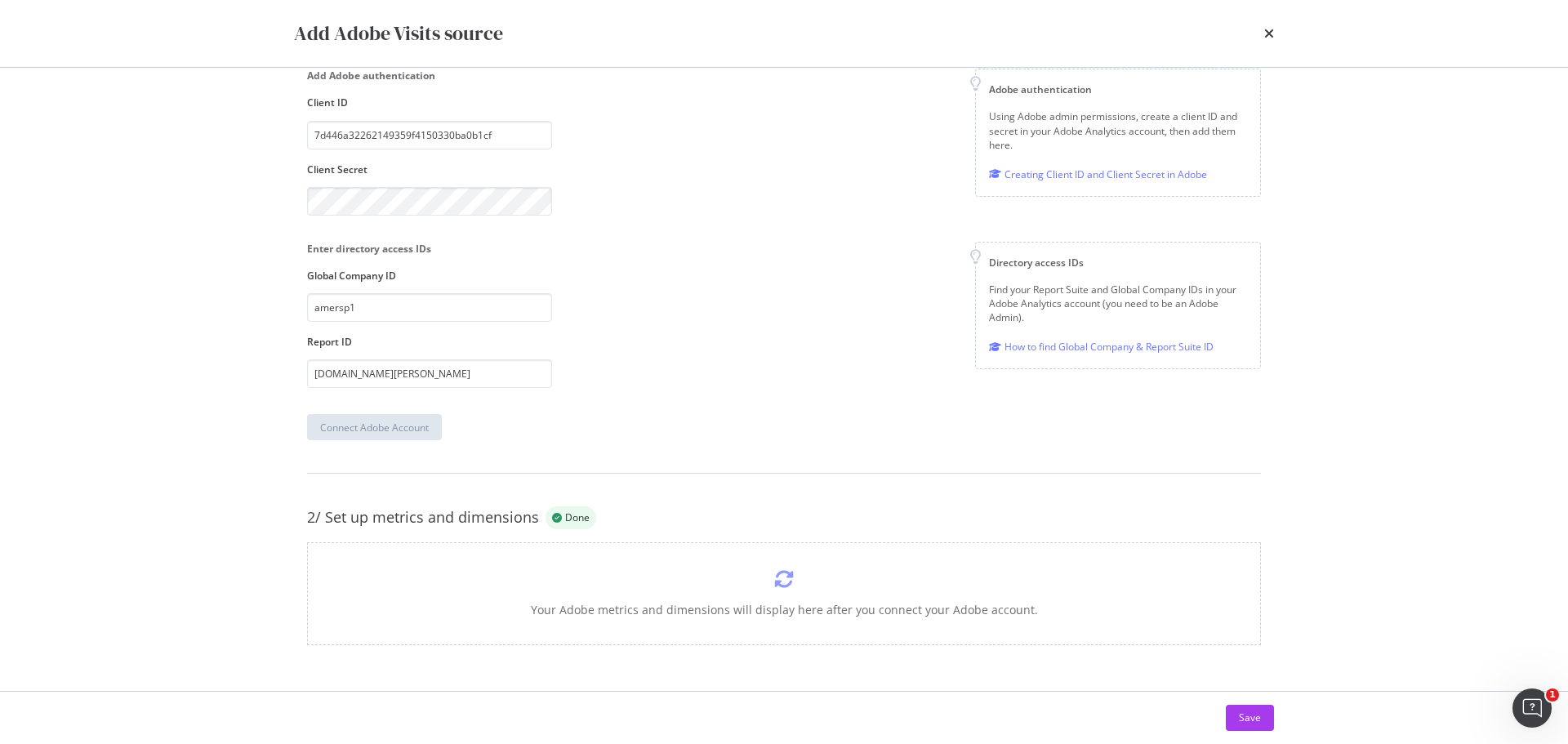
scroll to position [177, 0]
click at [774, 583] on icon "modal" at bounding box center [784, 578] width 19 height 19
click at [787, 580] on icon "modal" at bounding box center [784, 578] width 19 height 19
click at [561, 135] on div "Add Adobe authentication Client ID 7d446a32262149359f4150330ba0b1cf Client Secr…" at bounding box center [784, 141] width 954 height 147
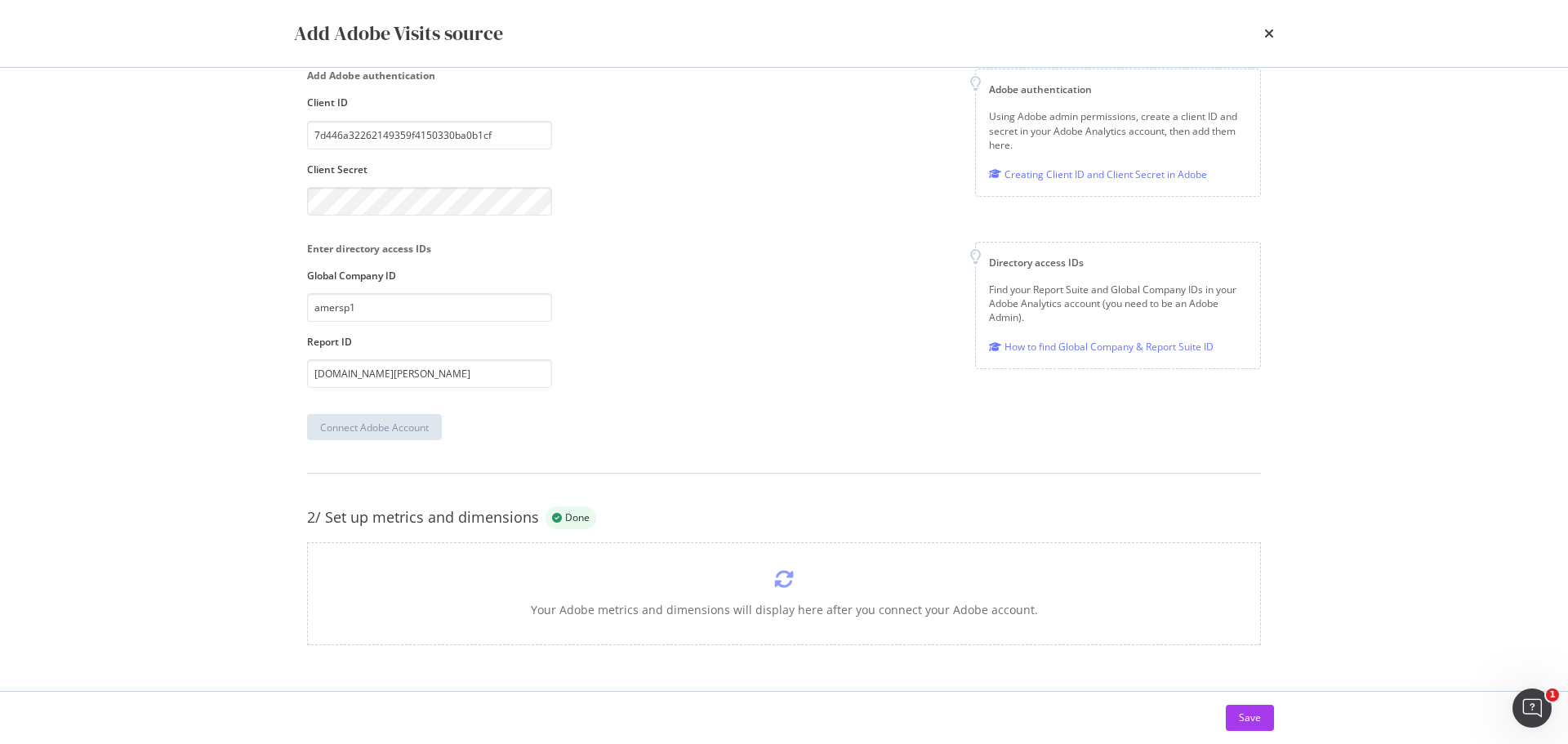
click at [1283, 36] on div "Add Adobe Visits source" at bounding box center [784, 33] width 1046 height 67
click at [1268, 31] on icon "times" at bounding box center [1269, 33] width 10 height 13
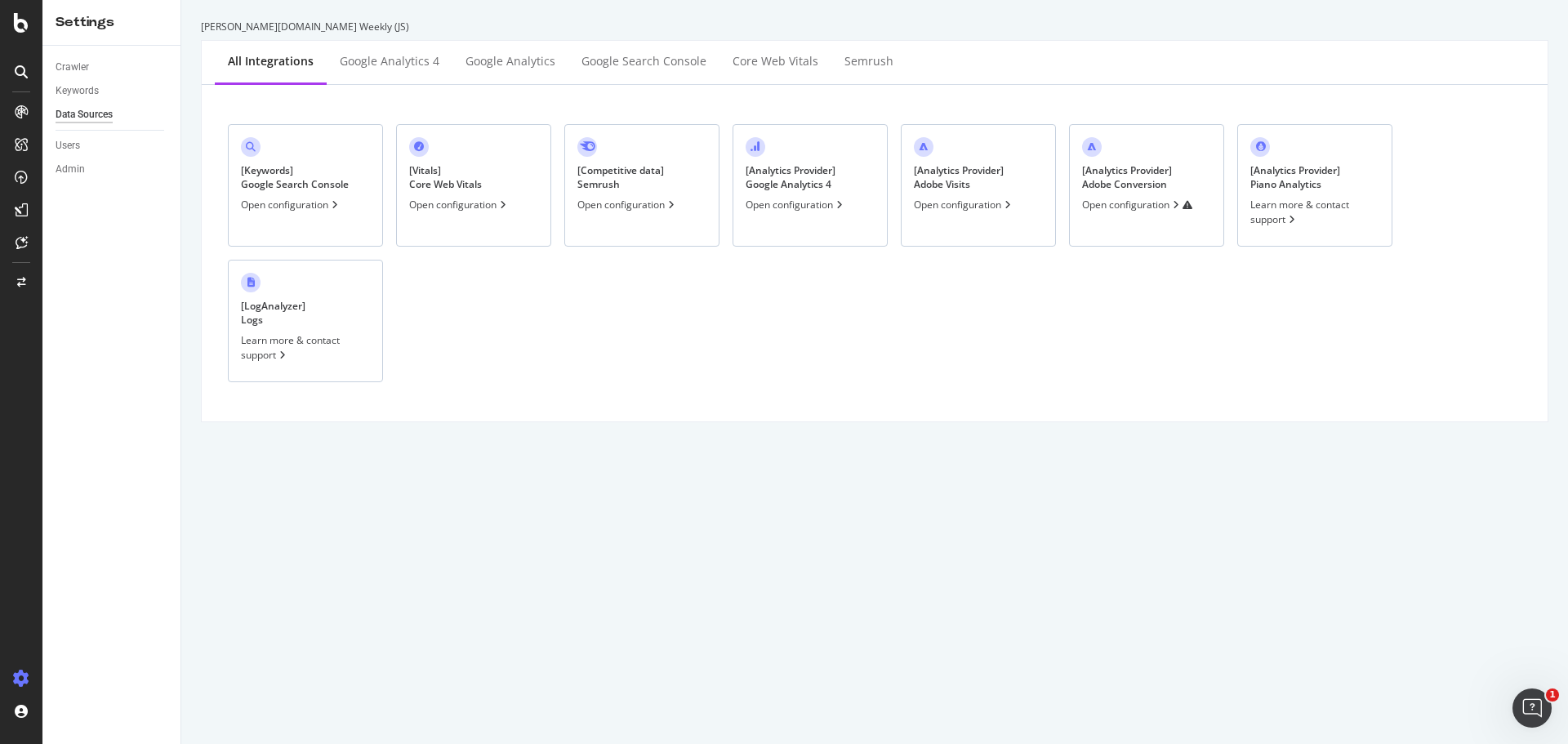
click at [996, 190] on div "[ Analytics Provider ] Adobe Visits" at bounding box center [959, 177] width 90 height 28
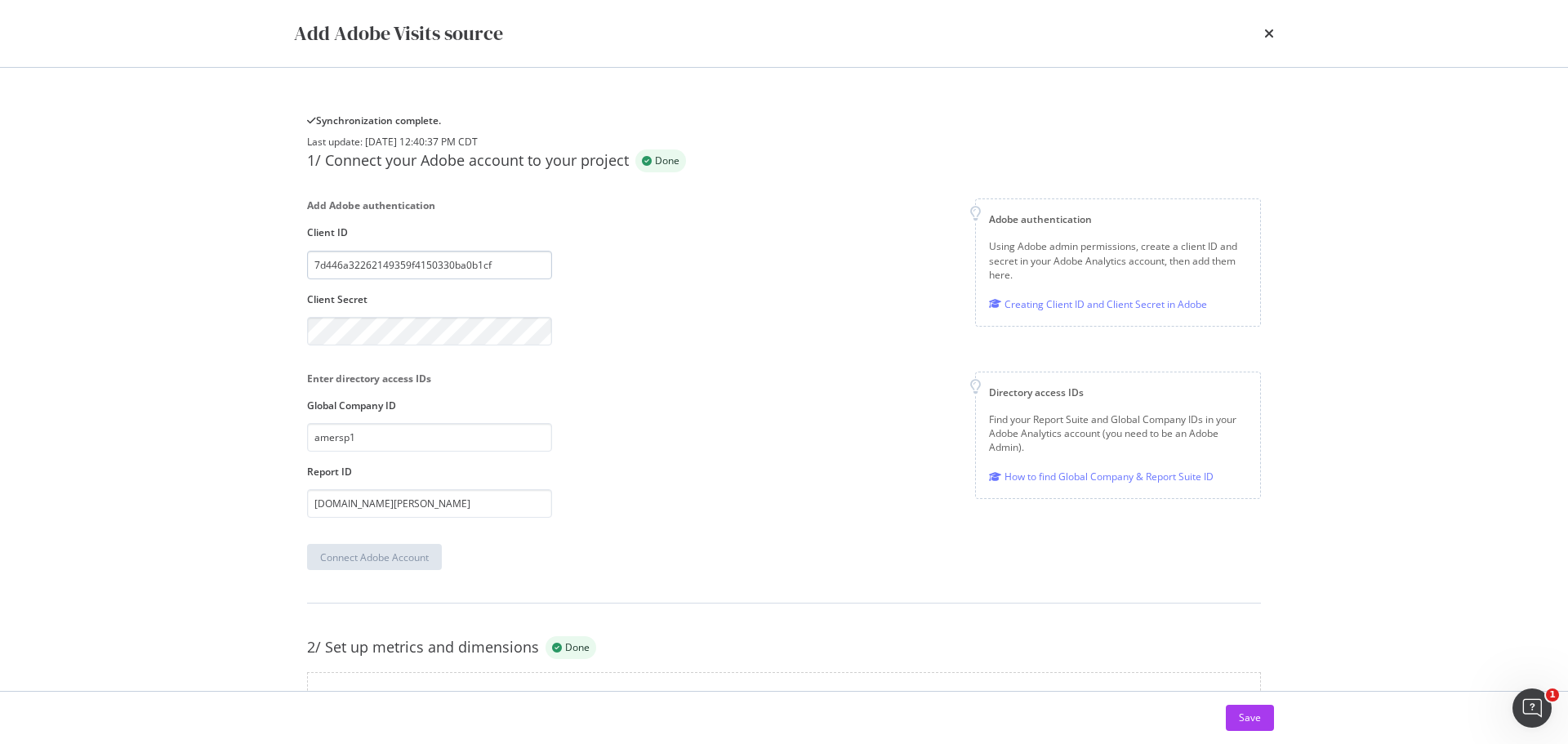
click at [508, 279] on input "7d446a32262149359f4150330ba0b1cf" at bounding box center [429, 265] width 245 height 29
click at [696, 443] on div "Enter directory access IDs Global Company ID amersp1 Report ID [DOMAIN_NAME][PE…" at bounding box center [784, 444] width 954 height 147
click at [194, 370] on div "Add Adobe Visits source Synchronization complete. Last update: [DATE] 12:40:37 …" at bounding box center [784, 372] width 1568 height 744
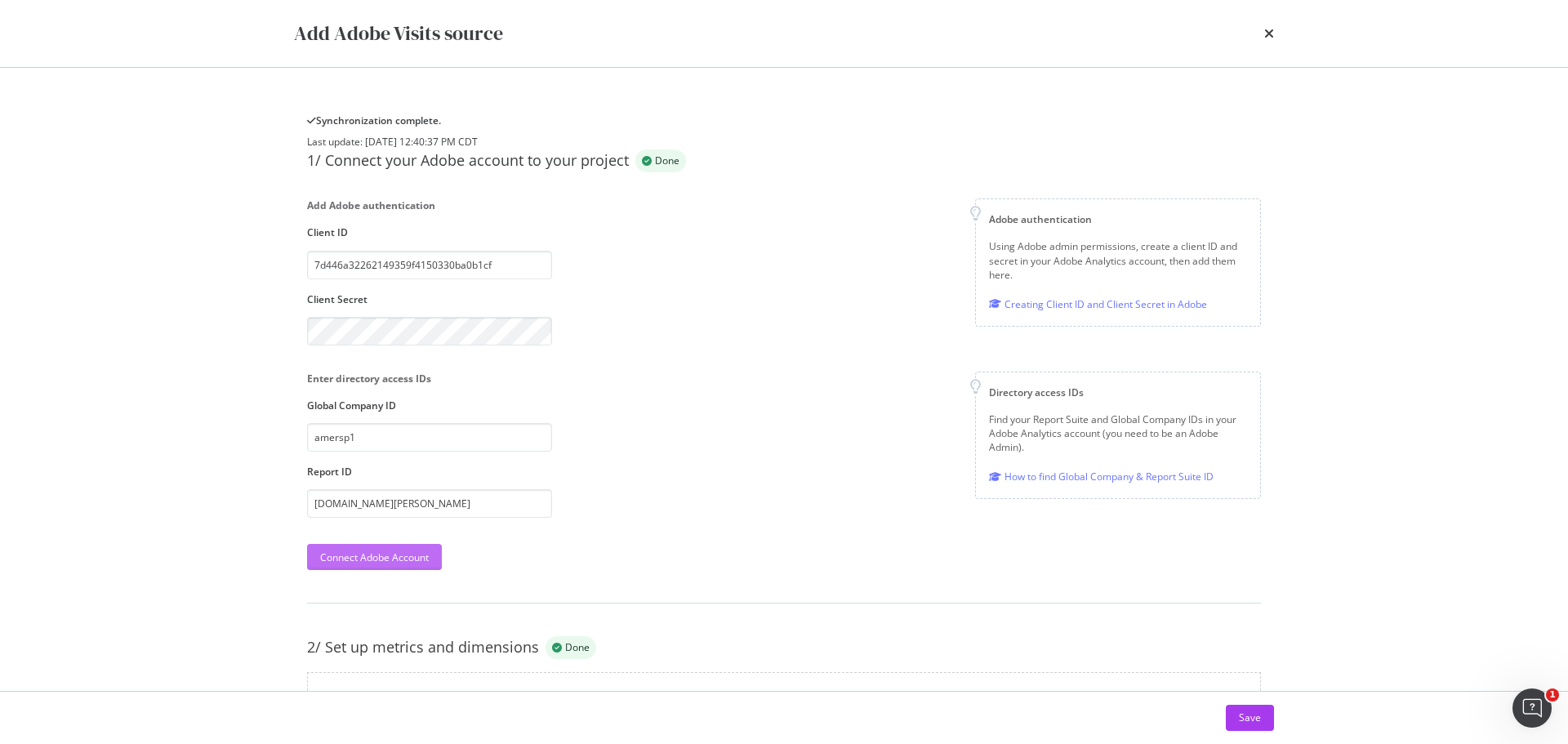
click at [355, 564] on div "Connect Adobe Account" at bounding box center [375, 557] width 109 height 14
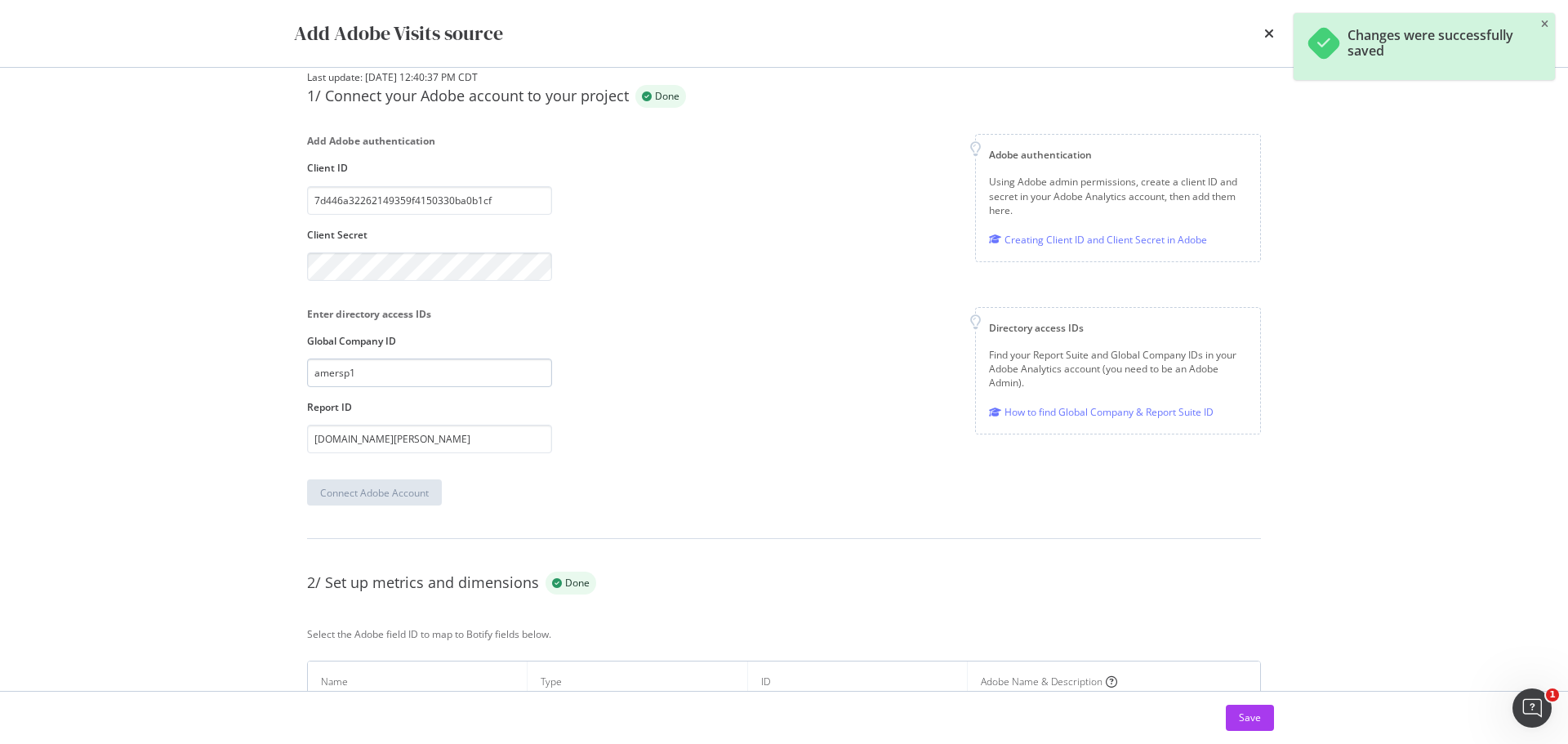
scroll to position [163, 0]
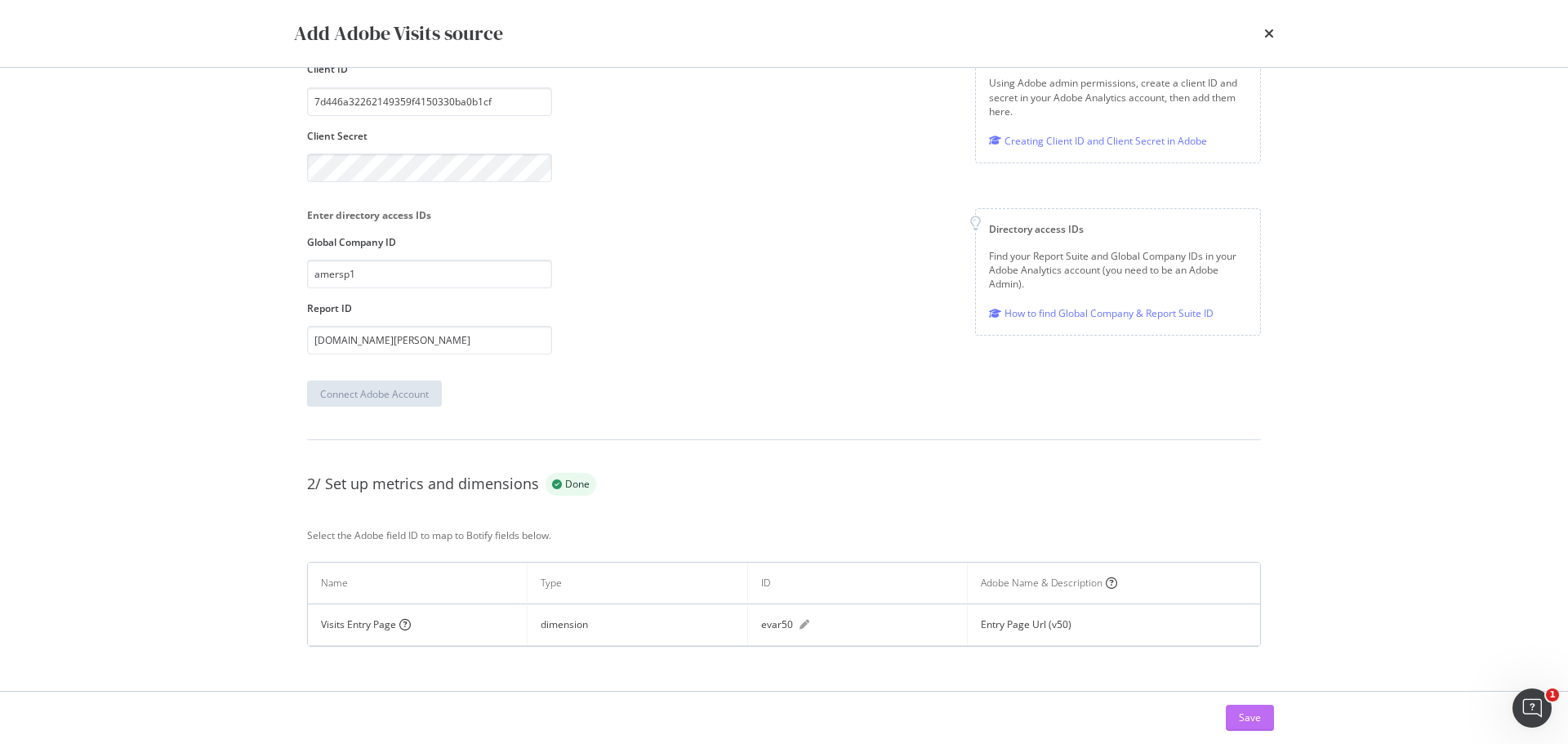
click at [1241, 718] on div "Save" at bounding box center [1249, 717] width 22 height 14
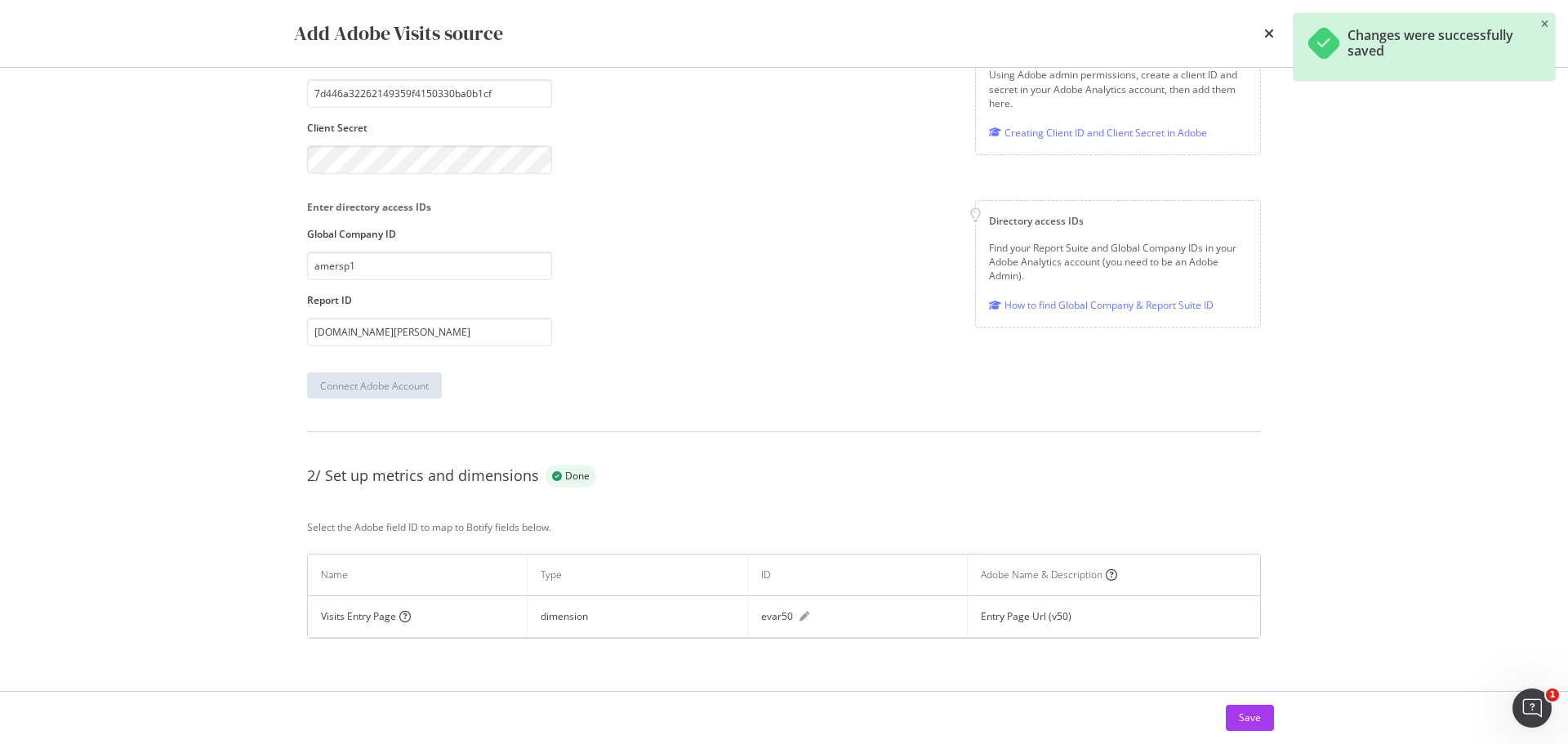
scroll to position [218, 0]
click at [1269, 27] on icon "times" at bounding box center [1269, 33] width 10 height 13
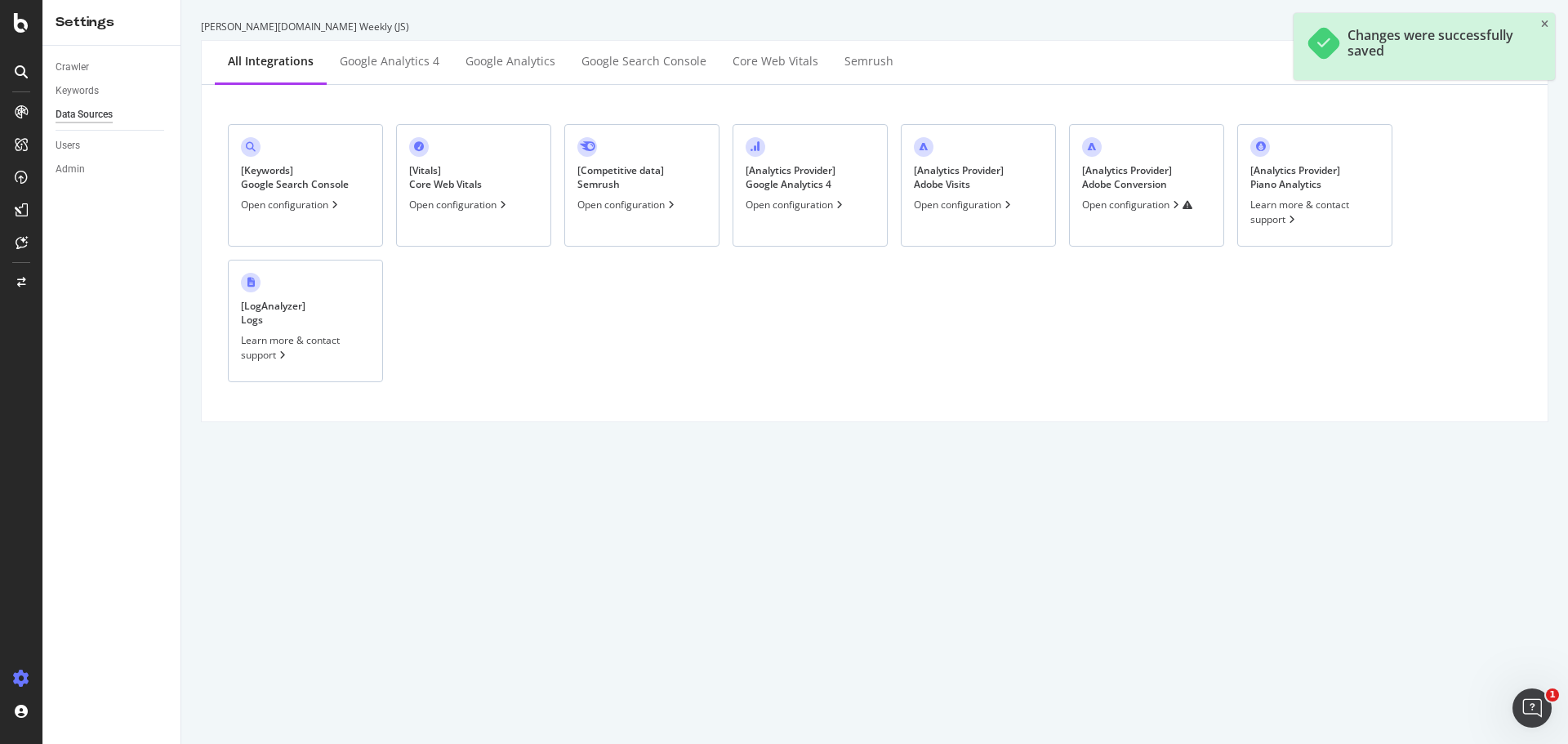
click at [1110, 193] on div "[ Analytics Provider ] Adobe Conversion Open configuration" at bounding box center [1147, 185] width 155 height 123
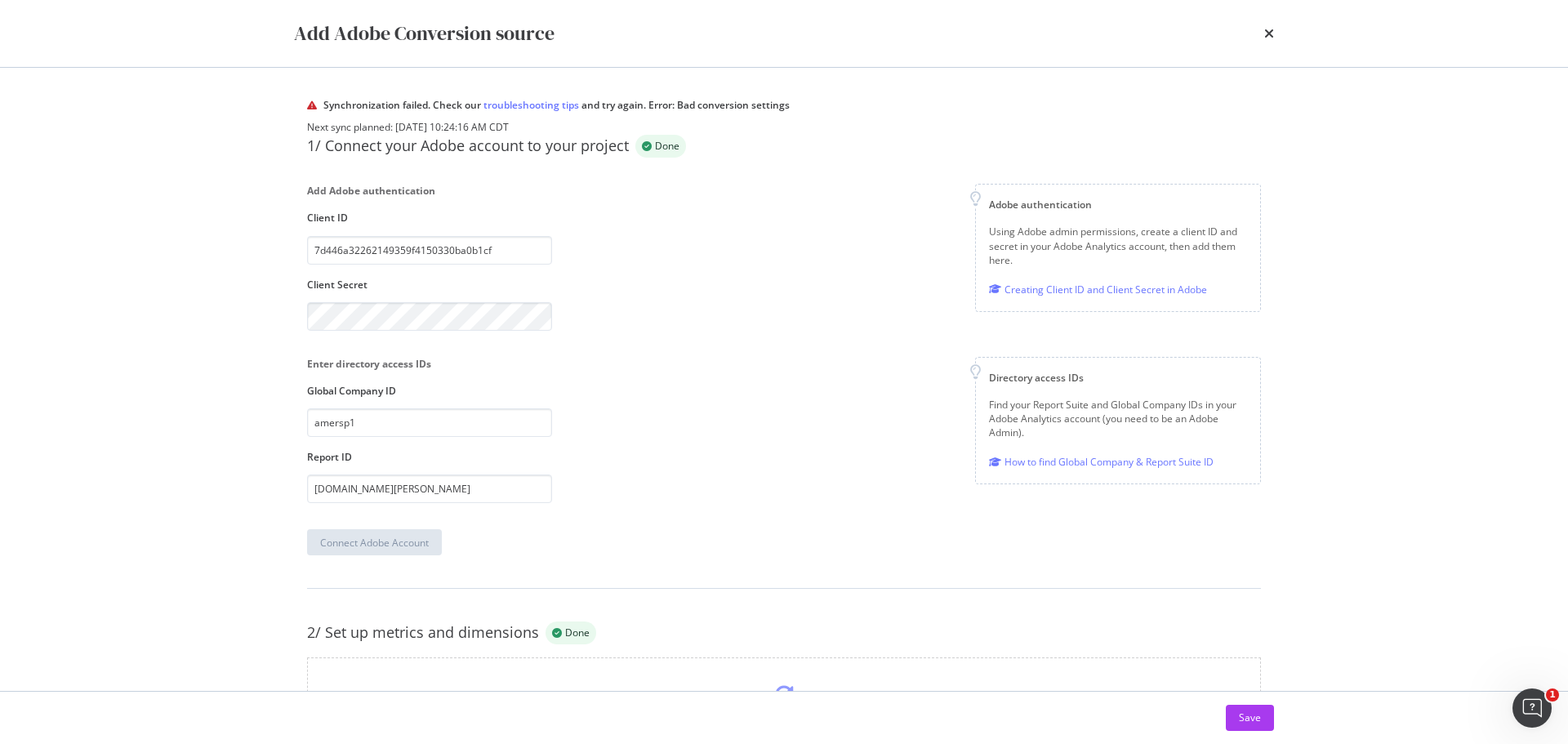
scroll to position [1, 0]
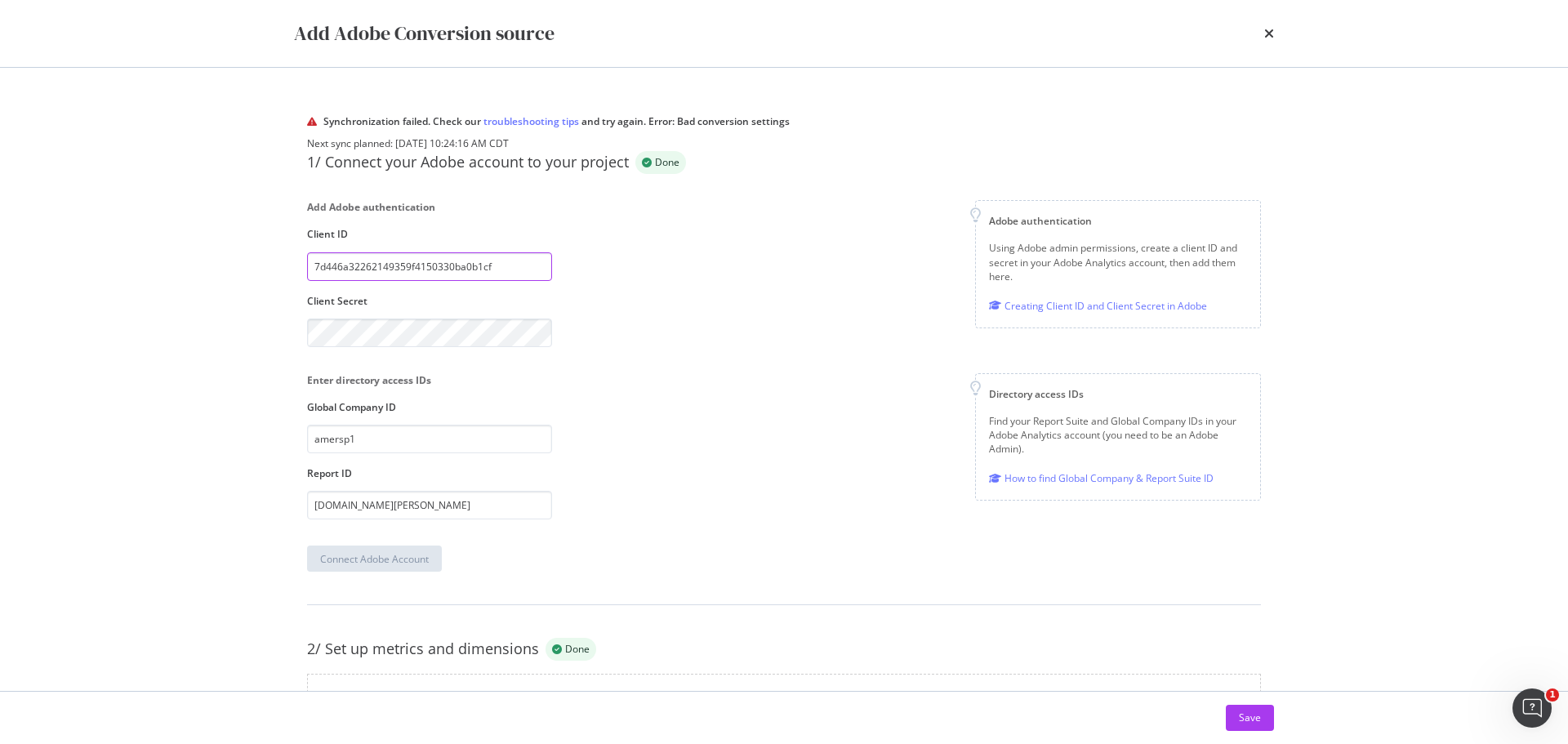
click at [504, 281] on input "7d446a32262149359f4150330ba0b1cf" at bounding box center [429, 266] width 245 height 29
click at [669, 346] on div "Add Adobe authentication Client ID 7d446a32262149359f4150330ba0b1cf Client Secr…" at bounding box center [784, 273] width 954 height 147
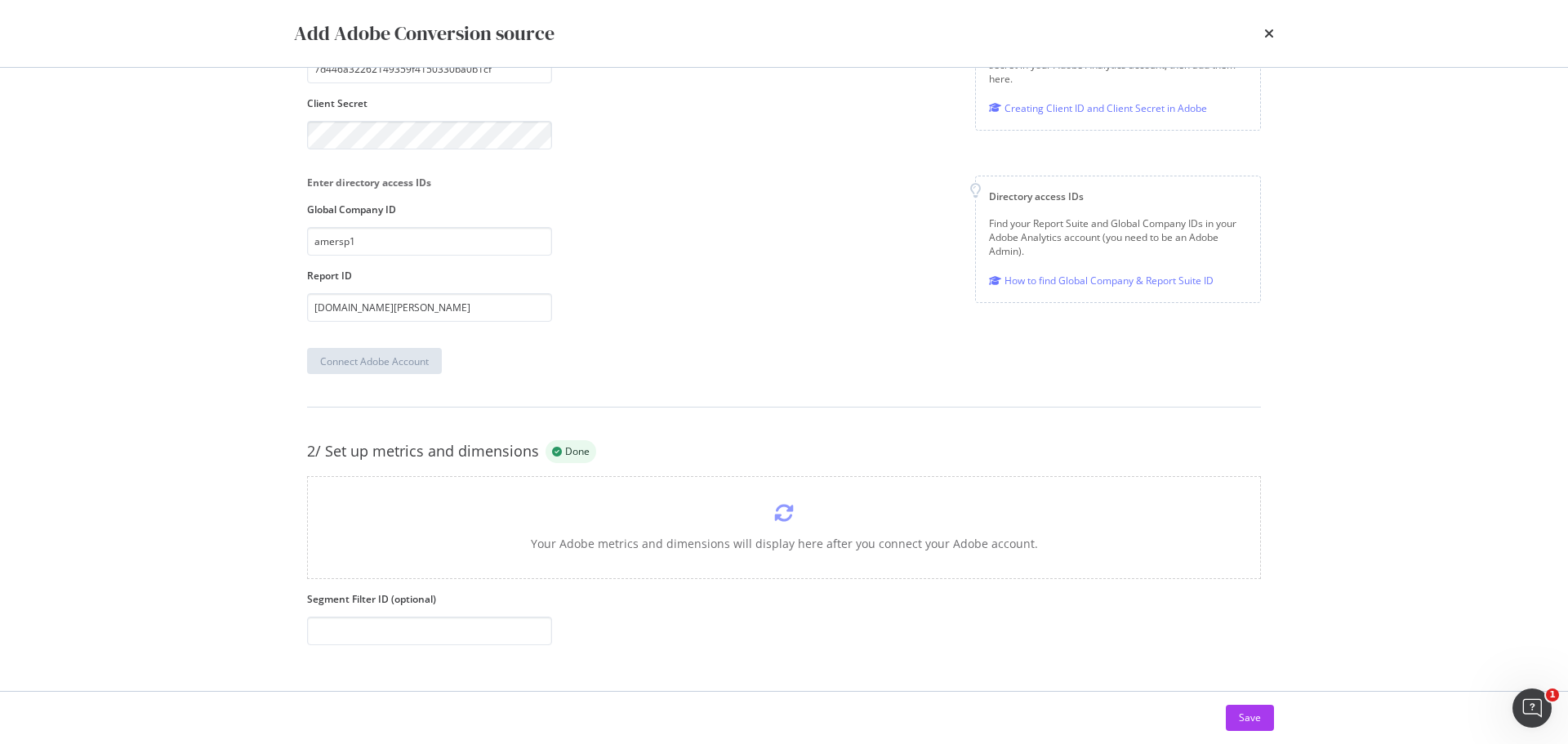
scroll to position [246, 0]
click at [774, 520] on icon "modal" at bounding box center [784, 512] width 19 height 19
click at [775, 505] on icon "modal" at bounding box center [784, 512] width 19 height 19
click at [485, 316] on input "[DOMAIN_NAME][PERSON_NAME]" at bounding box center [429, 307] width 245 height 29
click at [378, 357] on div "Connect Adobe Account" at bounding box center [375, 361] width 109 height 14
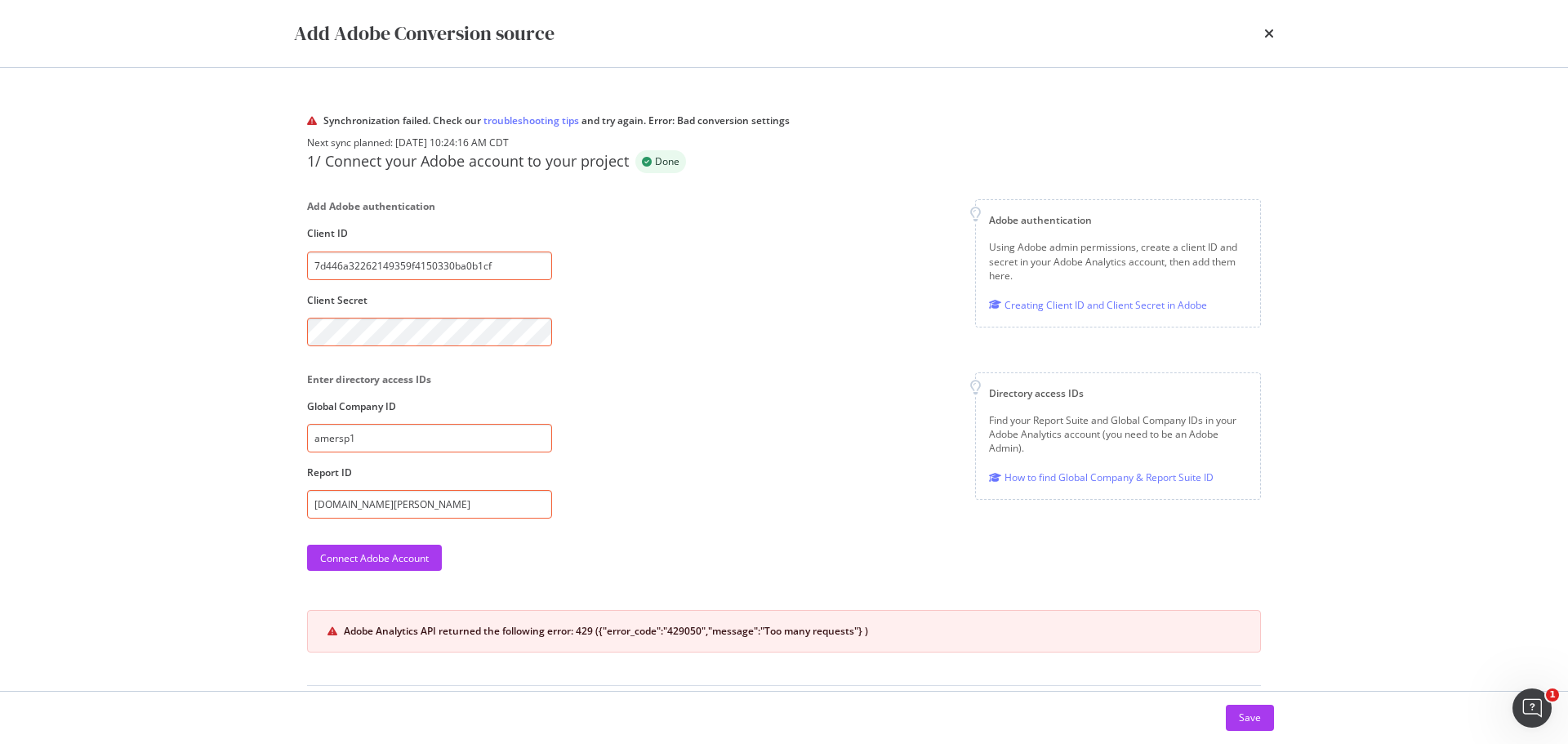
scroll to position [0, 0]
click at [1274, 32] on div "Add Adobe Conversion source" at bounding box center [784, 33] width 1046 height 67
click at [1264, 33] on icon "times" at bounding box center [1269, 33] width 10 height 13
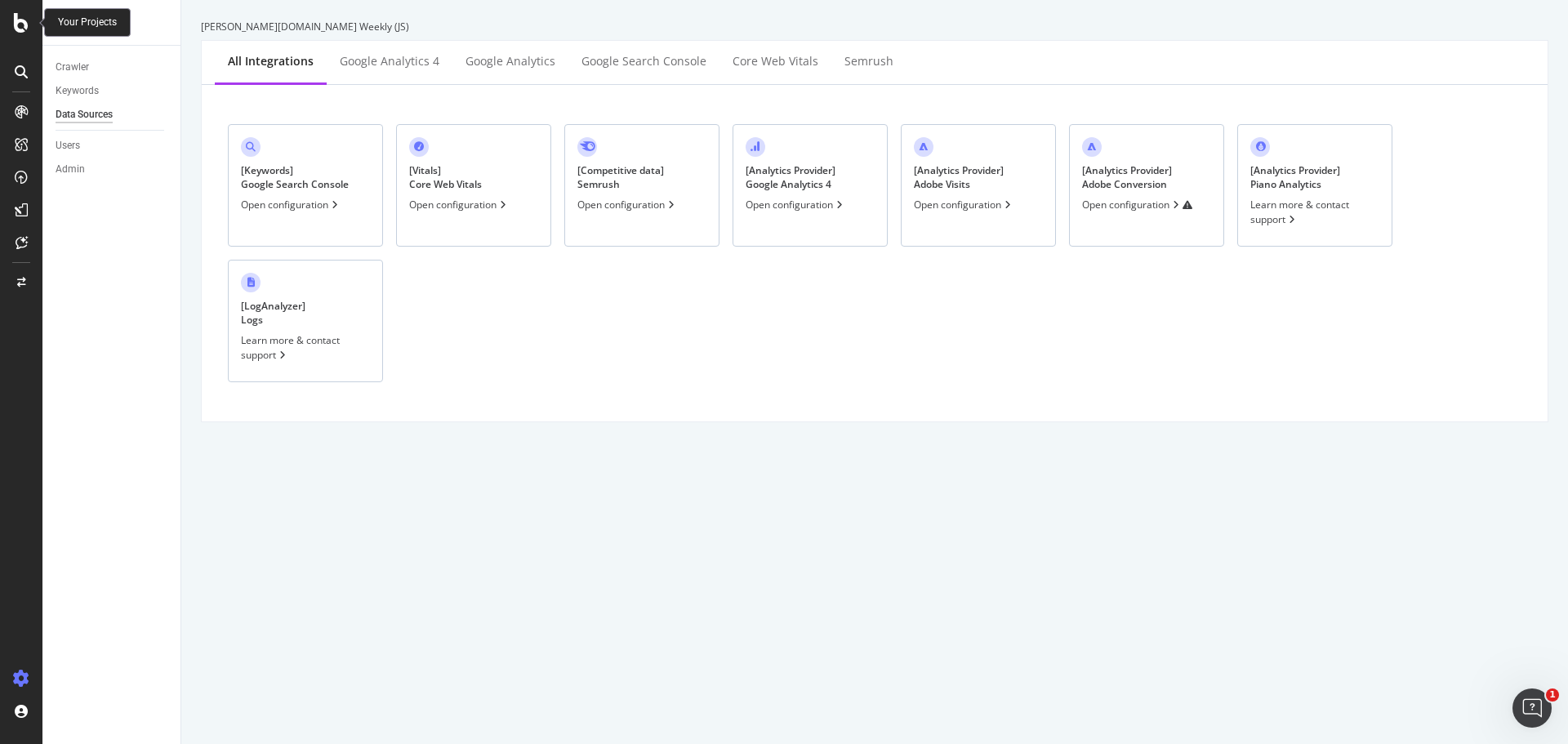
click at [29, 29] on div at bounding box center [21, 23] width 40 height 19
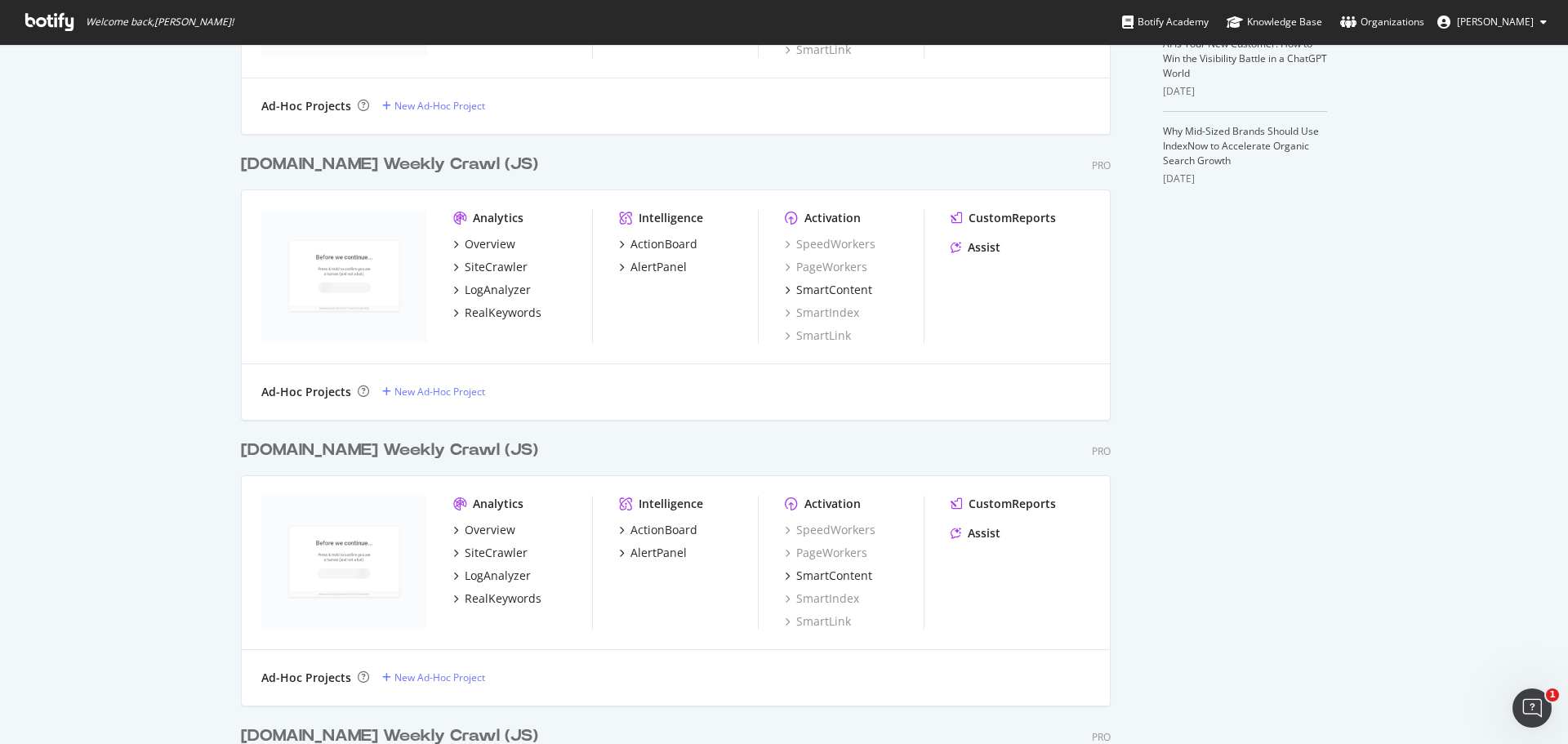
scroll to position [816, 0]
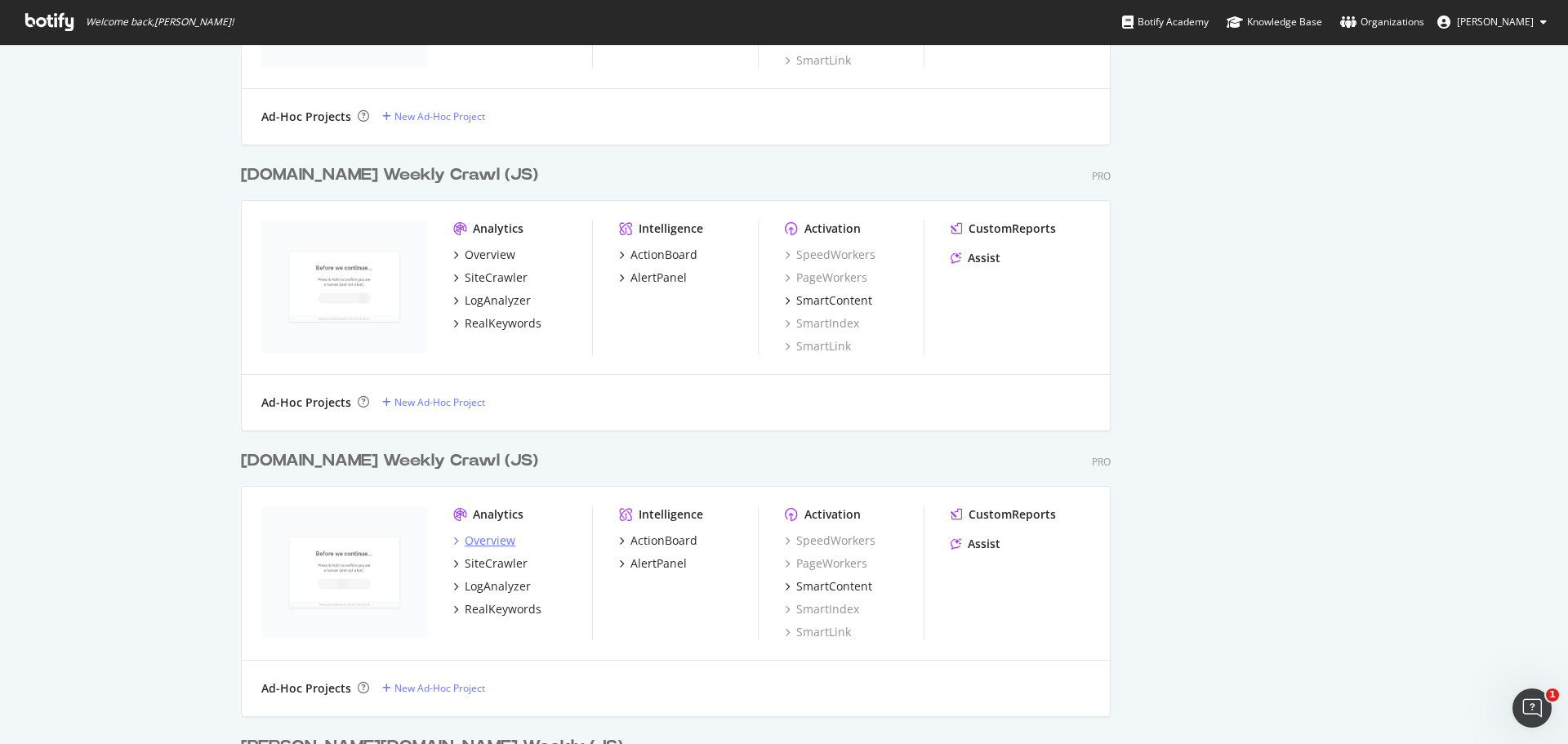
click at [481, 536] on div "Overview" at bounding box center [490, 540] width 51 height 17
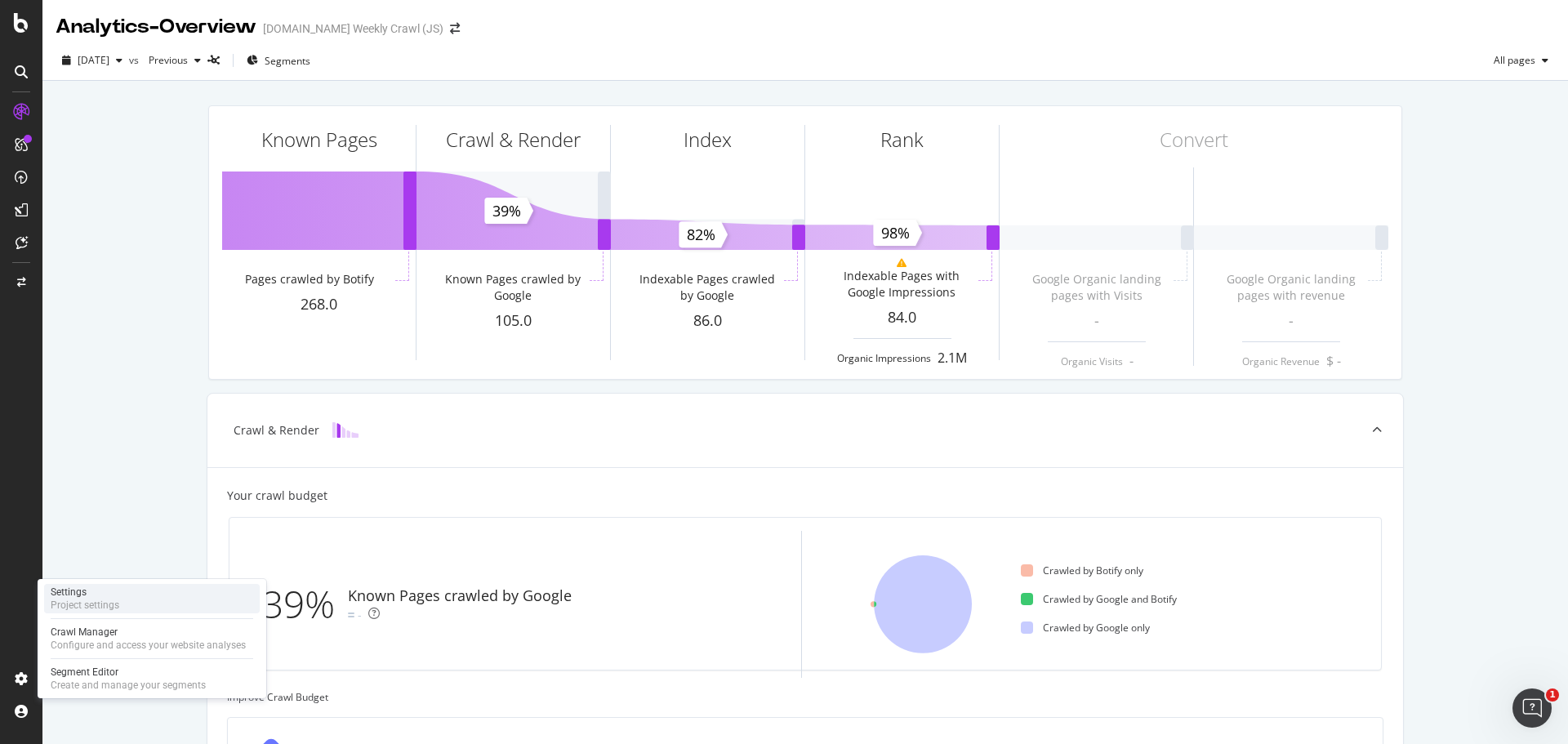
click at [109, 604] on div "Project settings" at bounding box center [85, 604] width 68 height 13
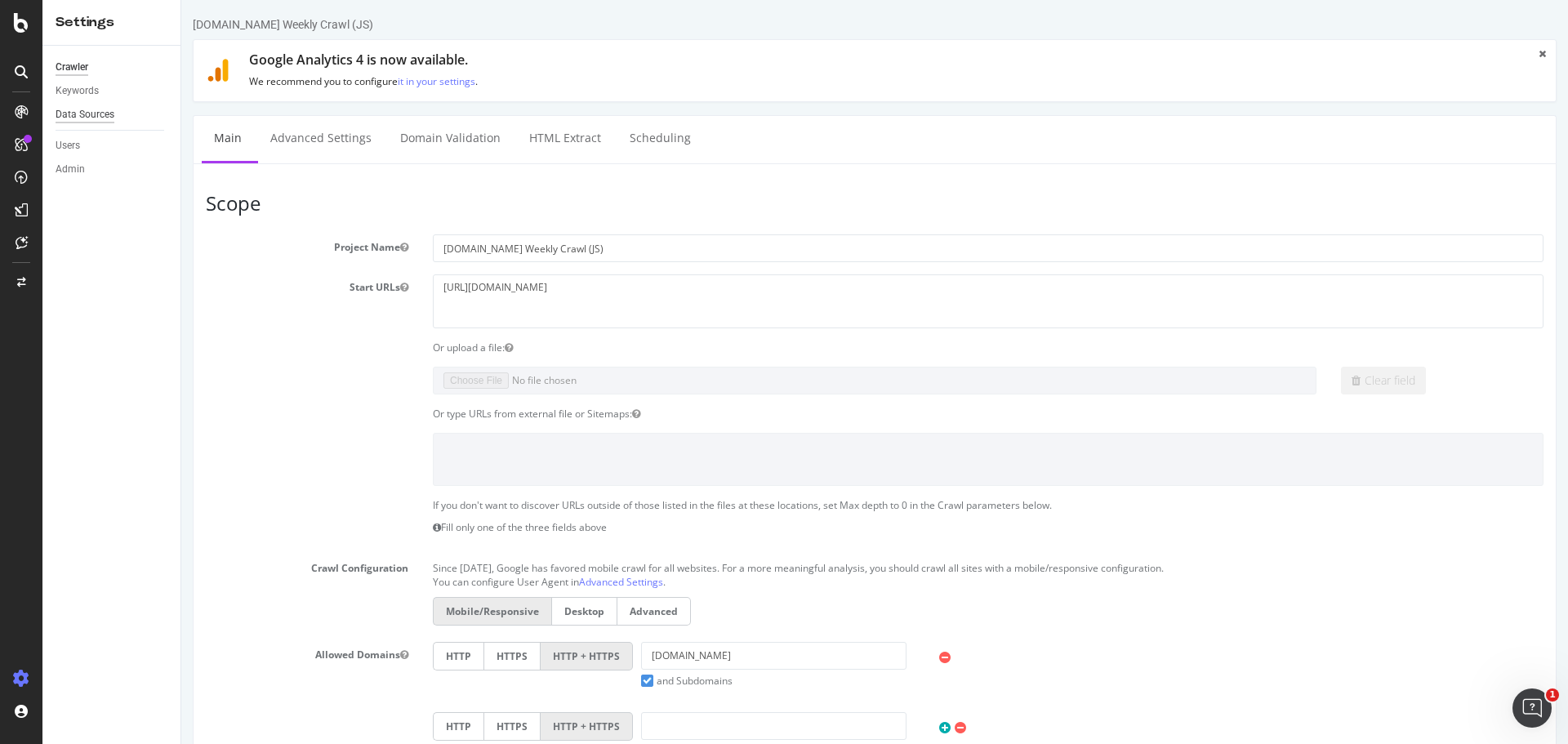
click at [105, 118] on div "Data Sources" at bounding box center [84, 115] width 59 height 18
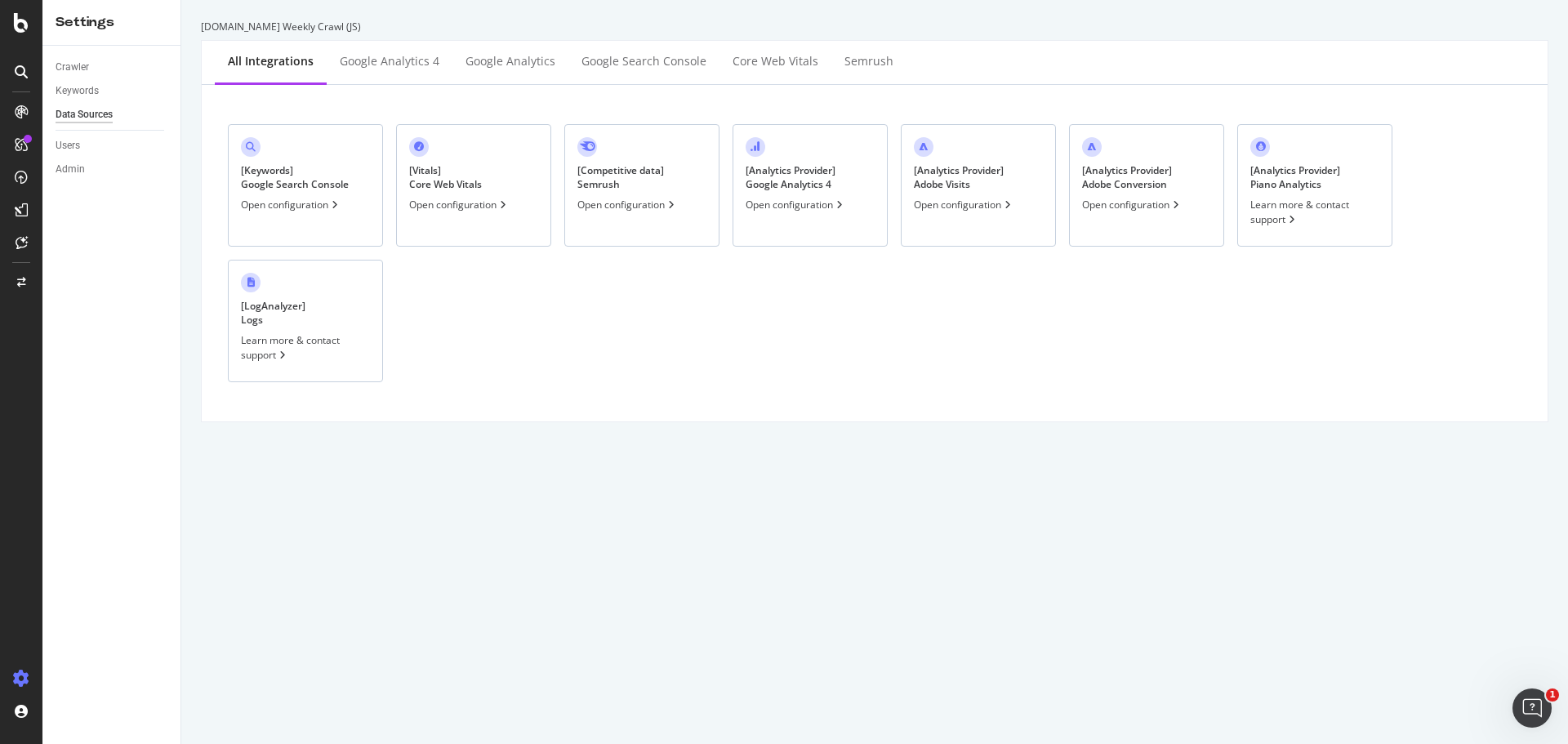
click at [947, 208] on div "Open configuration" at bounding box center [964, 204] width 100 height 14
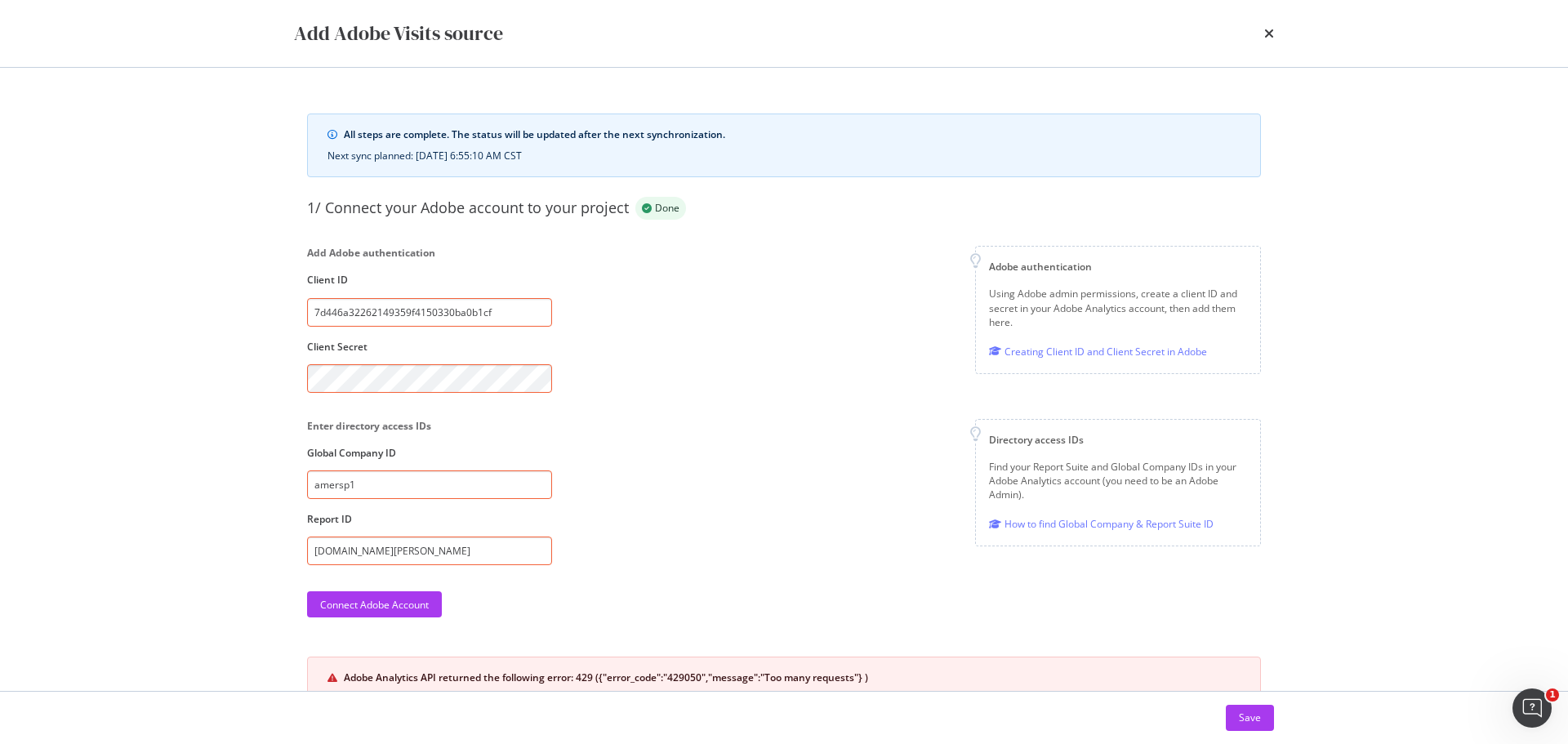
click at [505, 318] on input "7d446a32262149359f4150330ba0b1cf" at bounding box center [429, 312] width 245 height 29
paste input "cf48630f0fbd4a969d2f0744c375e3e4"
type input "cf48630f0fbd4a969d2f0744c375e3e4"
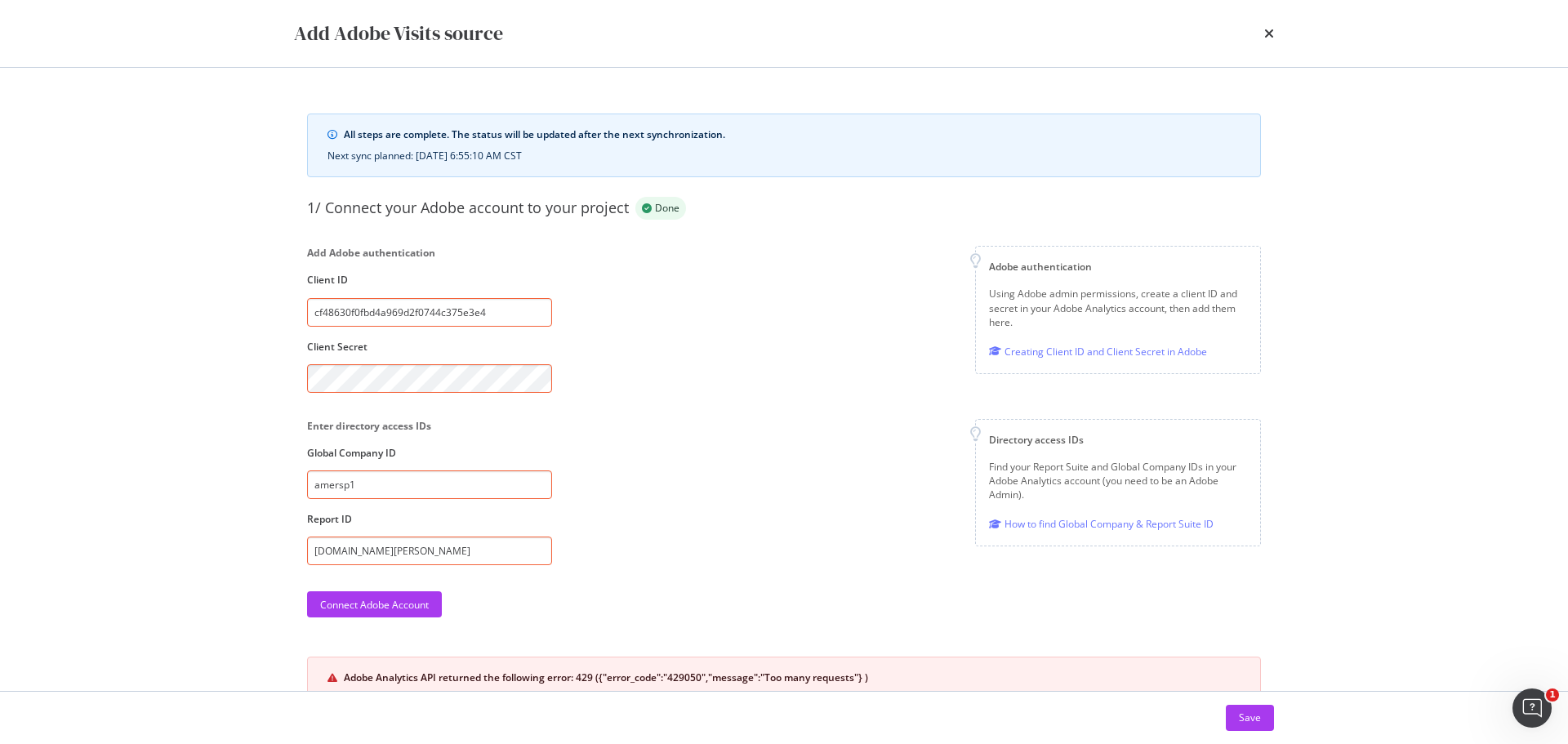
click at [641, 395] on div "1/ Connect your Adobe account to your project Done Add Adobe authentication Cli…" at bounding box center [784, 447] width 954 height 502
click at [349, 604] on div "Connect Adobe Account" at bounding box center [375, 604] width 109 height 14
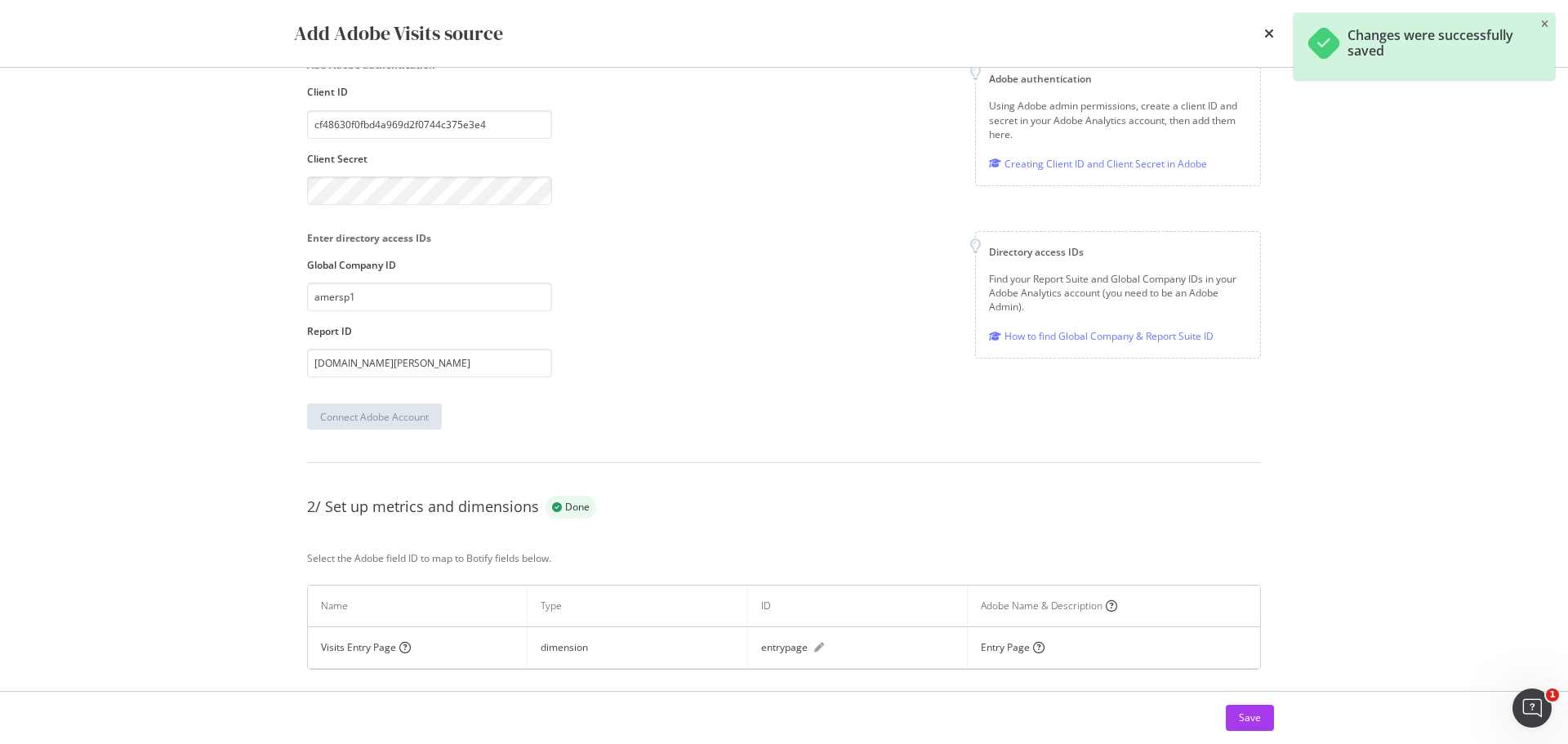
scroll to position [218, 0]
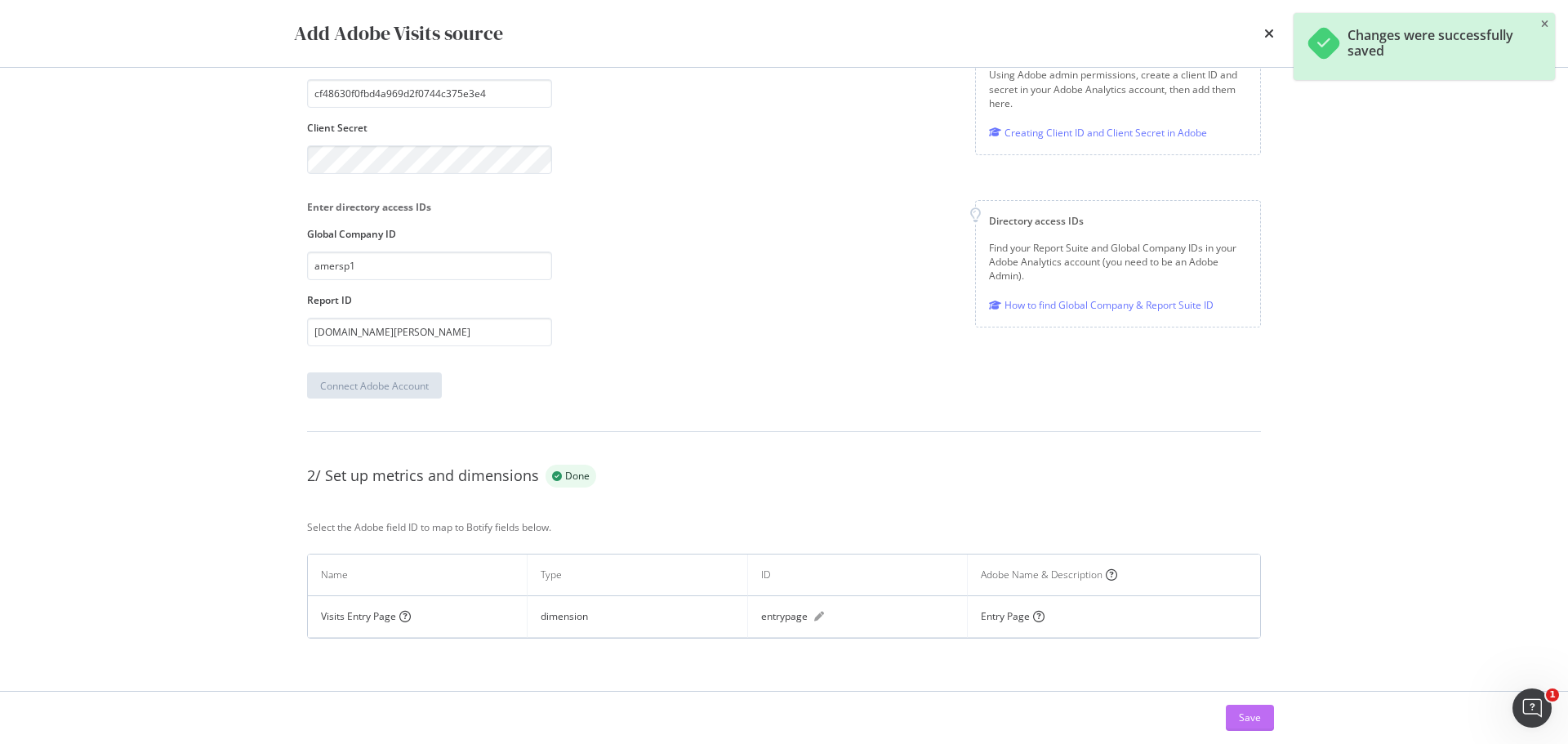
click at [1248, 712] on div "Save" at bounding box center [1249, 717] width 22 height 14
click at [1546, 25] on icon "close toast" at bounding box center [1545, 24] width 7 height 10
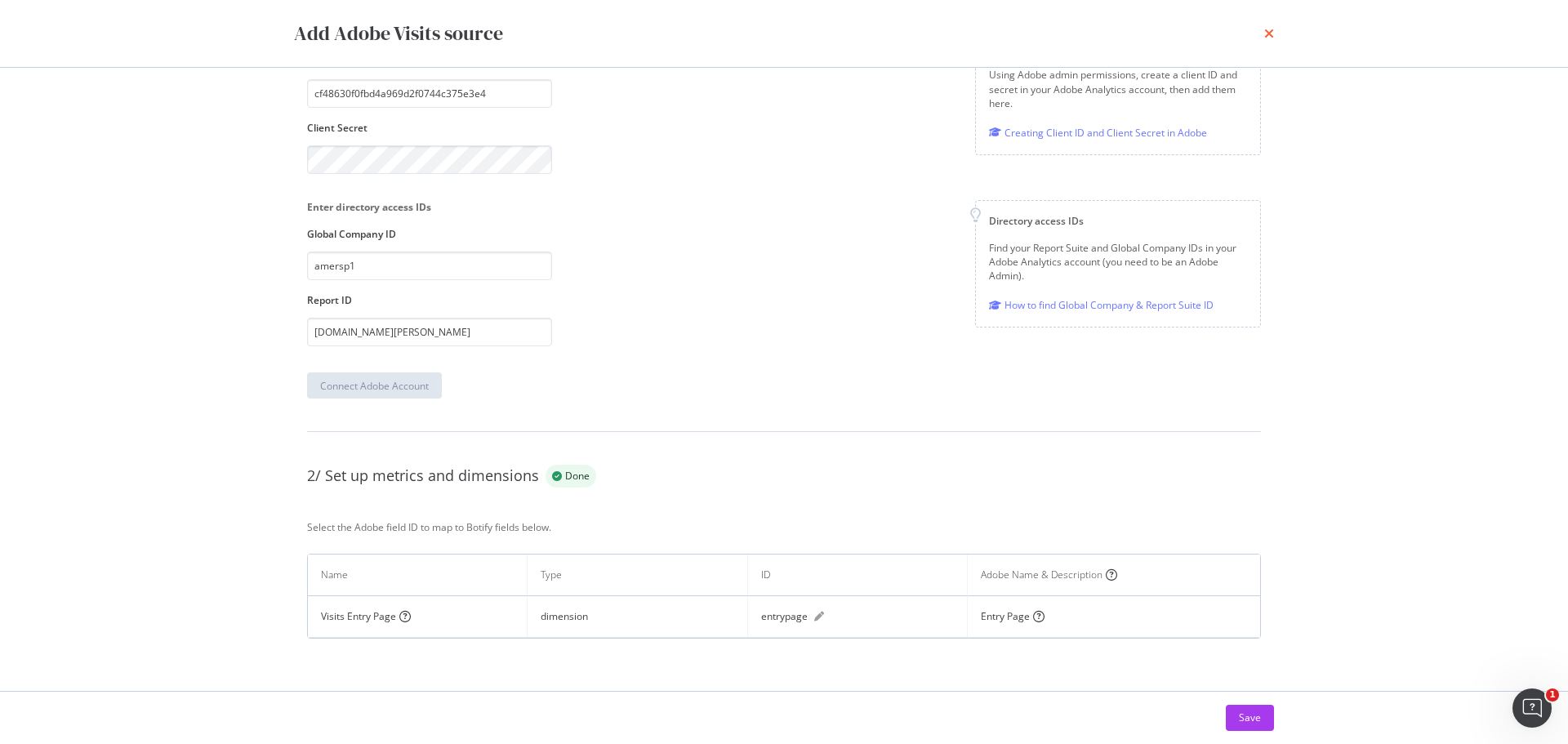
click at [1271, 35] on icon "times" at bounding box center [1269, 33] width 10 height 13
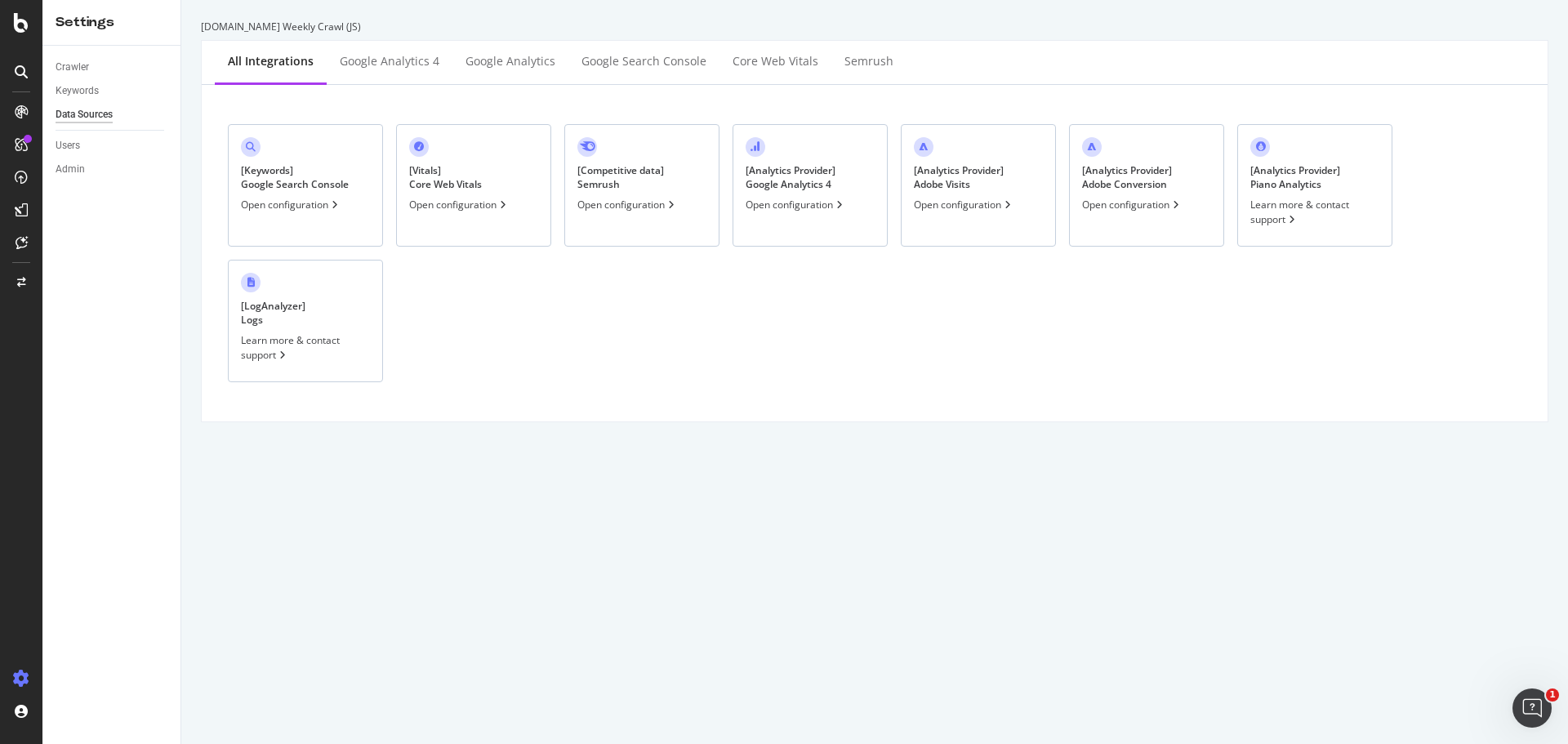
click at [1111, 195] on div "[ Analytics Provider ] Adobe Conversion Open configuration" at bounding box center [1147, 185] width 155 height 123
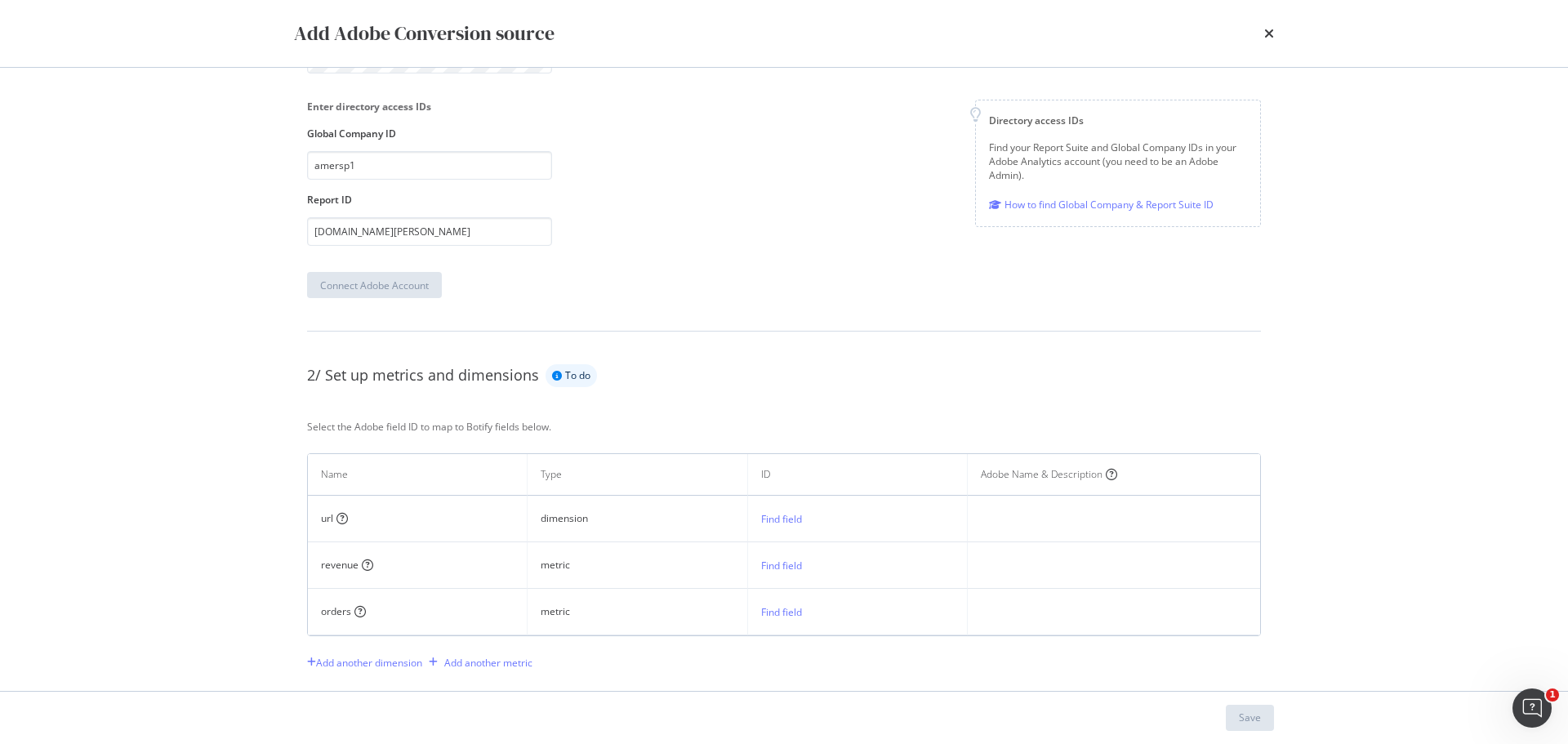
scroll to position [245, 0]
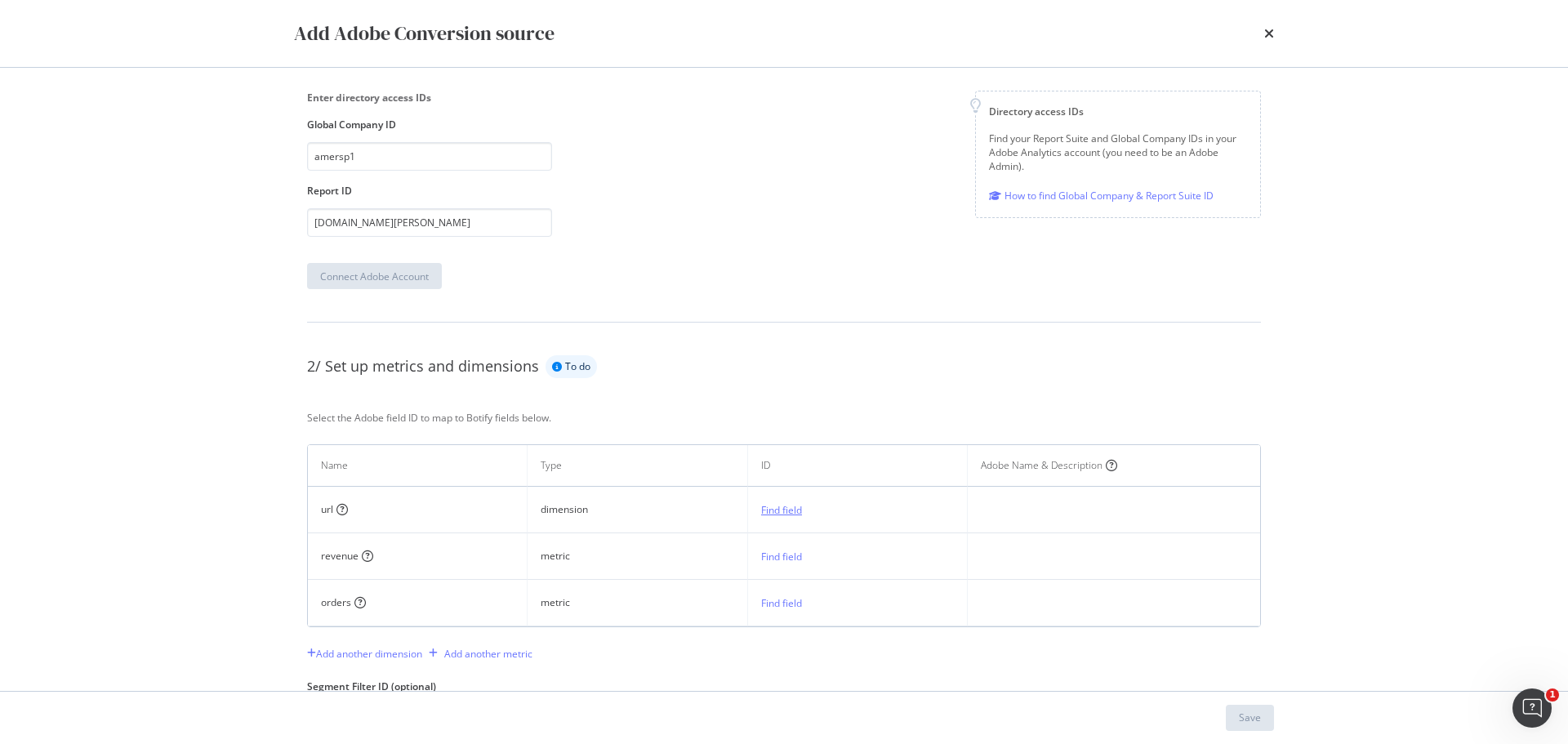
click at [797, 510] on div "Find field" at bounding box center [781, 510] width 41 height 14
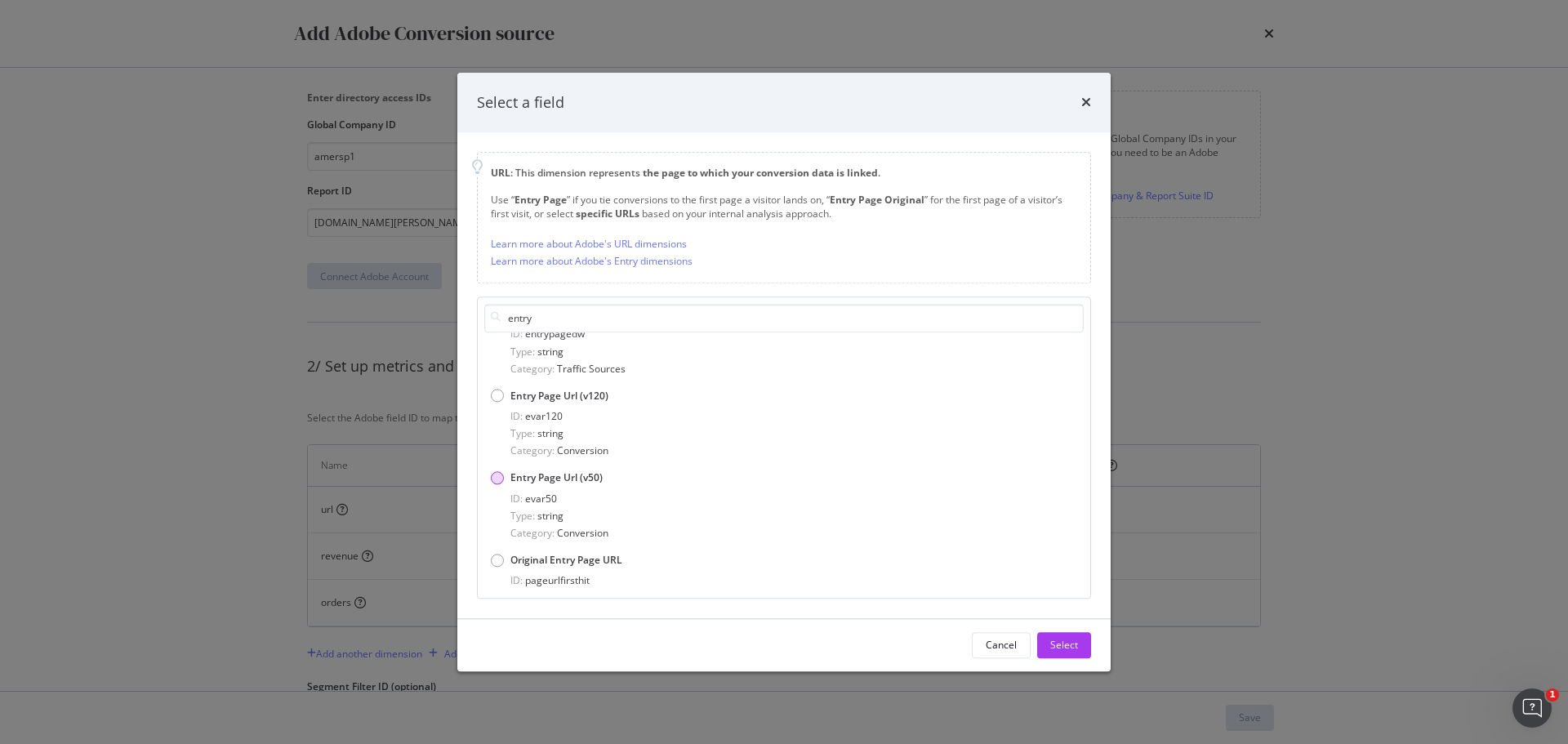
type input "entry"
click at [505, 478] on div "Entry Page Url (v50)" at bounding box center [784, 478] width 586 height 14
click at [1064, 648] on div "Select" at bounding box center [1064, 646] width 28 height 14
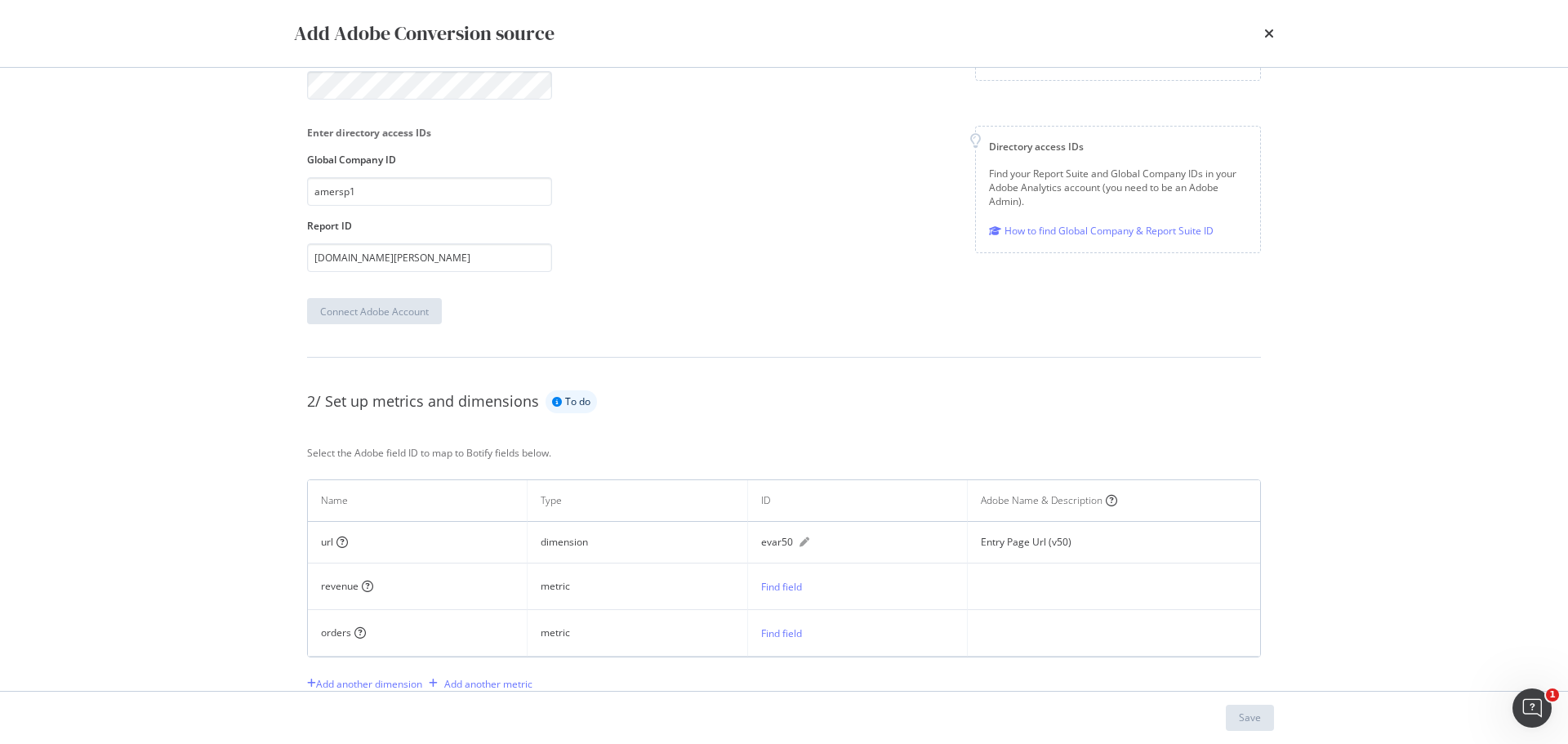
scroll to position [326, 0]
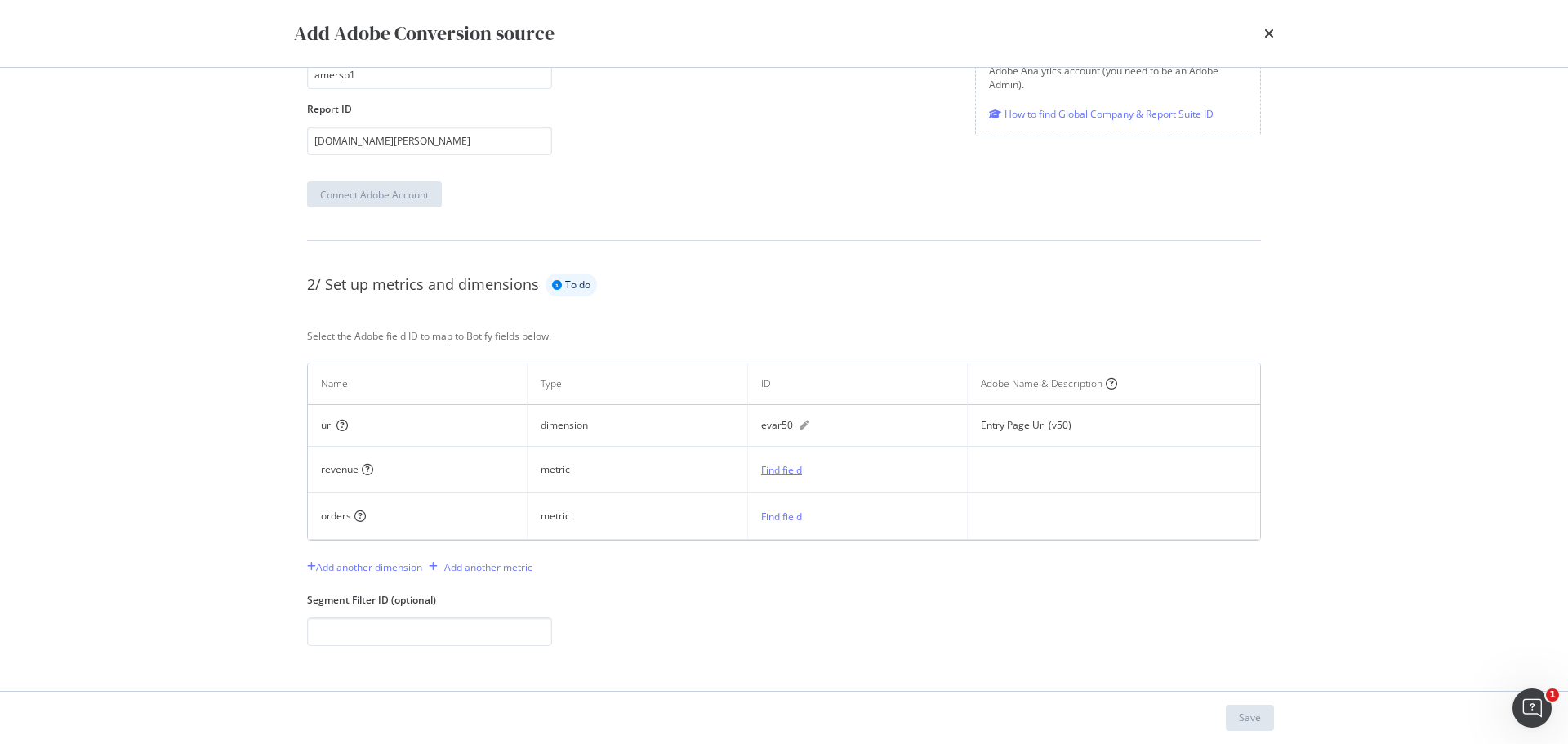
click at [780, 469] on div "Find field" at bounding box center [781, 470] width 41 height 14
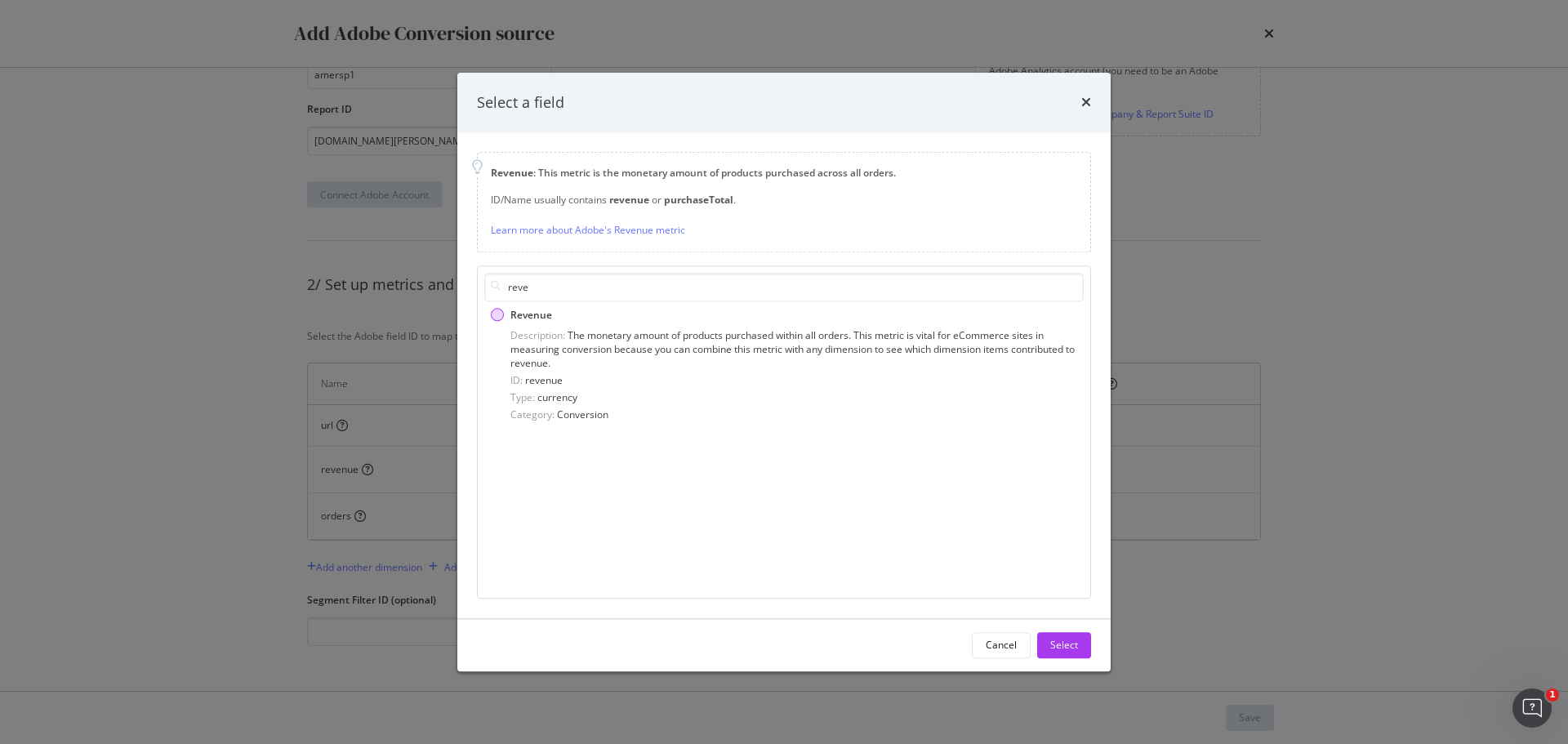
type input "reve"
click at [512, 319] on span "Revenue" at bounding box center [530, 315] width 41 height 14
click at [1072, 647] on div "Select" at bounding box center [1064, 646] width 28 height 14
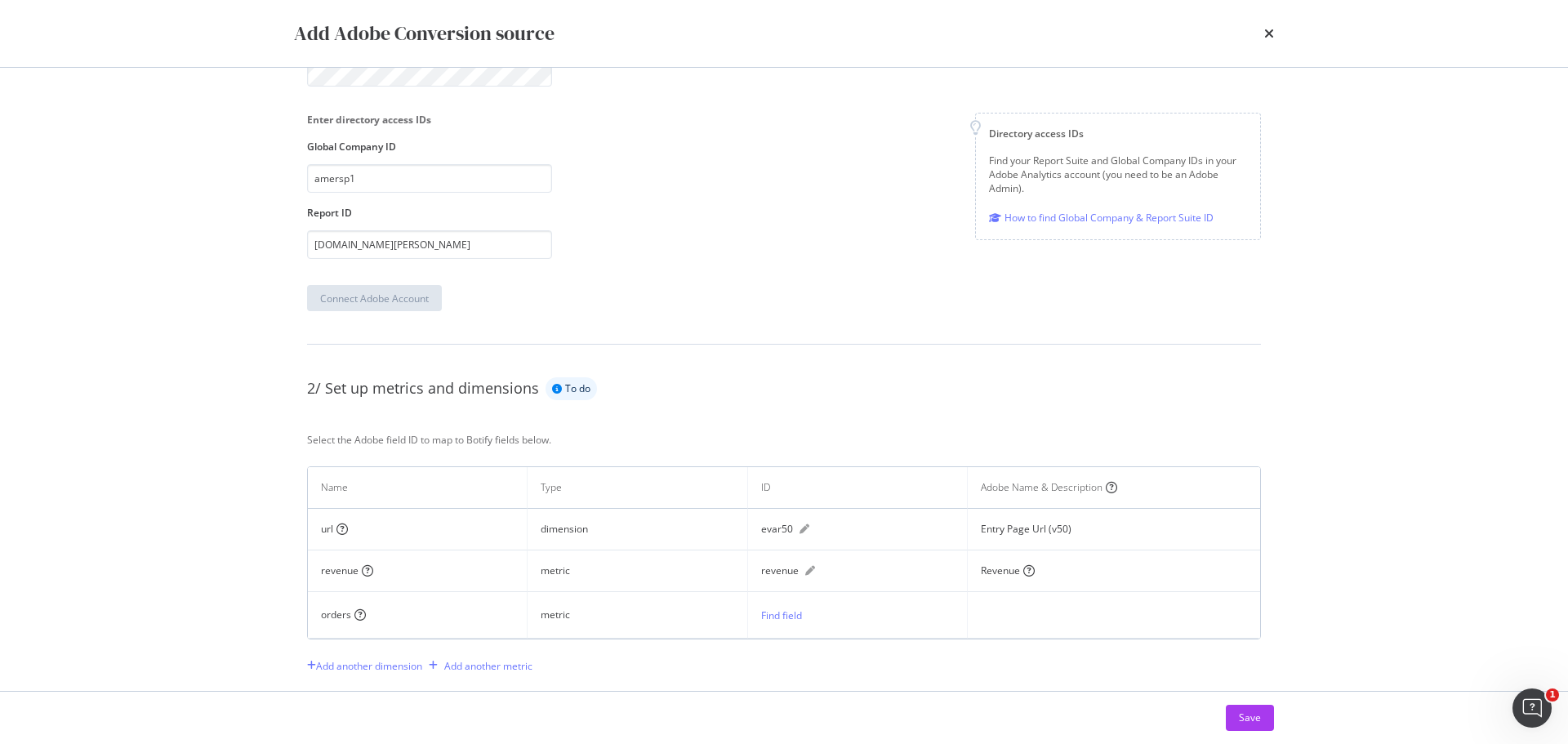
scroll to position [322, 0]
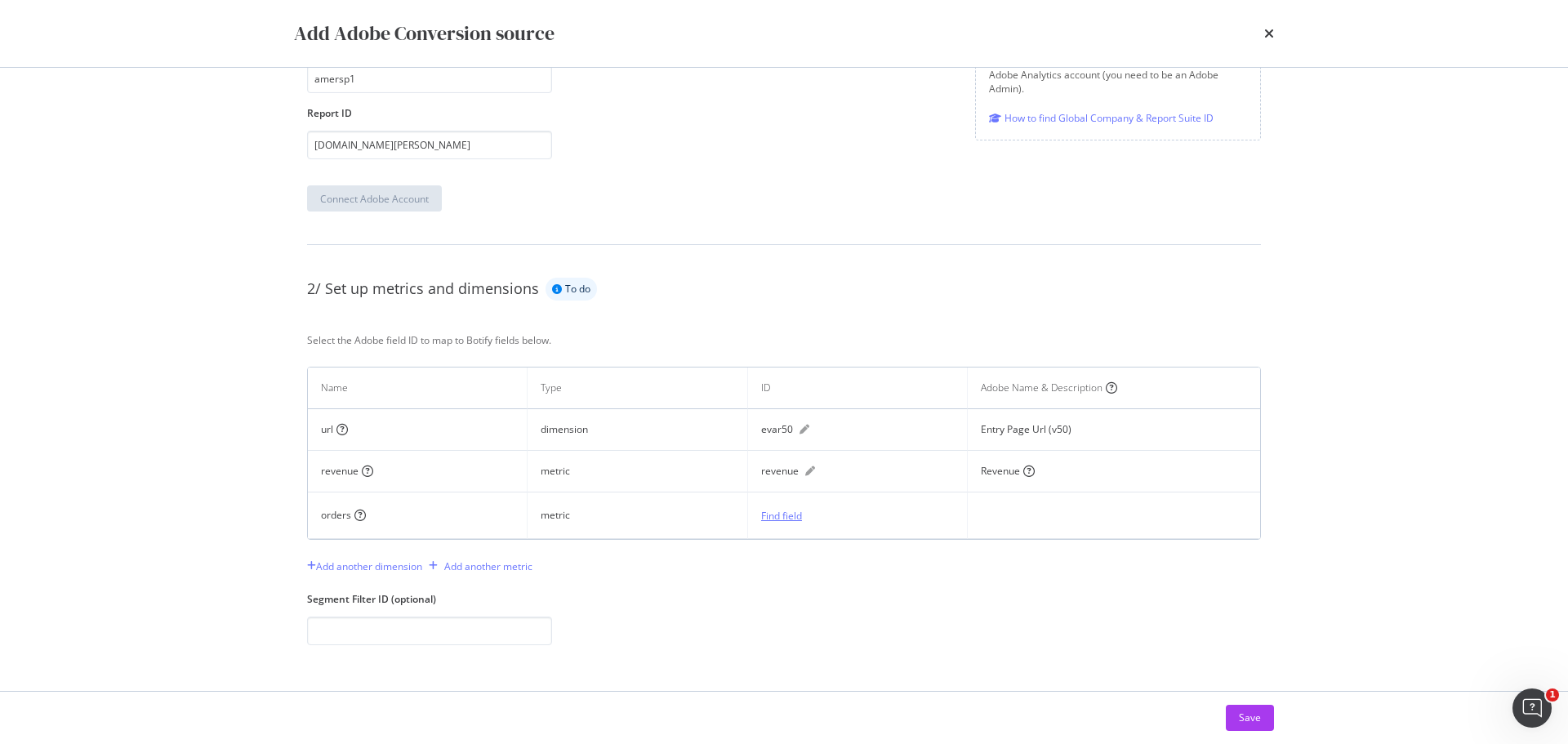
click at [782, 515] on div "Find field" at bounding box center [781, 516] width 41 height 14
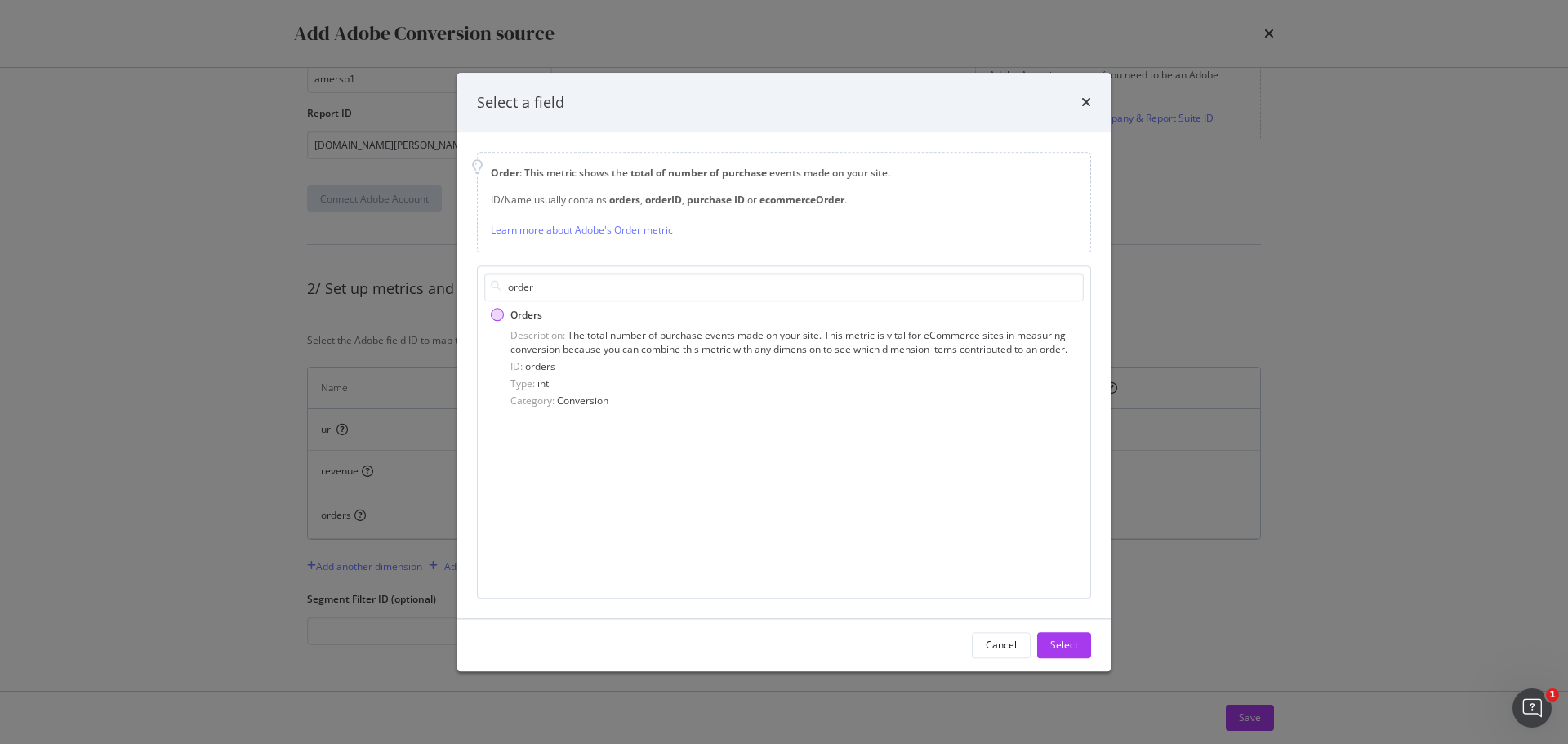
type input "order"
drag, startPoint x: 531, startPoint y: 311, endPoint x: 615, endPoint y: 318, distance: 84.3
click at [530, 311] on span "Orders" at bounding box center [526, 315] width 32 height 14
click at [1071, 647] on div "Select" at bounding box center [1064, 646] width 28 height 14
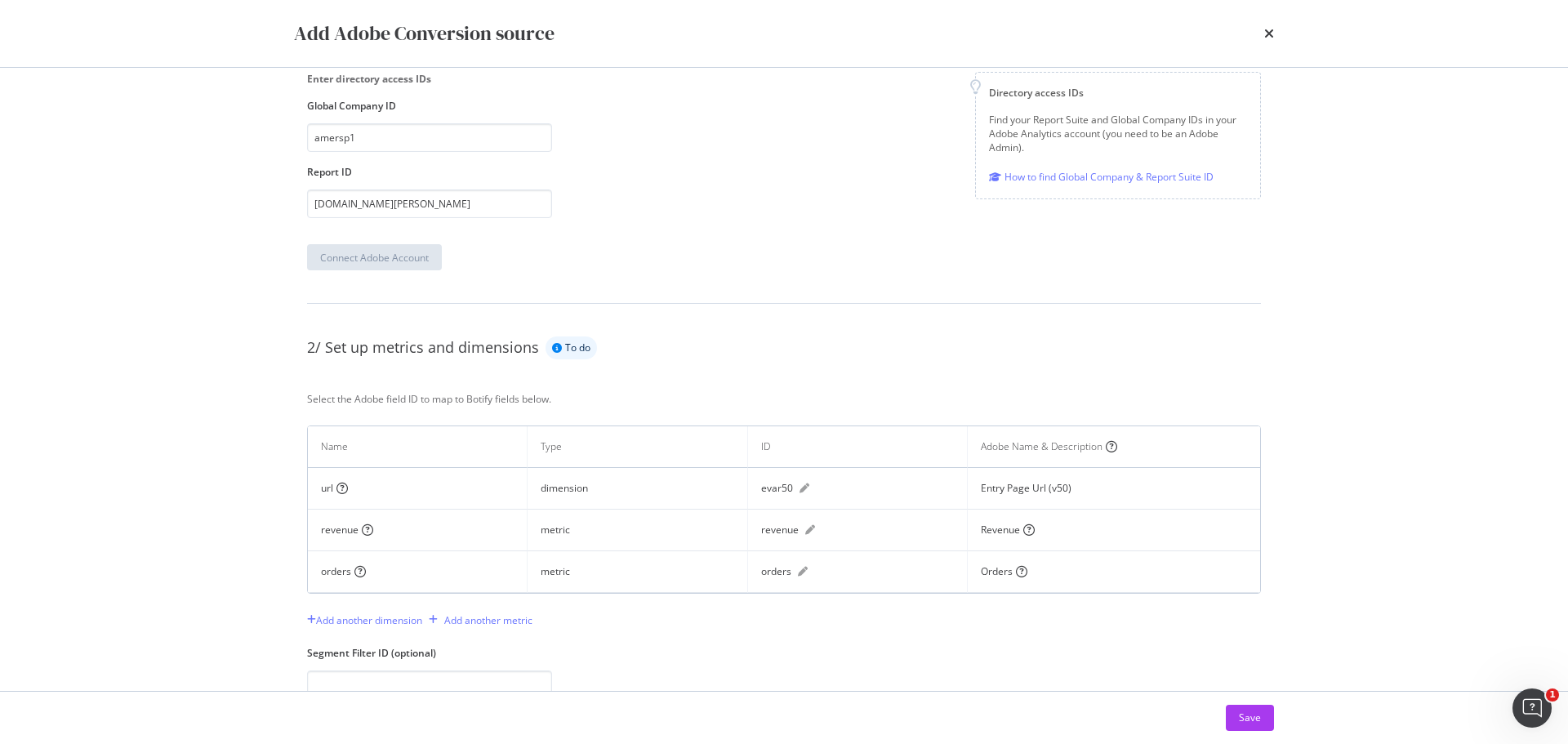
scroll to position [318, 0]
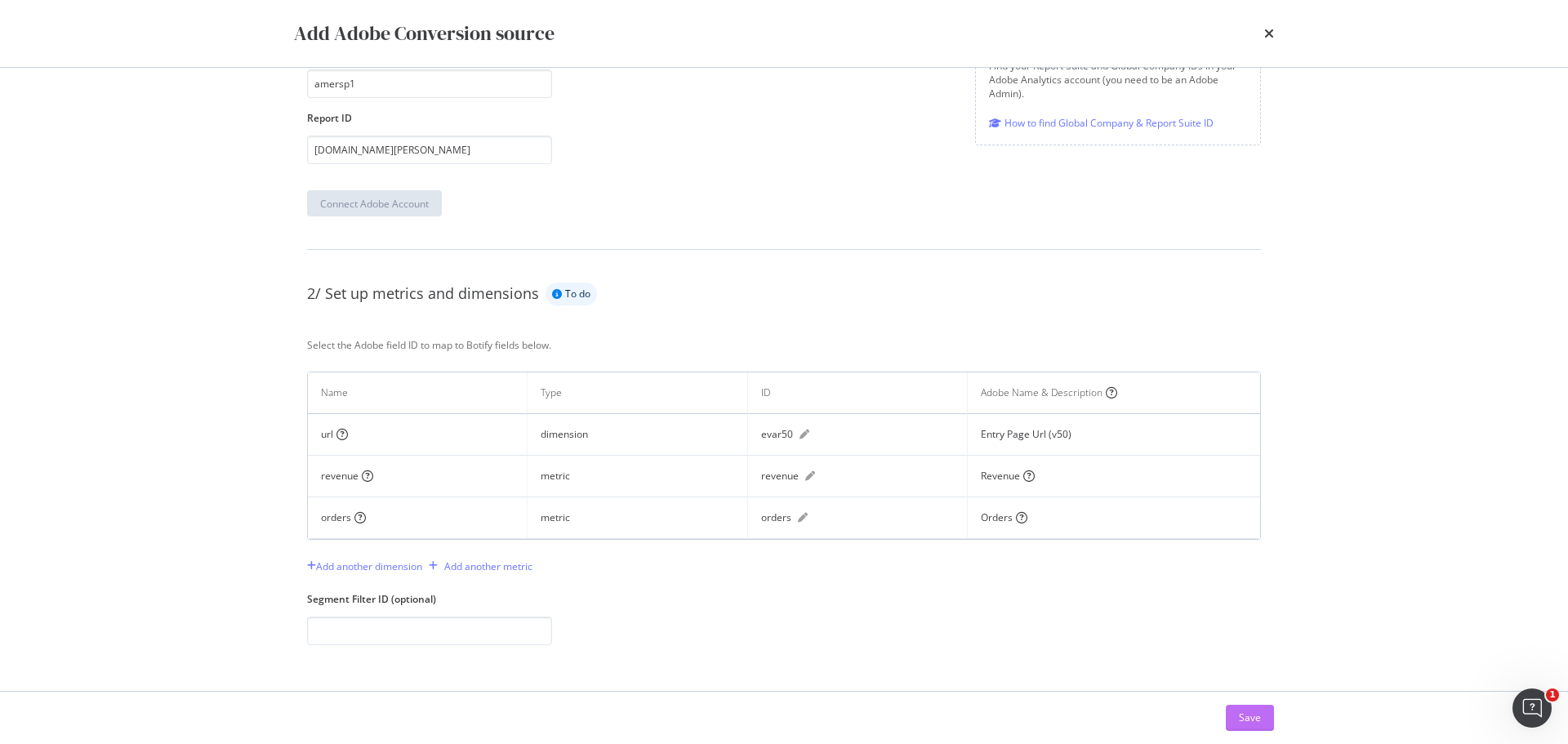
click at [1253, 713] on div "Save" at bounding box center [1249, 717] width 22 height 14
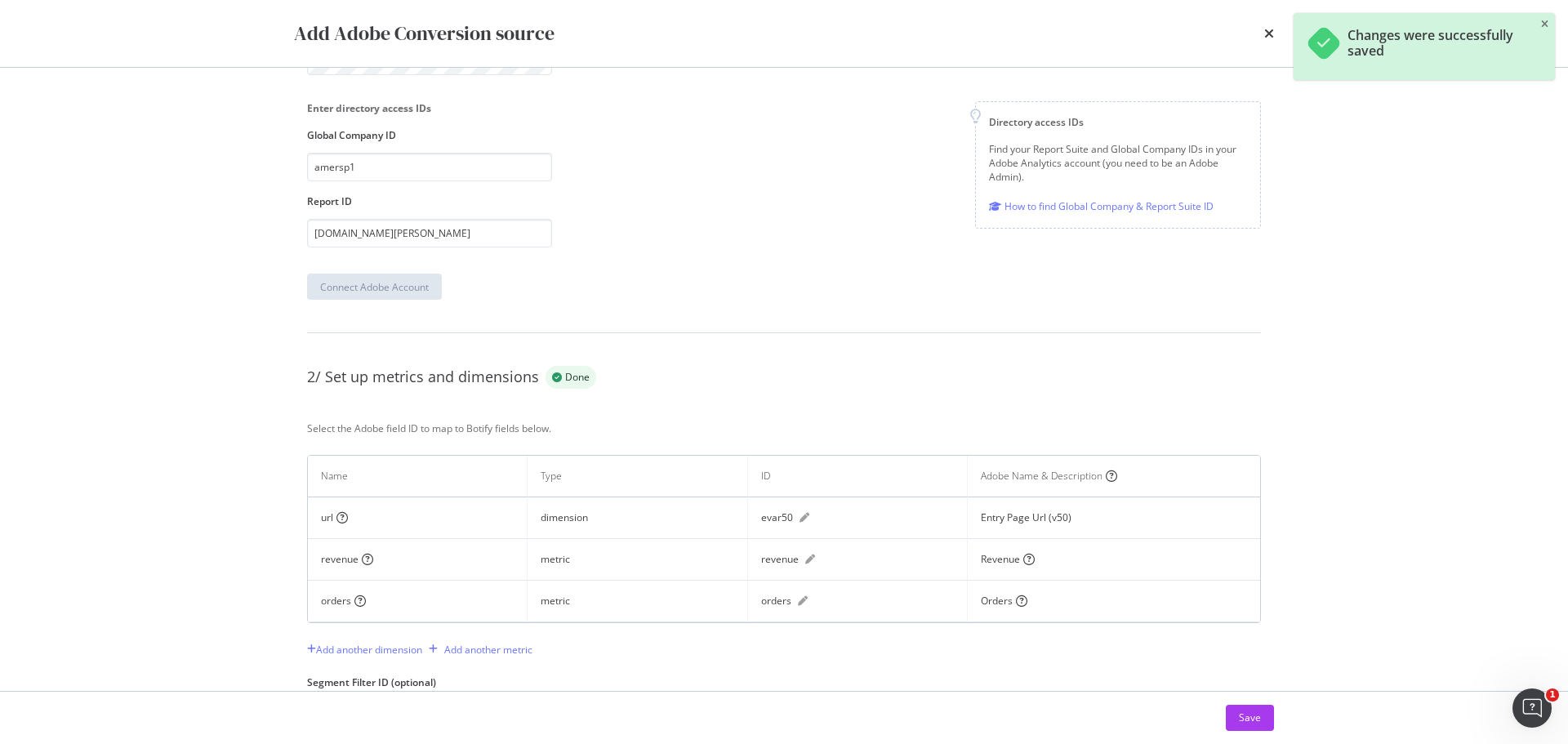
scroll to position [401, 0]
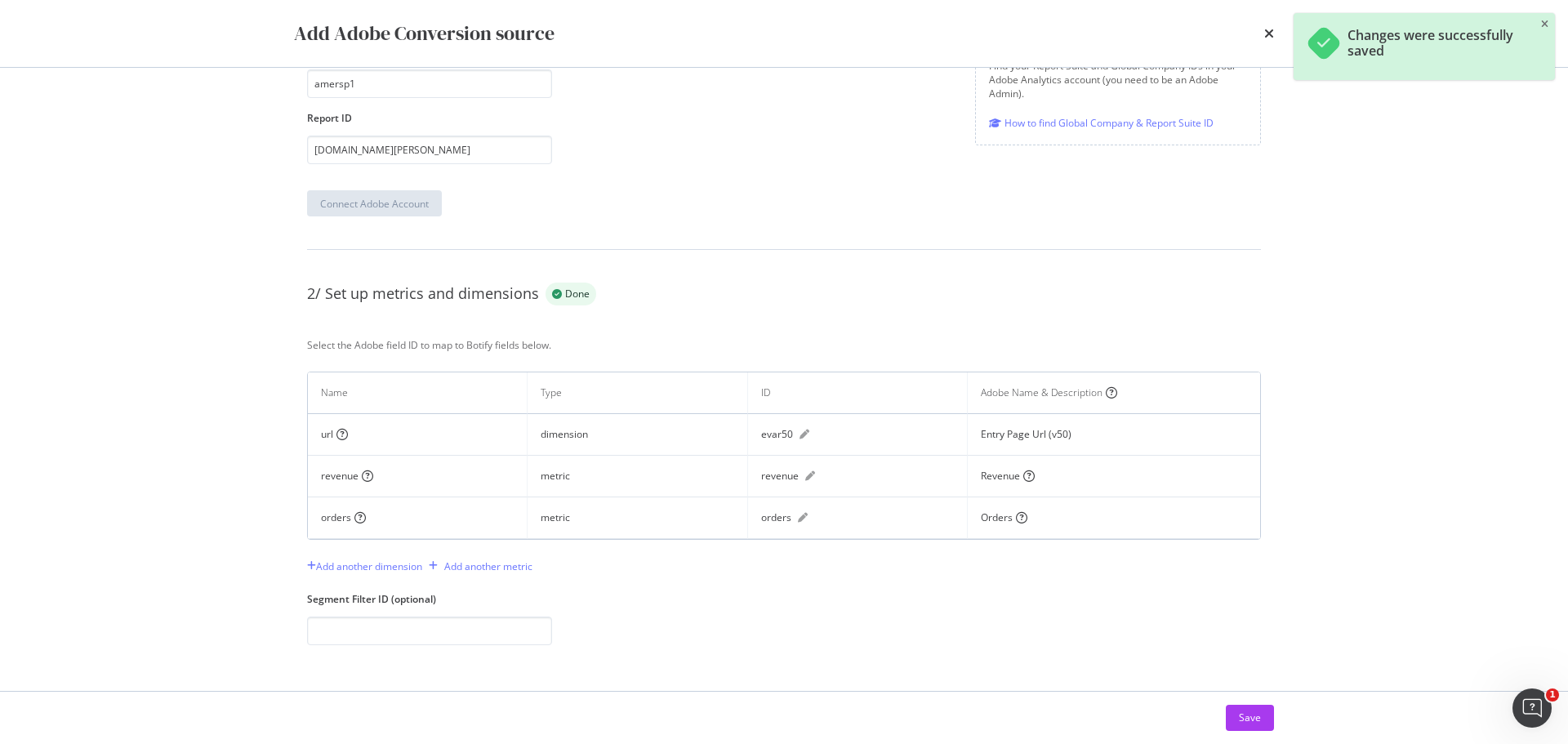
click at [1542, 27] on icon "close toast" at bounding box center [1545, 24] width 7 height 10
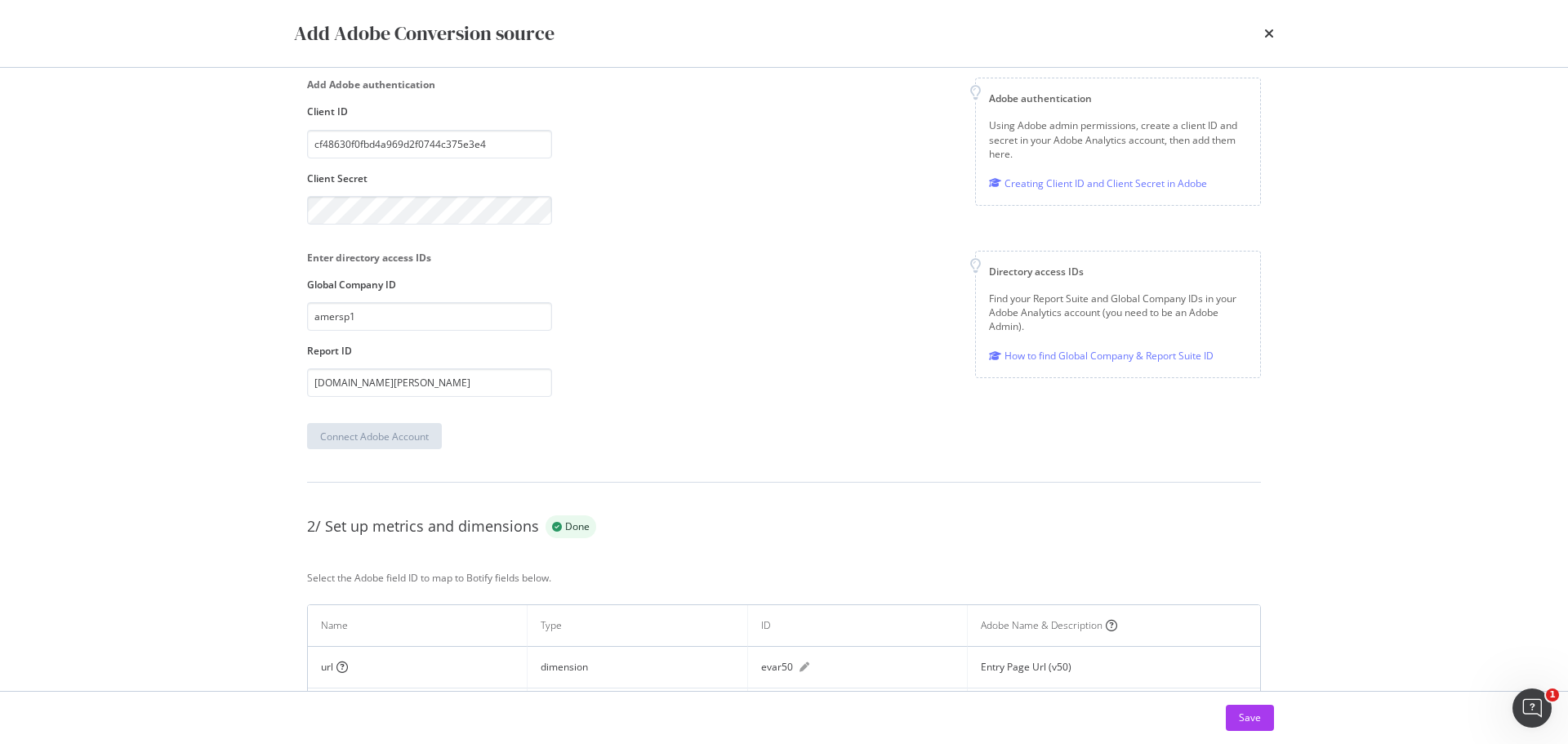
scroll to position [0, 0]
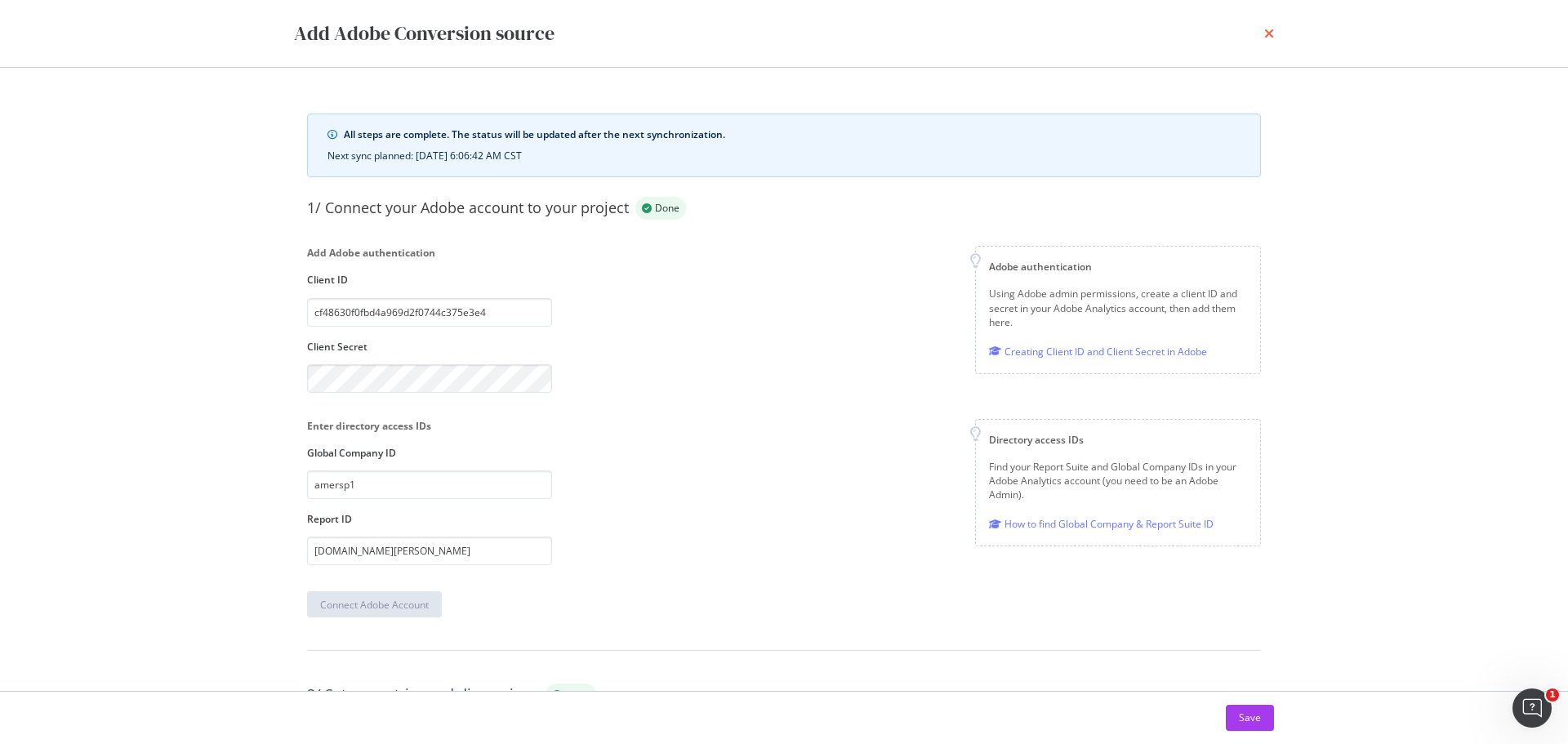
click at [1270, 30] on icon "times" at bounding box center [1269, 33] width 10 height 13
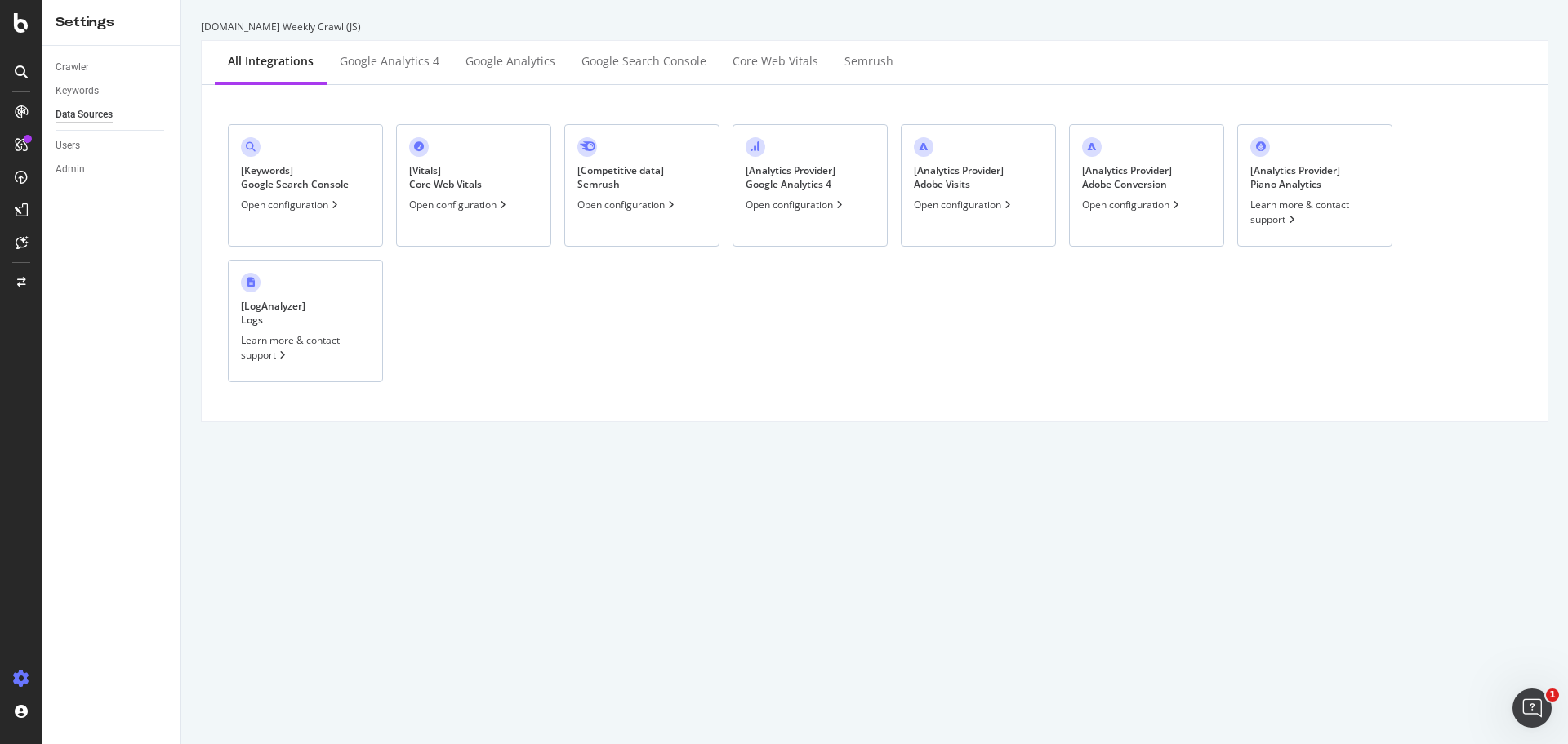
click at [24, 38] on div at bounding box center [21, 372] width 42 height 744
click at [19, 27] on icon at bounding box center [21, 23] width 15 height 19
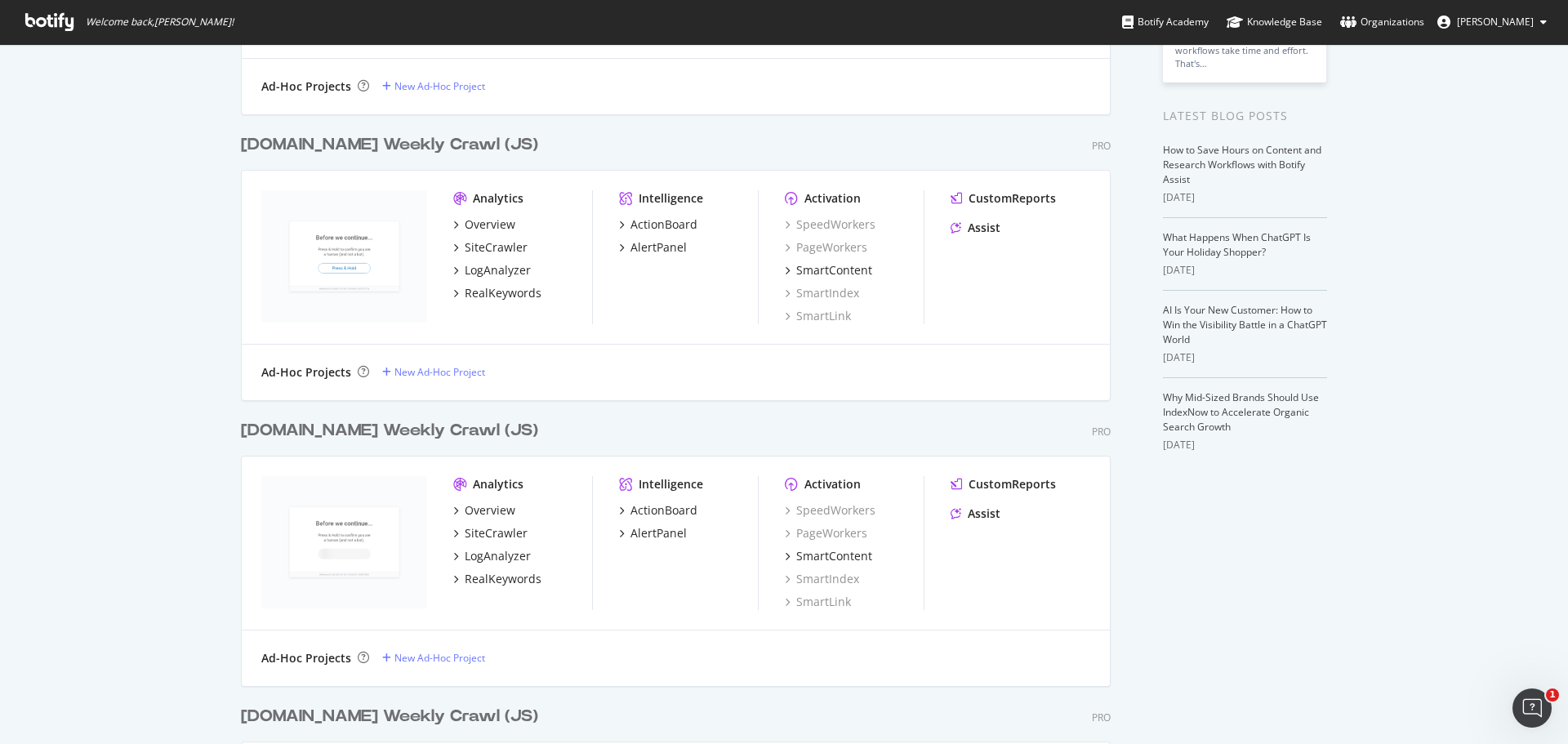
scroll to position [326, 0]
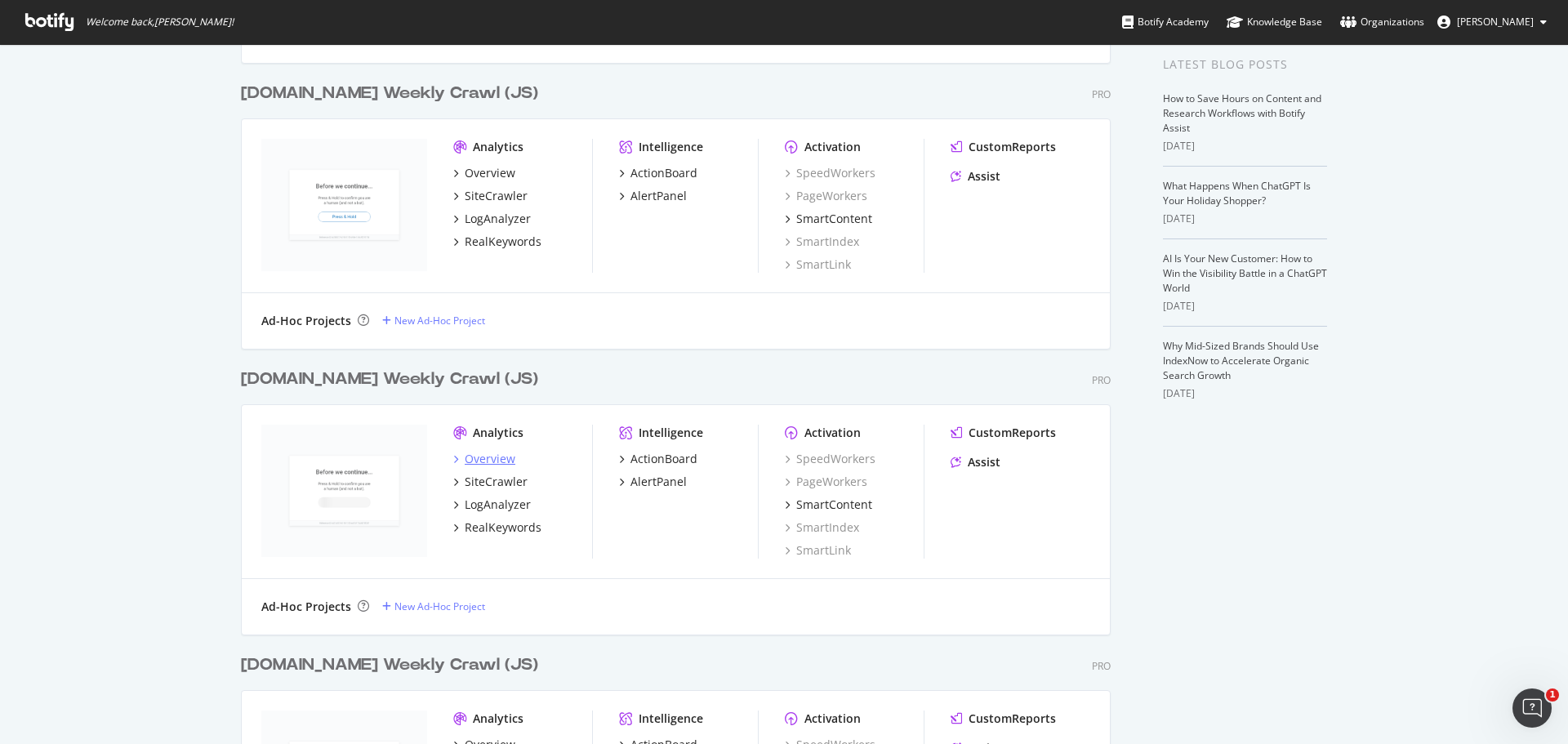
click at [471, 454] on div "Overview" at bounding box center [490, 459] width 51 height 17
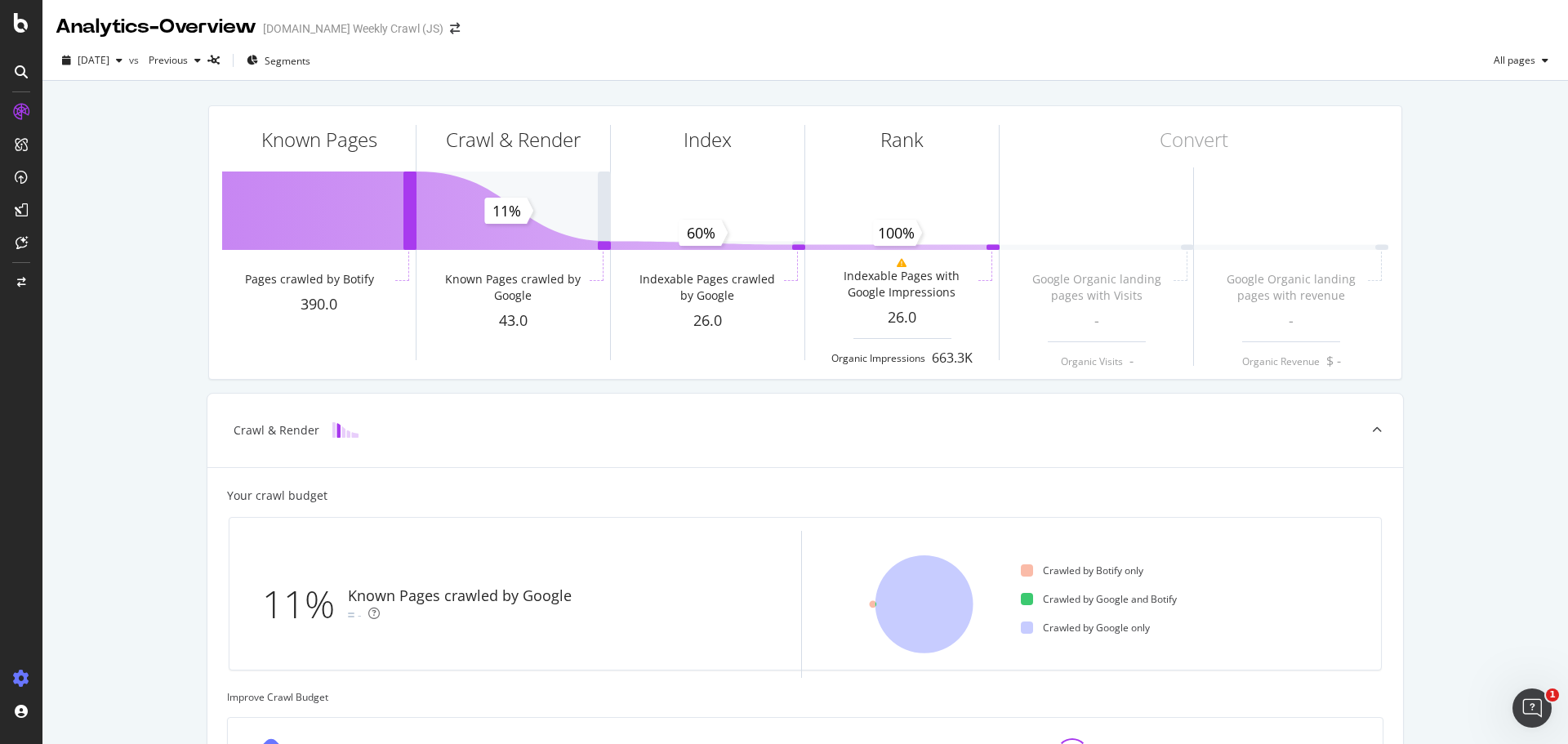
click at [11, 679] on div at bounding box center [21, 678] width 40 height 26
click at [84, 609] on div "Project settings" at bounding box center [85, 604] width 68 height 13
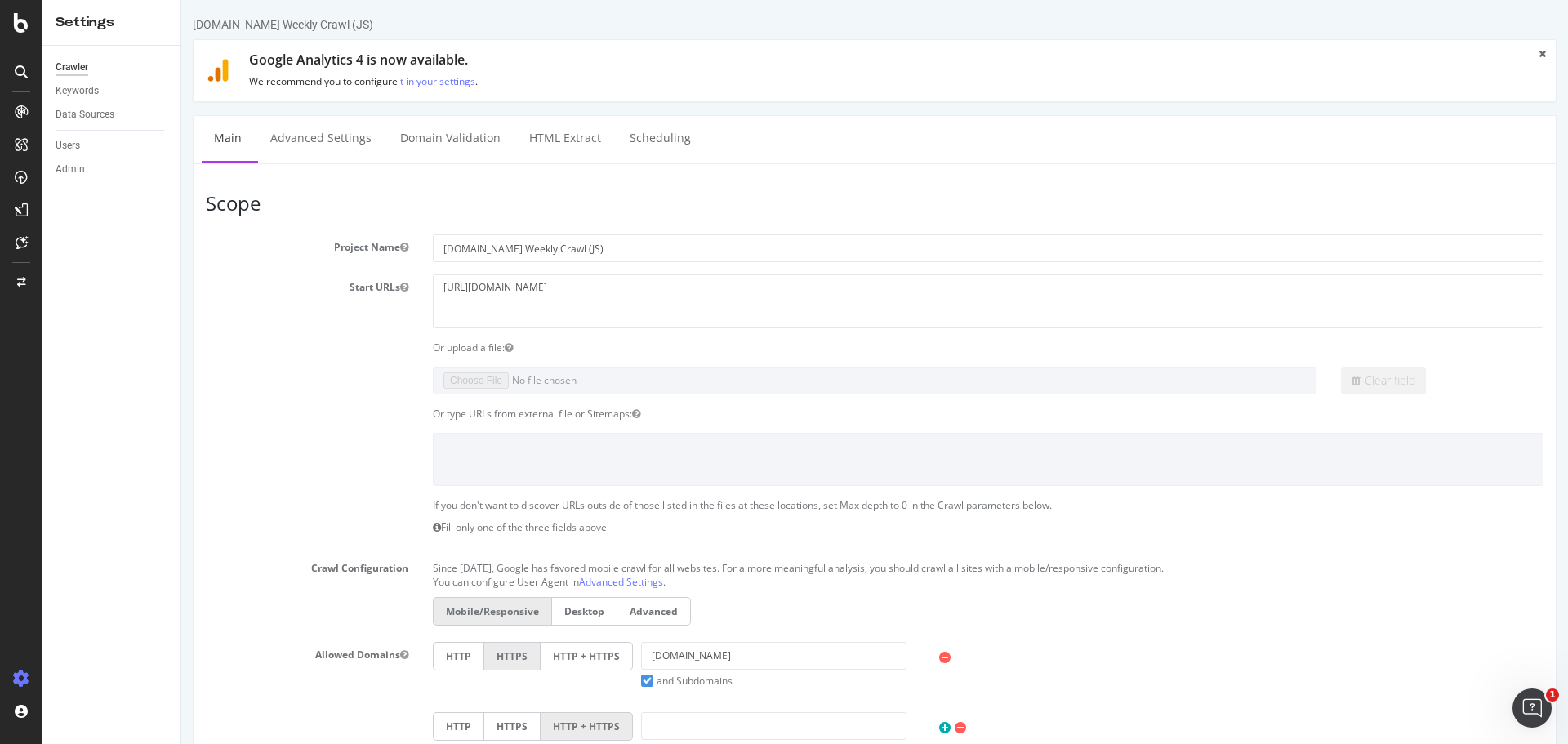
click at [101, 104] on div "Data Sources" at bounding box center [118, 114] width 125 height 24
click at [100, 111] on div "Data Sources" at bounding box center [84, 115] width 59 height 18
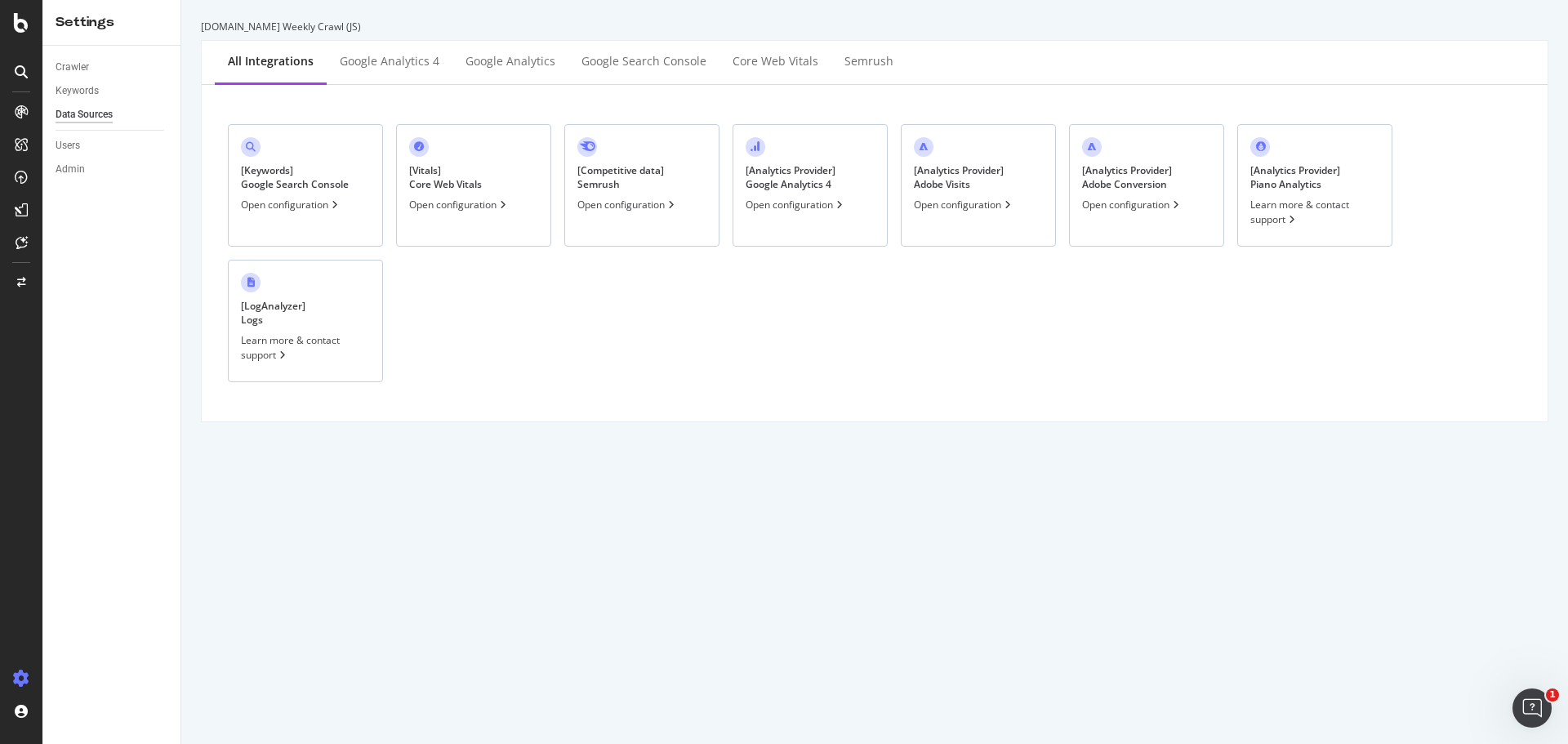
click at [991, 191] on div "[ Analytics Provider ] Adobe Visits" at bounding box center [959, 177] width 90 height 28
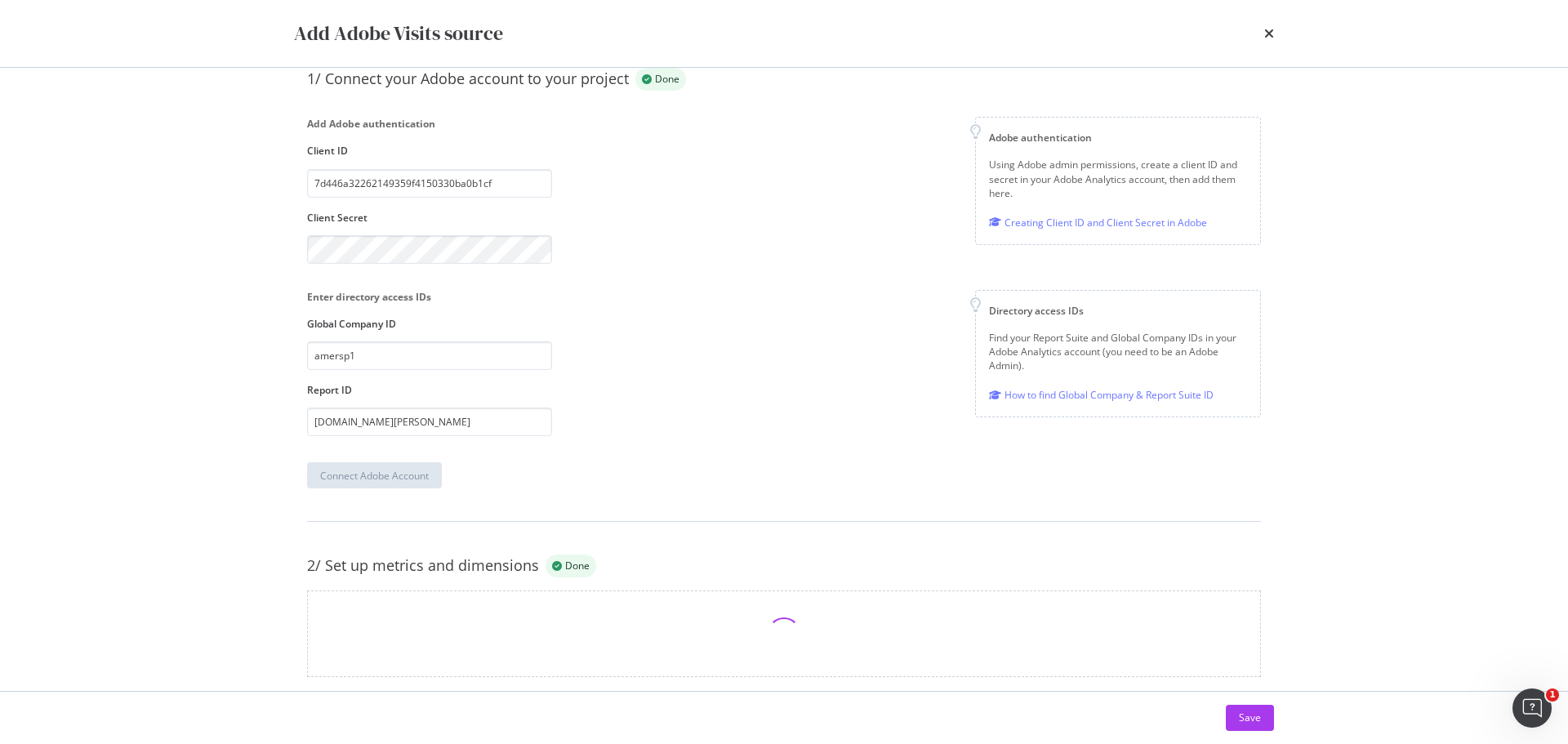
scroll to position [161, 0]
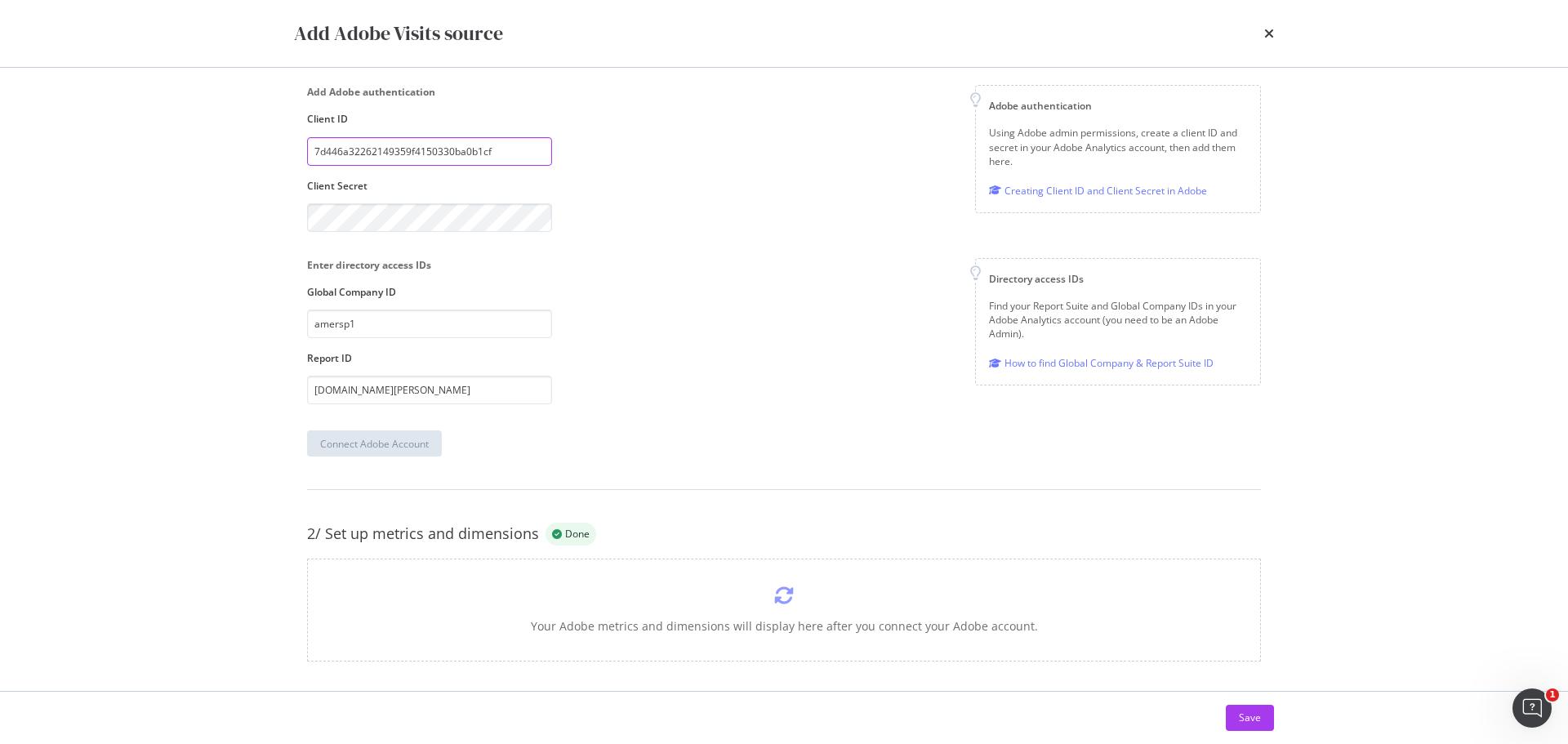
click at [464, 154] on input "7d446a32262149359f4150330ba0b1cf" at bounding box center [429, 151] width 245 height 29
paste input "686bbf02669e429aa7952cc5f0f26e49"
type input "686bbf02669e429aa7952cc5f0f26e49"
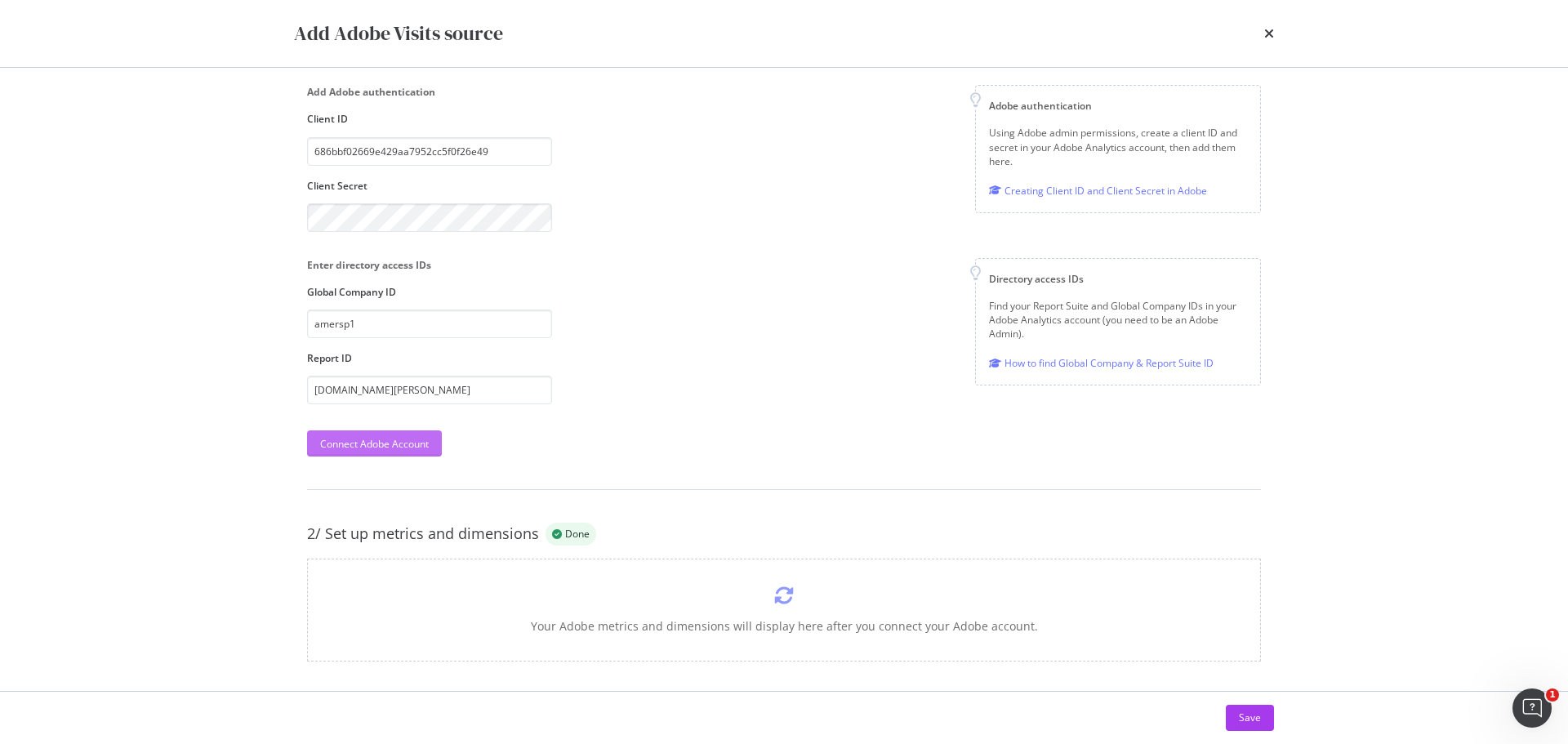
click at [390, 440] on div "Connect Adobe Account" at bounding box center [375, 444] width 109 height 14
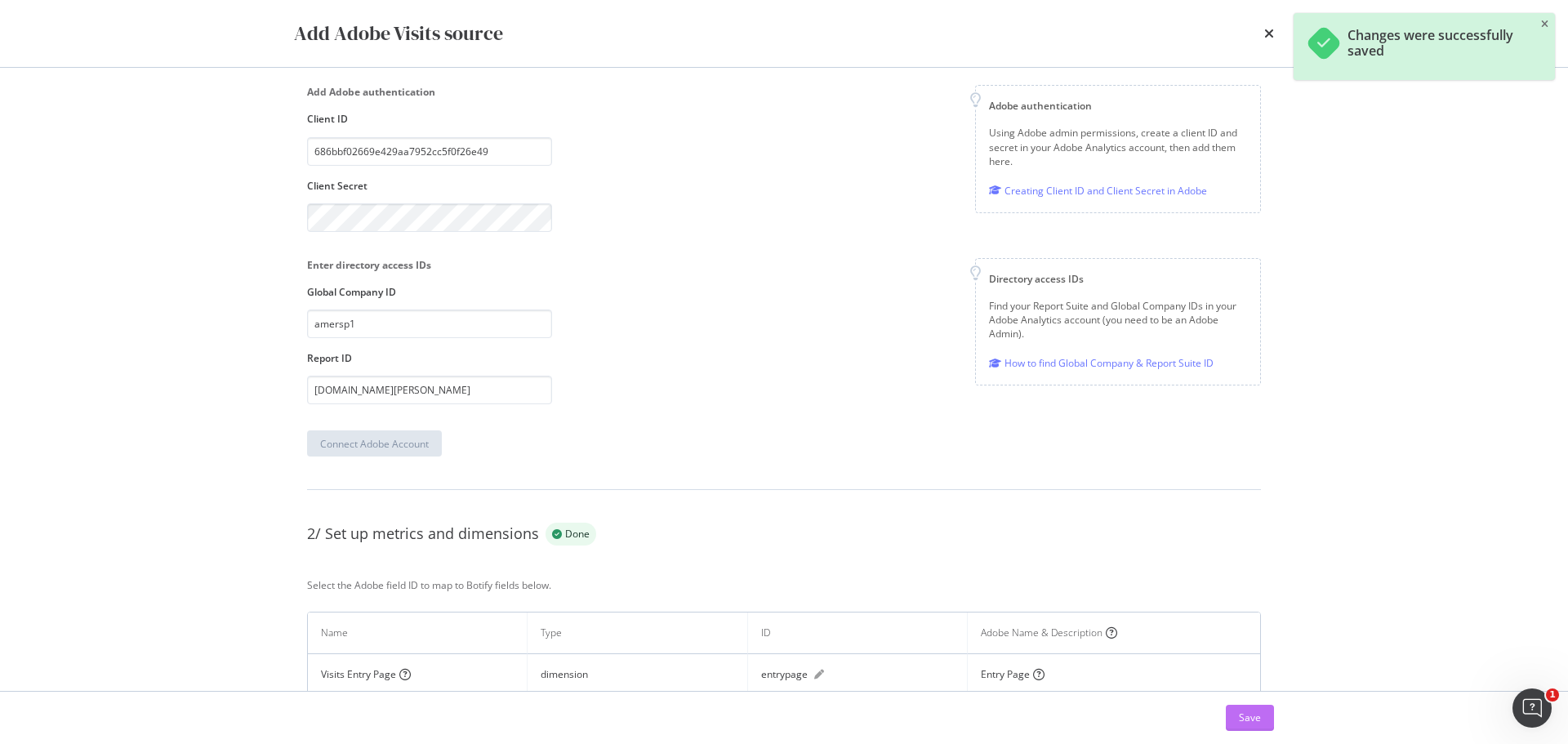
click at [1258, 717] on div "Save" at bounding box center [1249, 717] width 22 height 14
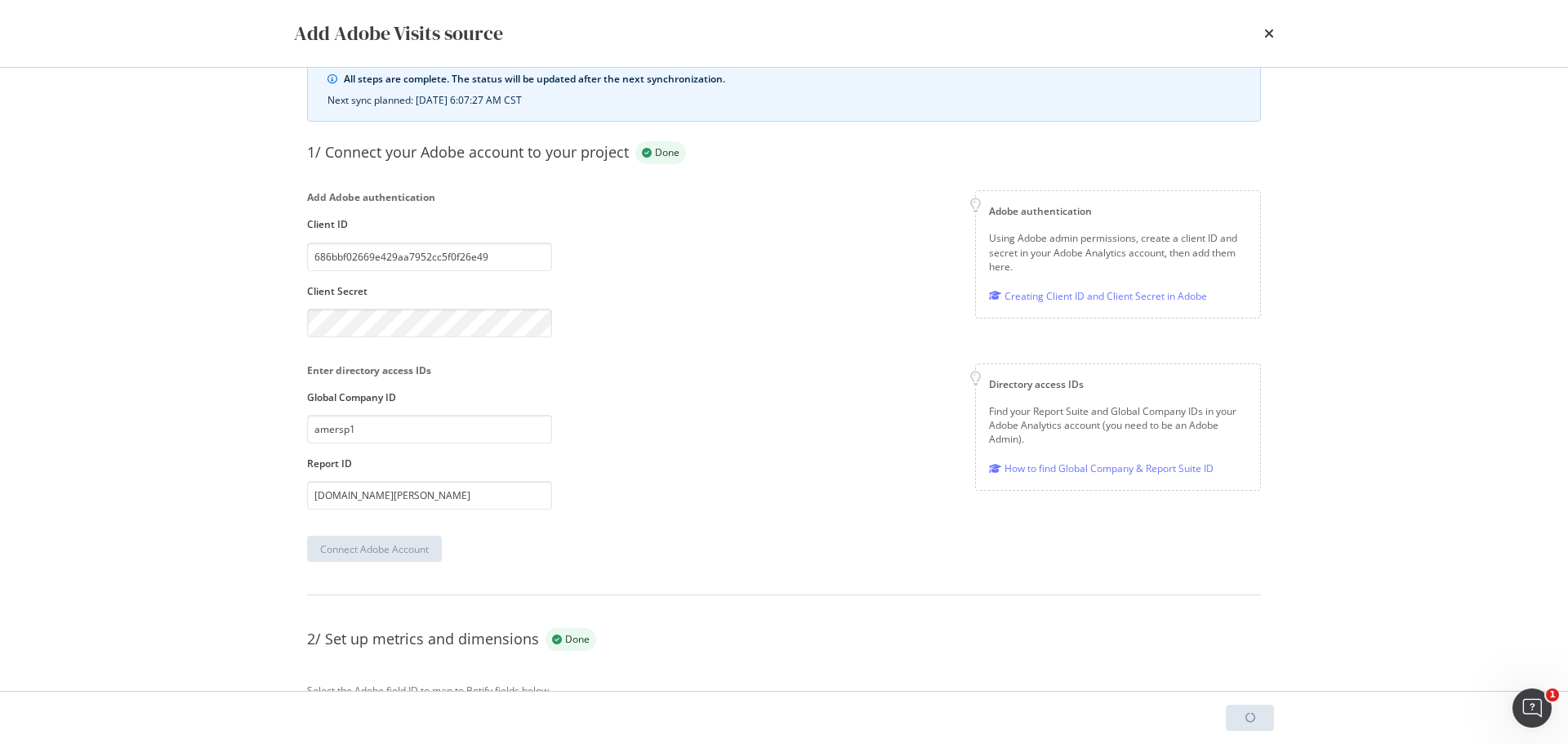
scroll to position [0, 0]
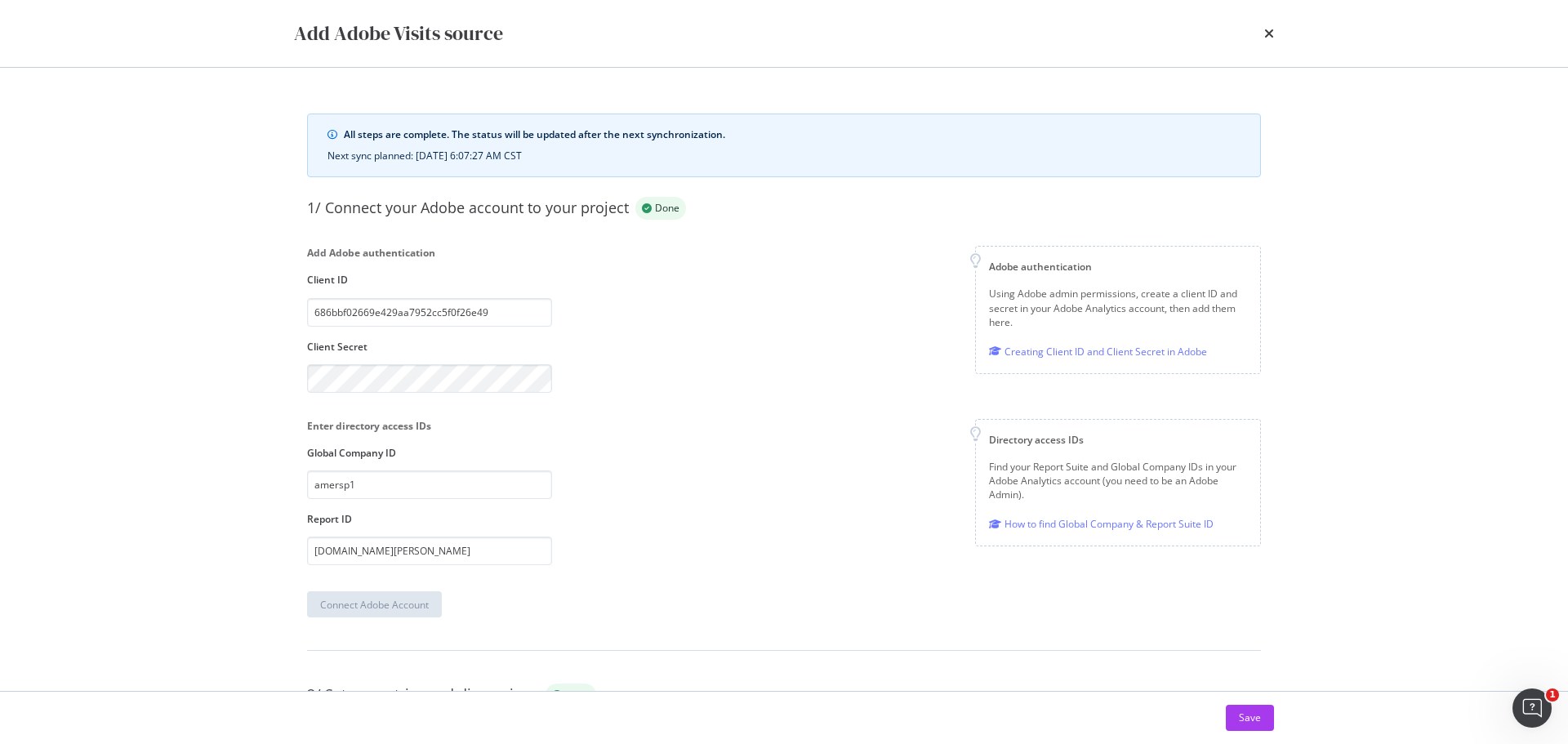
click at [752, 395] on div "1/ Connect your Adobe account to your project Done Add Adobe authentication Cli…" at bounding box center [784, 406] width 954 height 420
click at [1262, 29] on div "Add Adobe Visits source" at bounding box center [784, 33] width 980 height 28
click at [1268, 32] on icon "times" at bounding box center [1269, 33] width 10 height 13
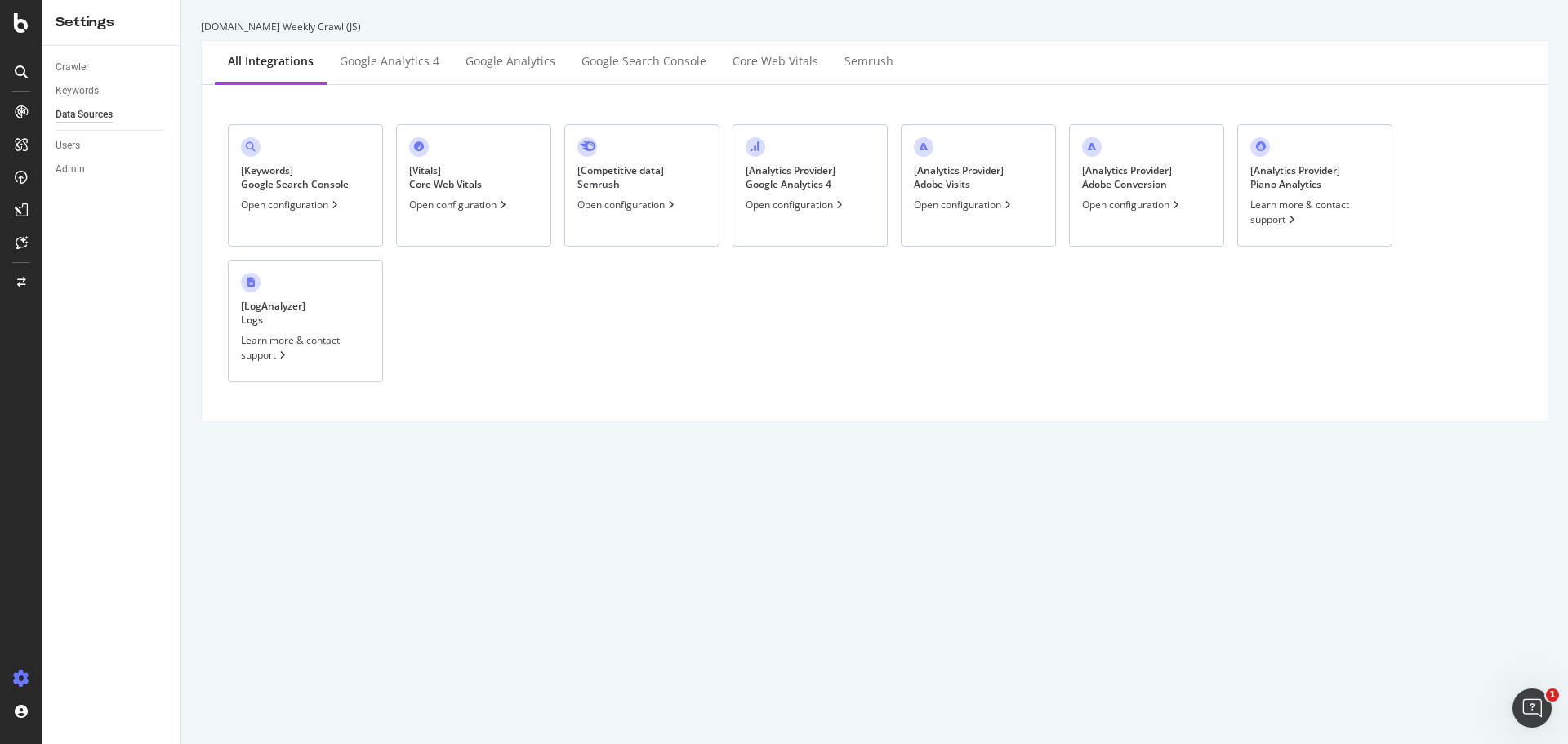
click at [1132, 214] on div "[ Analytics Provider ] Adobe Conversion Open configuration" at bounding box center [1147, 185] width 155 height 123
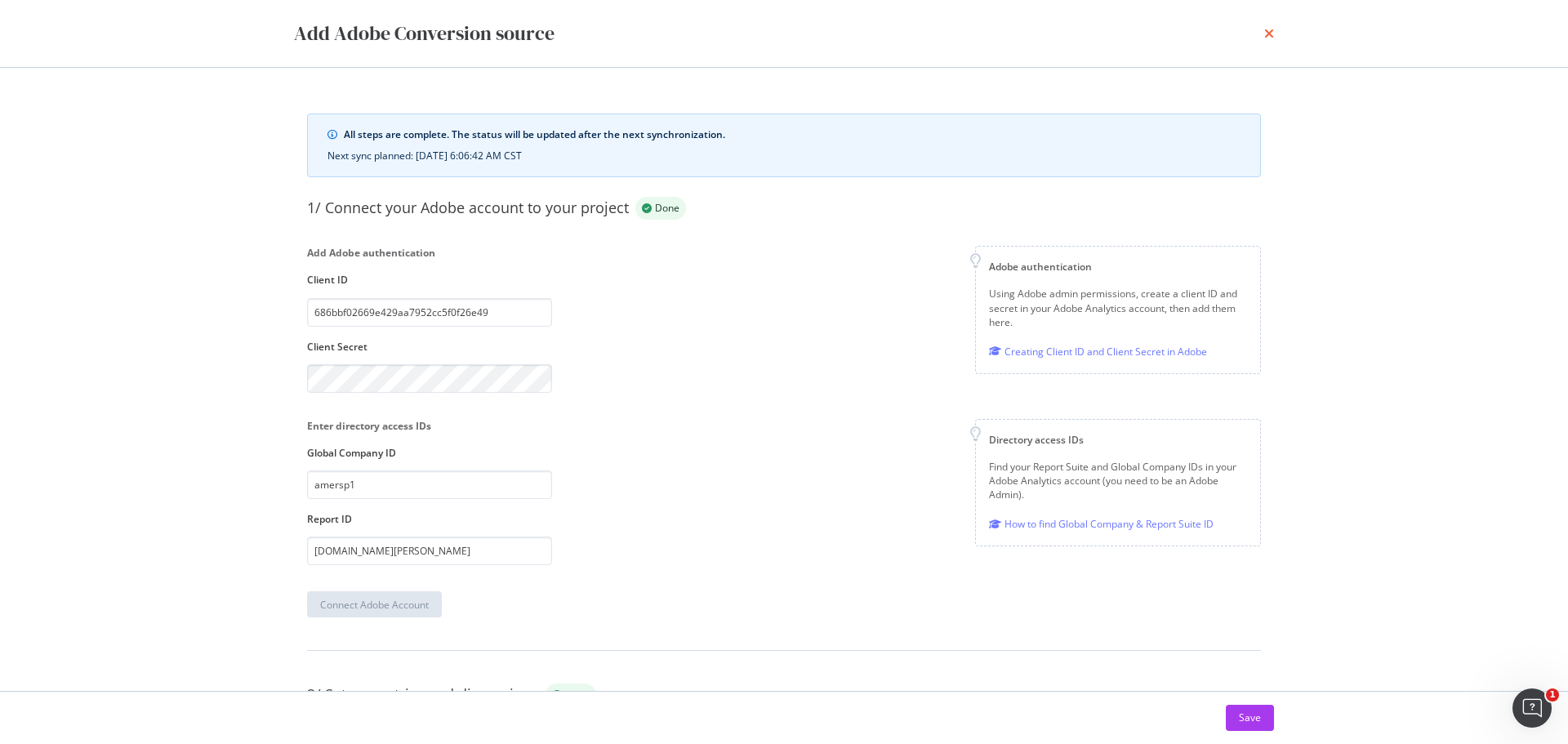
click at [1269, 31] on icon "times" at bounding box center [1269, 33] width 10 height 13
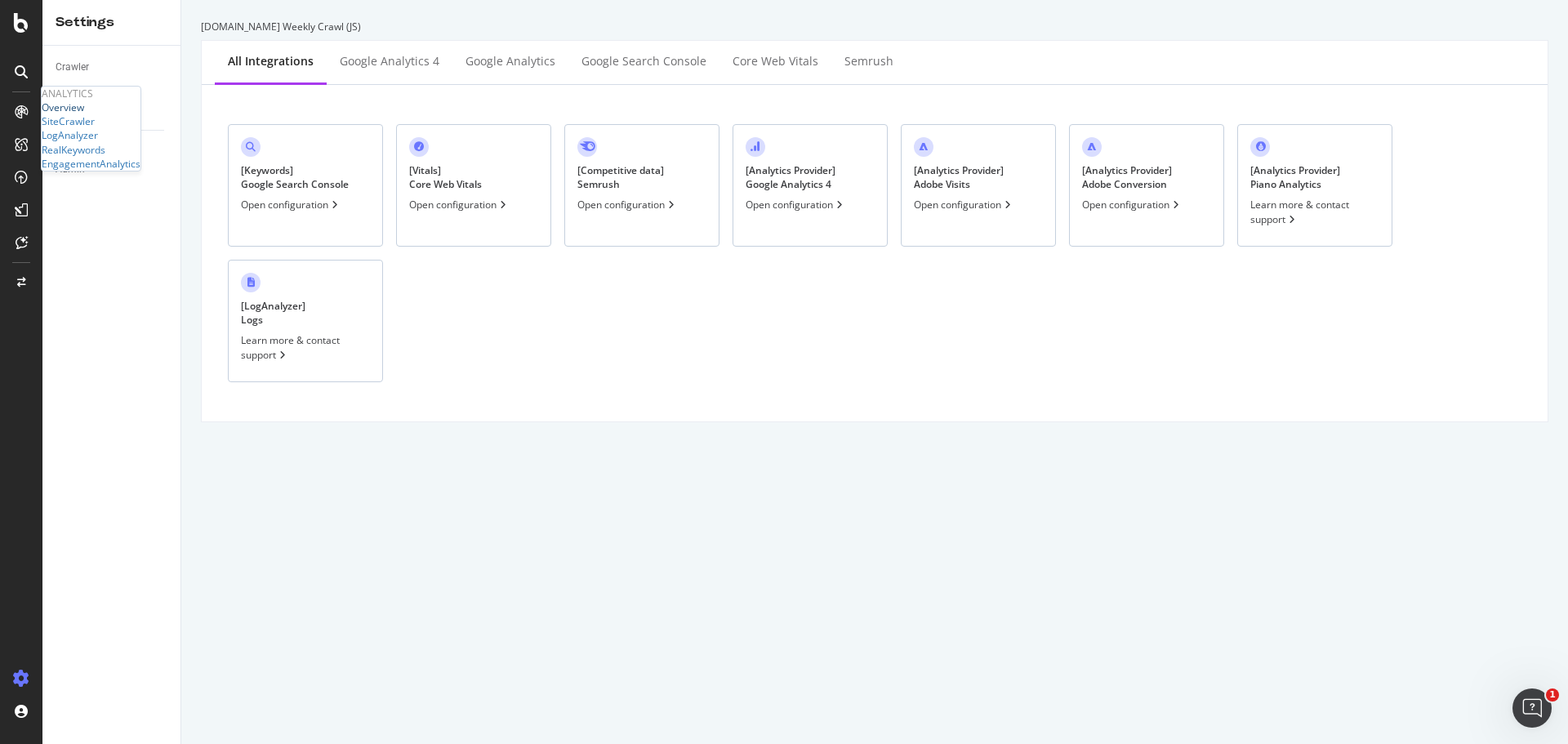
click at [84, 114] on div "Overview" at bounding box center [62, 107] width 42 height 14
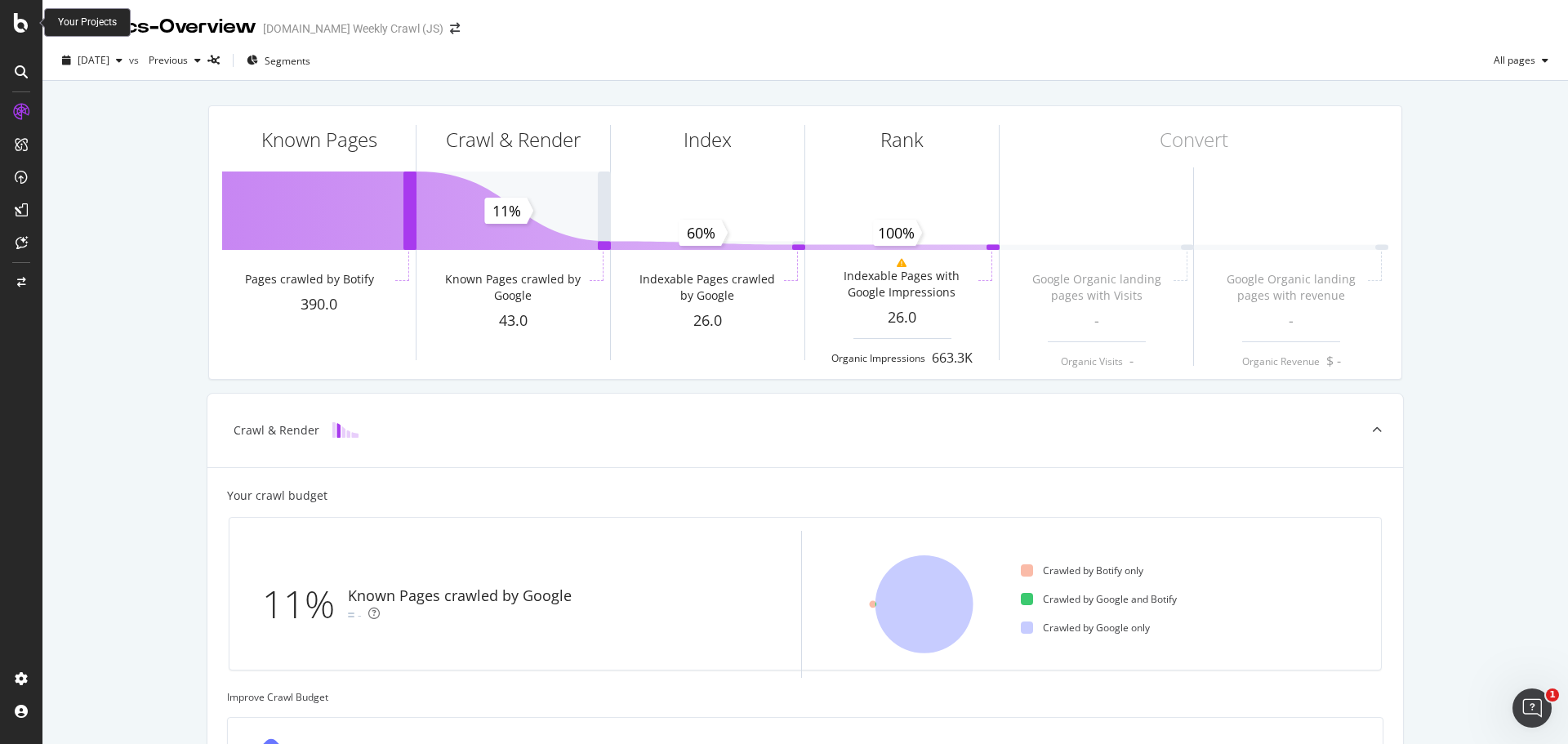
click at [18, 22] on icon at bounding box center [21, 23] width 15 height 19
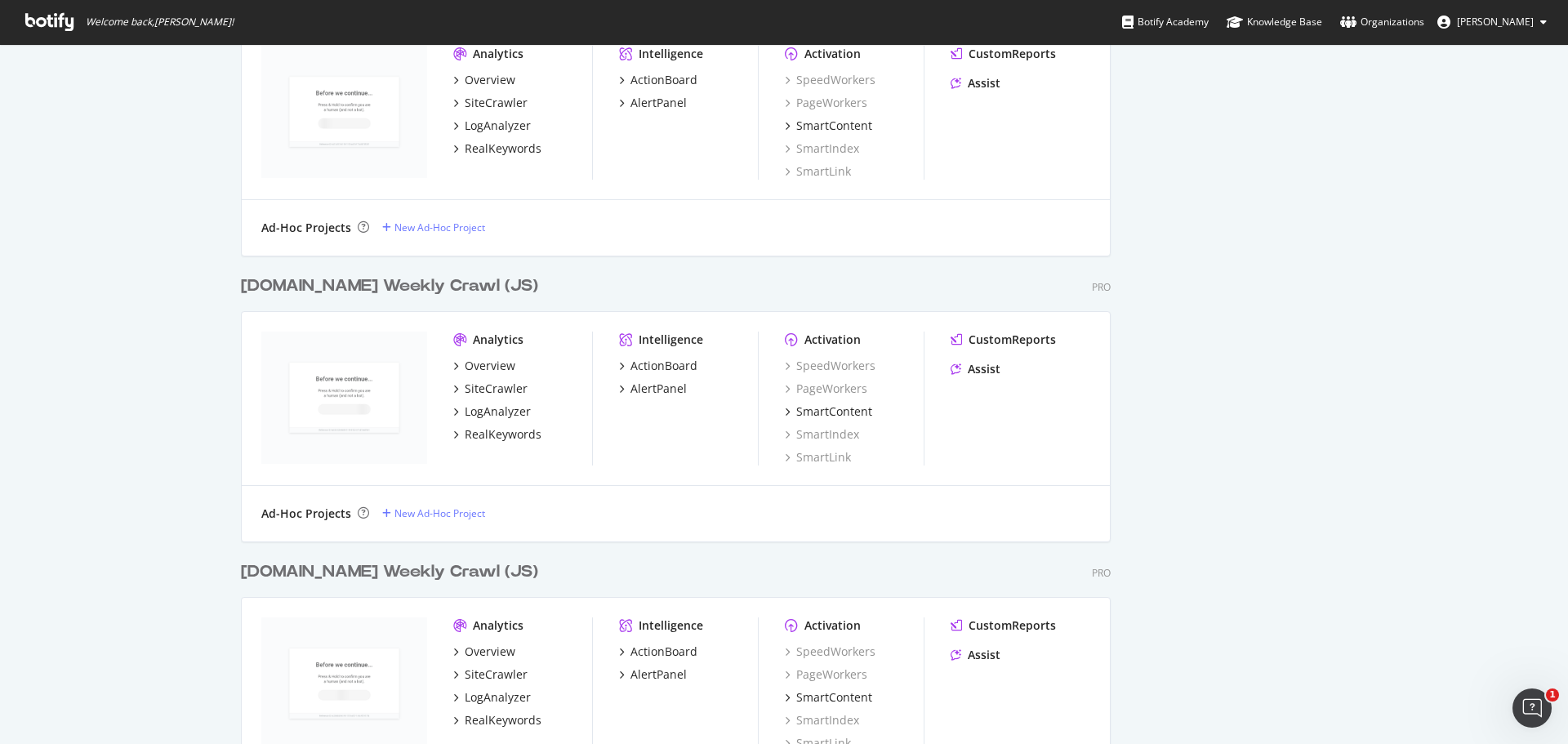
scroll to position [734, 0]
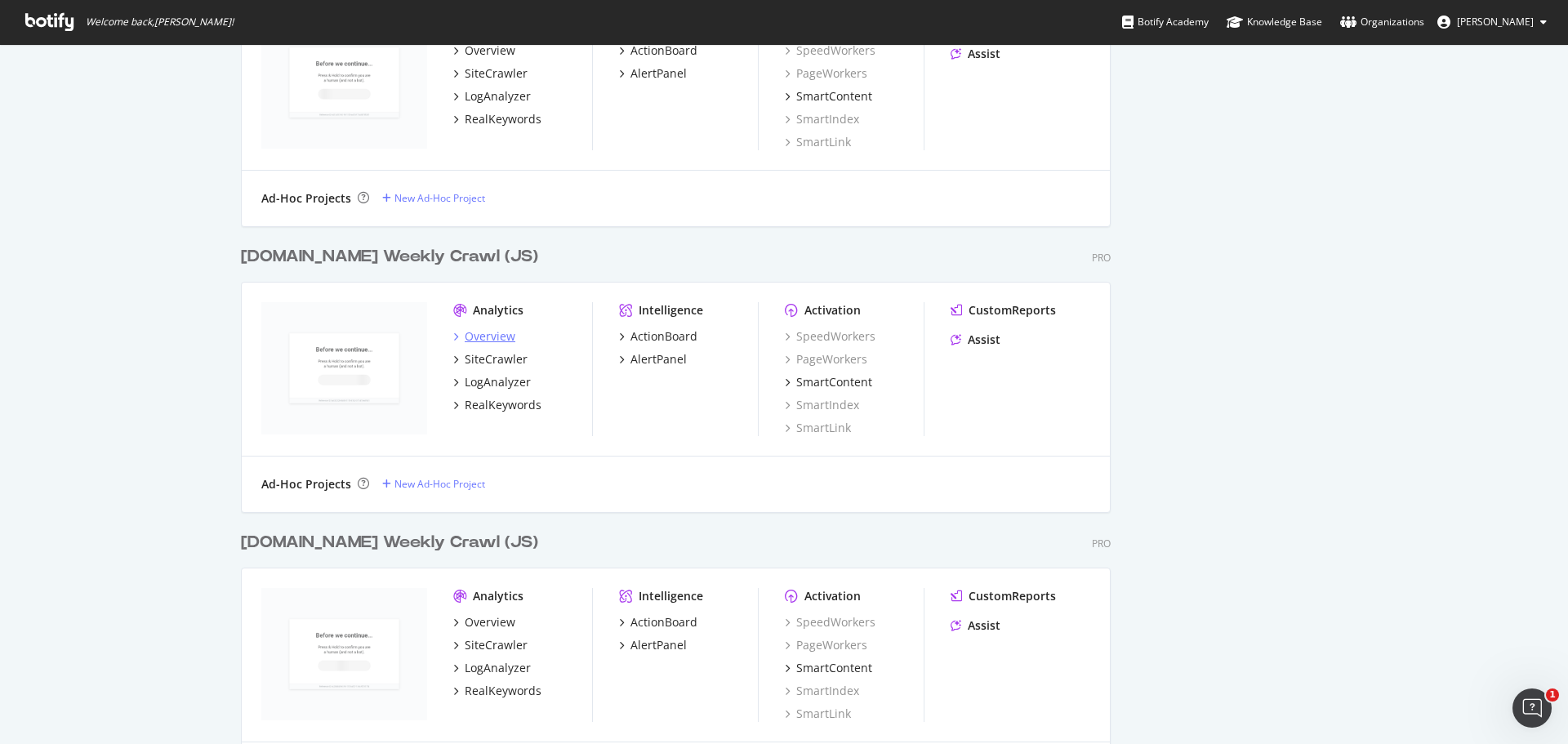
click at [477, 337] on div "Overview" at bounding box center [490, 336] width 51 height 17
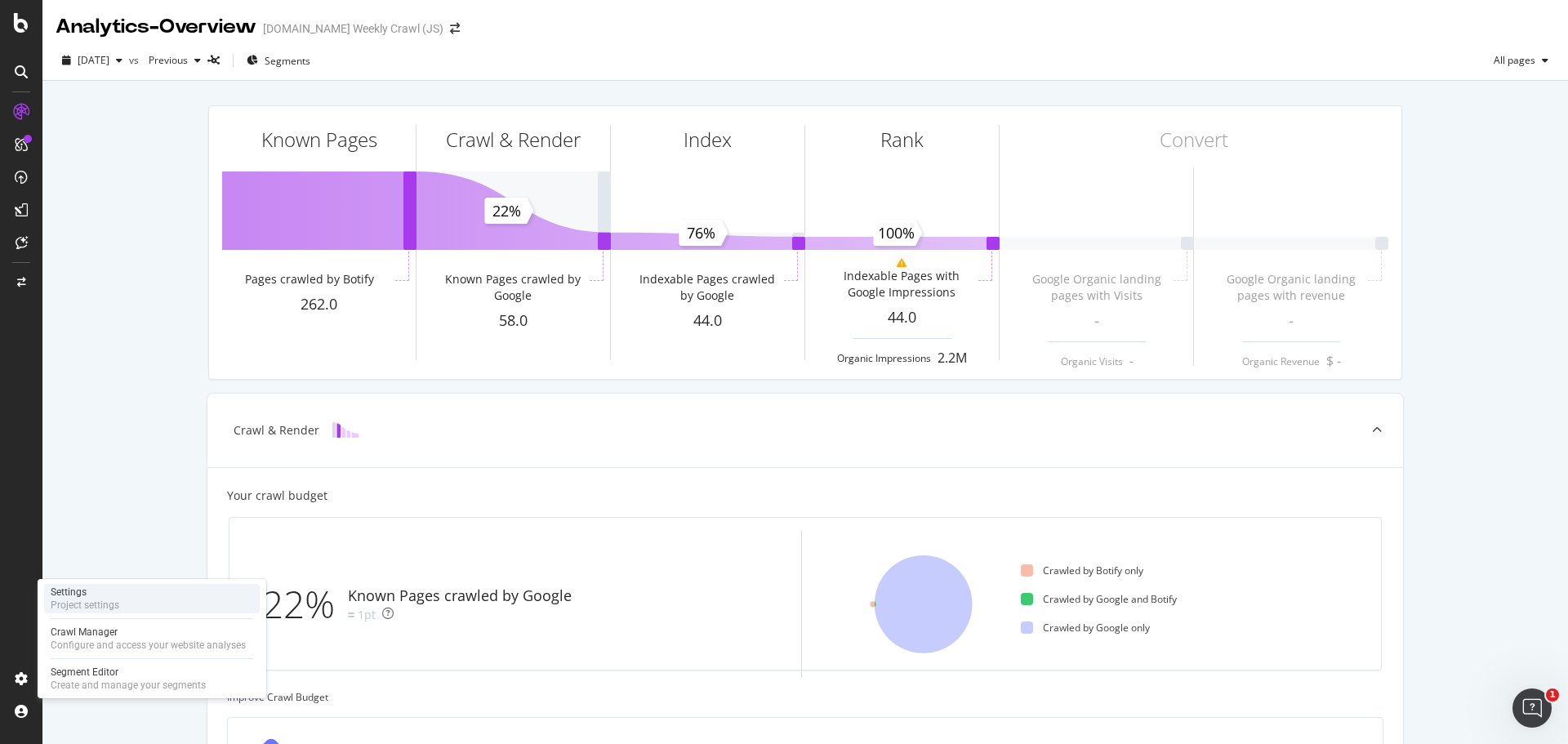
click at [100, 599] on div "Project settings" at bounding box center [85, 604] width 68 height 13
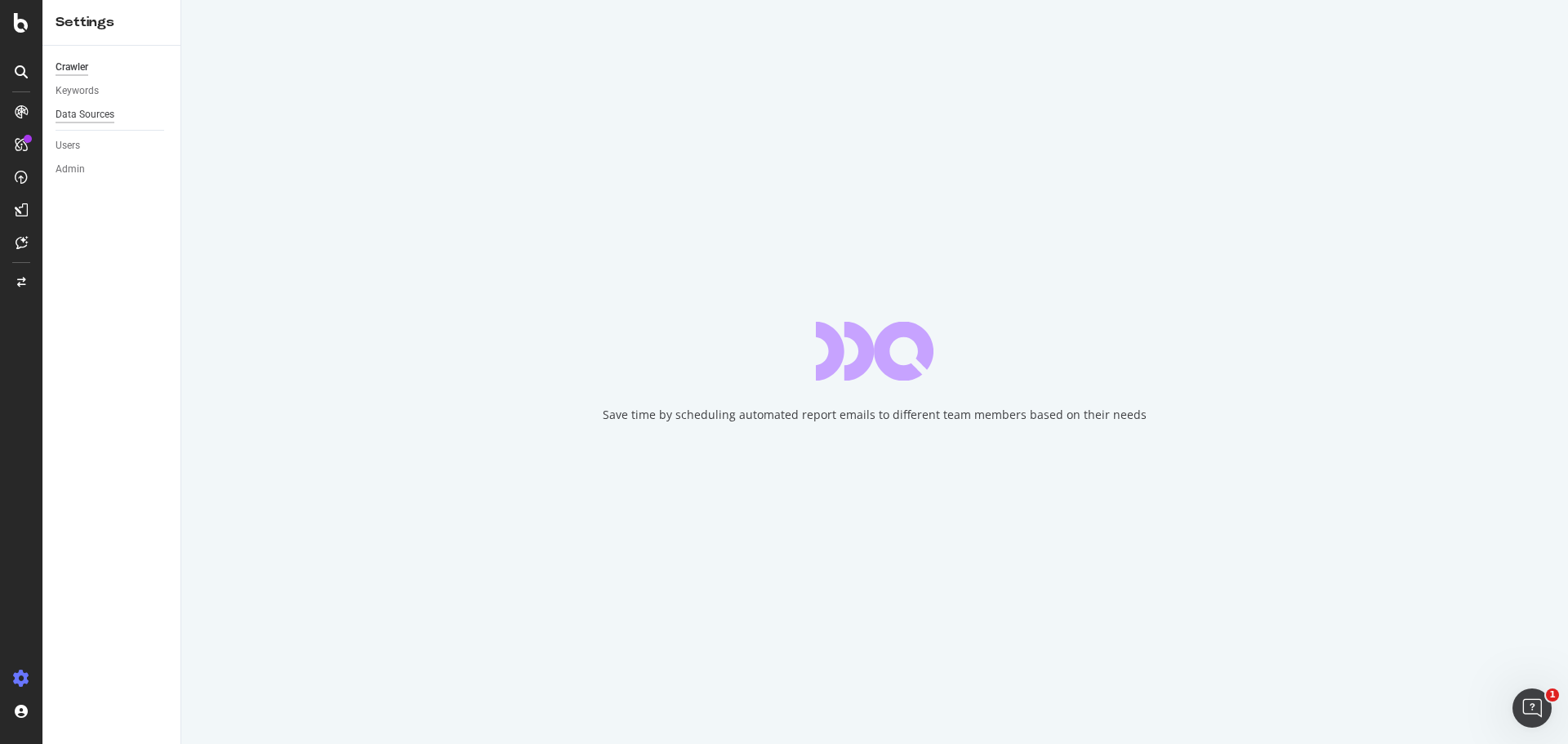
click at [77, 110] on div "Data Sources" at bounding box center [84, 115] width 59 height 18
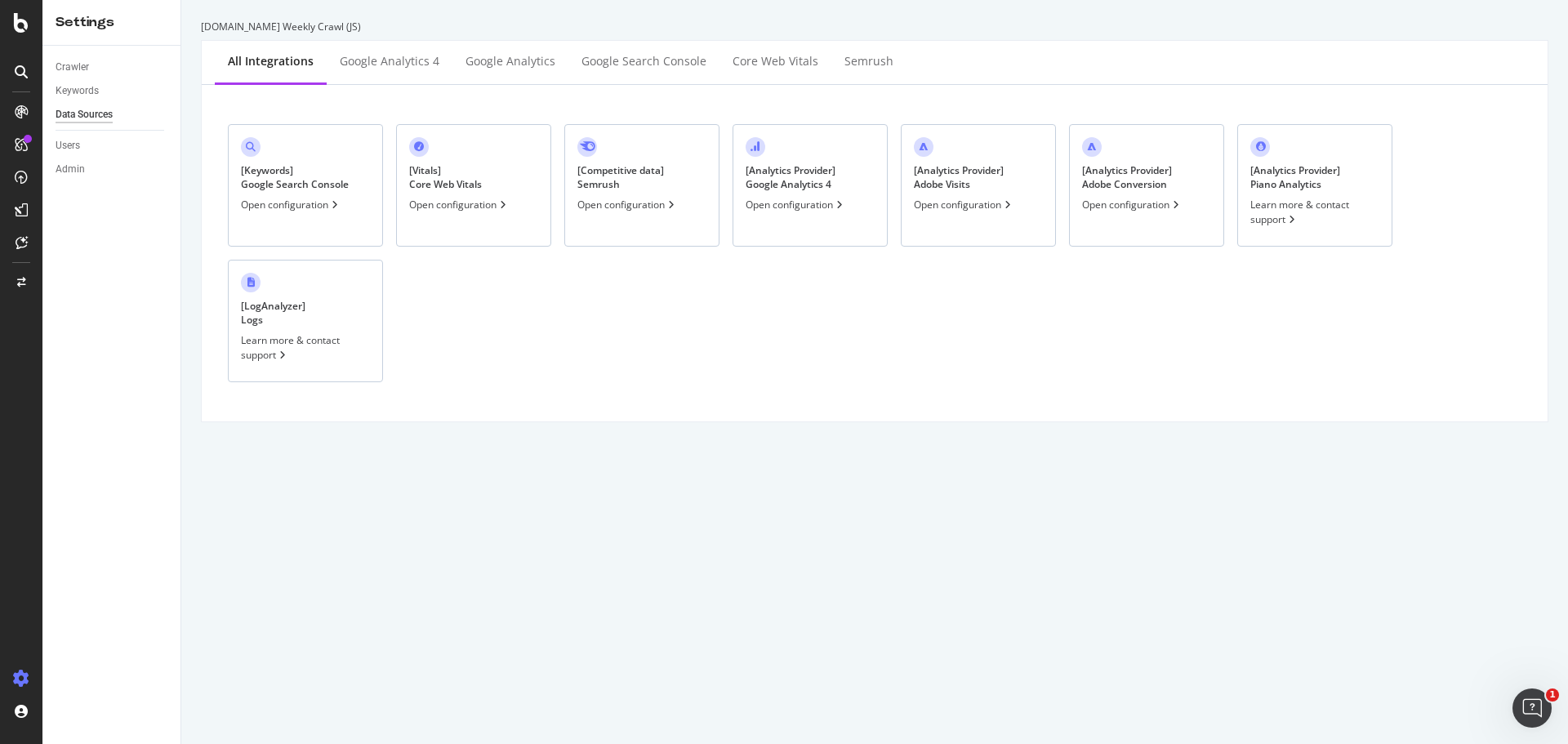
click at [970, 191] on div "[ Analytics Provider ] Adobe Visits" at bounding box center [959, 177] width 90 height 28
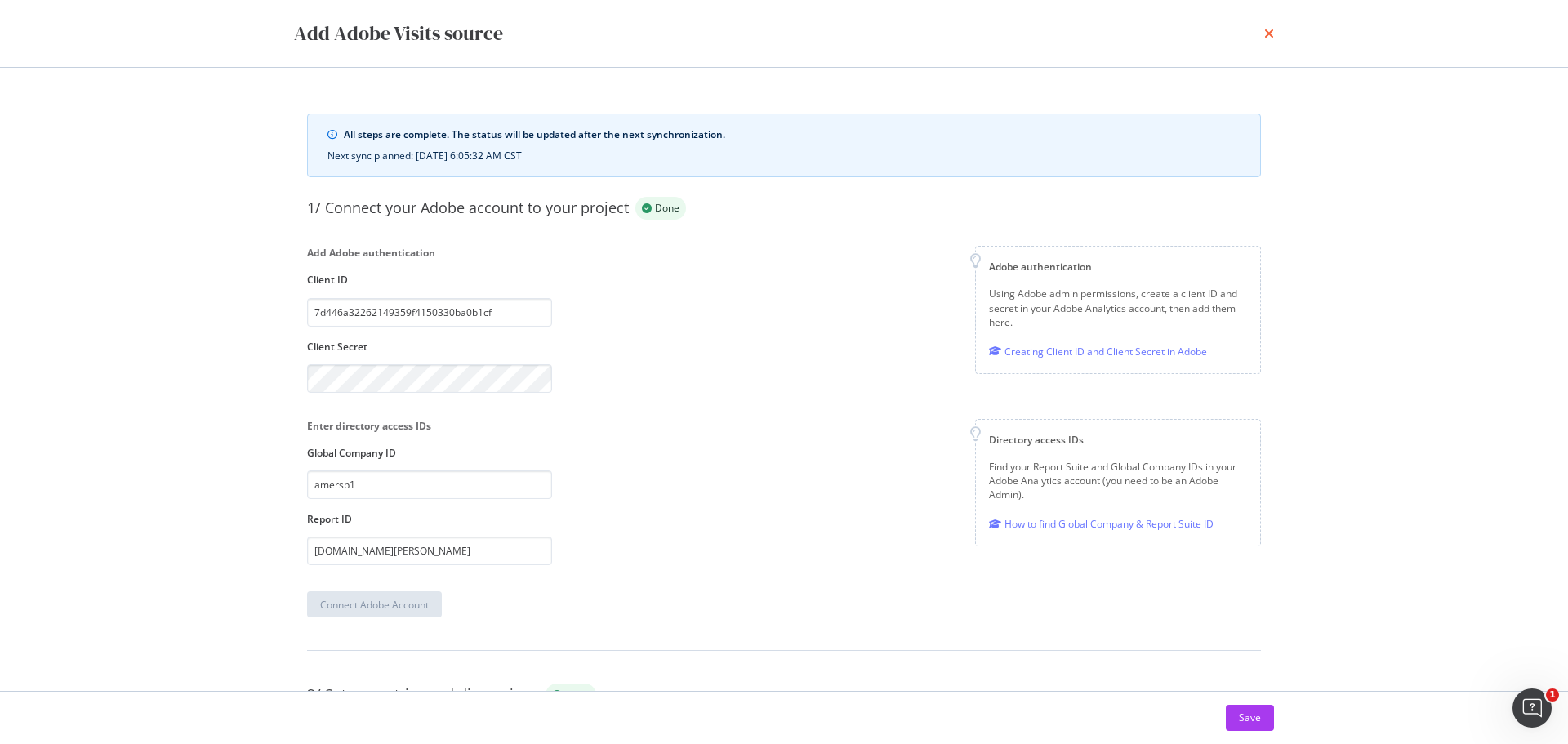
click at [1270, 36] on icon "times" at bounding box center [1269, 33] width 10 height 13
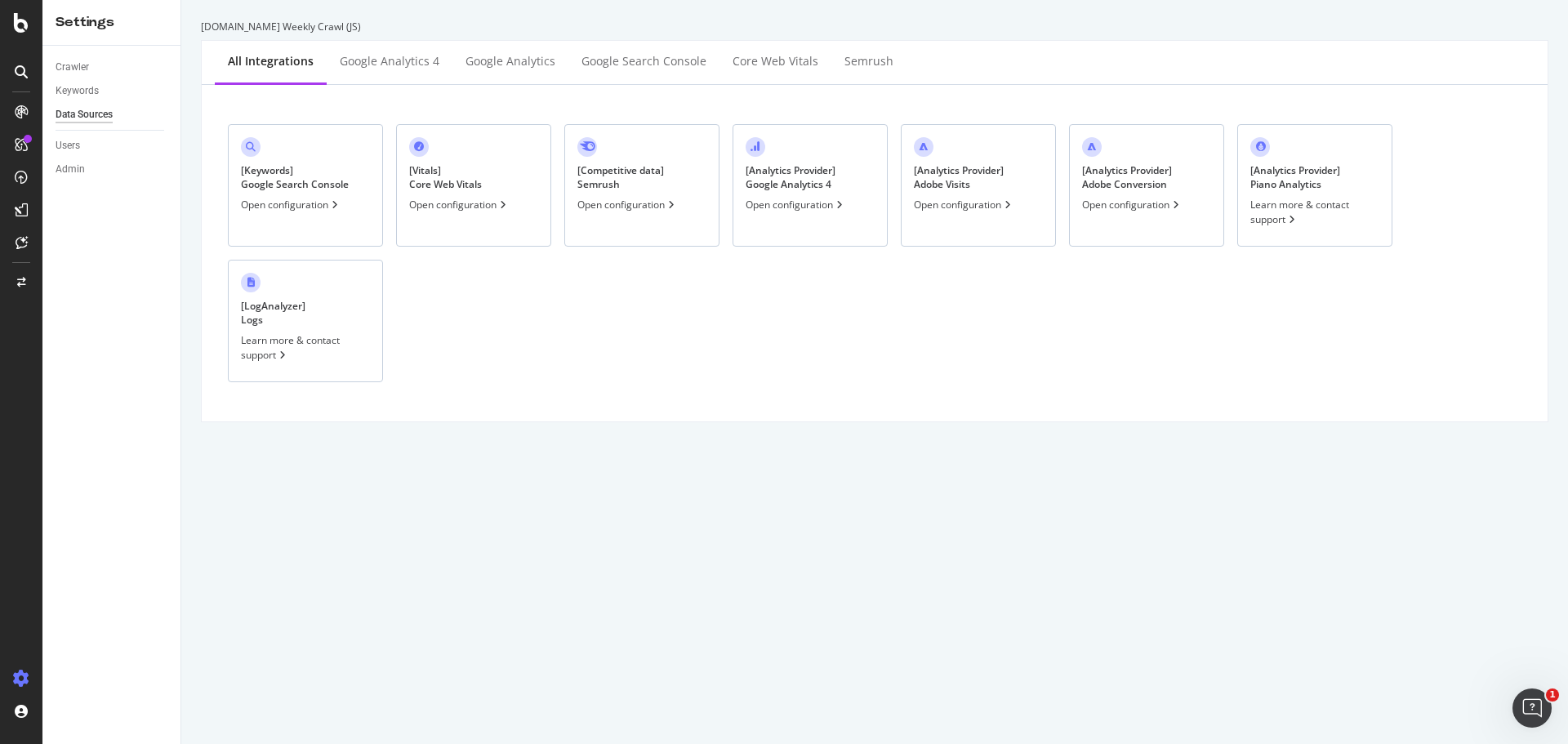
click at [1119, 204] on div "Open configuration" at bounding box center [1133, 204] width 100 height 14
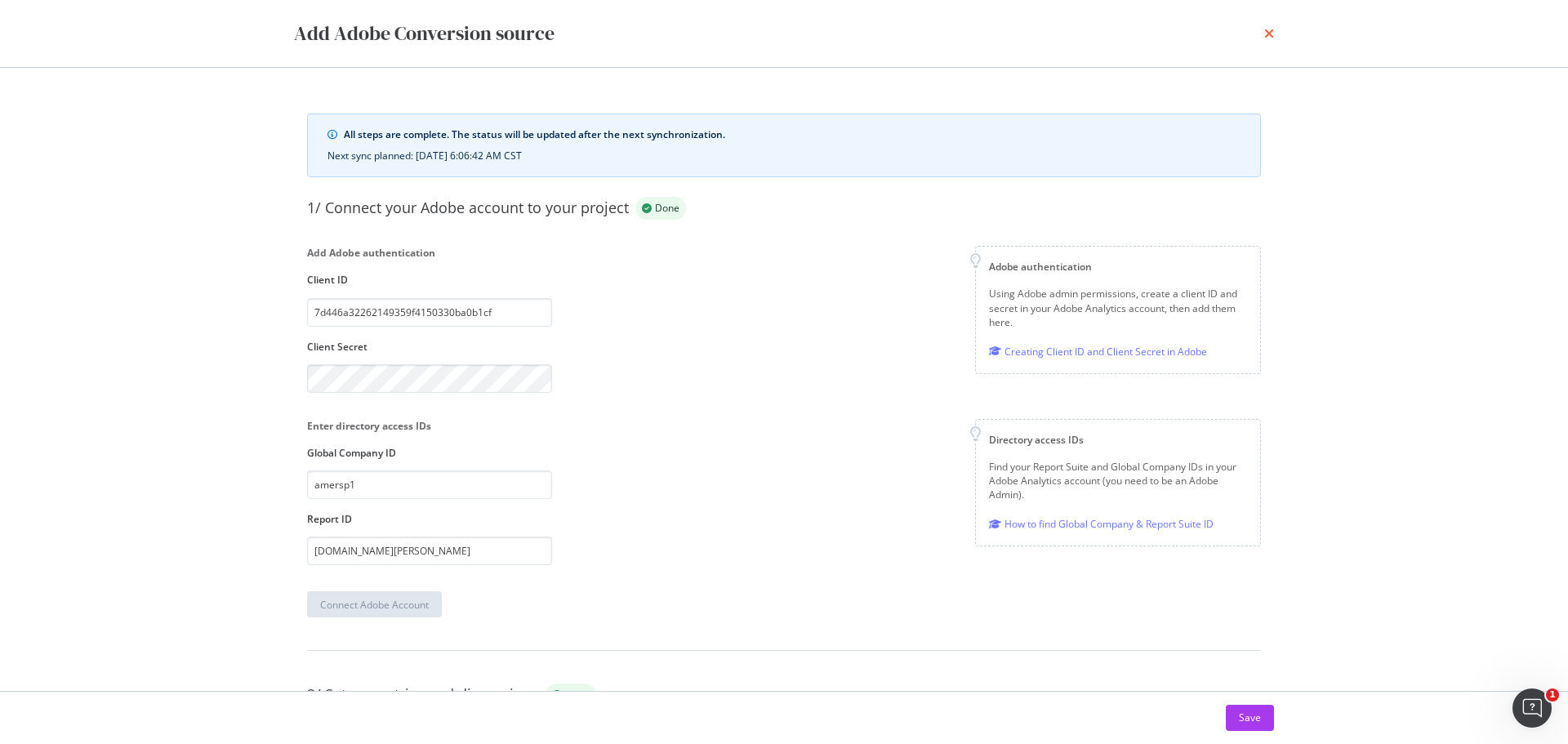
click at [1270, 29] on icon "times" at bounding box center [1269, 33] width 10 height 13
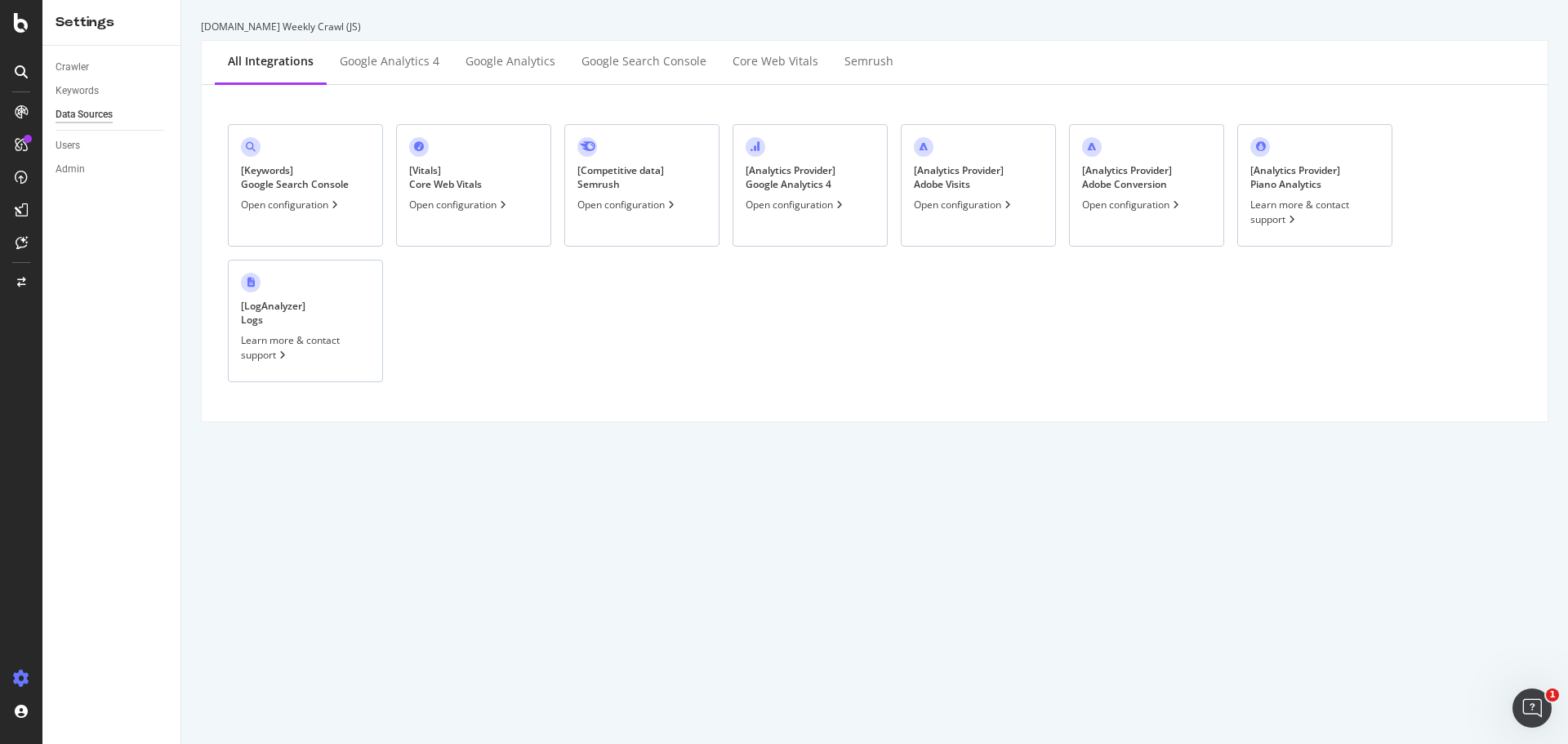
click at [953, 211] on div "Open configuration" at bounding box center [964, 204] width 100 height 14
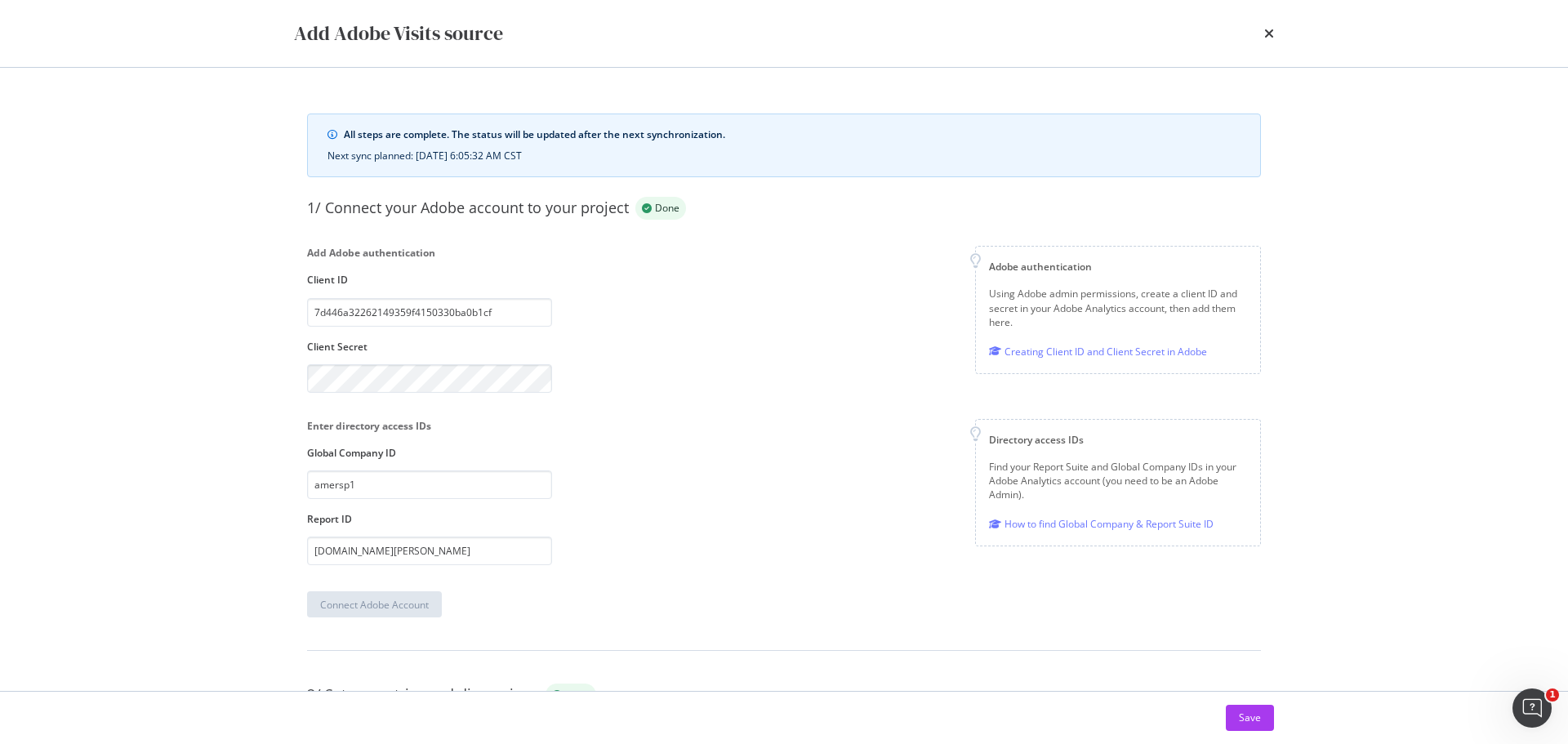
click at [1275, 27] on div "Add Adobe Visits source" at bounding box center [784, 33] width 1046 height 67
click at [1269, 30] on icon "times" at bounding box center [1269, 33] width 10 height 13
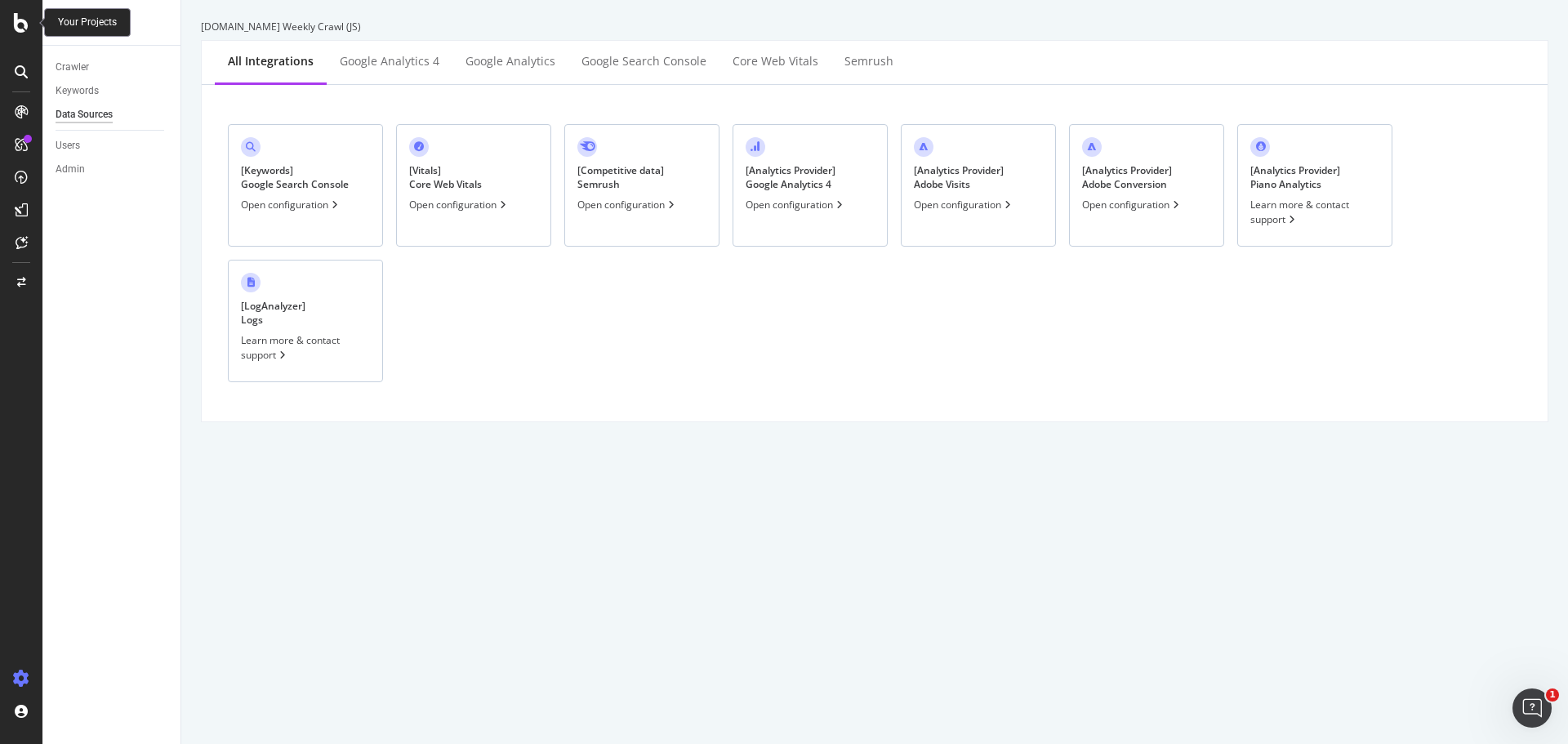
click at [25, 29] on icon at bounding box center [21, 23] width 15 height 19
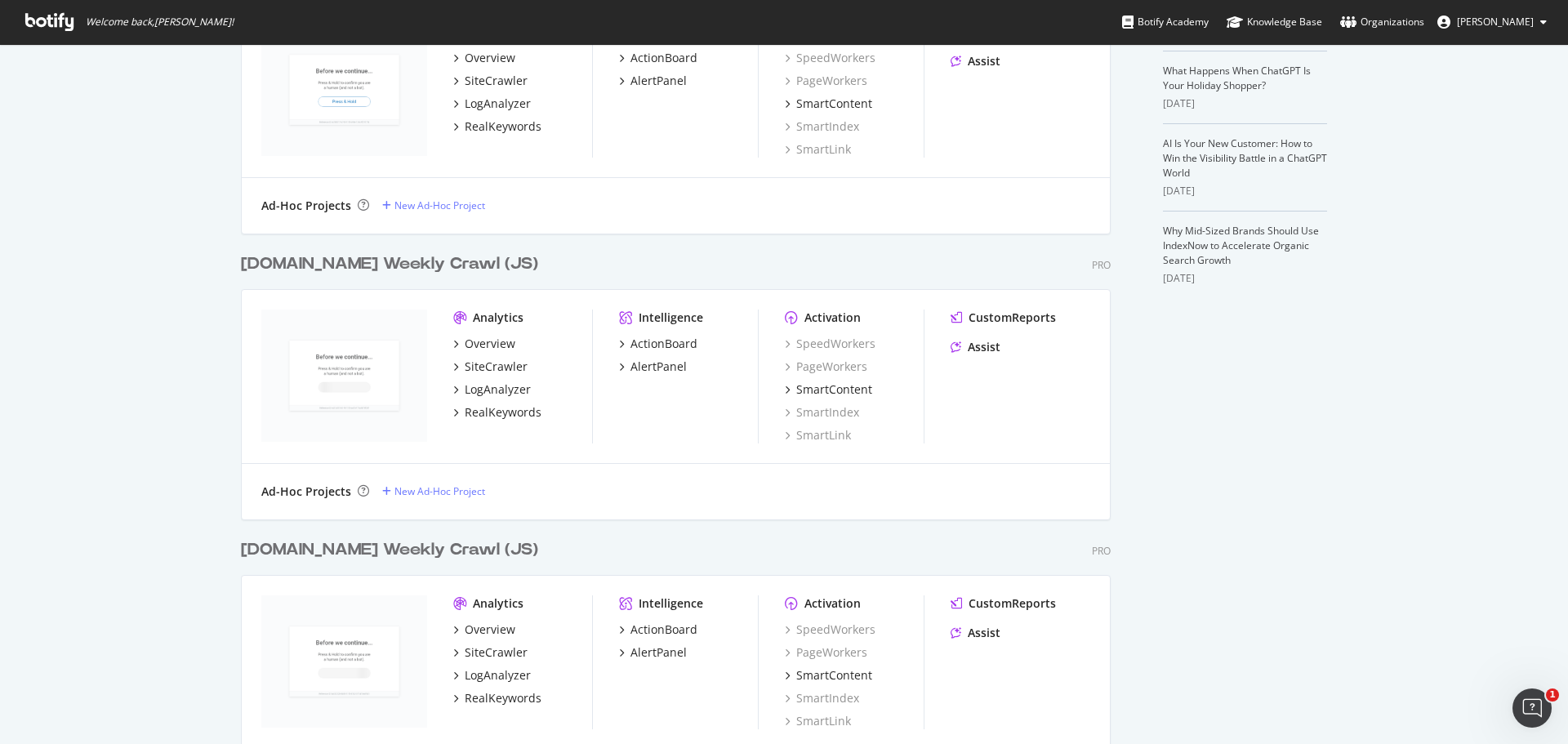
scroll to position [329, 0]
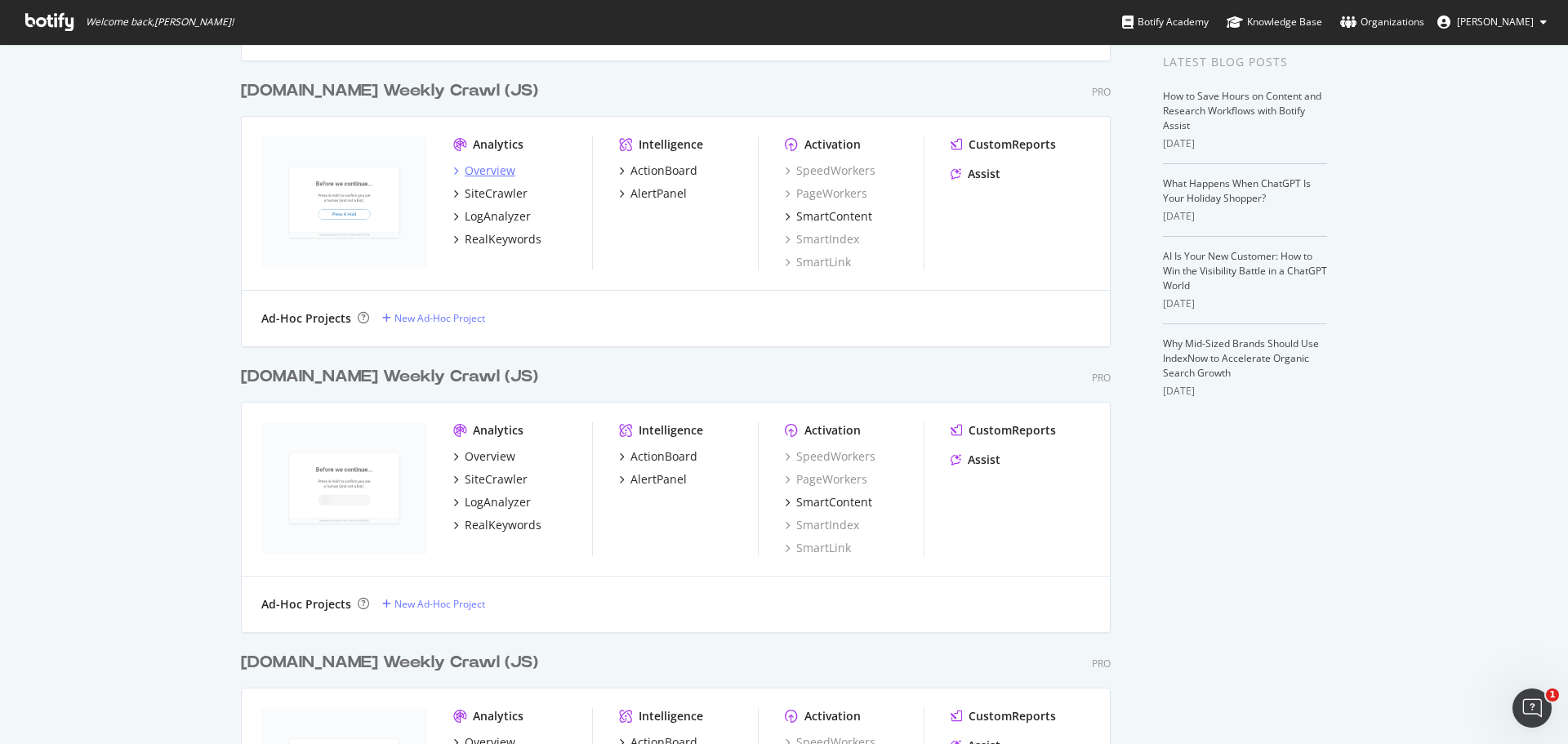
click at [464, 168] on div "Overview" at bounding box center [490, 170] width 51 height 17
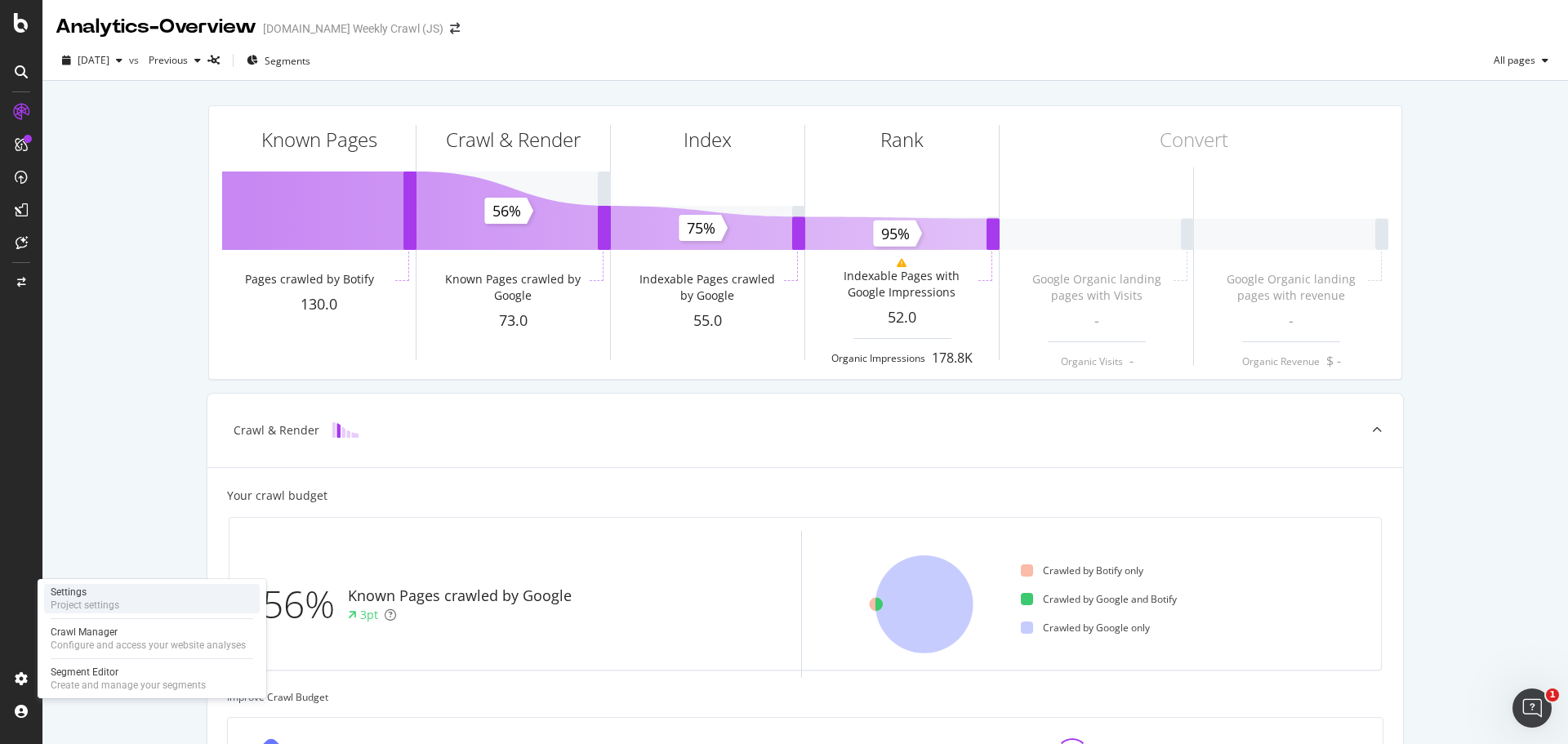
click at [108, 597] on div "Settings" at bounding box center [85, 591] width 68 height 13
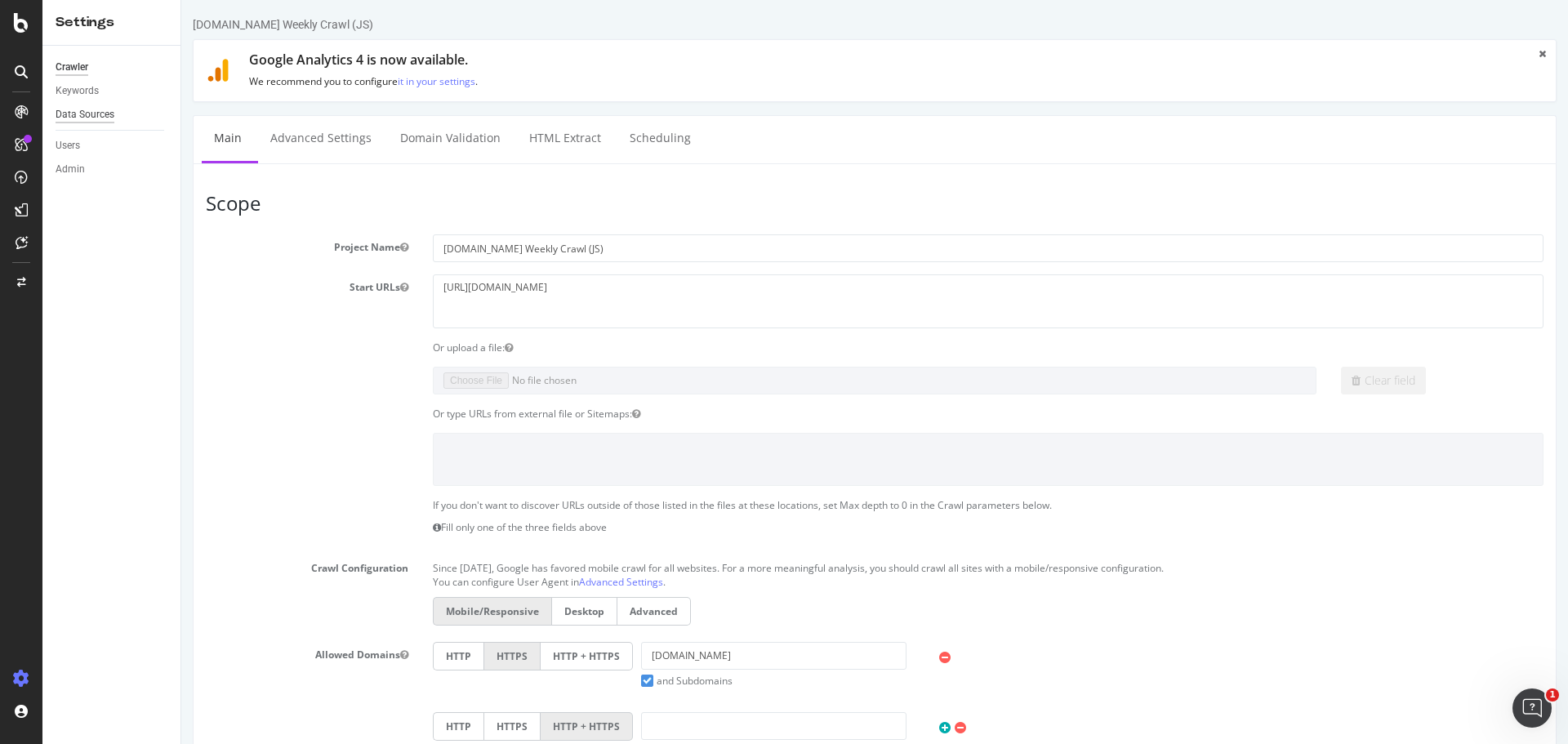
click at [108, 111] on div "Data Sources" at bounding box center [84, 115] width 59 height 18
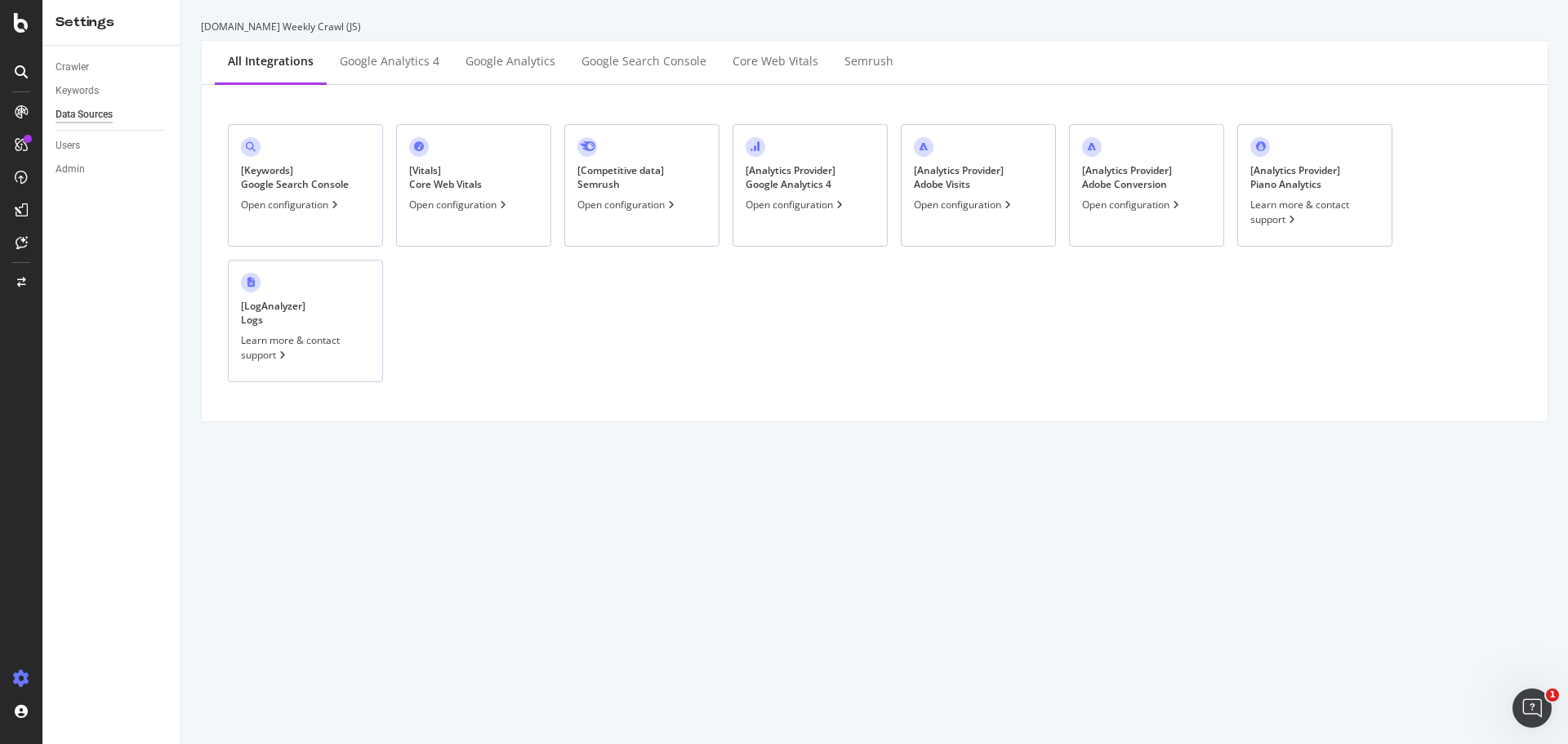
click at [961, 185] on div "[ Analytics Provider ] Adobe Visits" at bounding box center [959, 177] width 90 height 28
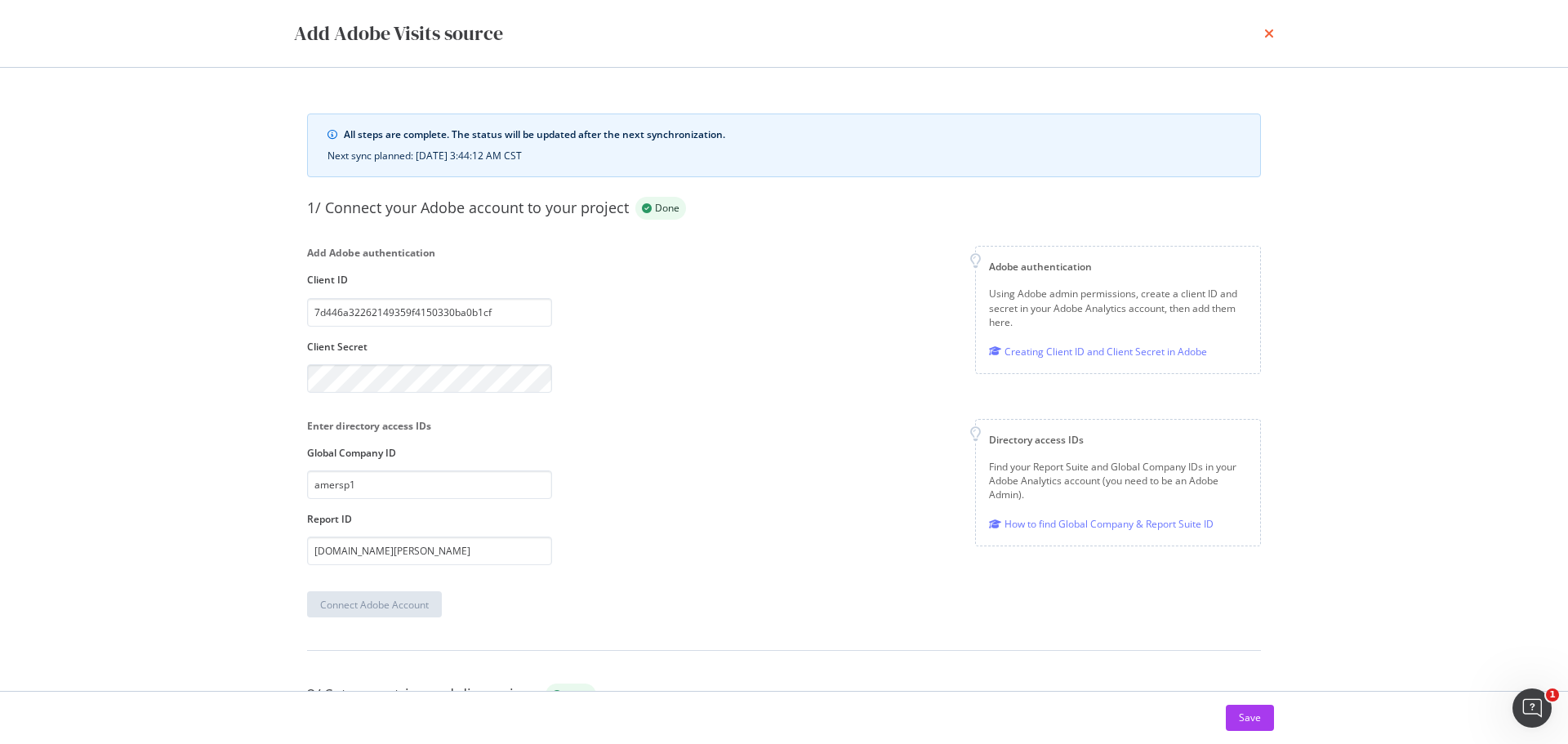
click at [1269, 31] on icon "times" at bounding box center [1269, 33] width 10 height 13
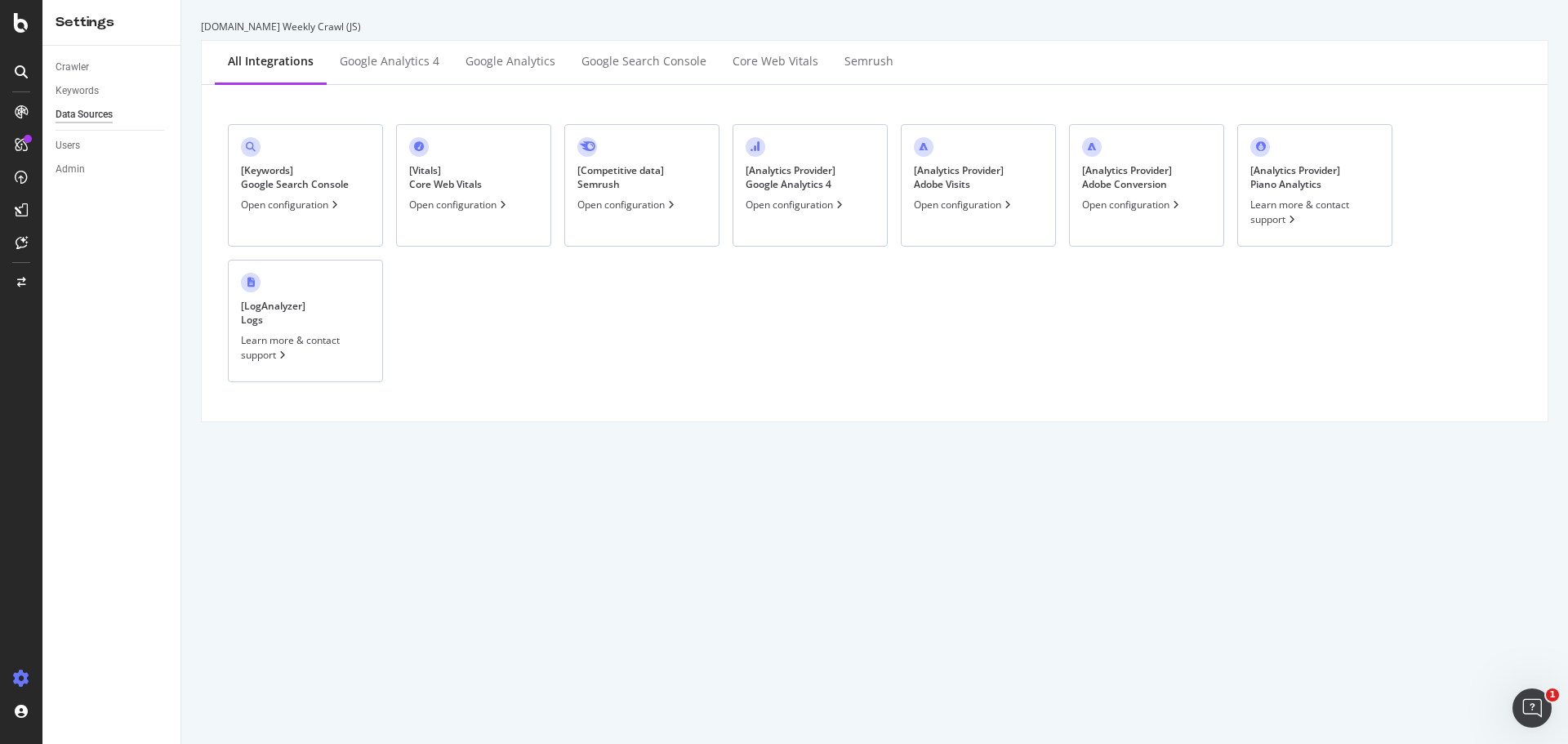
click at [1119, 188] on div "[ Analytics Provider ] Adobe Conversion" at bounding box center [1127, 177] width 90 height 28
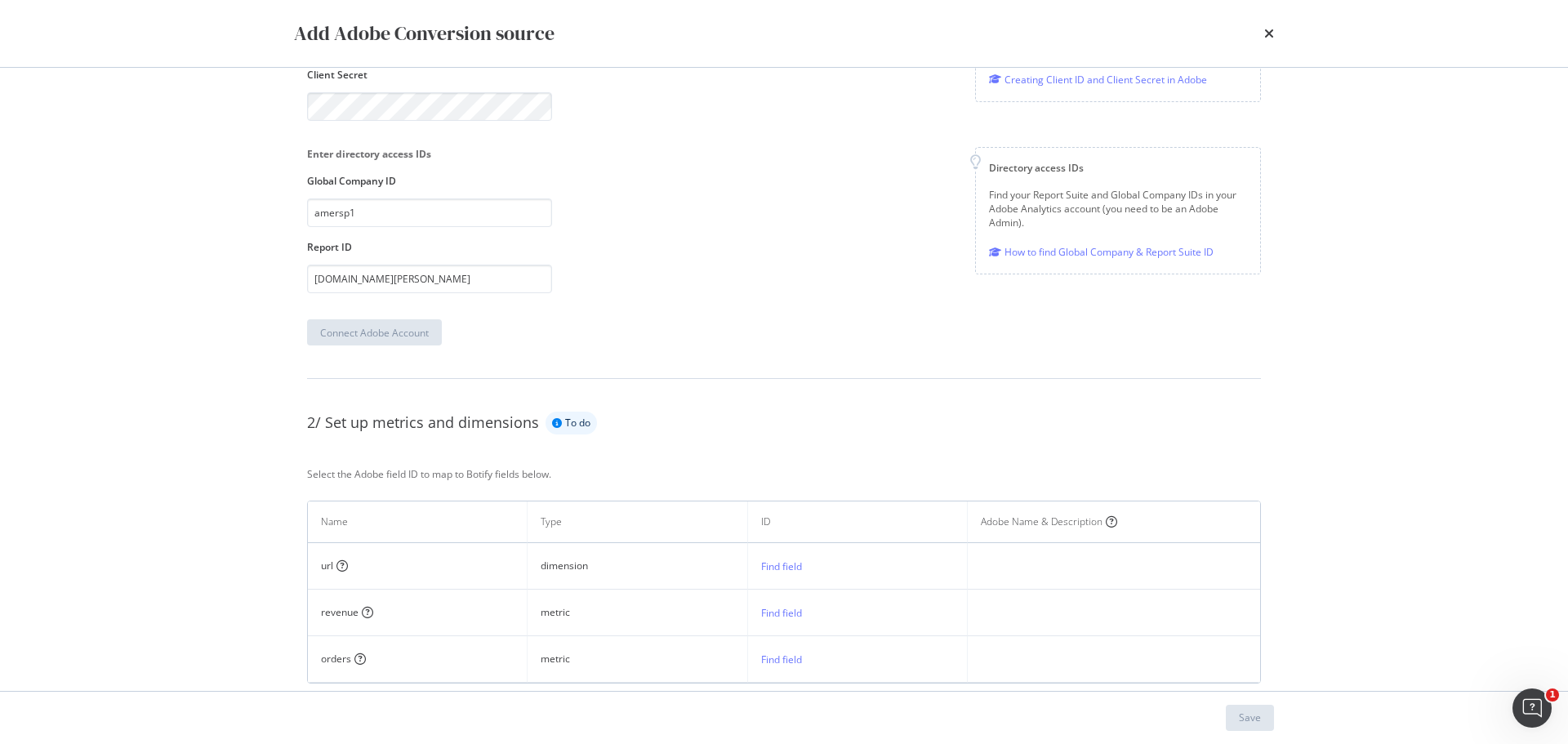
scroll to position [245, 0]
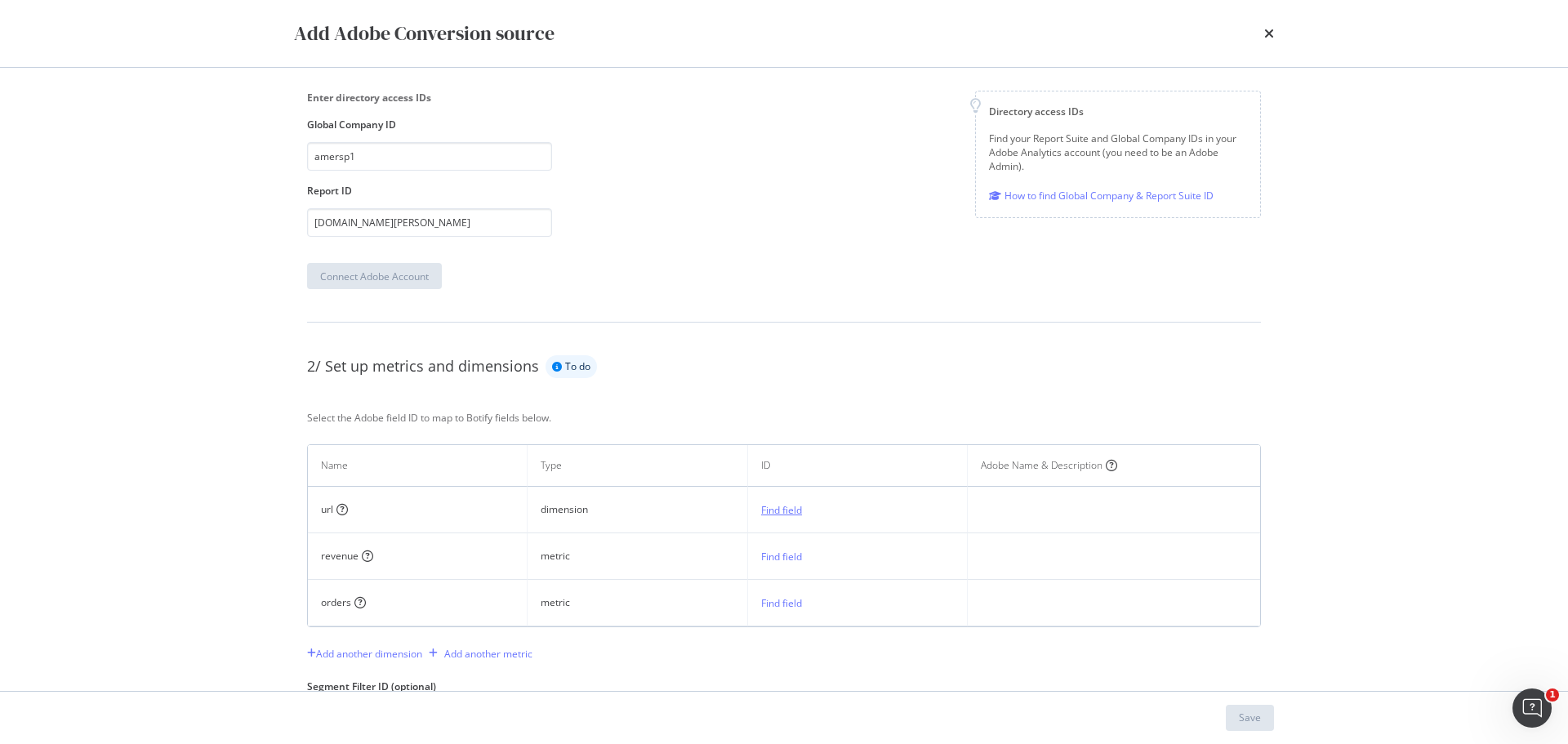
click at [791, 506] on div "Find field" at bounding box center [781, 510] width 41 height 14
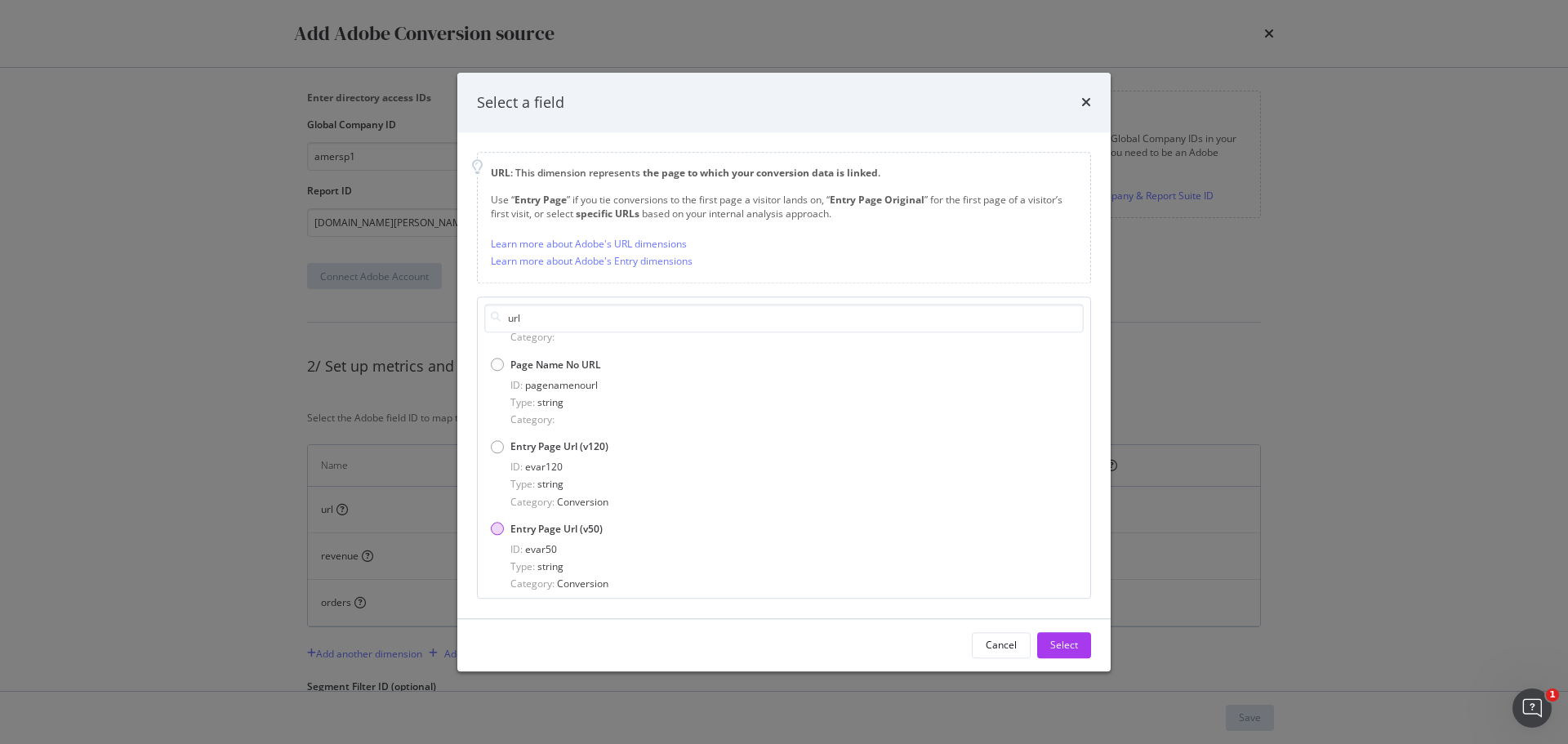
type input "url"
click at [497, 528] on div "Entry Page Url (v50)" at bounding box center [497, 528] width 13 height 13
click at [1065, 644] on div "Select" at bounding box center [1064, 646] width 28 height 14
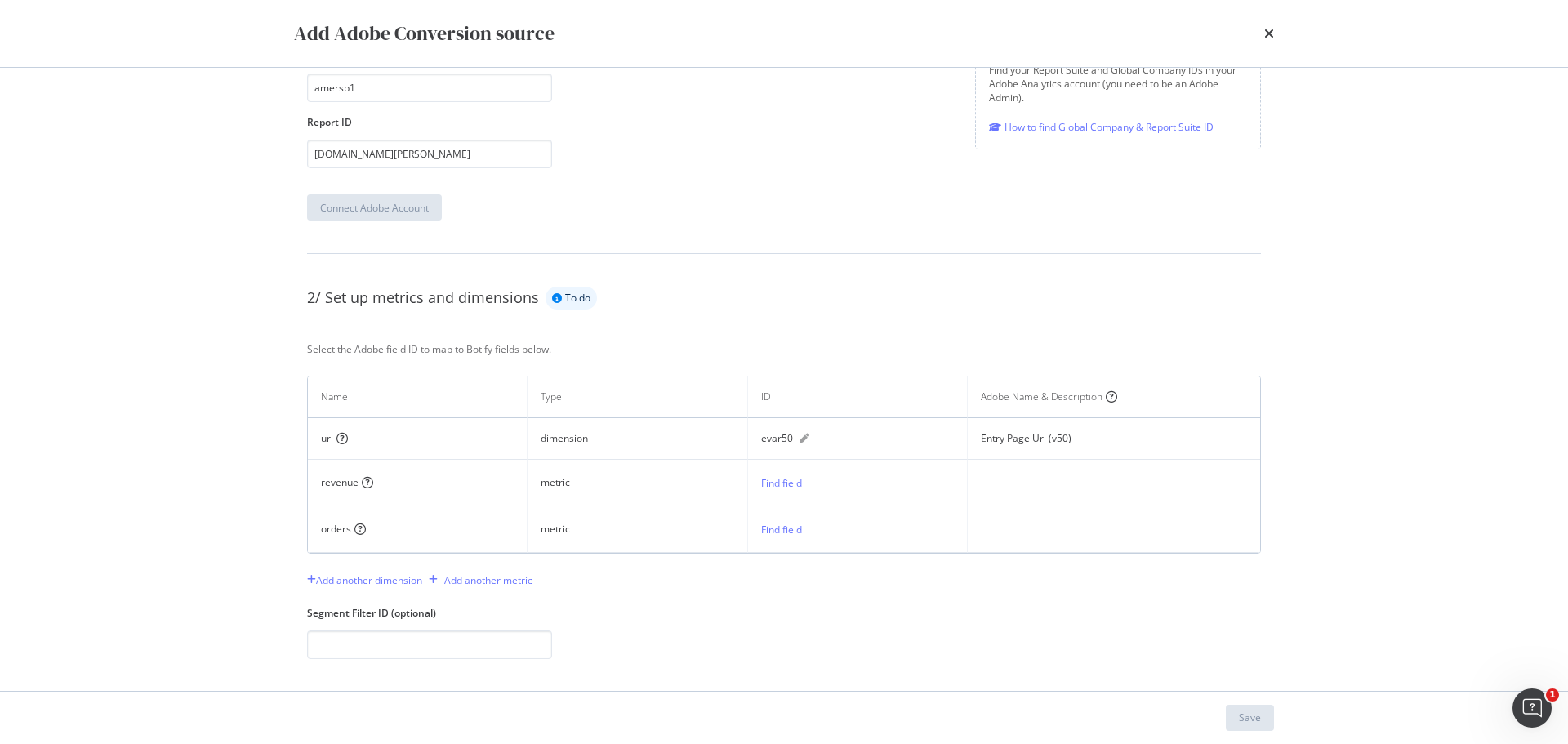
scroll to position [326, 0]
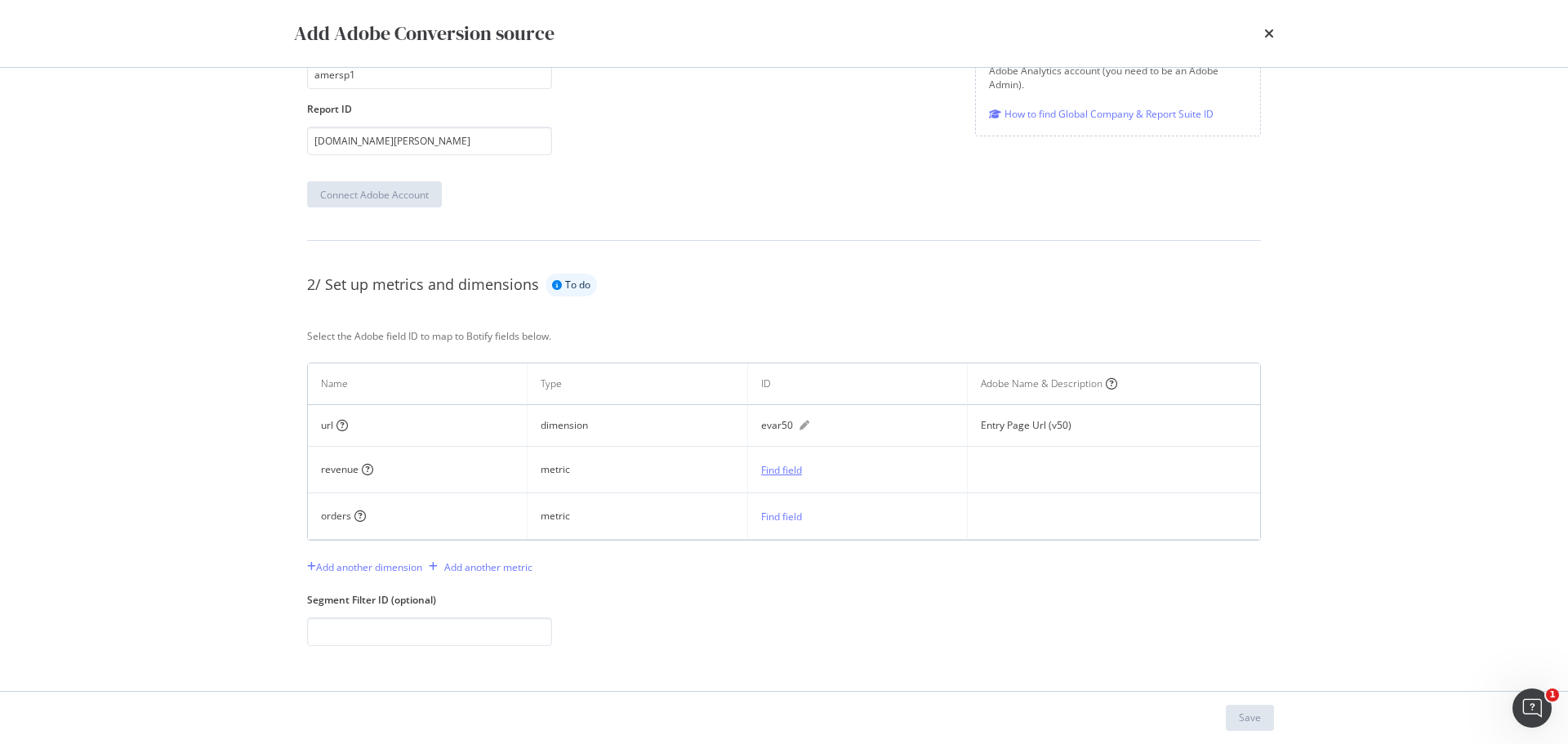
click at [768, 466] on div "Find field" at bounding box center [781, 470] width 41 height 14
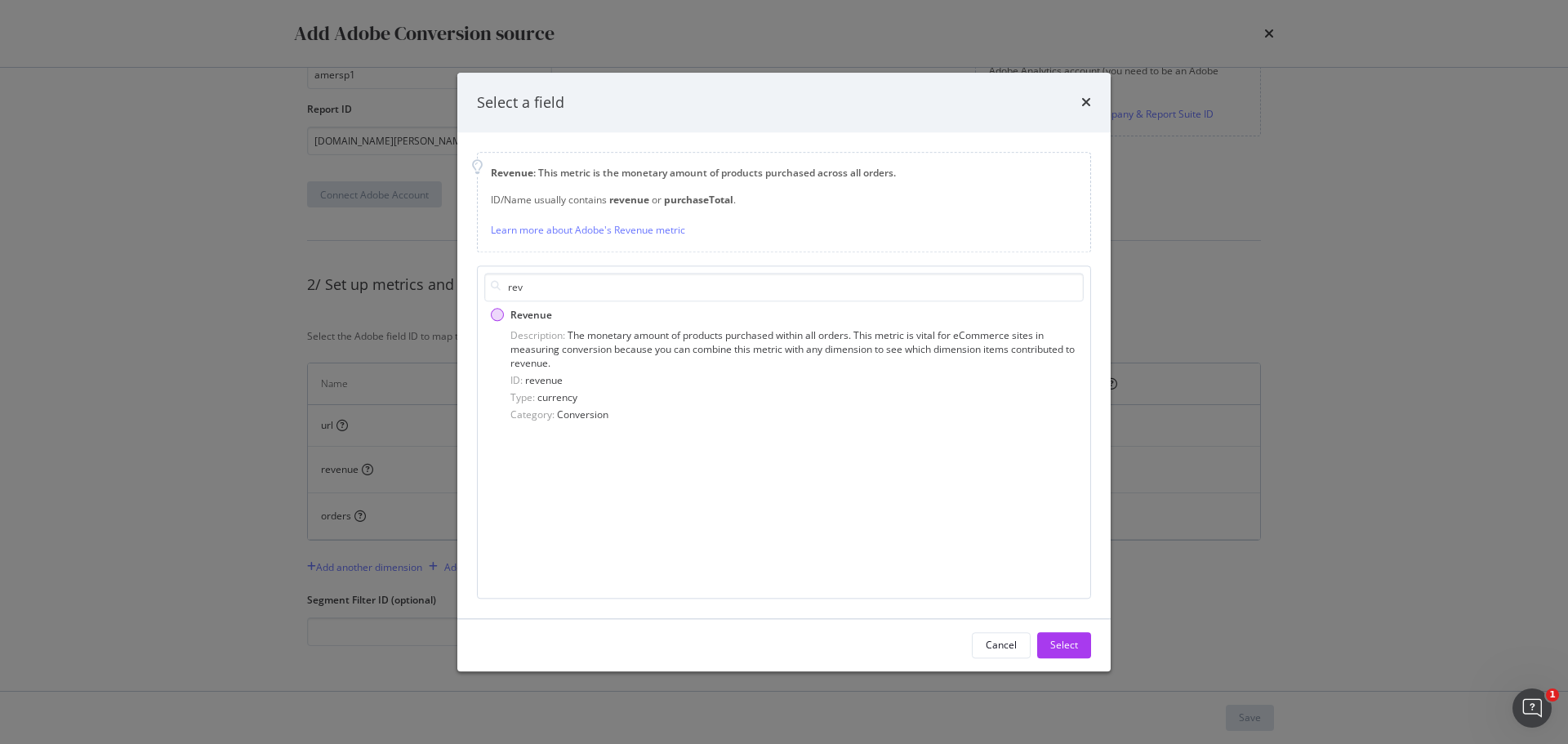
type input "rev"
click at [499, 319] on div "Revenue" at bounding box center [497, 315] width 13 height 13
click at [1061, 648] on div "Select" at bounding box center [1064, 646] width 28 height 14
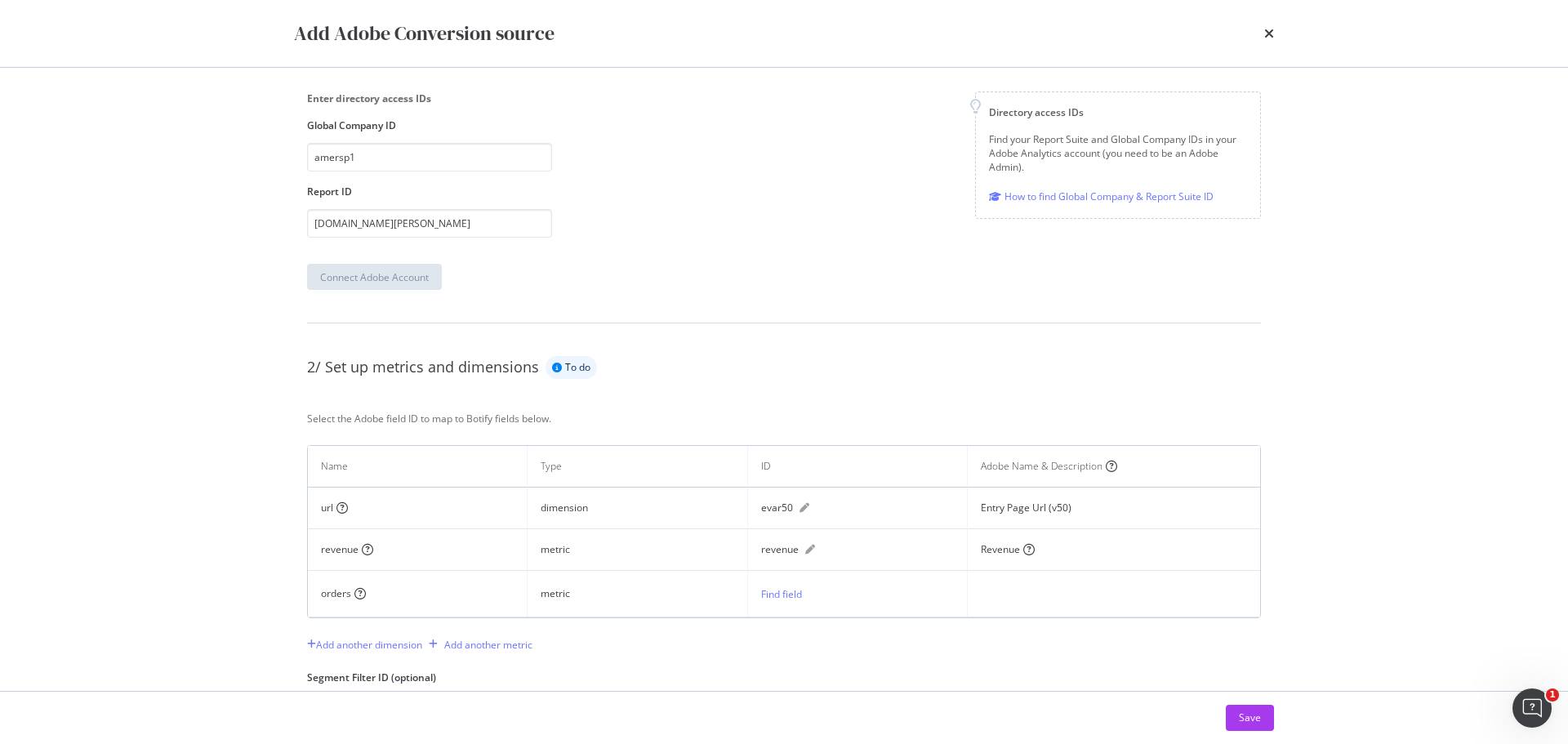
scroll to position [245, 0]
click at [767, 588] on div "Find field" at bounding box center [781, 593] width 41 height 14
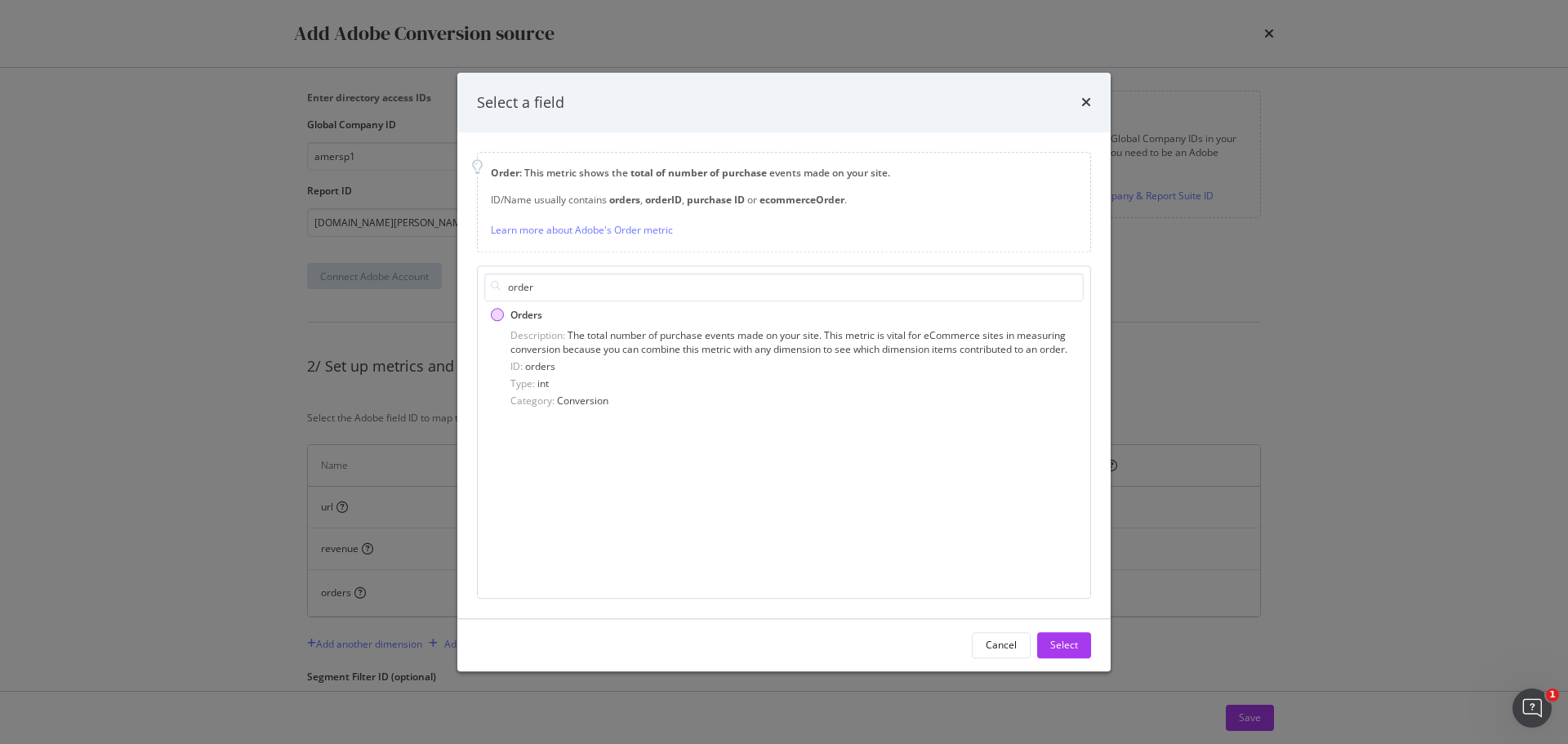
type input "order"
click at [530, 318] on span "Orders" at bounding box center [526, 315] width 32 height 14
click at [1074, 653] on div "Select" at bounding box center [1064, 645] width 28 height 25
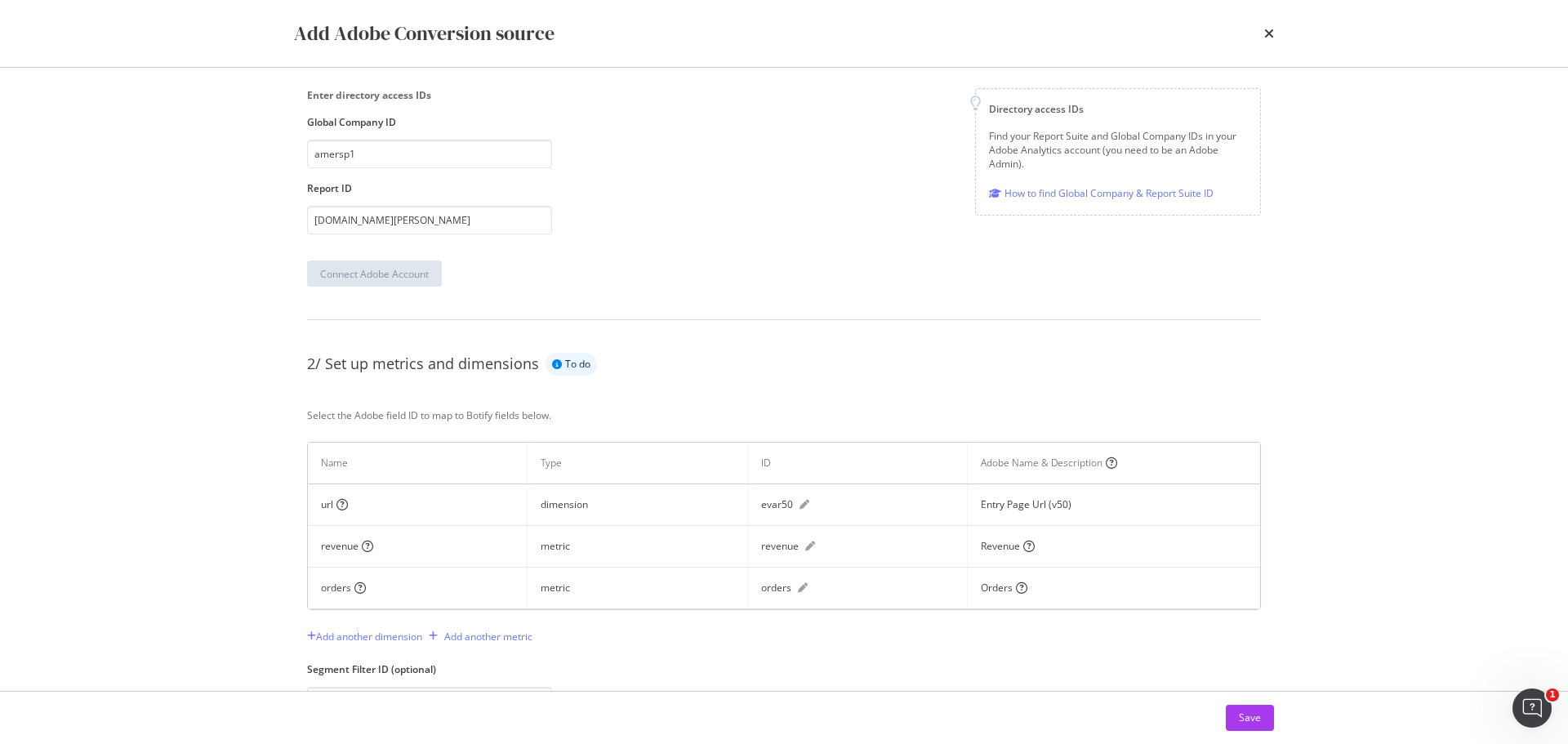
scroll to position [318, 0]
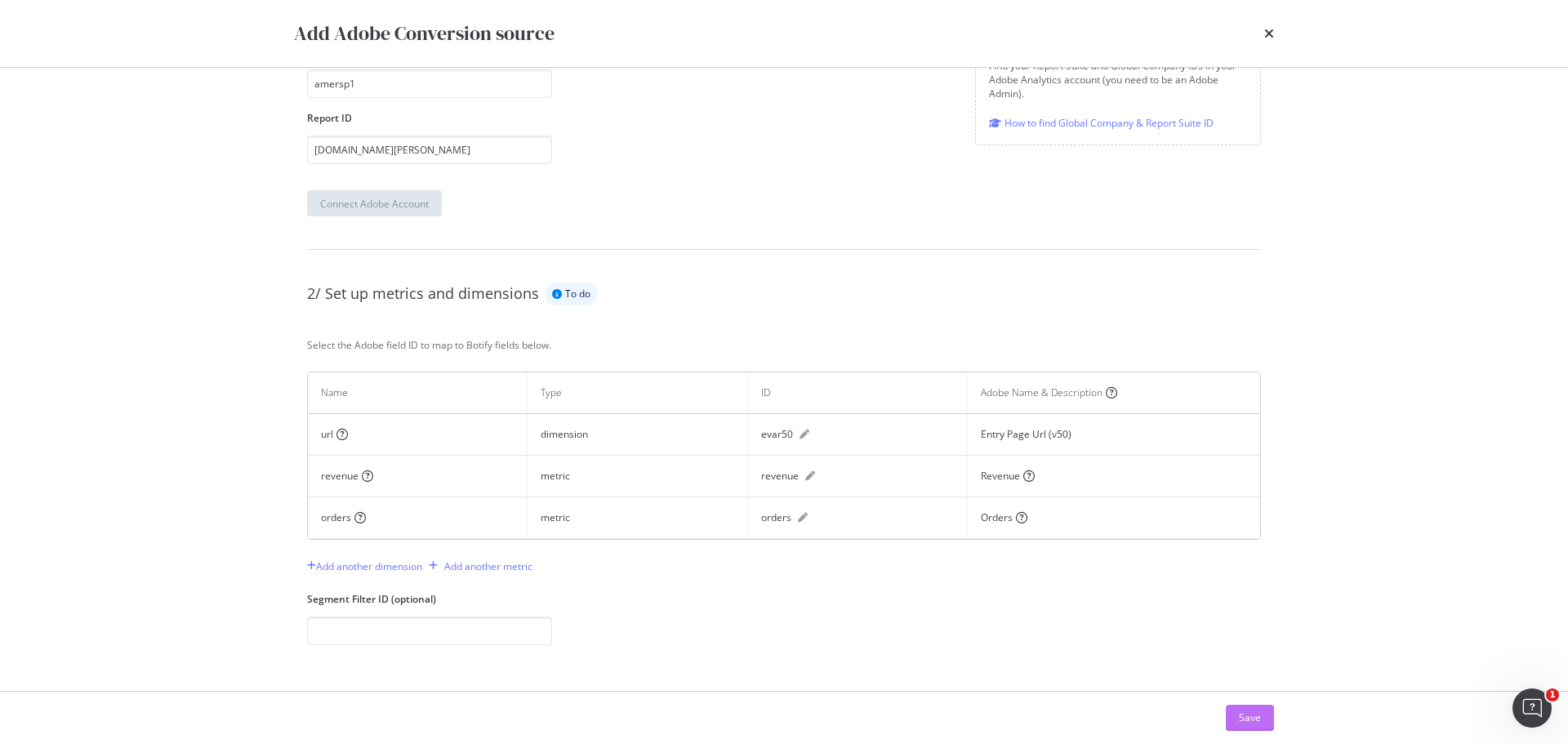
click at [1255, 713] on div "Save" at bounding box center [1249, 717] width 22 height 14
click at [1247, 719] on div "Save" at bounding box center [1249, 717] width 22 height 14
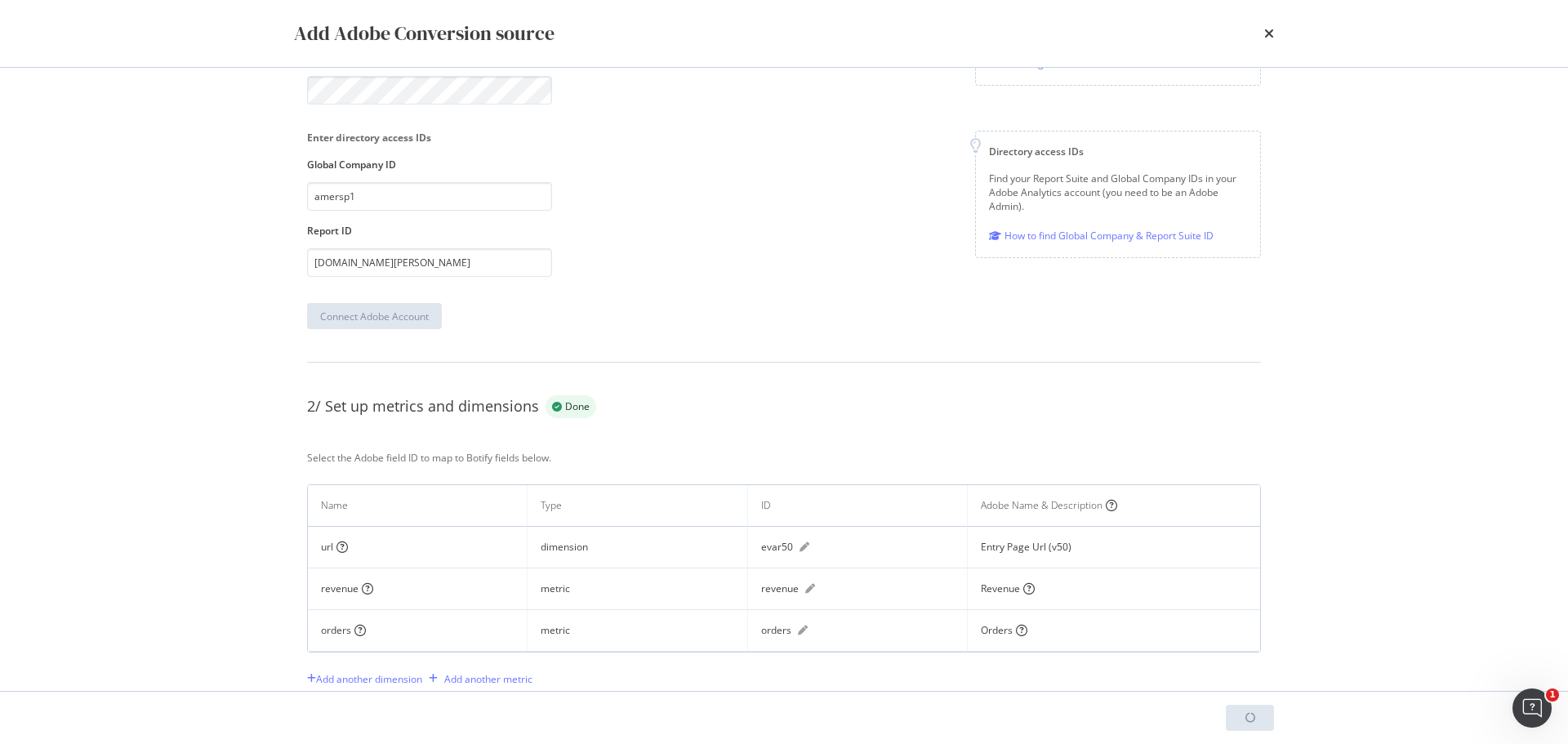
scroll to position [0, 0]
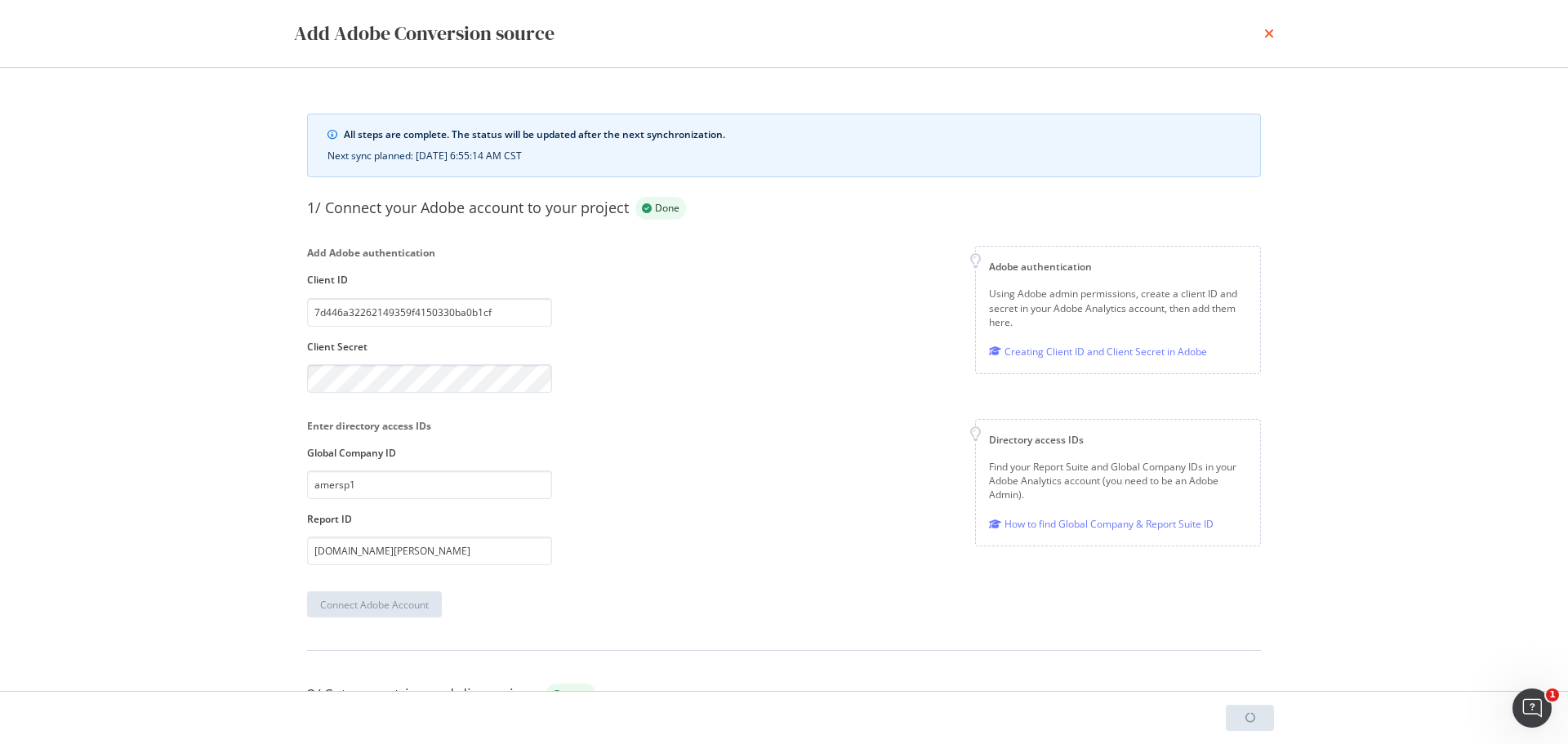
click at [1268, 36] on icon "times" at bounding box center [1269, 33] width 10 height 13
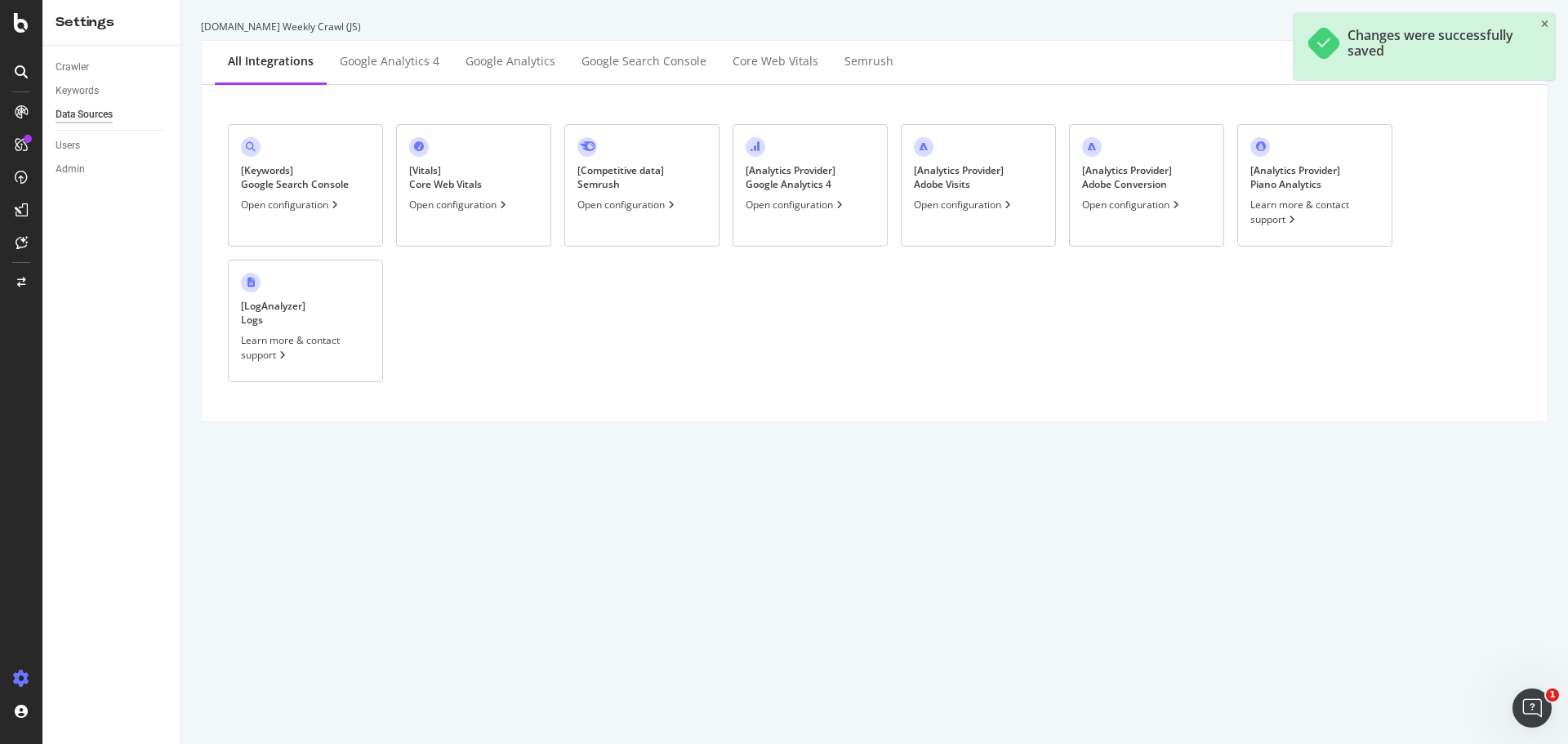
click at [1140, 194] on div "[ Analytics Provider ] Adobe Conversion Open configuration" at bounding box center [1147, 185] width 155 height 123
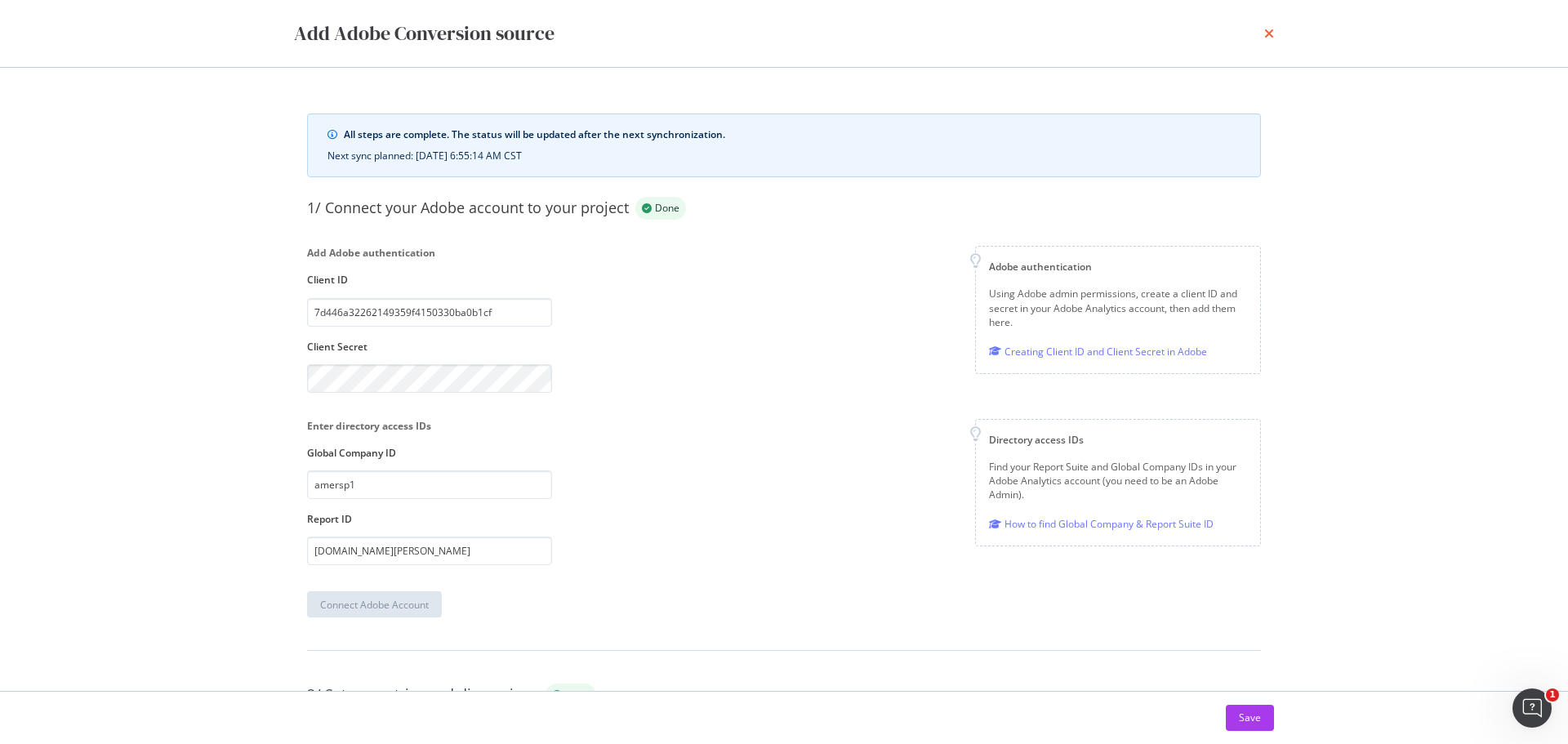
click at [1270, 33] on icon "times" at bounding box center [1269, 33] width 10 height 13
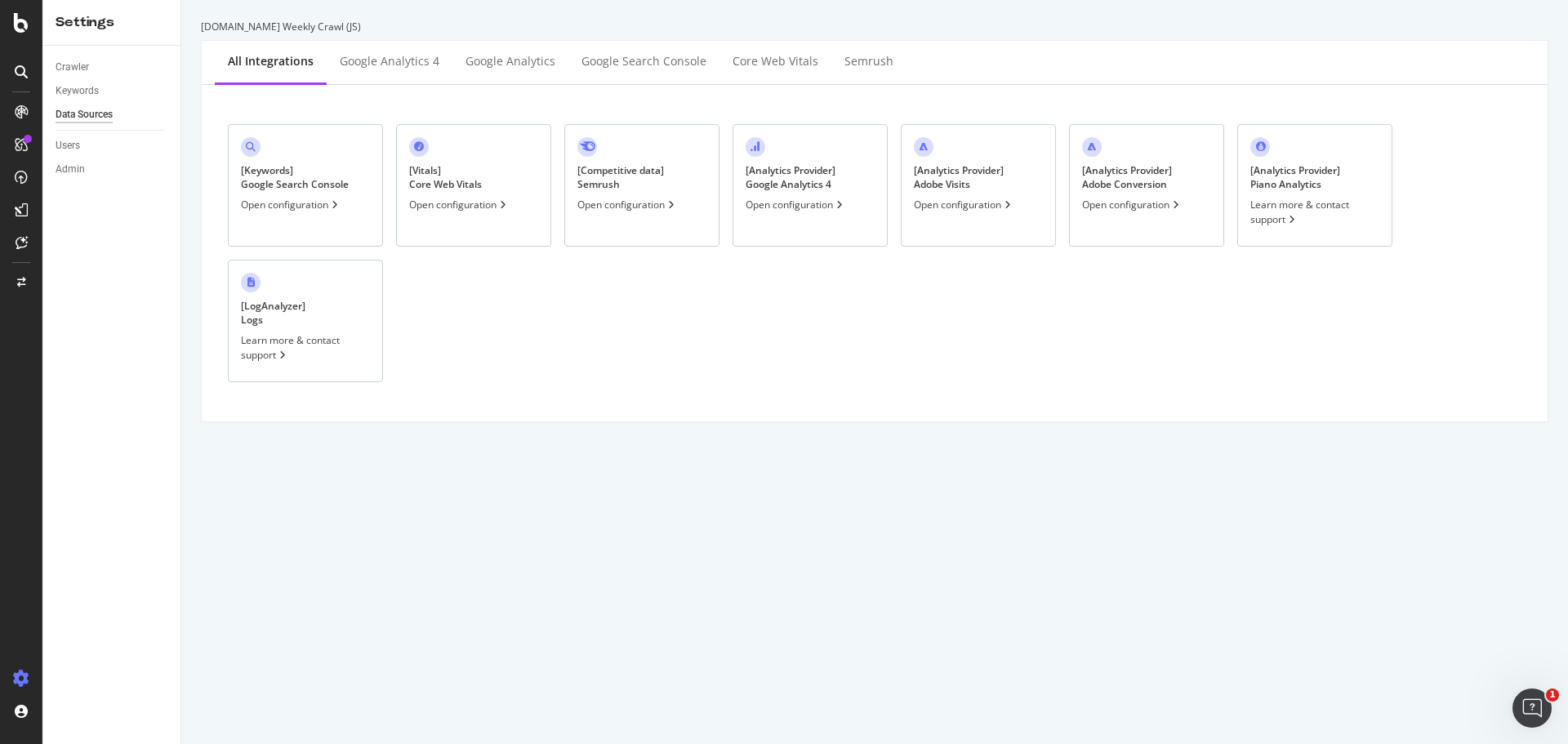
click at [475, 211] on div "Open configuration" at bounding box center [459, 204] width 100 height 14
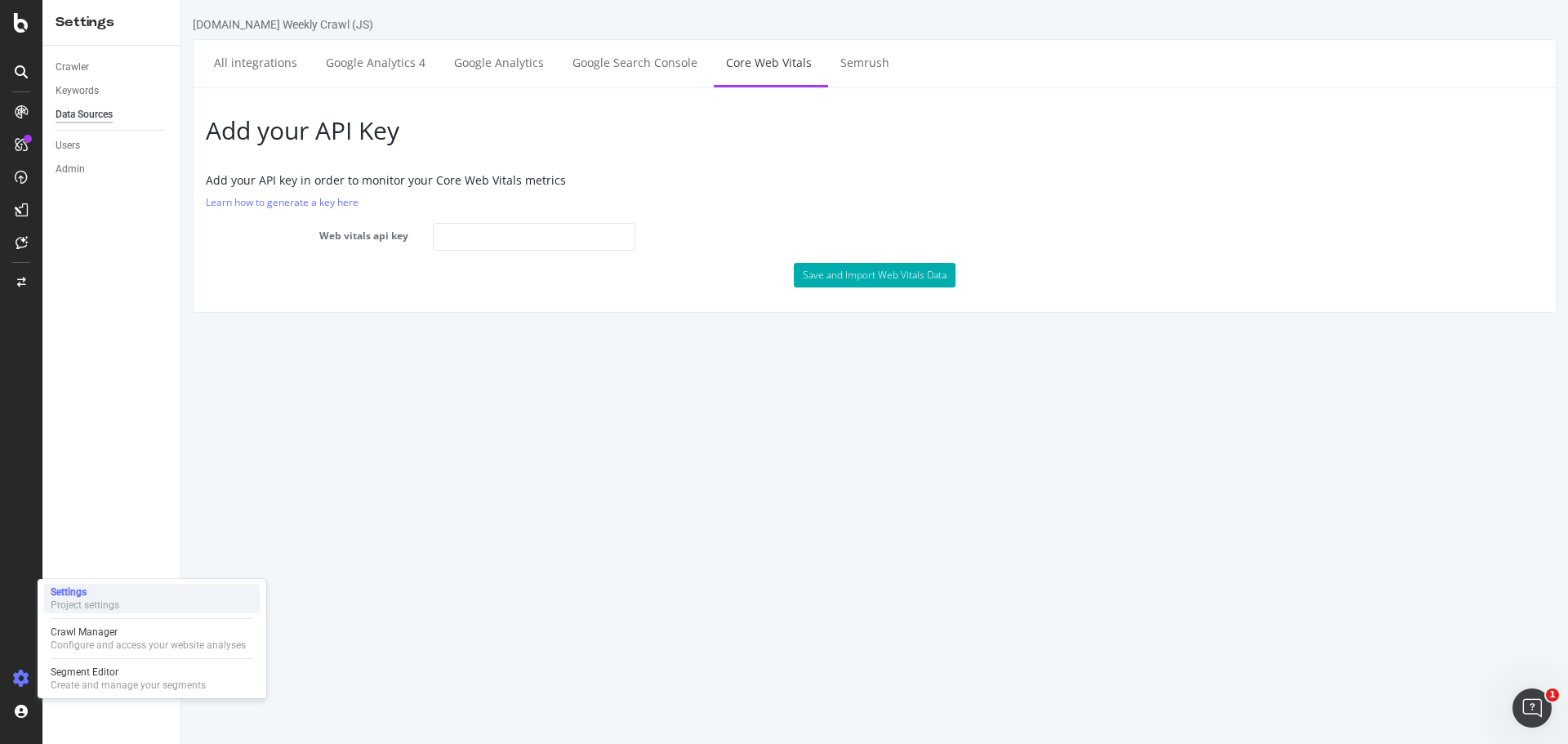
drag, startPoint x: 76, startPoint y: 593, endPoint x: 88, endPoint y: 590, distance: 12.4
click at [78, 594] on div "Settings" at bounding box center [85, 591] width 68 height 13
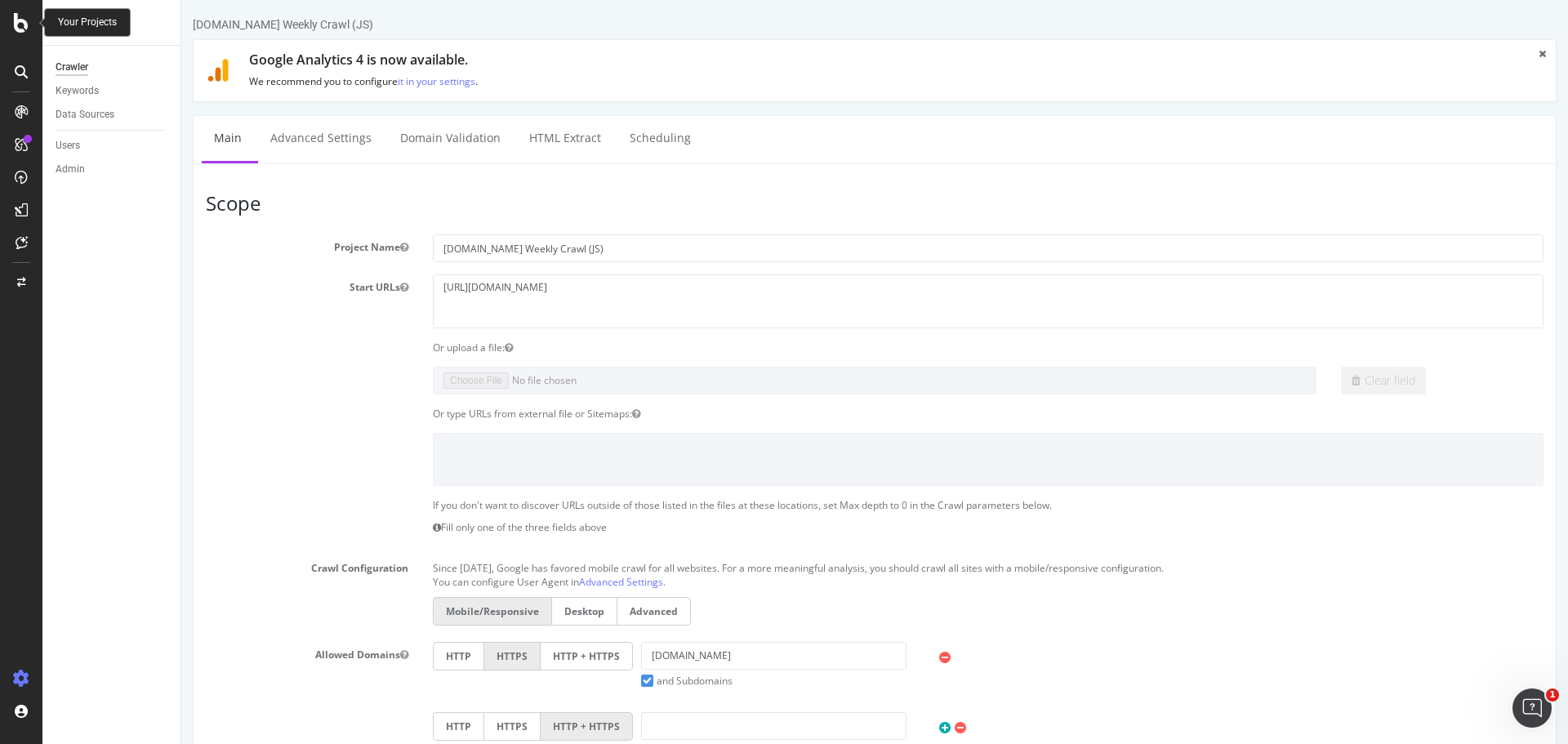
click at [23, 25] on icon at bounding box center [21, 23] width 15 height 19
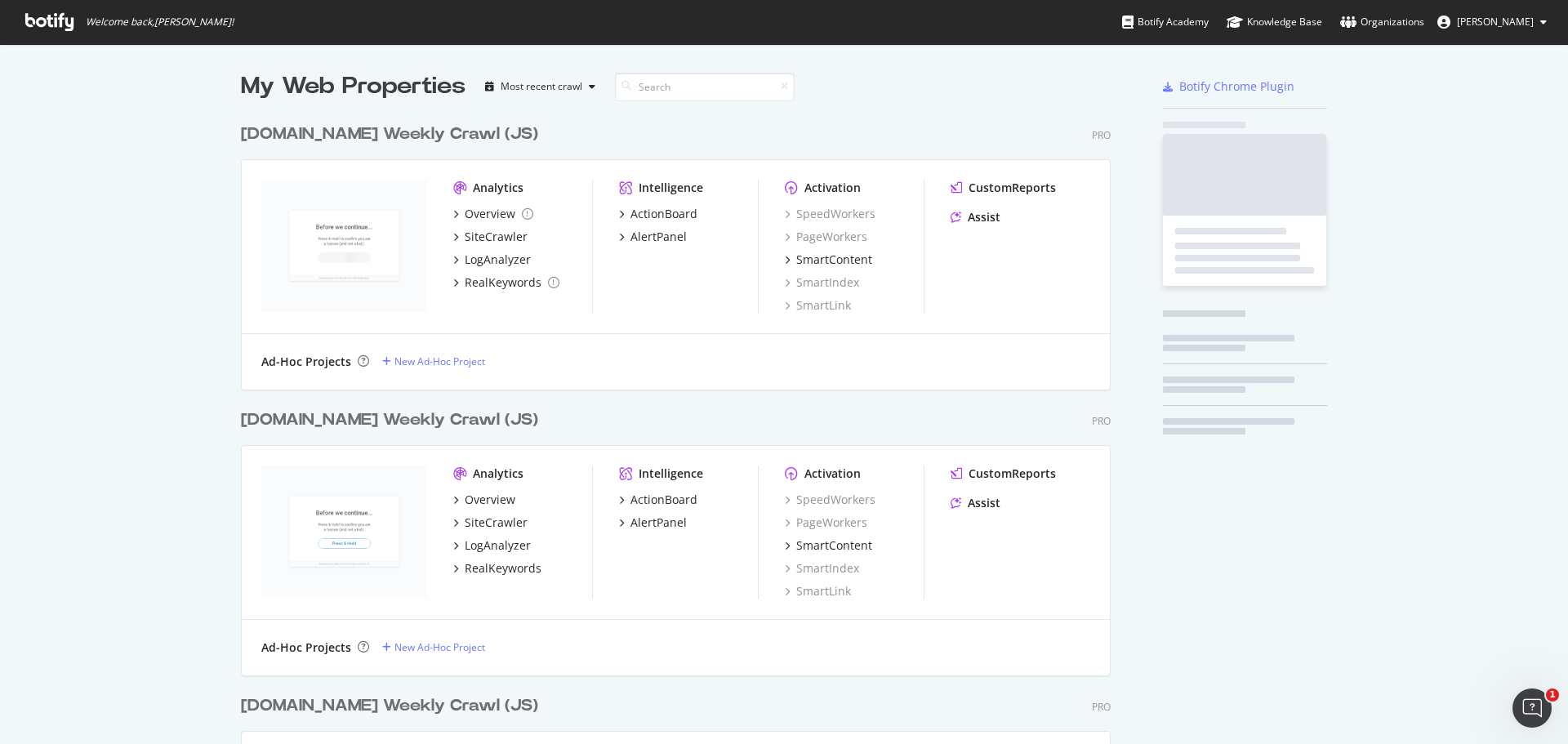
scroll to position [732, 1543]
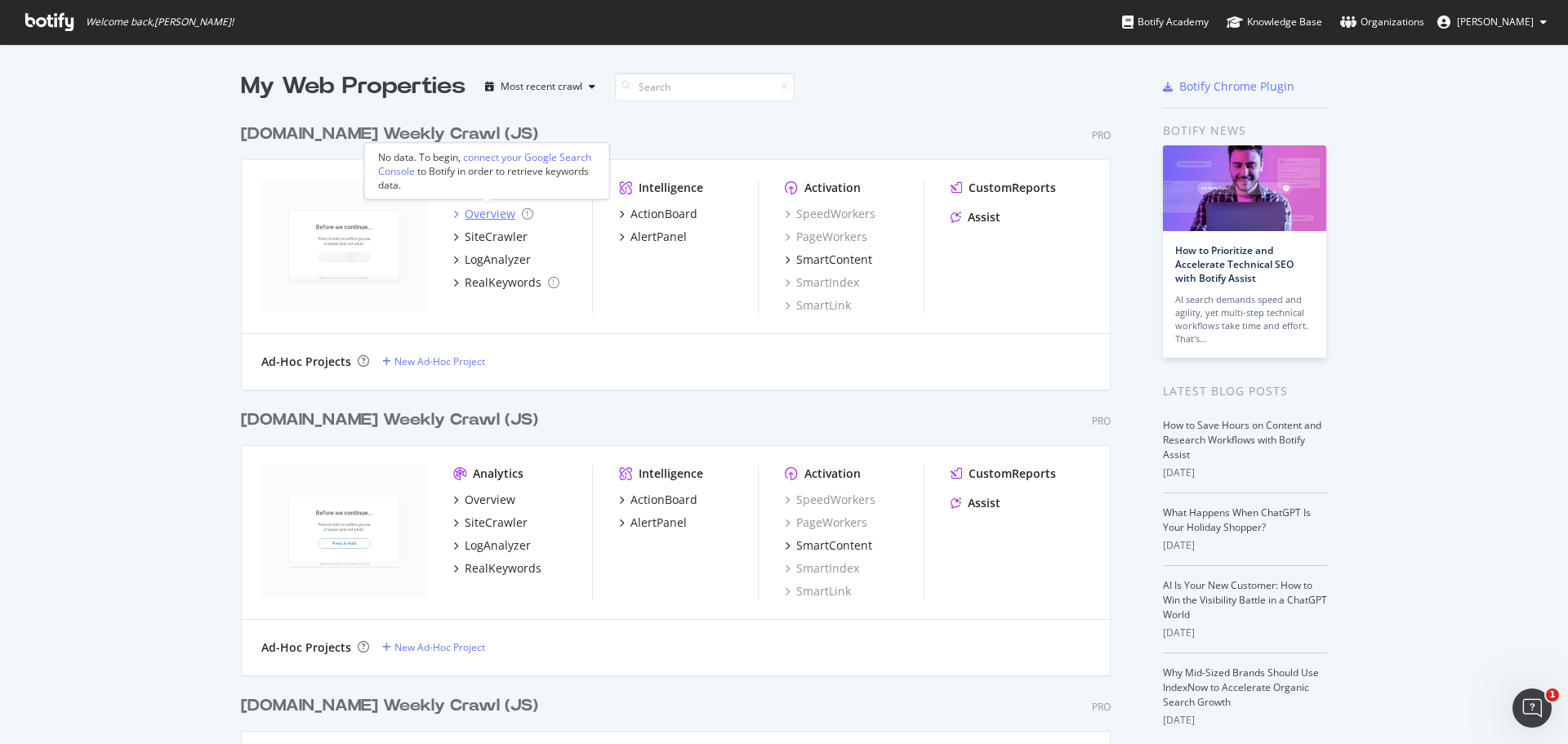
click at [498, 218] on div "Overview" at bounding box center [490, 213] width 51 height 17
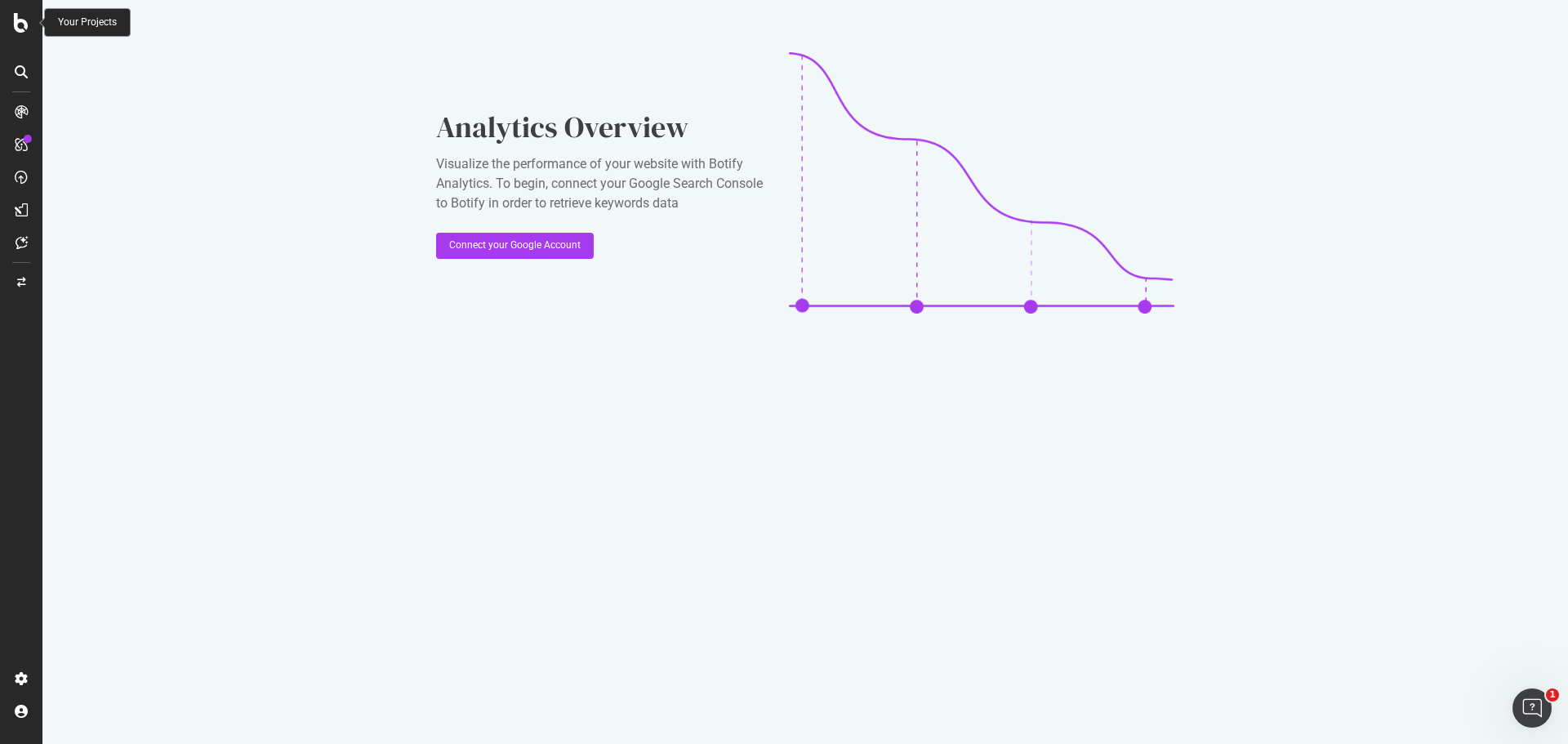
click at [69, 22] on div "Your Projects" at bounding box center [87, 23] width 59 height 14
click at [100, 22] on div "Your Projects" at bounding box center [87, 23] width 59 height 14
click at [18, 23] on icon at bounding box center [21, 23] width 15 height 19
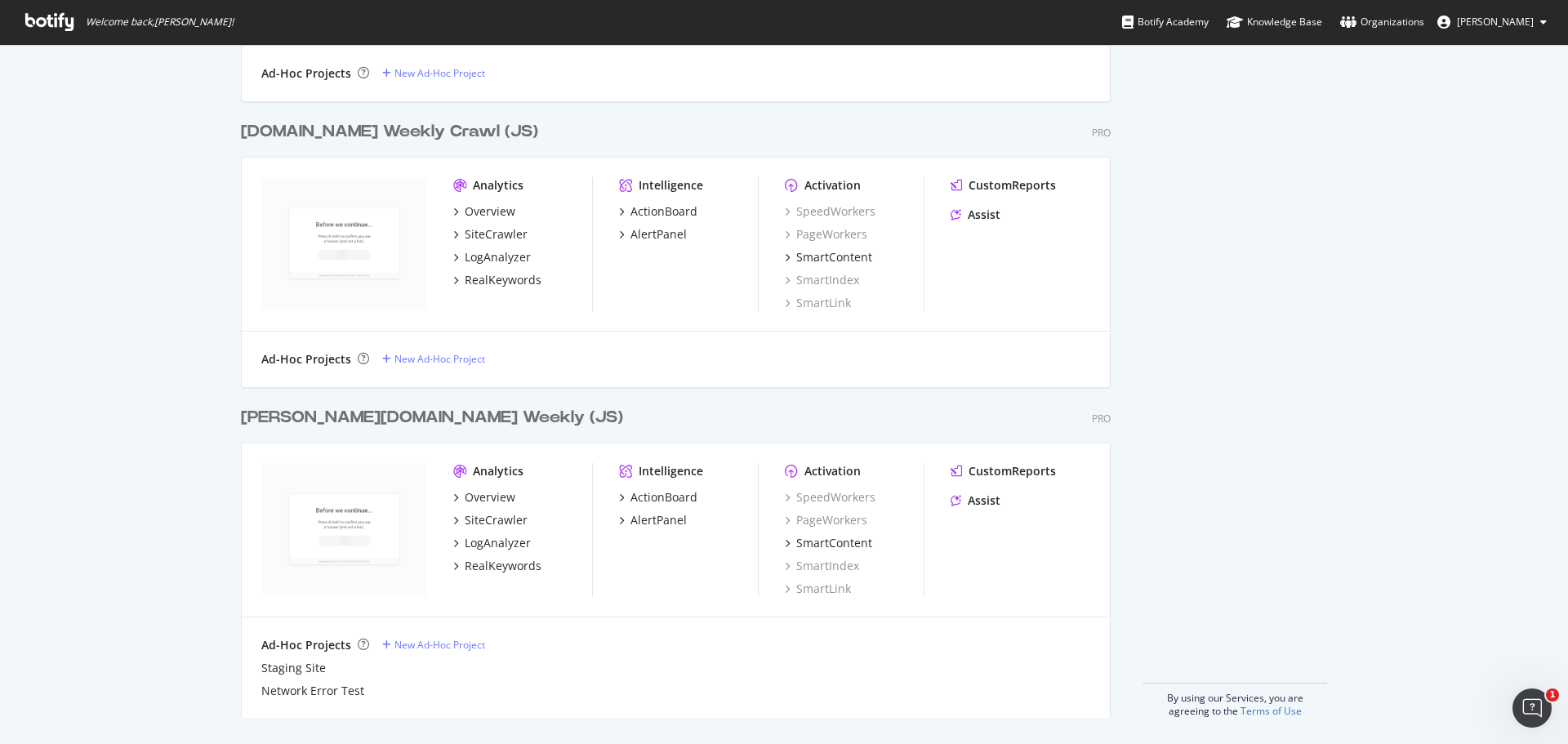
scroll to position [1063, 0]
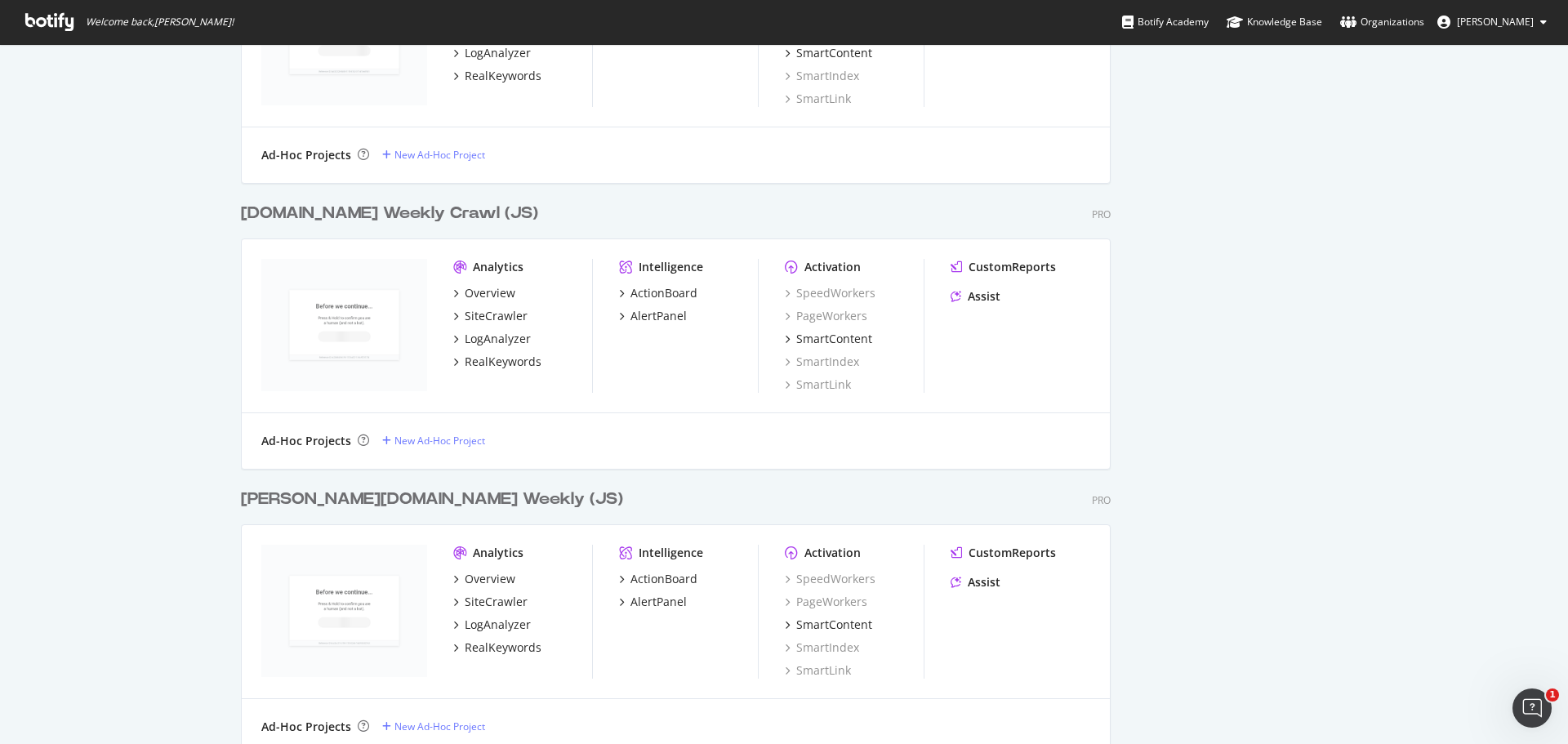
click at [30, 20] on icon at bounding box center [49, 22] width 48 height 18
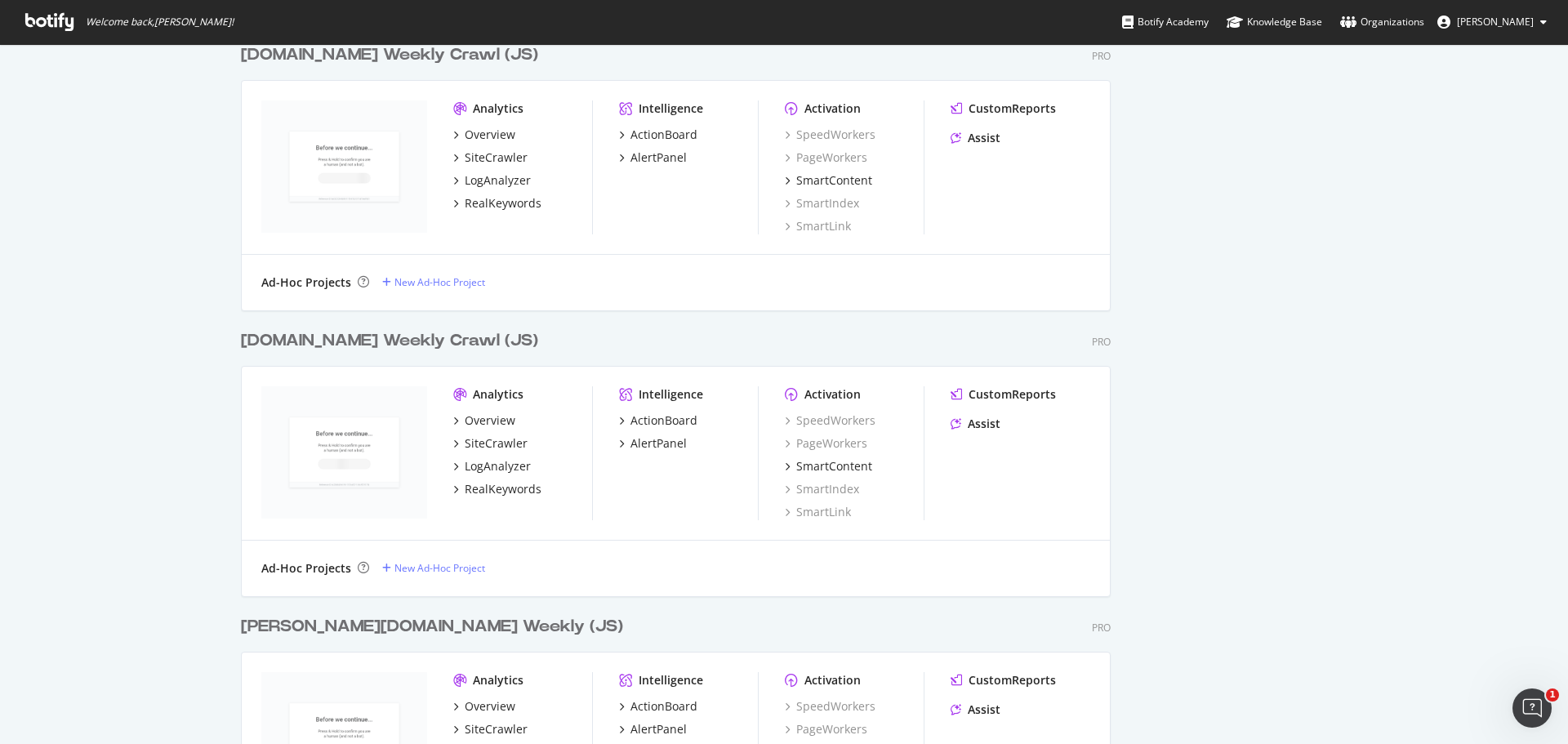
scroll to position [1145, 0]
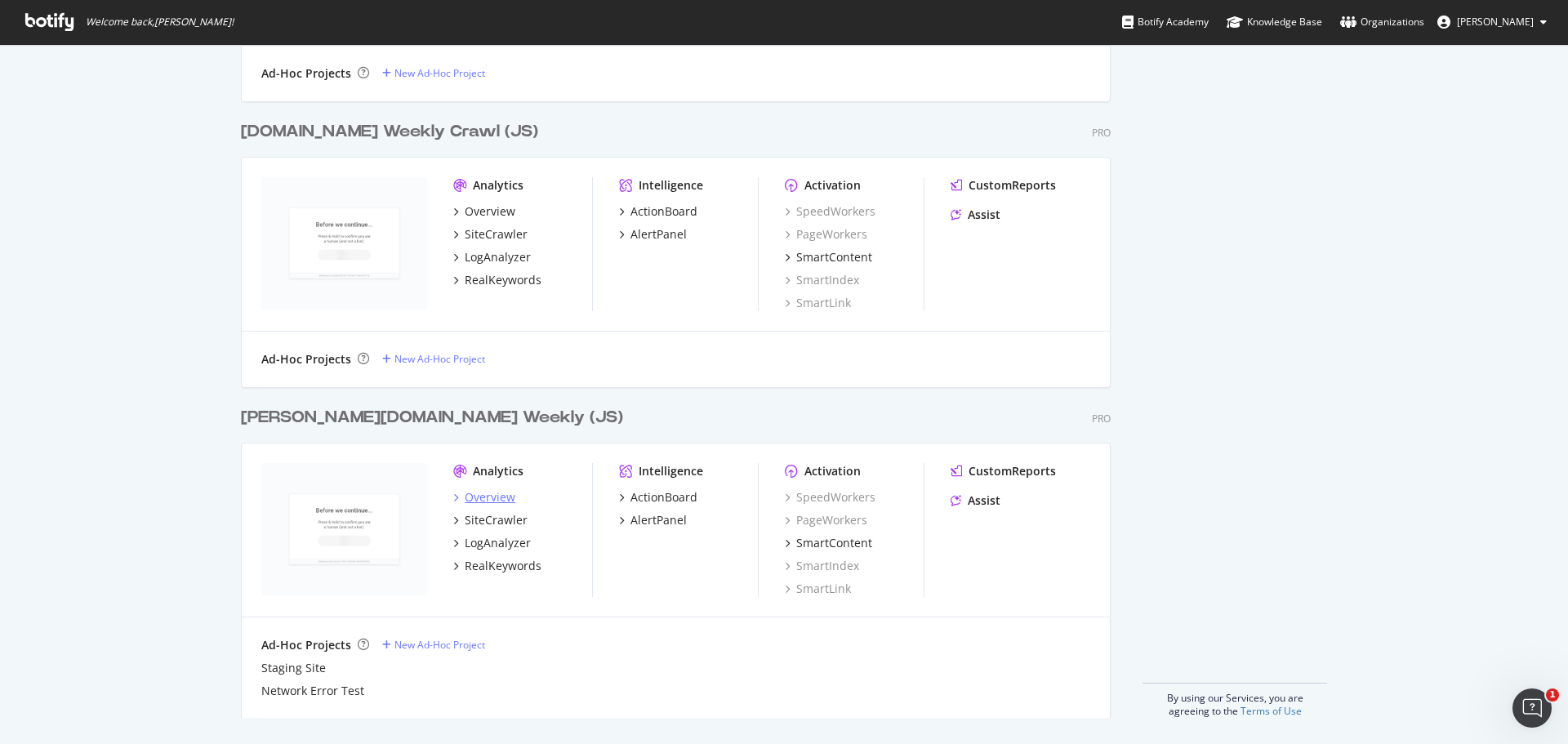
click at [498, 496] on div "Overview" at bounding box center [490, 497] width 51 height 17
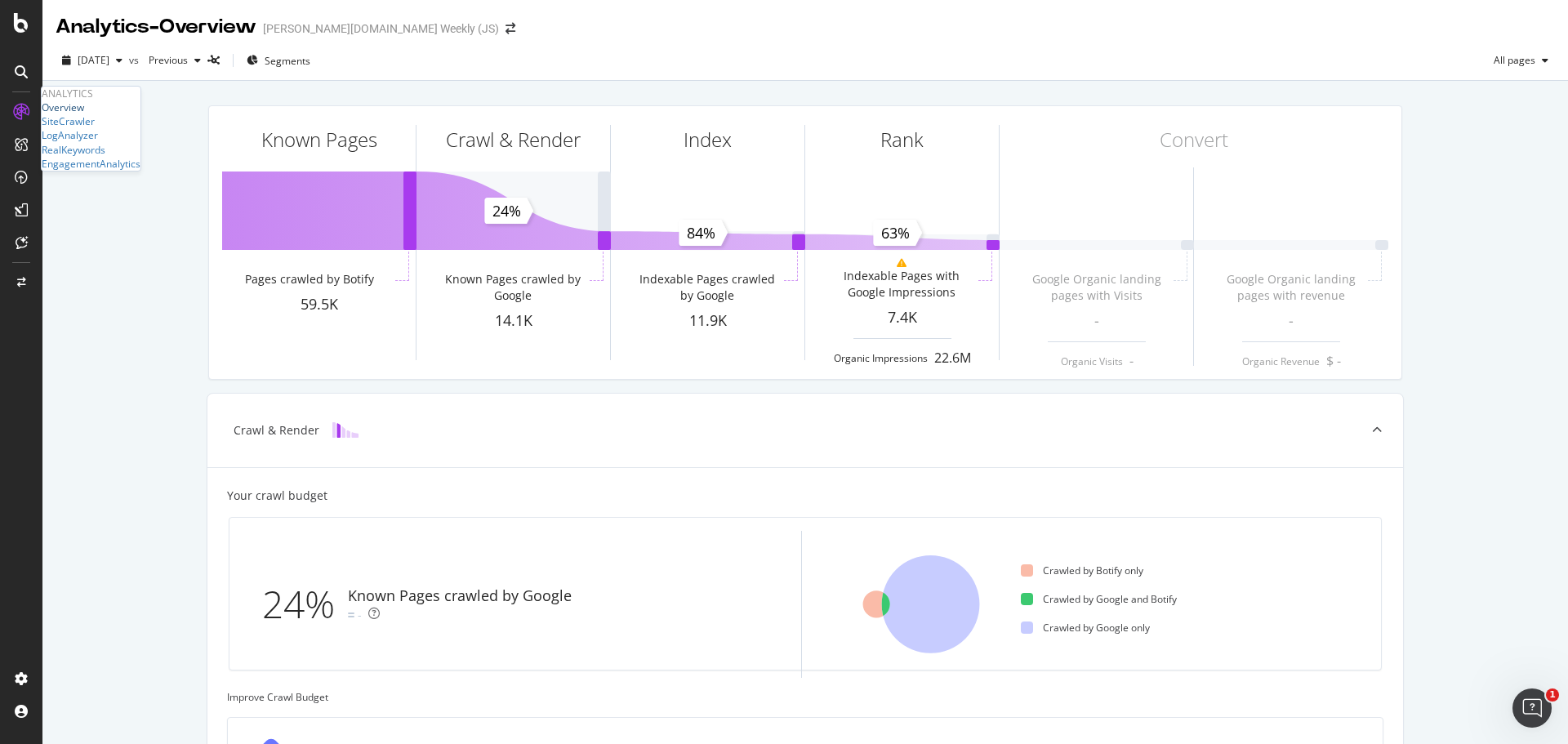
click at [84, 114] on div "Overview" at bounding box center [62, 107] width 42 height 14
